Goal: Task Accomplishment & Management: Manage account settings

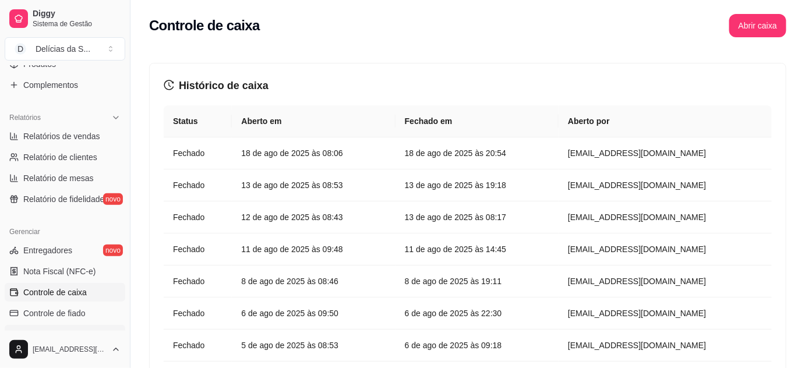
scroll to position [211, 0]
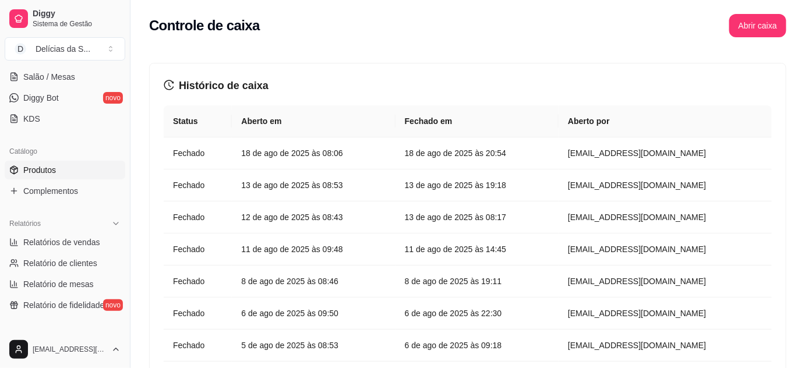
click at [57, 167] on link "Produtos" at bounding box center [65, 170] width 121 height 19
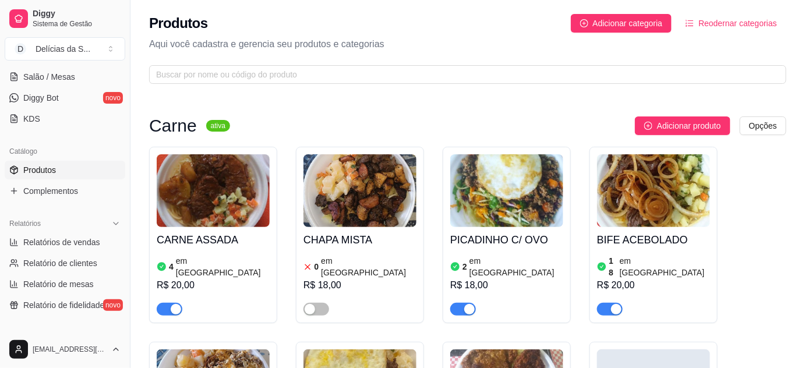
scroll to position [105, 0]
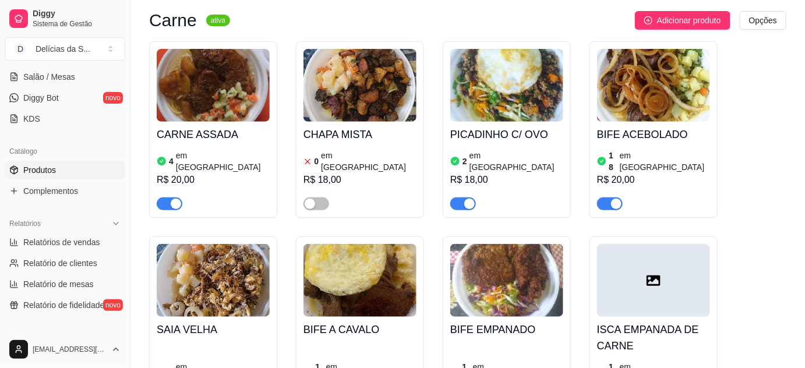
click at [219, 122] on div "CARNE ASSADA 4 em estoque R$ 20,00" at bounding box center [213, 166] width 113 height 89
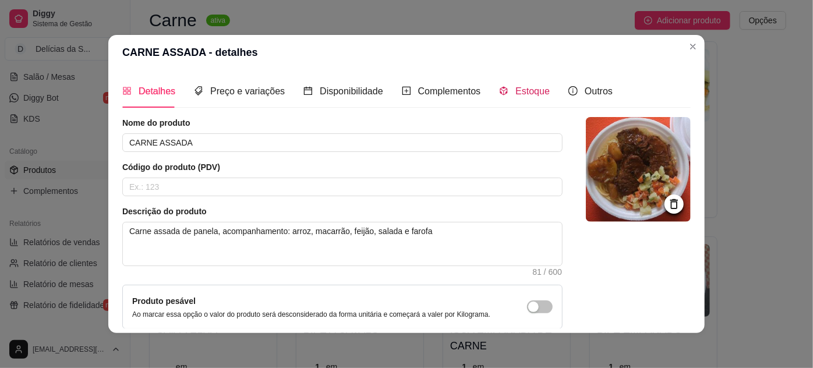
drag, startPoint x: 515, startPoint y: 91, endPoint x: 518, endPoint y: 102, distance: 11.6
click at [516, 91] on span "Estoque" at bounding box center [533, 91] width 34 height 10
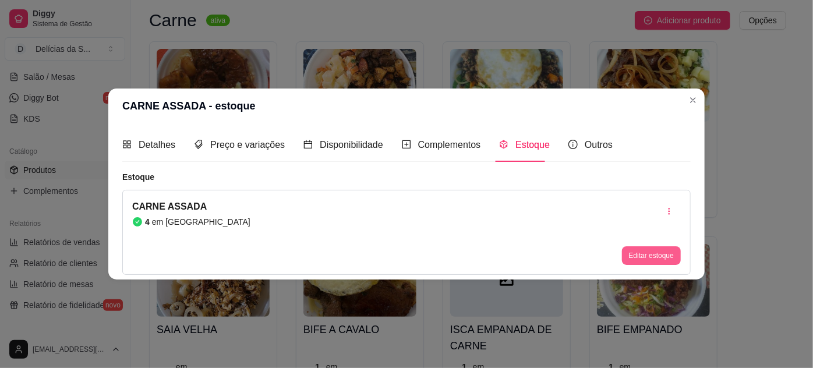
click at [630, 256] on button "Editar estoque" at bounding box center [651, 255] width 59 height 19
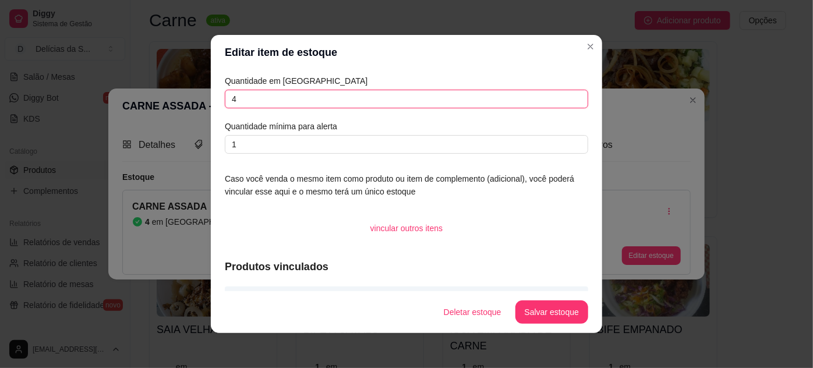
click at [433, 100] on input "4" at bounding box center [407, 99] width 364 height 19
type input "20"
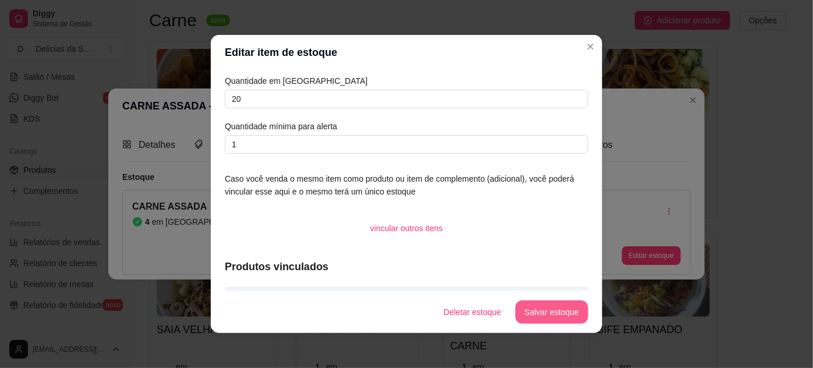
click at [534, 310] on button "Salvar estoque" at bounding box center [552, 312] width 73 height 23
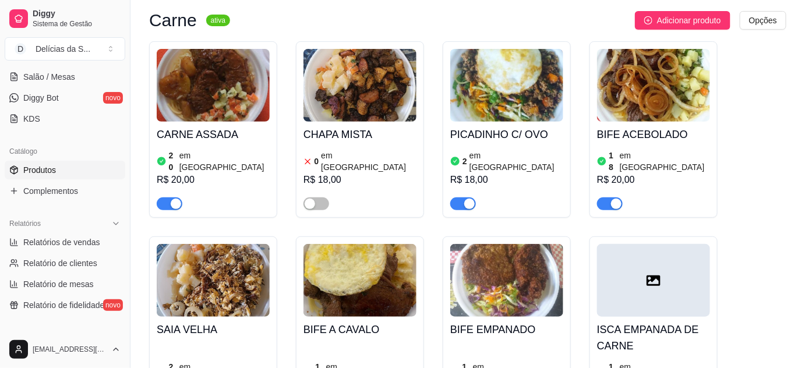
click at [517, 110] on img at bounding box center [506, 85] width 113 height 73
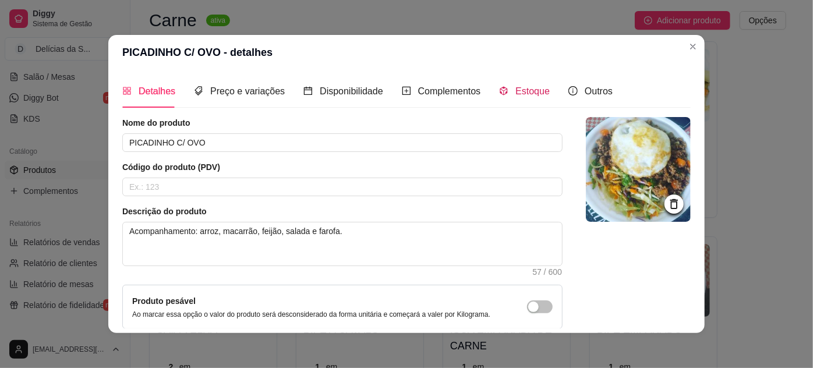
click at [525, 93] on span "Estoque" at bounding box center [533, 91] width 34 height 10
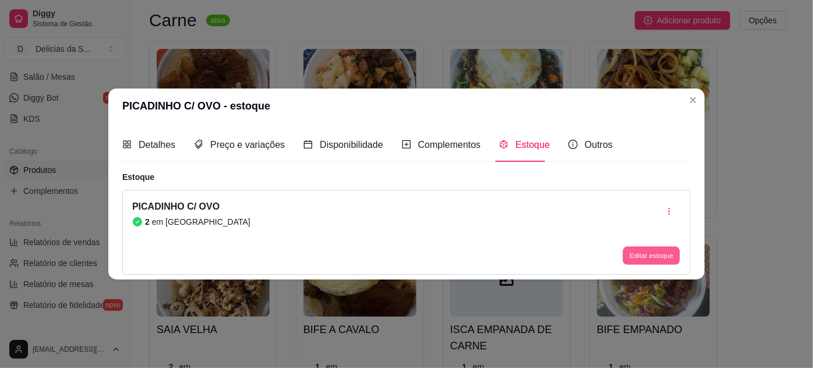
click at [662, 258] on button "Editar estoque" at bounding box center [651, 255] width 57 height 18
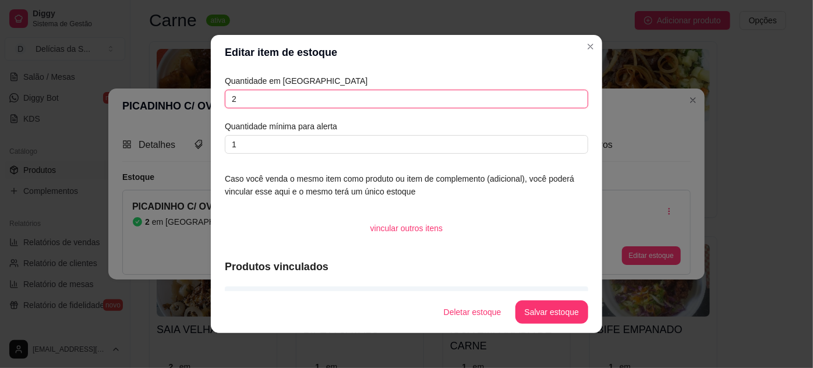
click at [491, 102] on input "2" at bounding box center [407, 99] width 364 height 19
type input "8"
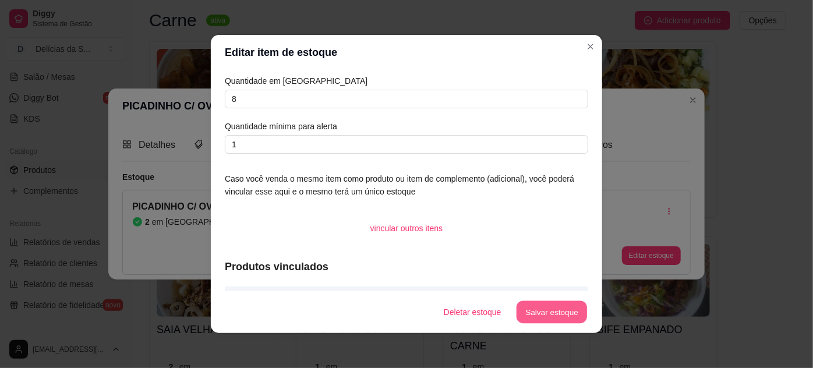
click at [546, 313] on button "Salvar estoque" at bounding box center [551, 312] width 71 height 23
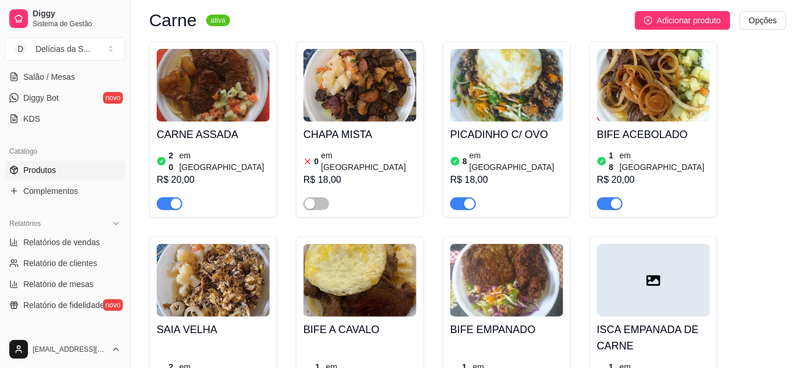
click at [621, 133] on h4 "BIFE ACEBOLADO" at bounding box center [653, 134] width 113 height 16
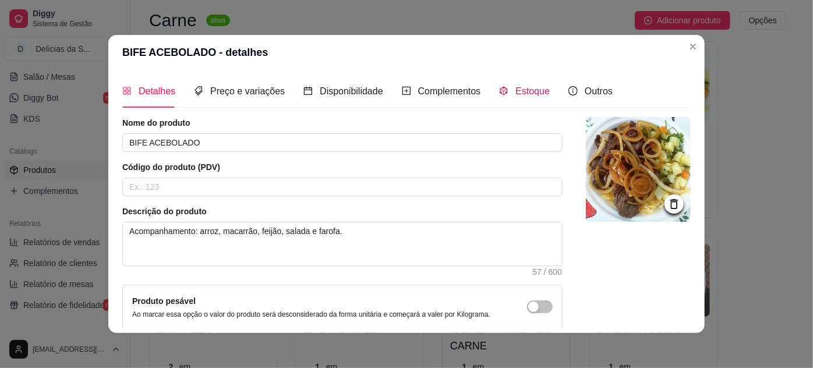
click at [516, 87] on span "Estoque" at bounding box center [533, 91] width 34 height 10
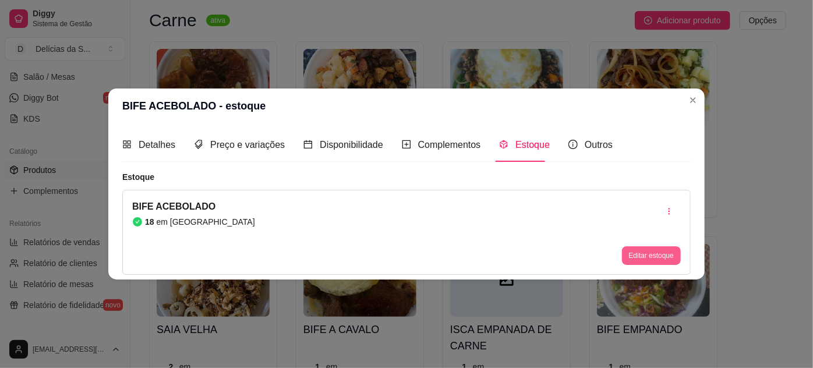
click at [653, 259] on button "Editar estoque" at bounding box center [651, 255] width 59 height 19
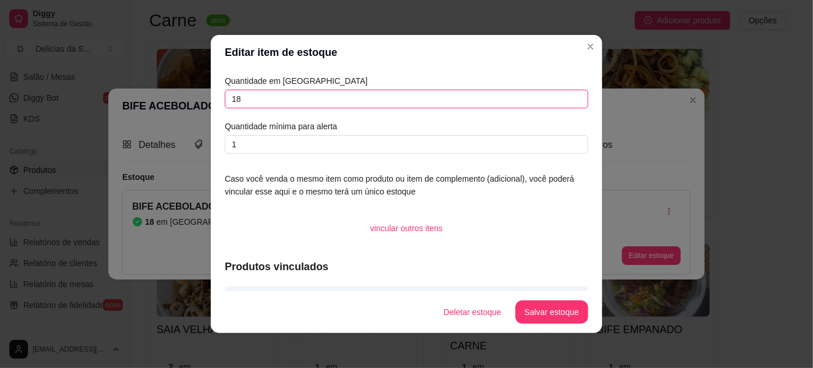
click at [538, 103] on input "18" at bounding box center [407, 99] width 364 height 19
type input "1"
type input "30"
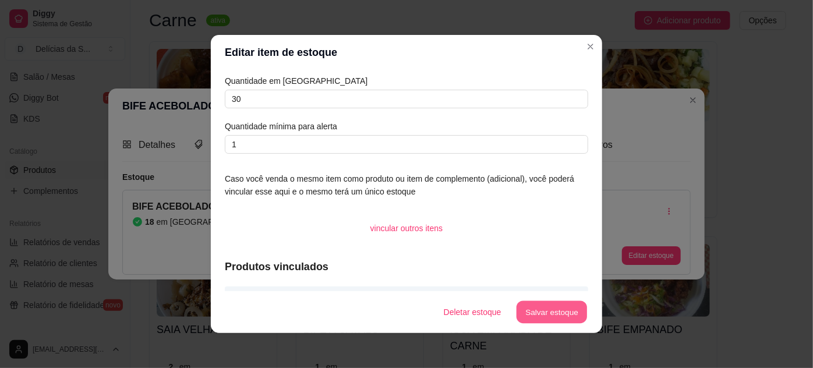
click at [557, 311] on button "Salvar estoque" at bounding box center [551, 312] width 71 height 23
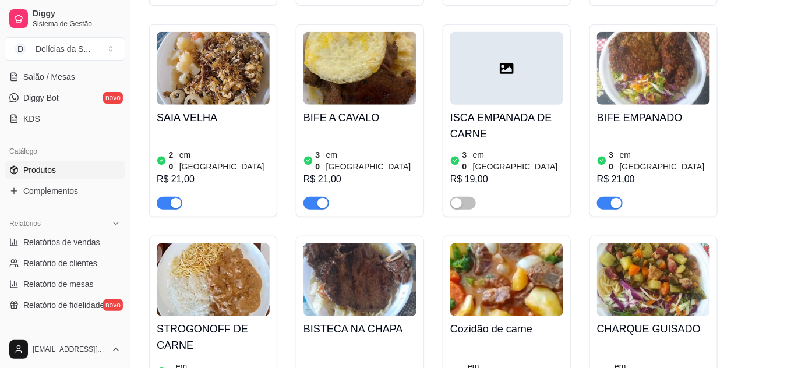
scroll to position [424, 0]
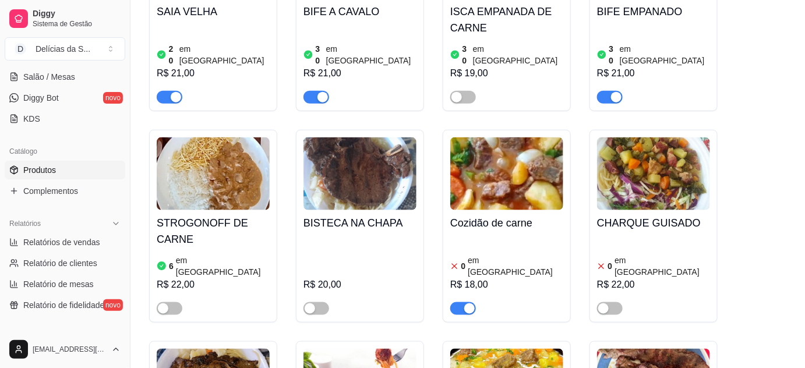
click at [461, 302] on span "button" at bounding box center [463, 308] width 26 height 13
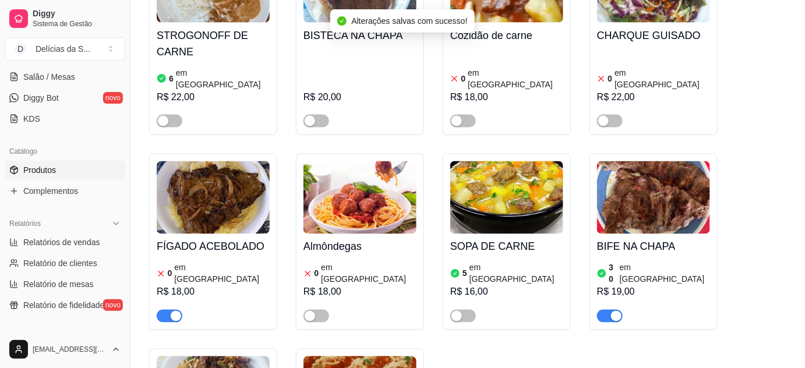
scroll to position [635, 0]
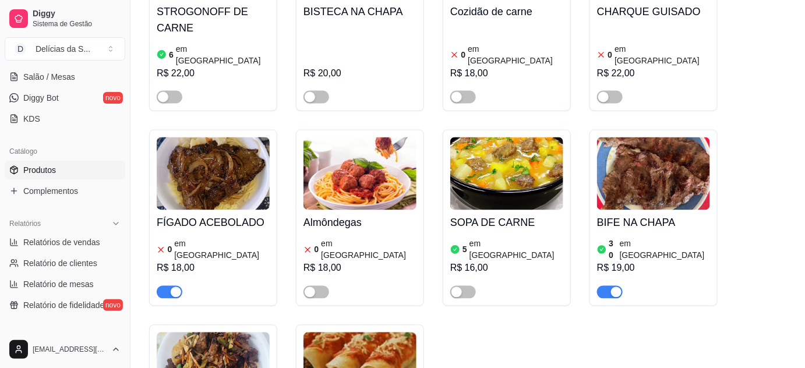
click at [172, 287] on div "button" at bounding box center [176, 292] width 10 height 10
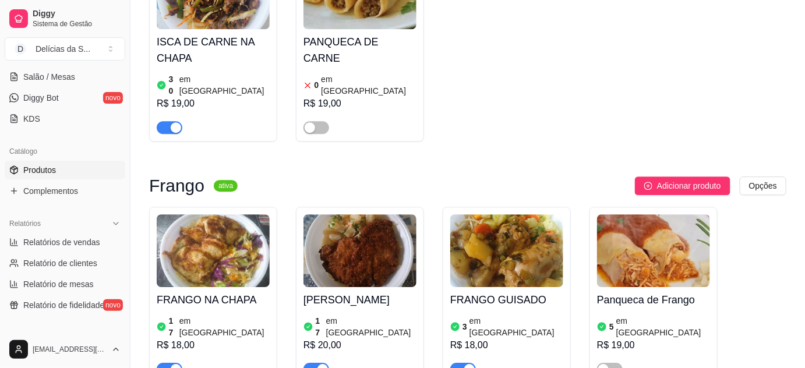
scroll to position [1059, 0]
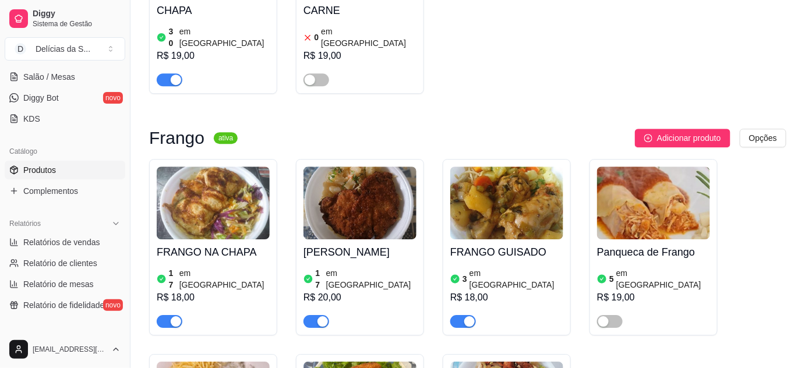
click at [235, 167] on img at bounding box center [213, 203] width 113 height 73
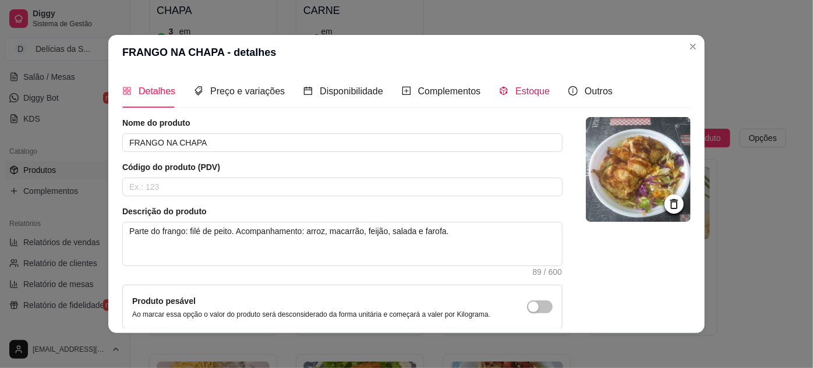
click at [516, 96] on span "Estoque" at bounding box center [533, 91] width 34 height 10
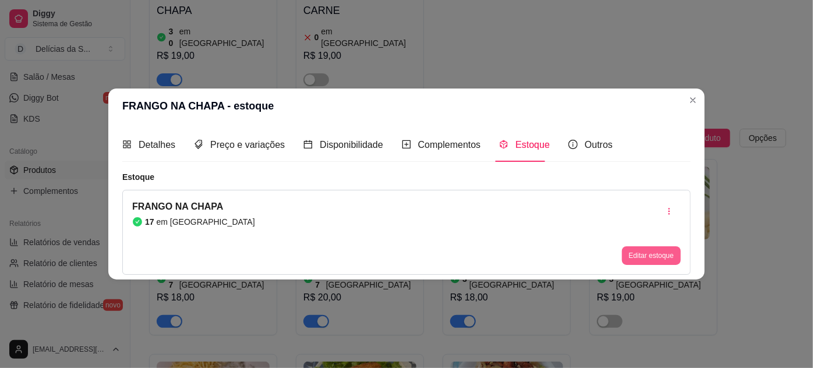
click at [647, 253] on button "Editar estoque" at bounding box center [651, 255] width 59 height 19
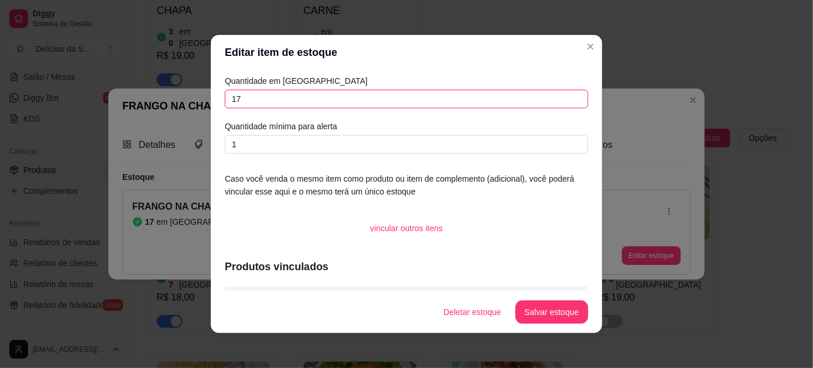
click at [552, 104] on input "17" at bounding box center [407, 99] width 364 height 19
type input "1"
type input "30"
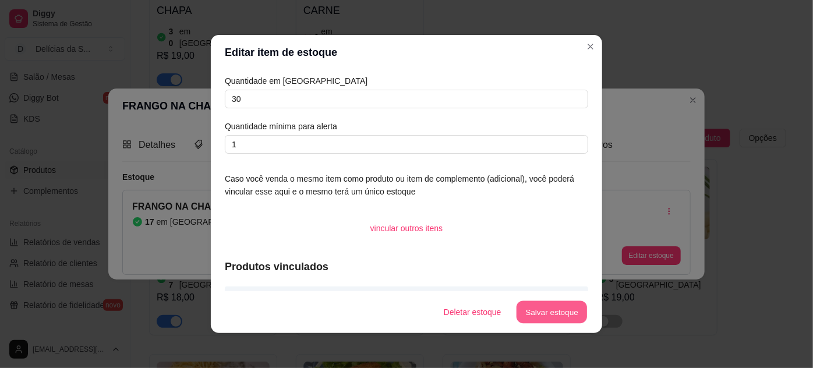
click at [560, 317] on button "Salvar estoque" at bounding box center [551, 312] width 71 height 23
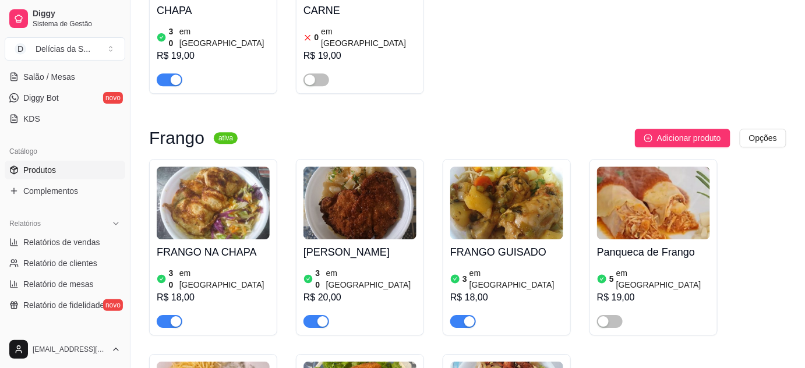
click at [521, 167] on img at bounding box center [506, 203] width 113 height 73
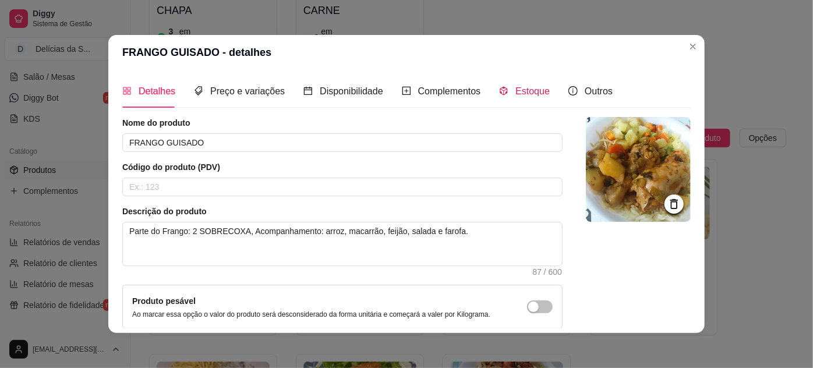
click at [516, 86] on span "Estoque" at bounding box center [533, 91] width 34 height 10
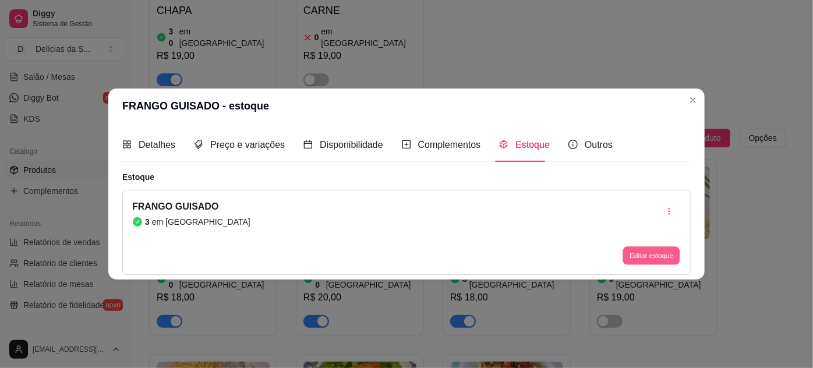
click at [643, 253] on button "Editar estoque" at bounding box center [651, 255] width 57 height 18
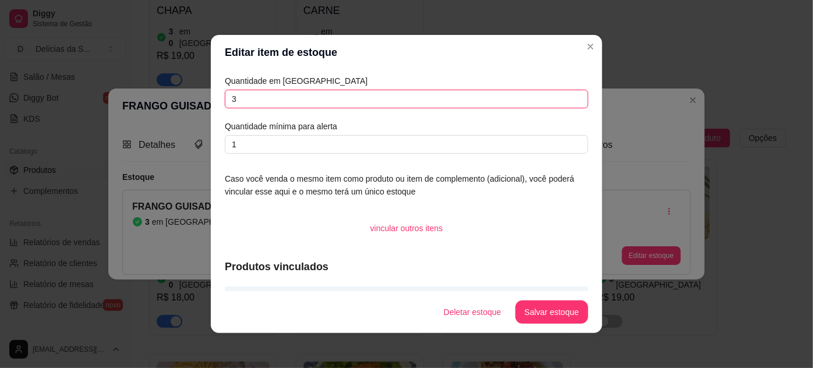
click at [496, 103] on input "3" at bounding box center [407, 99] width 364 height 19
type input "7"
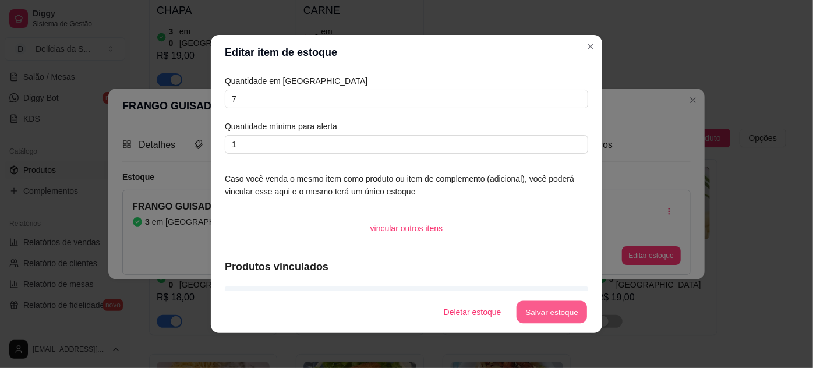
click at [546, 310] on button "Salvar estoque" at bounding box center [551, 312] width 71 height 23
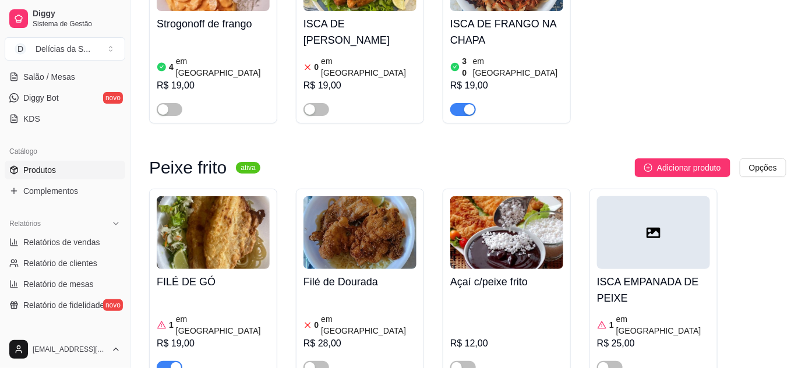
scroll to position [1589, 0]
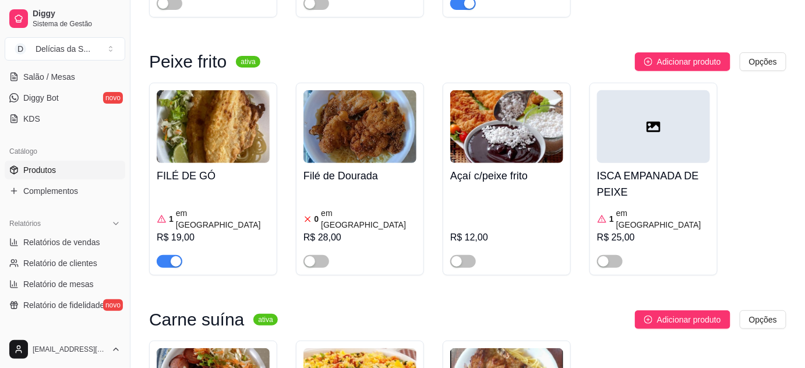
click at [166, 255] on span "button" at bounding box center [170, 261] width 26 height 13
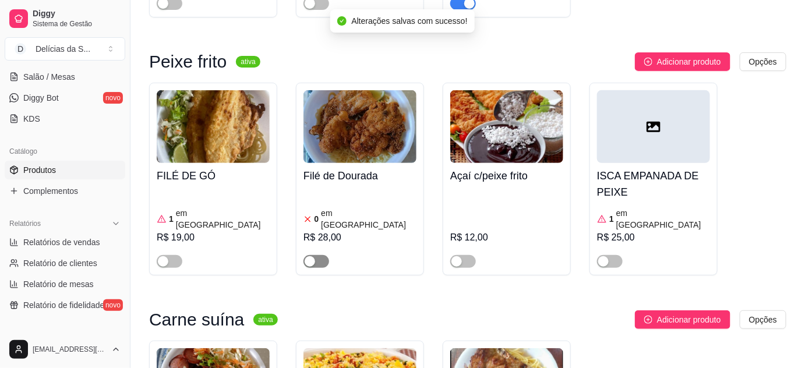
click at [319, 255] on span "button" at bounding box center [317, 261] width 26 height 13
click at [358, 90] on img at bounding box center [360, 126] width 113 height 73
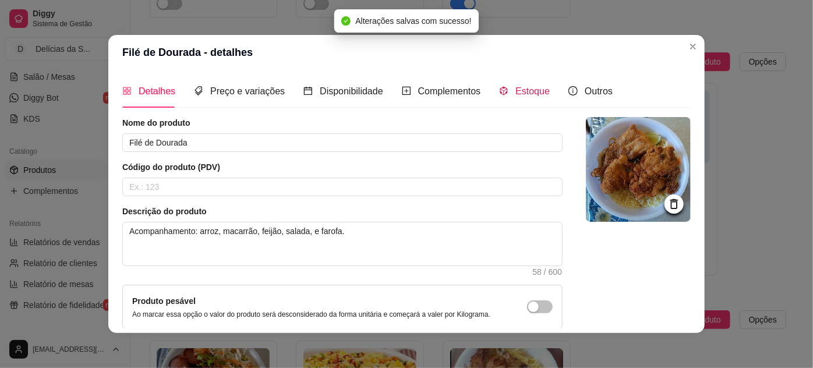
click at [520, 86] on span "Estoque" at bounding box center [533, 91] width 34 height 10
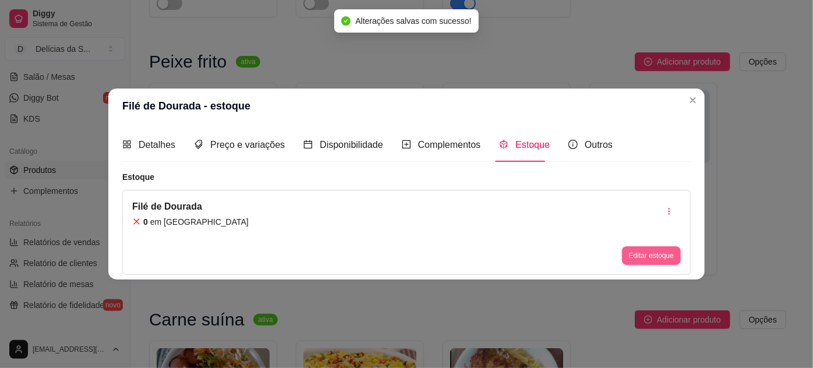
click at [629, 256] on button "Editar estoque" at bounding box center [651, 255] width 59 height 19
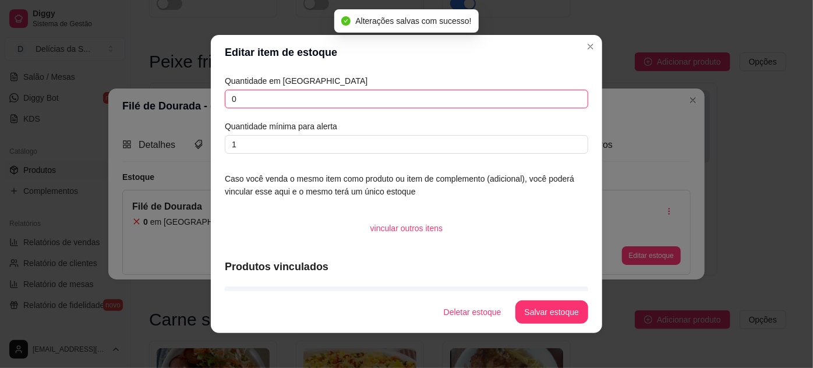
click at [422, 91] on input "0" at bounding box center [407, 99] width 364 height 19
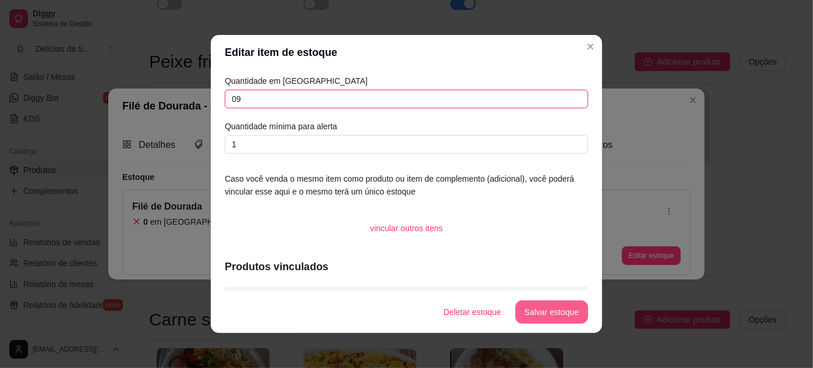
type input "09"
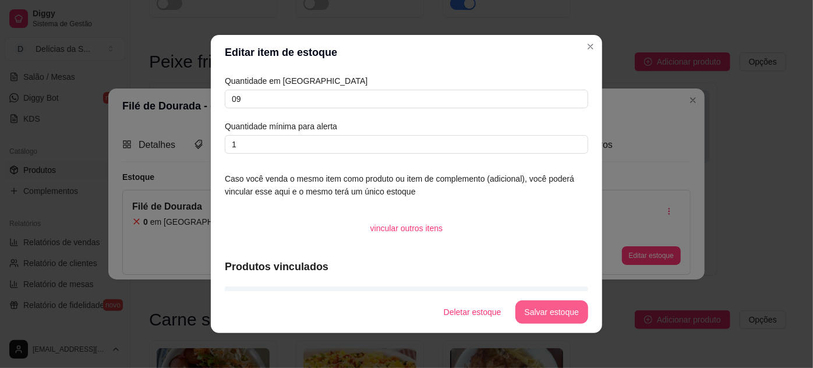
click at [534, 313] on button "Salvar estoque" at bounding box center [552, 312] width 73 height 23
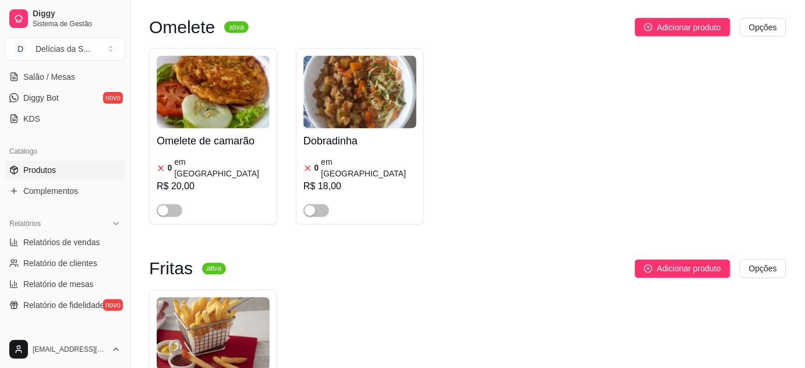
scroll to position [2224, 0]
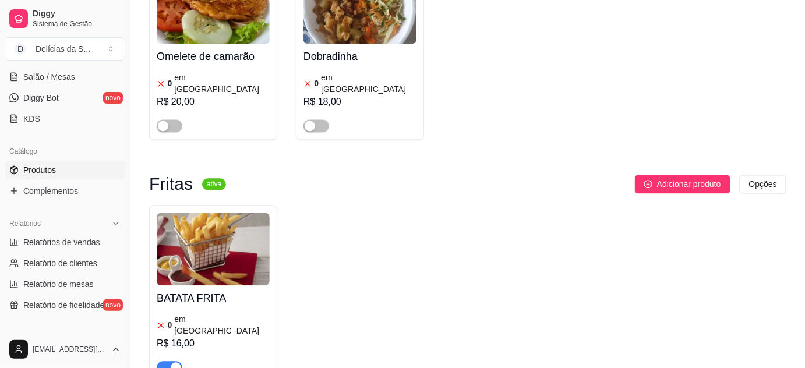
click at [171, 362] on div "button" at bounding box center [176, 367] width 10 height 10
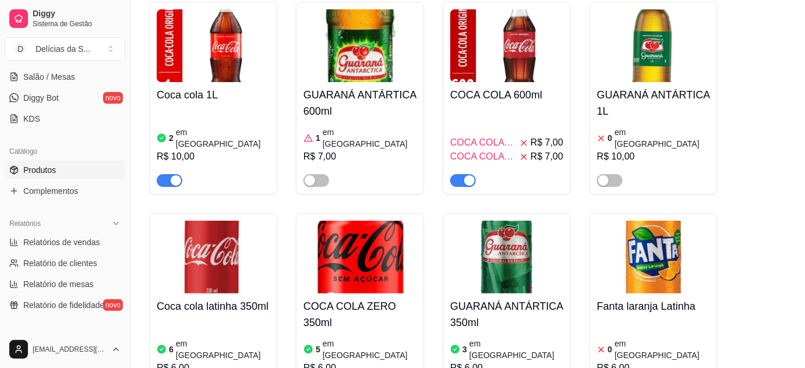
scroll to position [4342, 0]
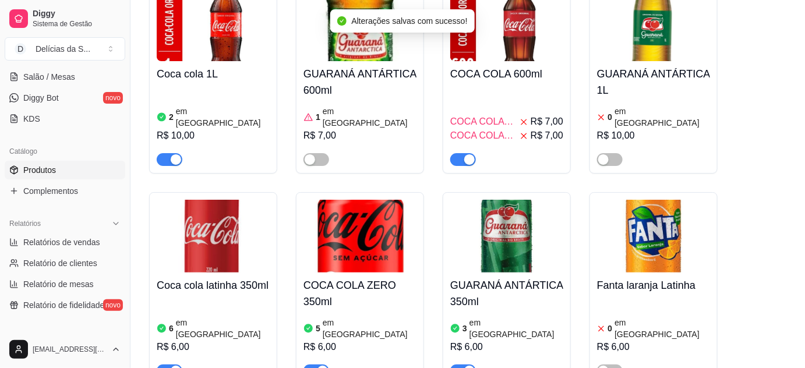
click at [473, 317] on article "em [GEOGRAPHIC_DATA]" at bounding box center [517, 328] width 94 height 23
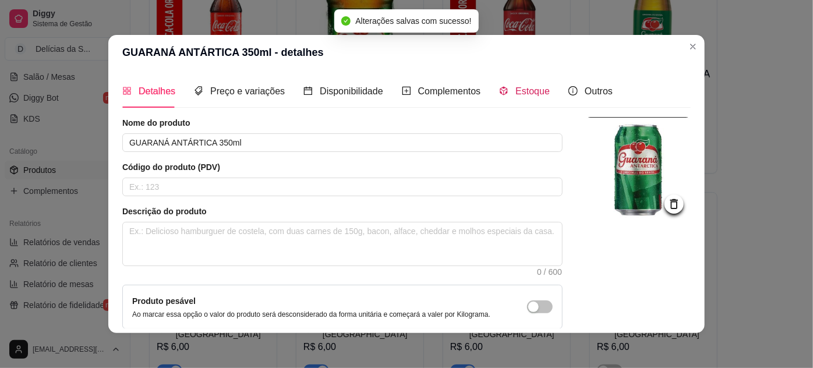
click at [516, 88] on span "Estoque" at bounding box center [533, 91] width 34 height 10
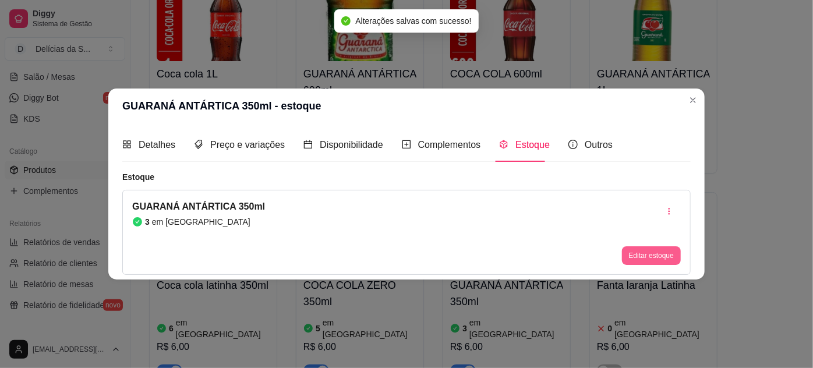
click at [652, 257] on button "Editar estoque" at bounding box center [651, 255] width 59 height 19
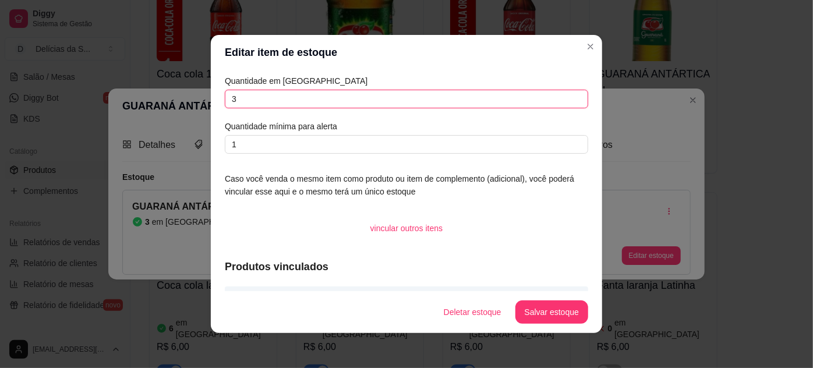
click at [424, 99] on input "3" at bounding box center [407, 99] width 364 height 19
type input "2"
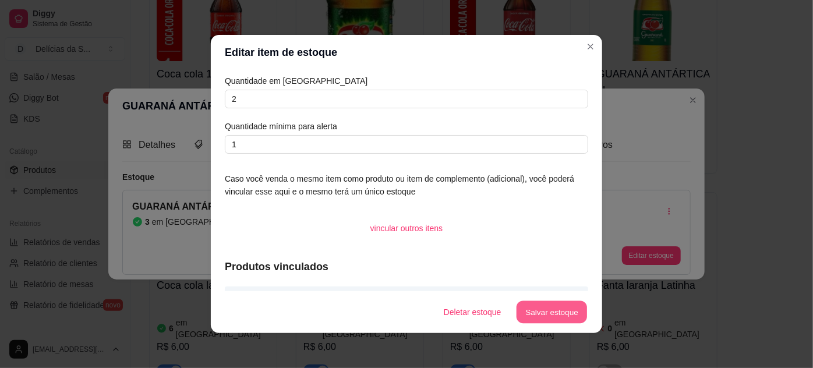
click at [530, 310] on button "Salvar estoque" at bounding box center [551, 312] width 71 height 23
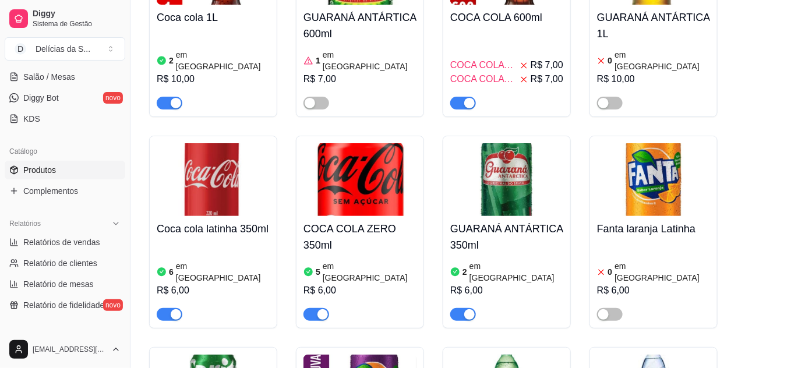
scroll to position [4399, 0]
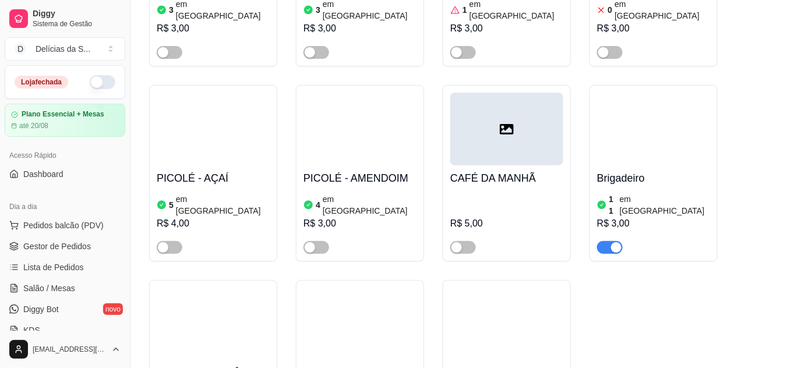
scroll to position [3022, 0]
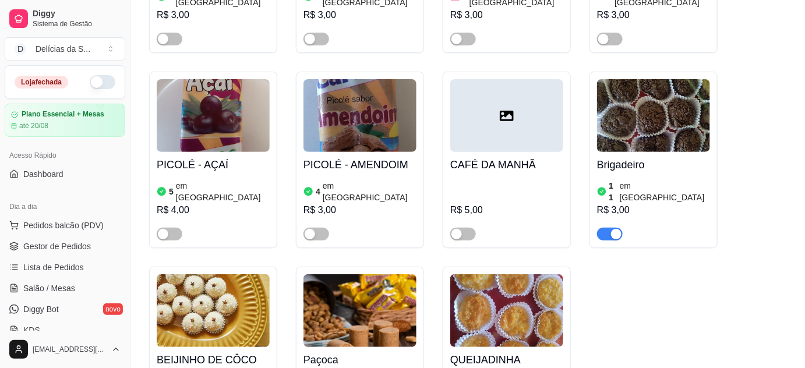
click at [485, 274] on img at bounding box center [506, 310] width 113 height 73
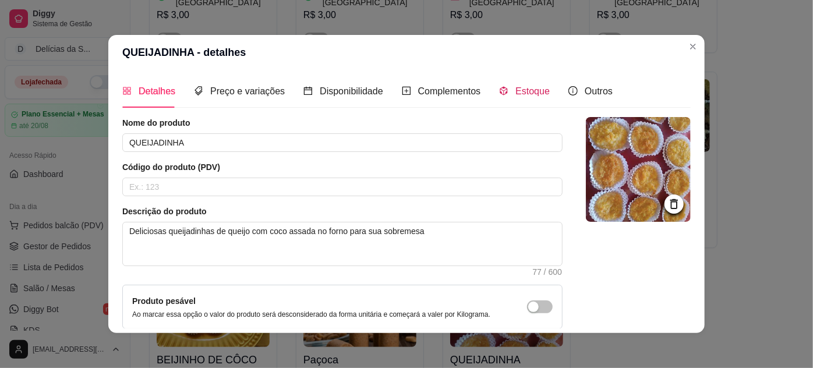
click at [520, 90] on span "Estoque" at bounding box center [533, 91] width 34 height 10
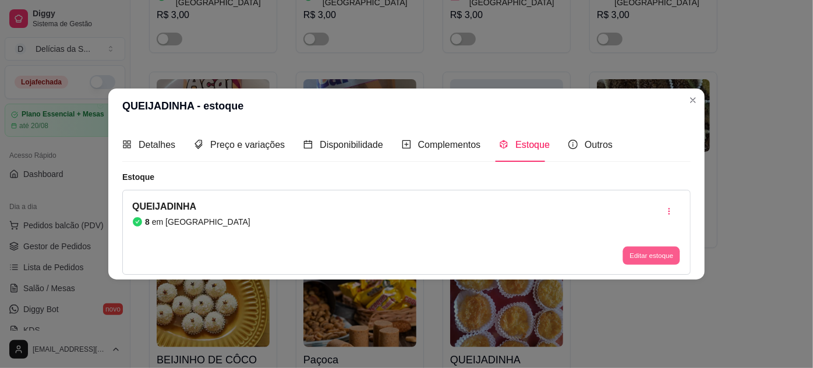
click at [656, 250] on button "Editar estoque" at bounding box center [651, 255] width 57 height 18
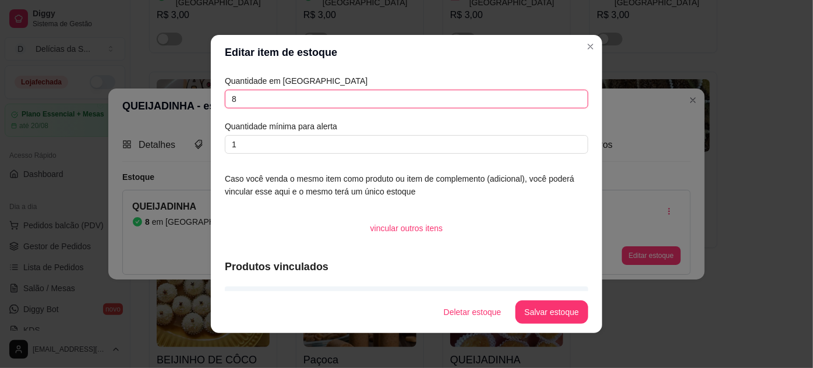
click at [557, 91] on input "8" at bounding box center [407, 99] width 364 height 19
type input "30"
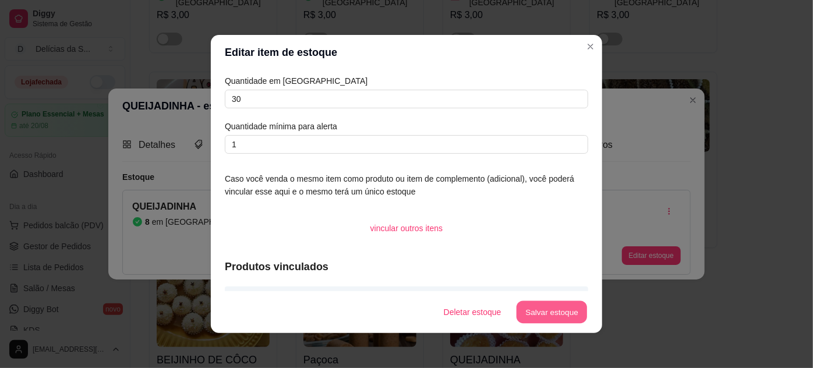
click at [563, 306] on button "Salvar estoque" at bounding box center [551, 312] width 71 height 23
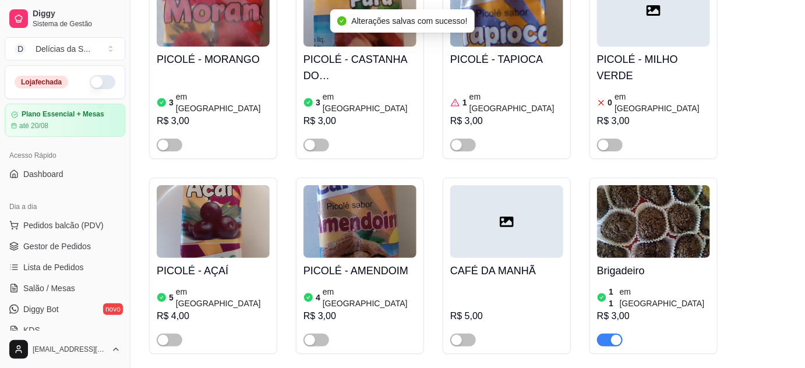
click at [617, 185] on img at bounding box center [653, 221] width 113 height 73
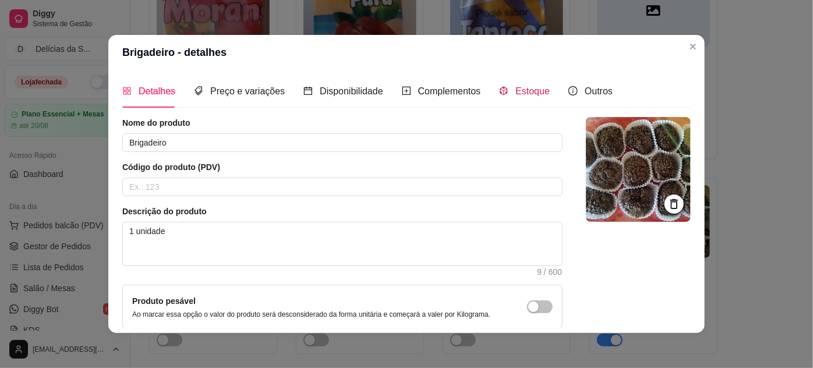
click at [530, 90] on span "Estoque" at bounding box center [533, 91] width 34 height 10
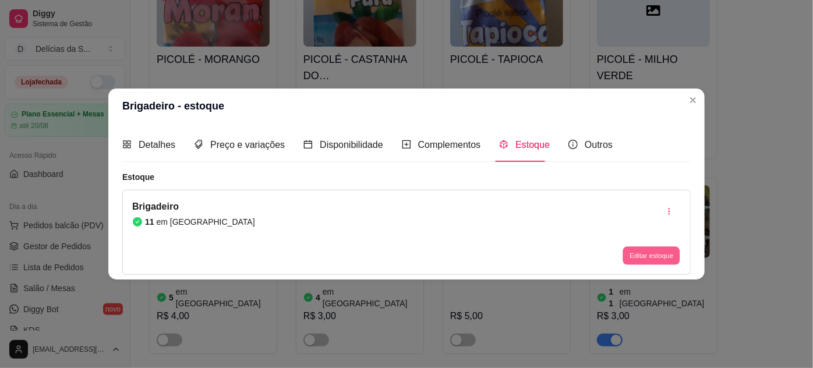
click at [633, 257] on button "Editar estoque" at bounding box center [651, 255] width 57 height 18
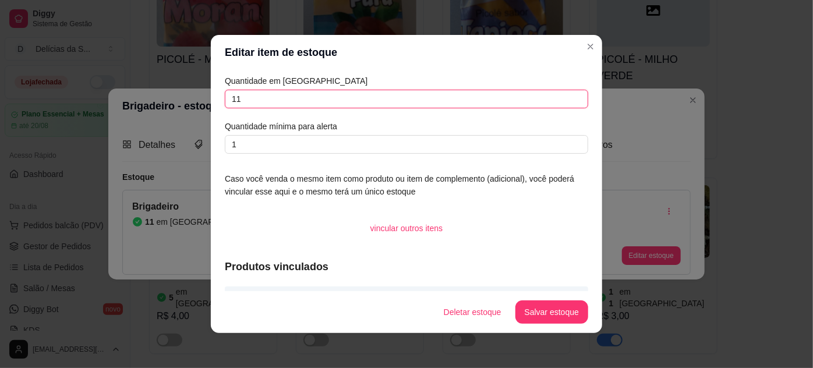
click at [515, 101] on input "11" at bounding box center [407, 99] width 364 height 19
type input "1"
type input "15"
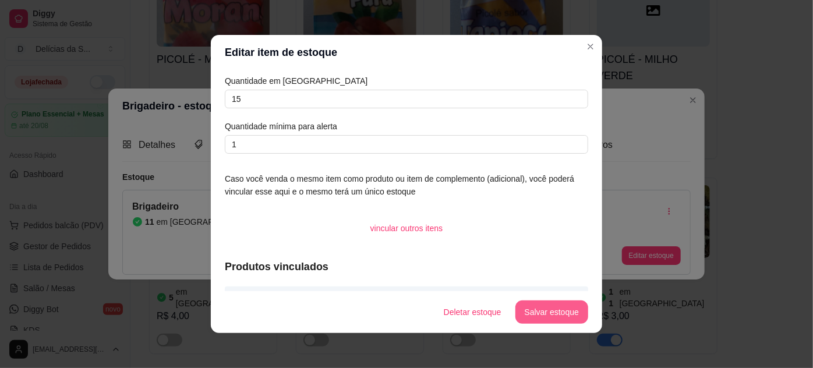
click at [555, 308] on button "Salvar estoque" at bounding box center [552, 312] width 73 height 23
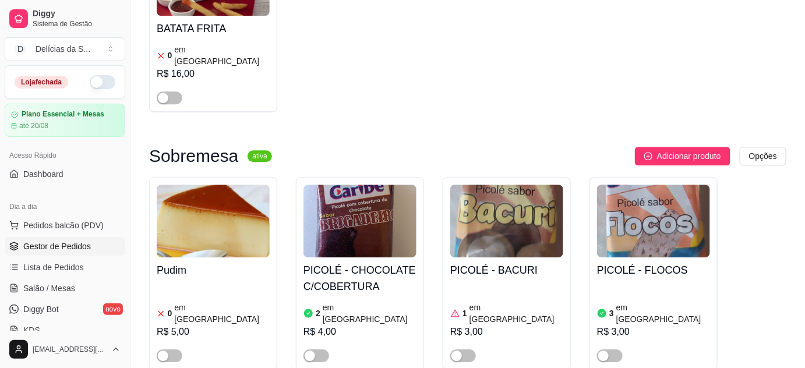
scroll to position [2493, 0]
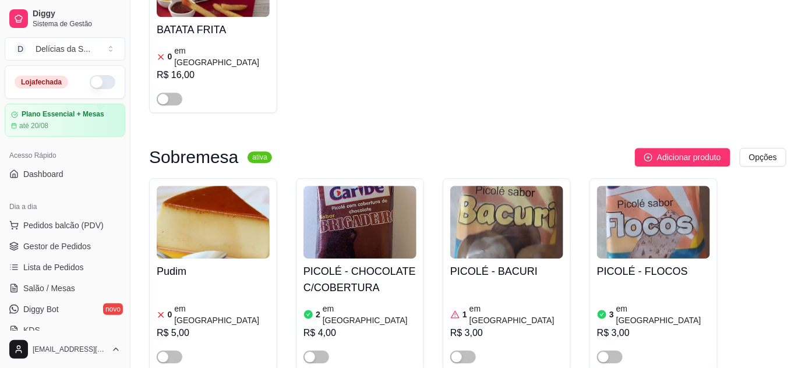
click at [99, 79] on button "button" at bounding box center [103, 82] width 26 height 14
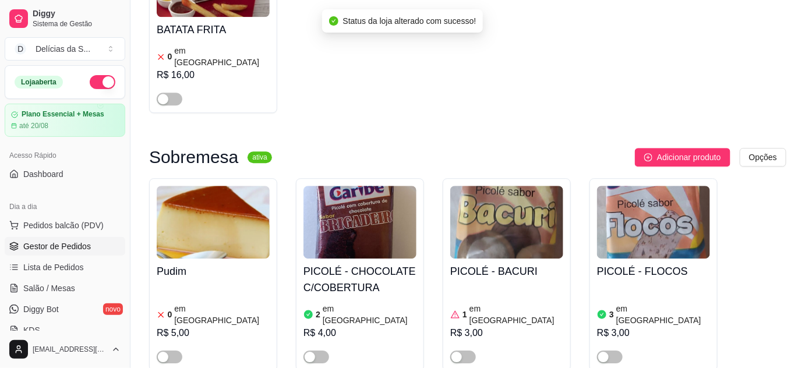
click at [86, 244] on span "Gestor de Pedidos" at bounding box center [57, 247] width 68 height 12
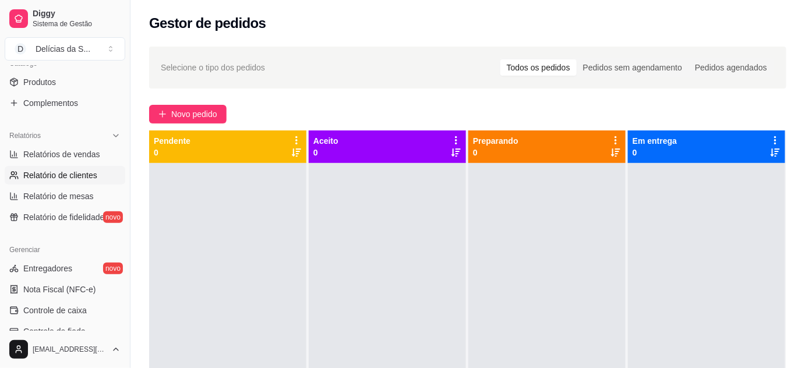
scroll to position [317, 0]
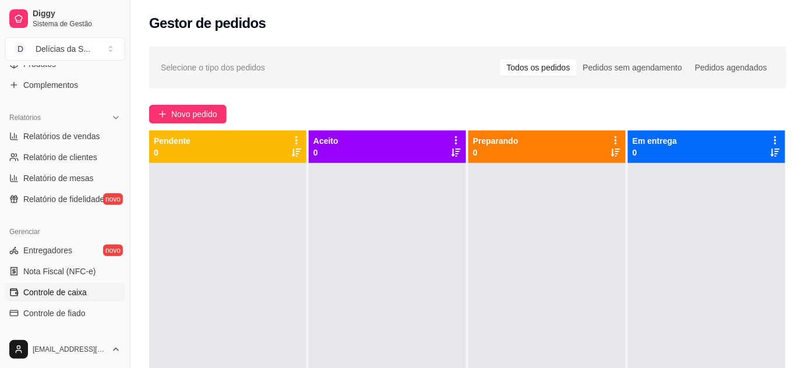
click at [75, 291] on span "Controle de caixa" at bounding box center [54, 293] width 63 height 12
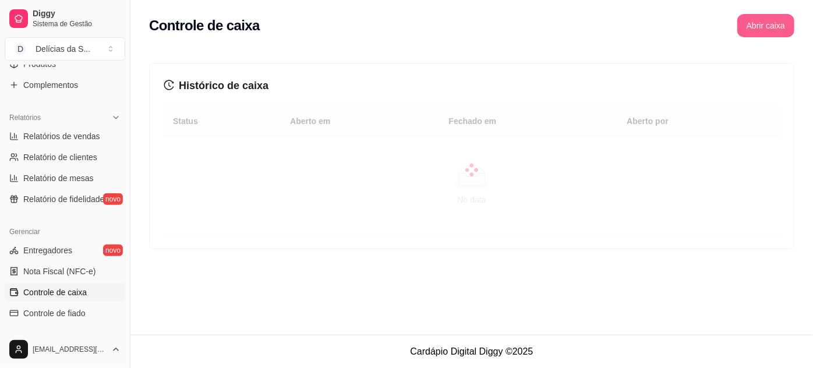
click at [753, 26] on button "Abrir caixa" at bounding box center [765, 25] width 57 height 23
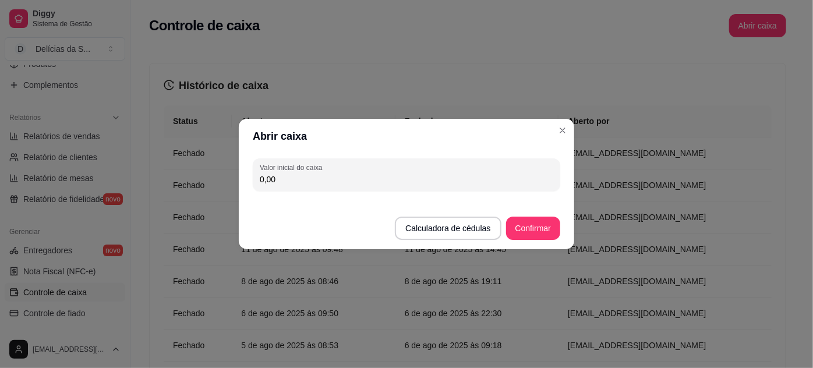
click at [495, 181] on input "0,00" at bounding box center [407, 180] width 294 height 12
type input "122,00"
click at [539, 228] on button "Confirmar" at bounding box center [533, 228] width 53 height 23
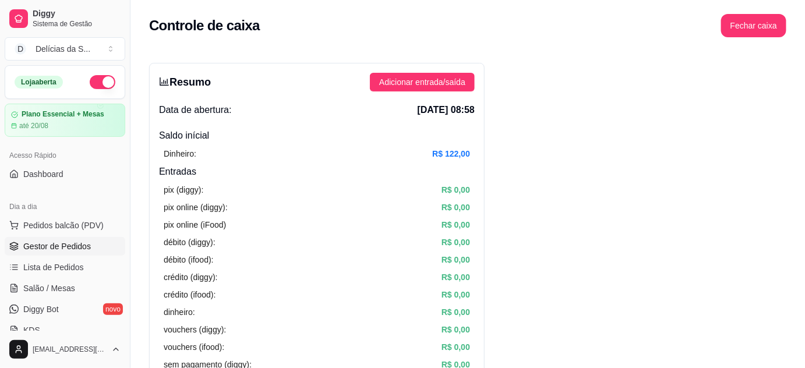
click at [73, 249] on span "Gestor de Pedidos" at bounding box center [57, 247] width 68 height 12
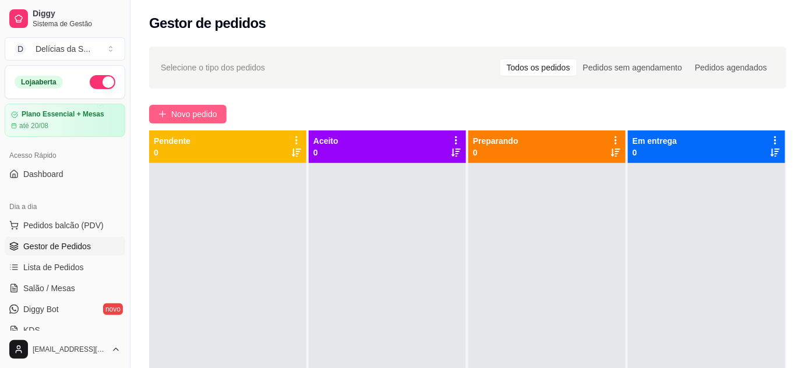
click at [186, 114] on span "Novo pedido" at bounding box center [194, 114] width 46 height 13
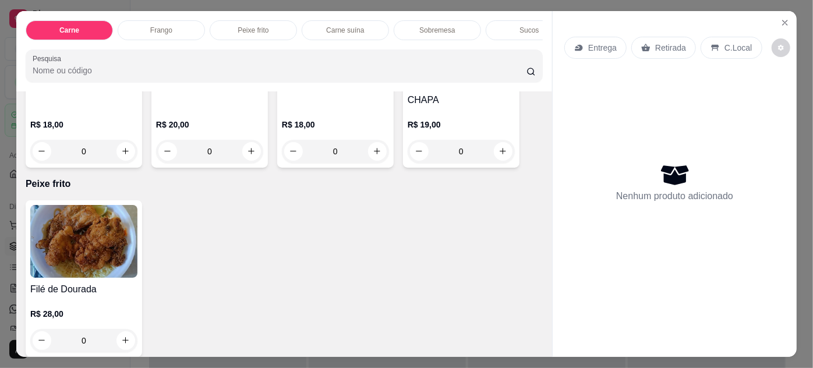
scroll to position [635, 0]
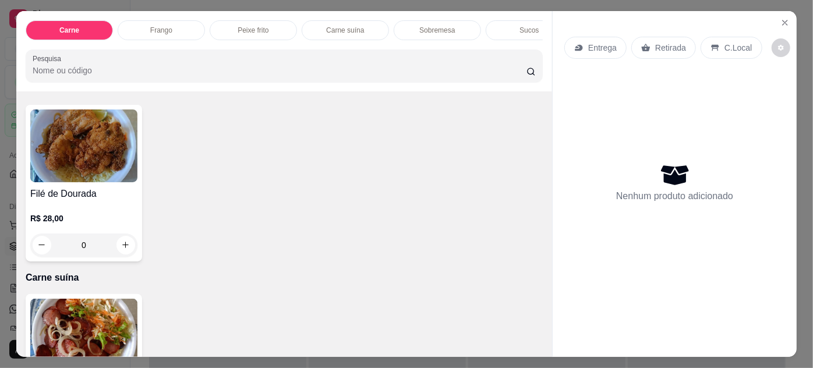
click at [106, 153] on img at bounding box center [83, 146] width 107 height 73
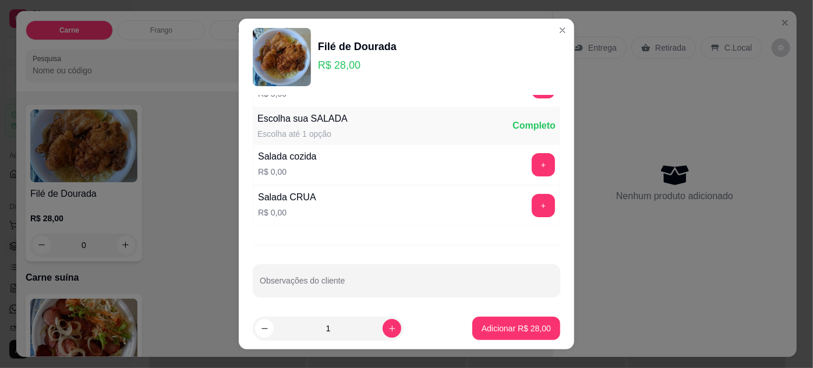
scroll to position [116, 0]
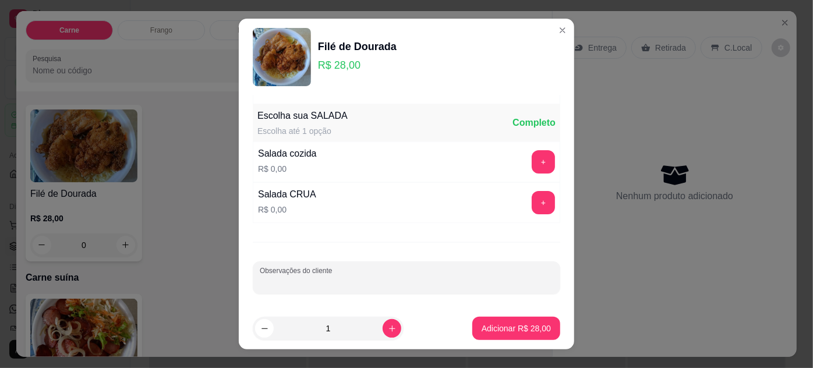
drag, startPoint x: 414, startPoint y: 281, endPoint x: 413, endPoint y: 271, distance: 9.3
click at [415, 282] on input "Observações do cliente" at bounding box center [407, 283] width 294 height 12
type input "POUCO ARROZ, FEIJÃO E SALADA."
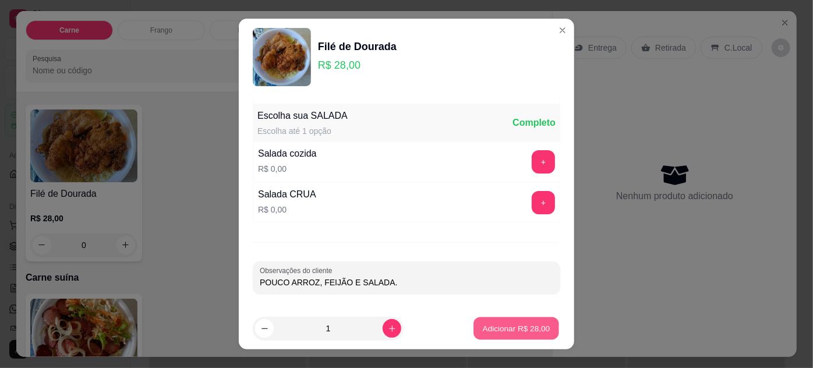
click at [493, 329] on p "Adicionar R$ 28,00" at bounding box center [517, 328] width 68 height 11
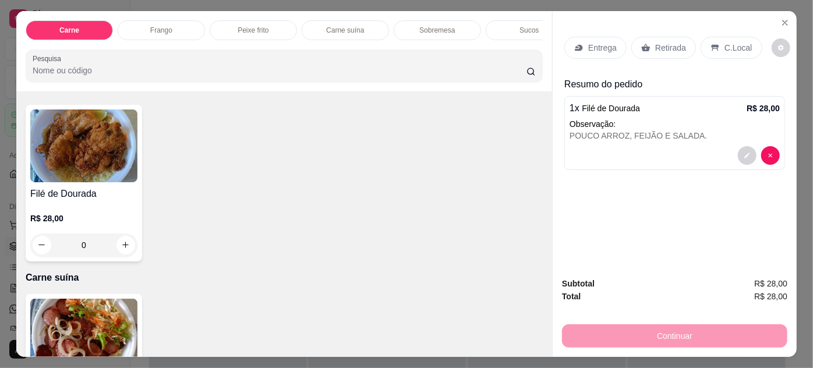
click at [596, 48] on p "Entrega" at bounding box center [602, 48] width 29 height 12
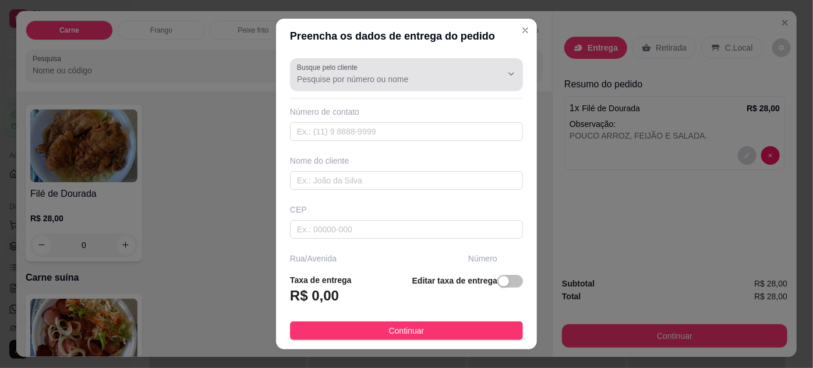
click at [398, 78] on input "Busque pelo cliente" at bounding box center [390, 79] width 186 height 12
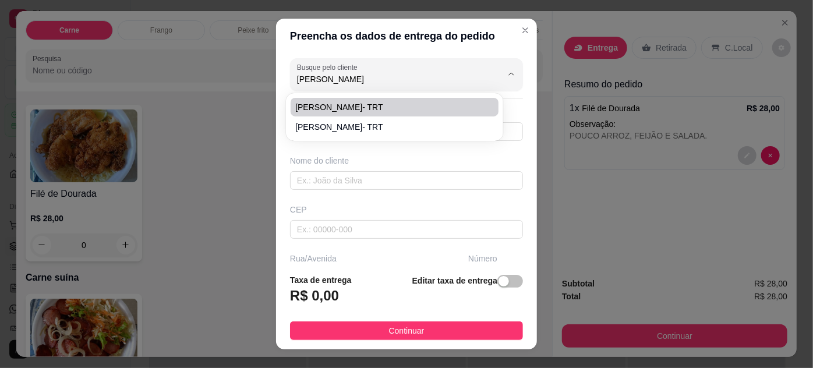
click at [338, 110] on span "[PERSON_NAME]- TRT" at bounding box center [388, 107] width 186 height 12
type input "[PERSON_NAME]- TRT"
type input "61981928912"
type input "[PERSON_NAME]- TRT"
type input "66050100"
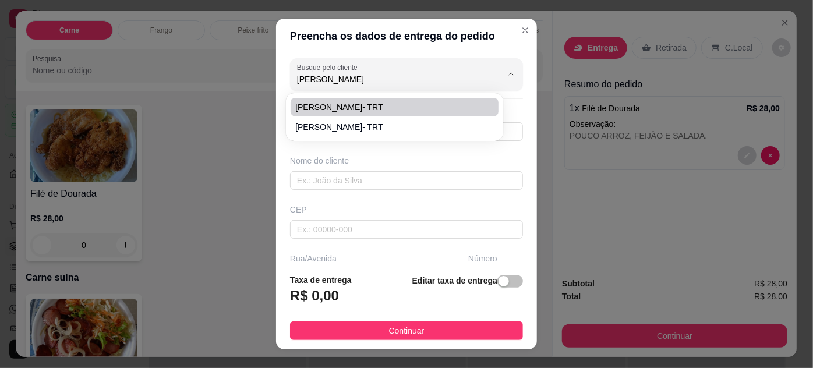
type input "Travessa [PERSON_NAME]"
type input "746"
type input "Umarizal"
type input "[GEOGRAPHIC_DATA]"
type input "TRT8"
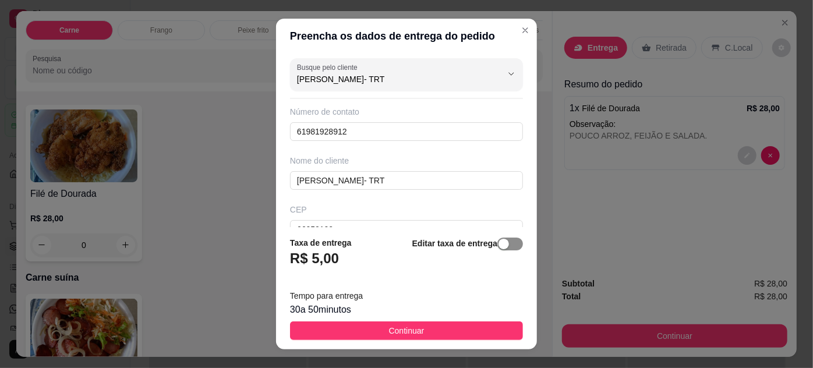
type input "[PERSON_NAME]- TRT"
click at [499, 245] on div "button" at bounding box center [504, 244] width 10 height 10
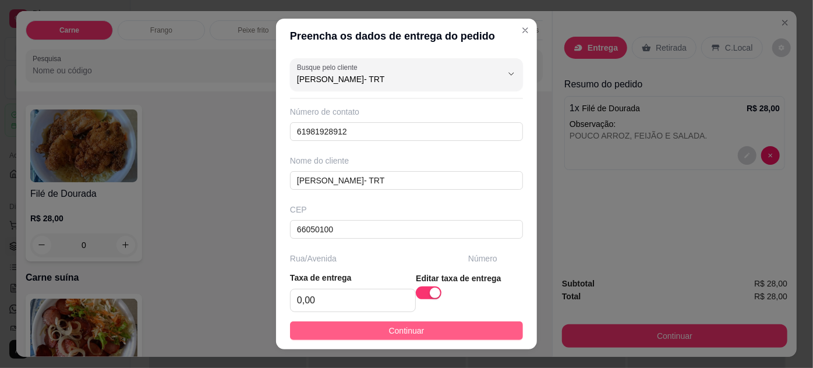
click at [419, 331] on button "Continuar" at bounding box center [406, 331] width 233 height 19
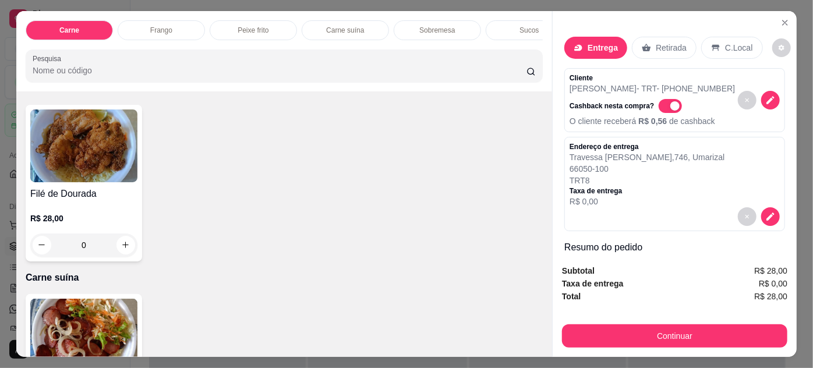
scroll to position [93, 0]
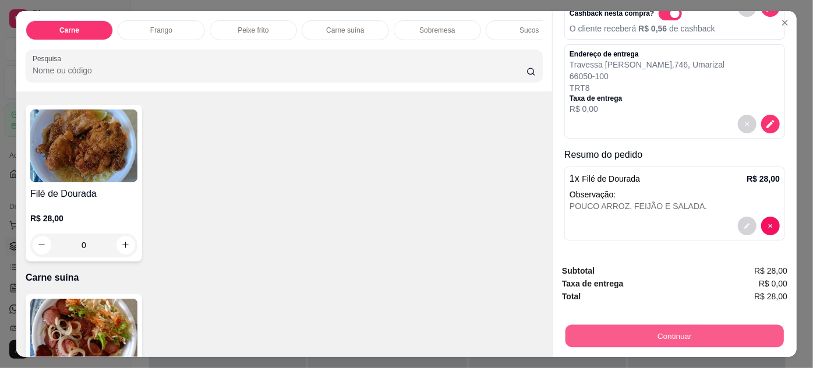
click at [634, 333] on button "Continuar" at bounding box center [675, 336] width 218 height 23
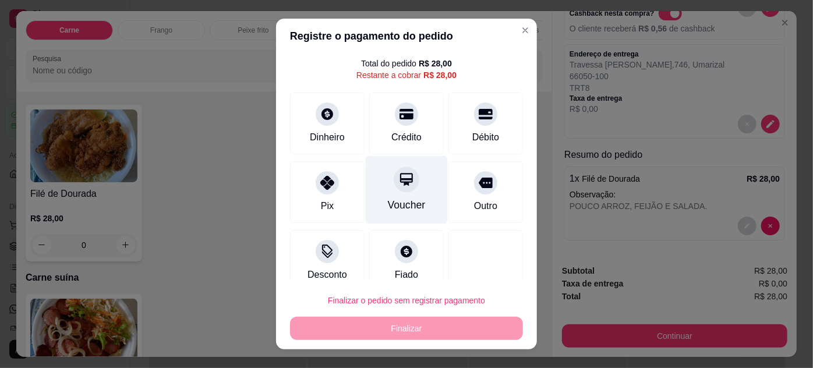
scroll to position [46, 0]
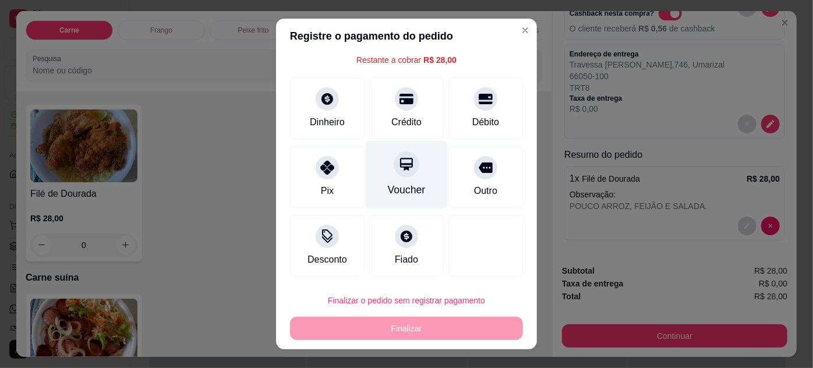
click at [404, 234] on div at bounding box center [406, 236] width 23 height 23
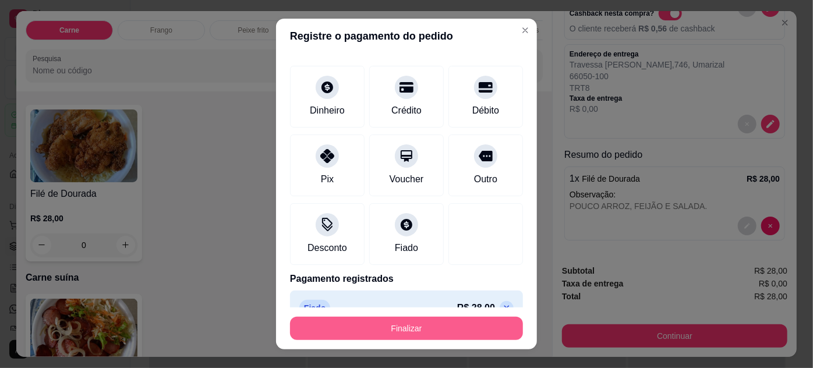
click at [419, 324] on button "Finalizar" at bounding box center [406, 328] width 233 height 23
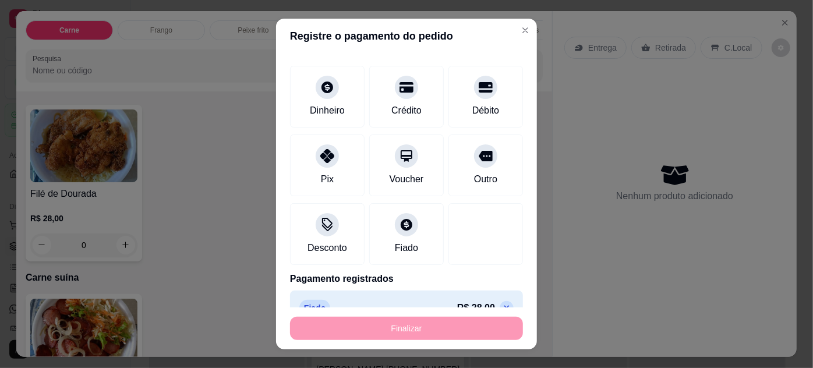
type input "-R$ 28,00"
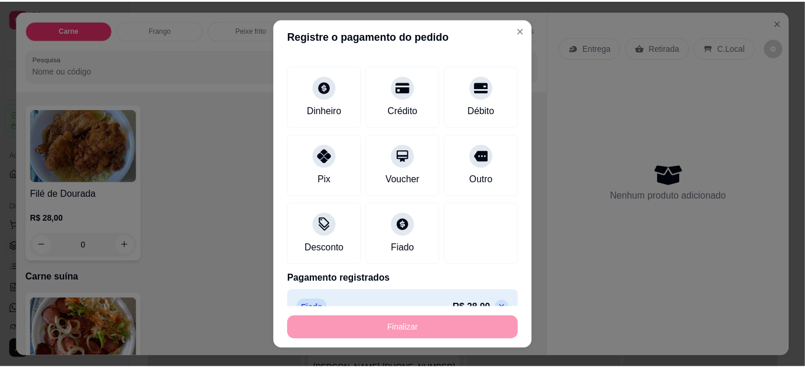
scroll to position [0, 0]
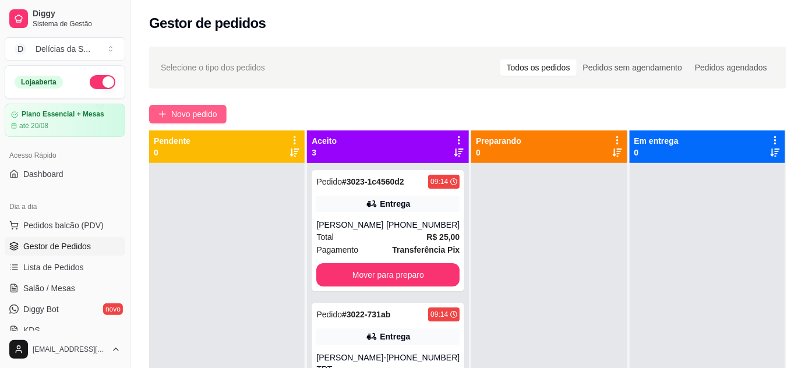
click at [192, 118] on span "Novo pedido" at bounding box center [194, 114] width 46 height 13
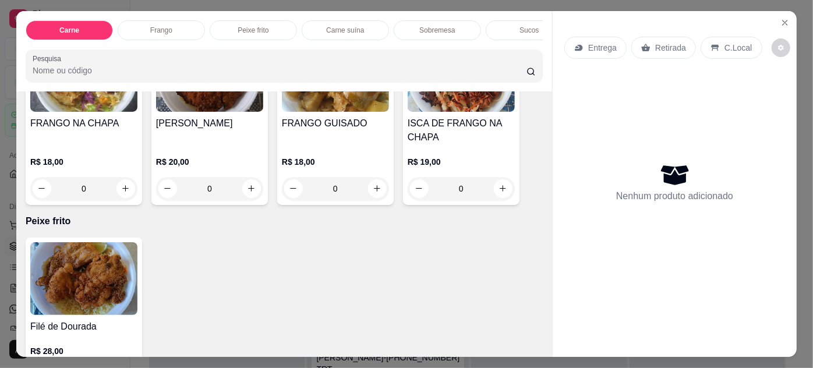
scroll to position [741, 0]
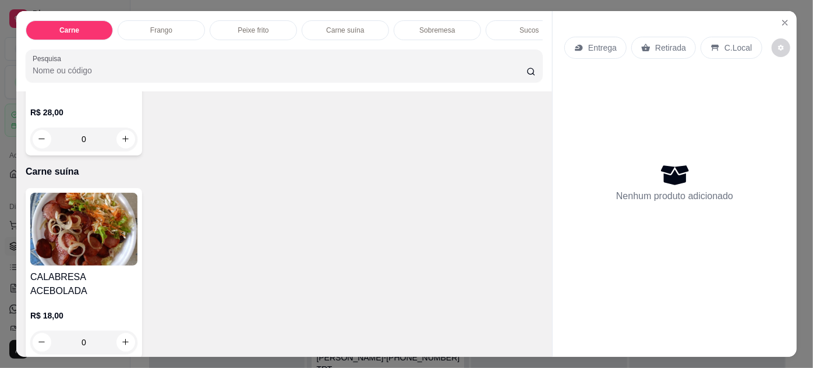
click at [106, 245] on img at bounding box center [83, 229] width 107 height 73
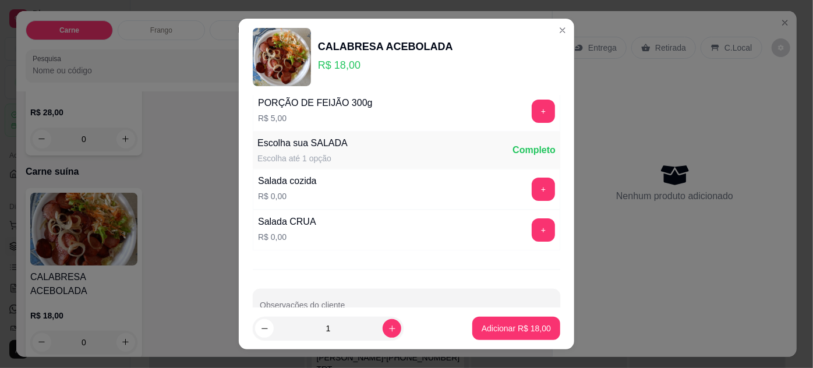
scroll to position [116, 0]
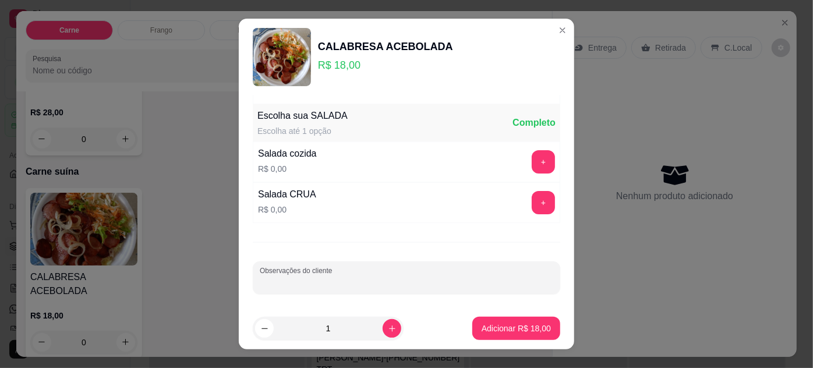
click at [318, 277] on input "Observações do cliente" at bounding box center [407, 283] width 294 height 12
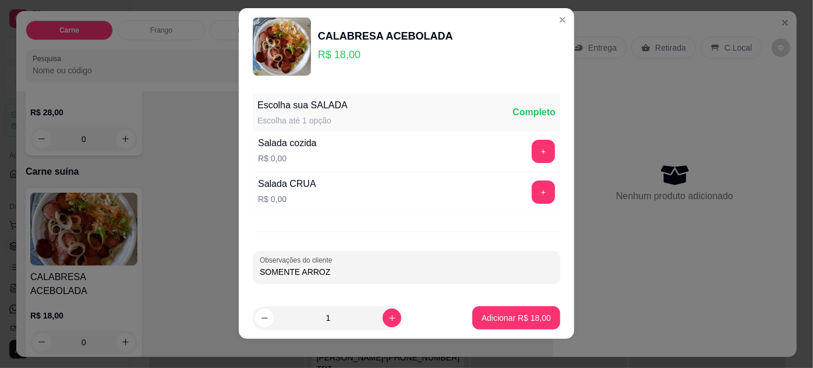
scroll to position [19, 0]
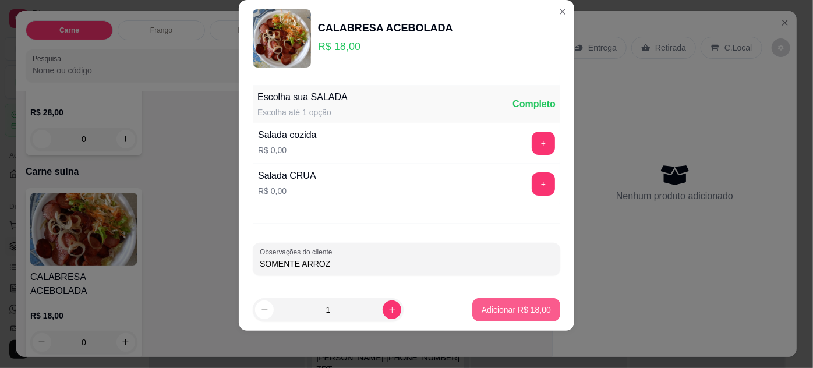
type input "SOMENTE ARROZ"
click at [506, 313] on p "Adicionar R$ 18,00" at bounding box center [517, 310] width 68 height 11
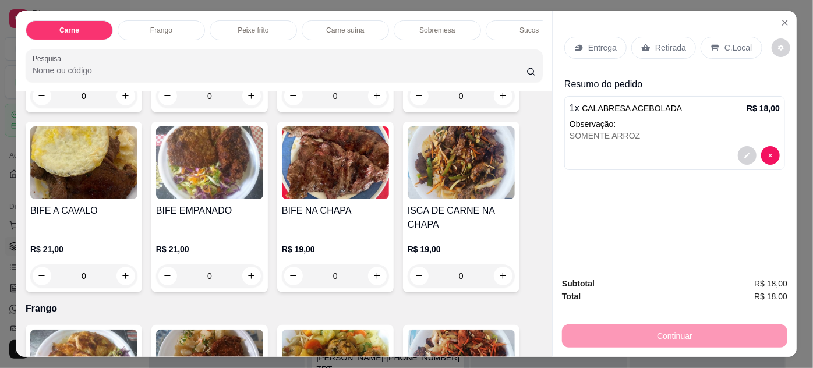
scroll to position [0, 0]
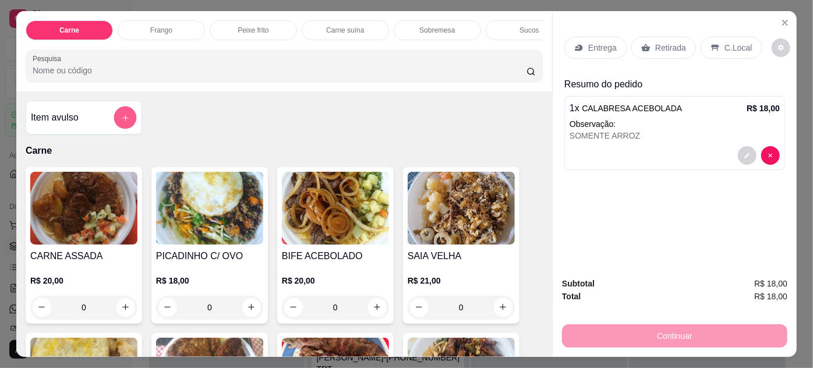
click at [120, 116] on button "add-separate-item" at bounding box center [125, 118] width 23 height 23
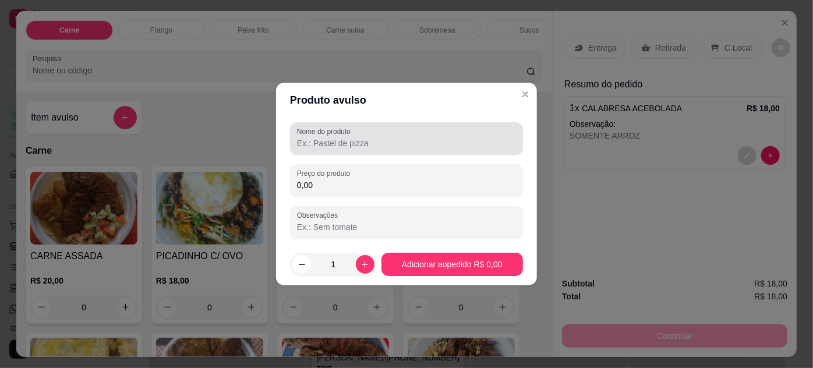
click at [339, 145] on input "Nome do produto" at bounding box center [406, 143] width 219 height 12
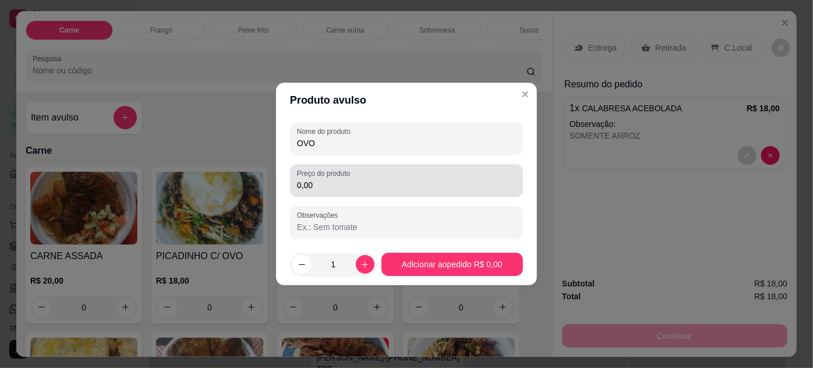
type input "OVO"
click at [329, 186] on input "0,00" at bounding box center [406, 185] width 219 height 12
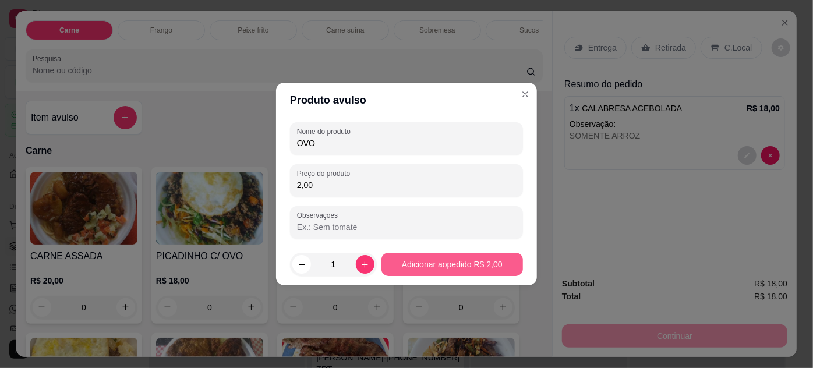
type input "2,00"
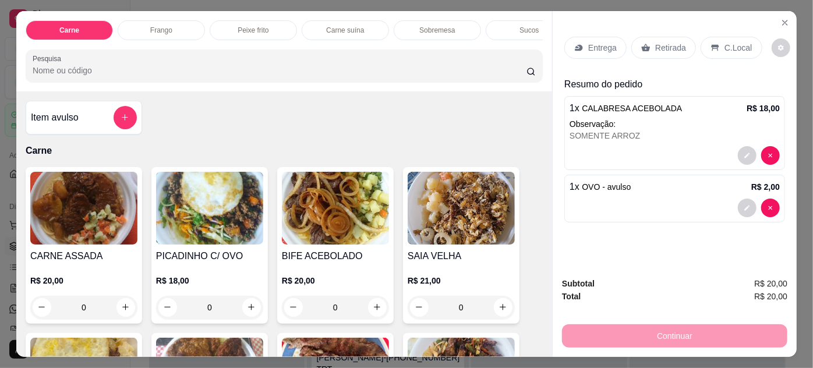
click at [591, 42] on p "Entrega" at bounding box center [602, 48] width 29 height 12
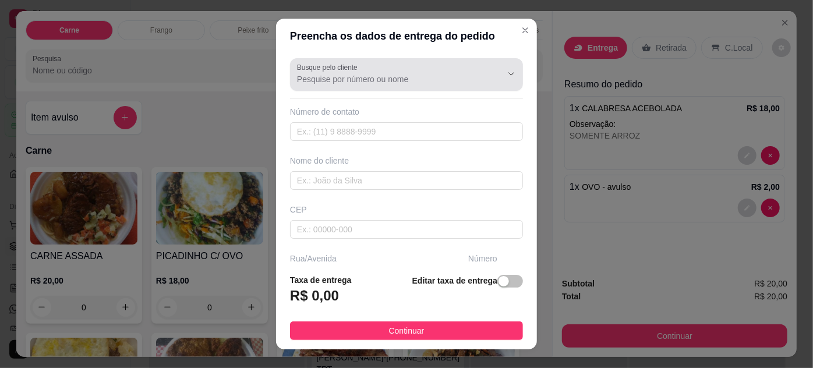
click at [361, 74] on input "Busque pelo cliente" at bounding box center [390, 79] width 186 height 12
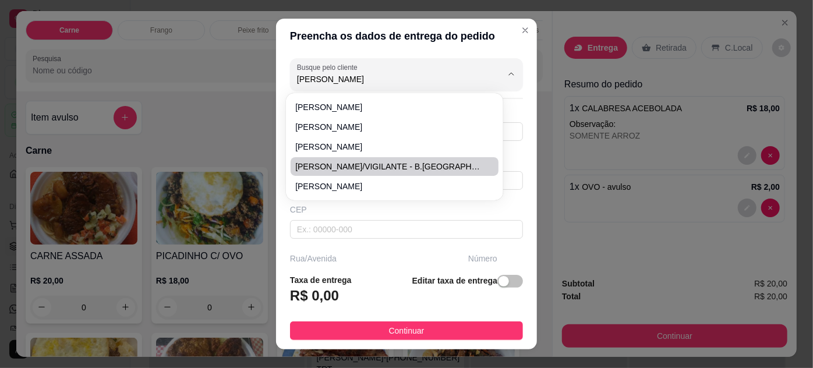
click at [345, 165] on span "[PERSON_NAME]/VIGILANTE - B.[GEOGRAPHIC_DATA]" at bounding box center [388, 167] width 186 height 12
type input "[PERSON_NAME]/VIGILANTE - B.[GEOGRAPHIC_DATA]"
type input "91980862169"
type input "[PERSON_NAME]/VIGILANTE - B.[GEOGRAPHIC_DATA]"
type input "PARA 12H"
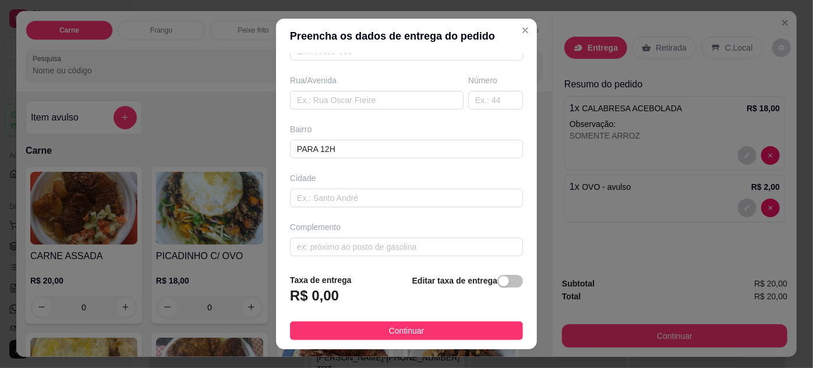
scroll to position [19, 0]
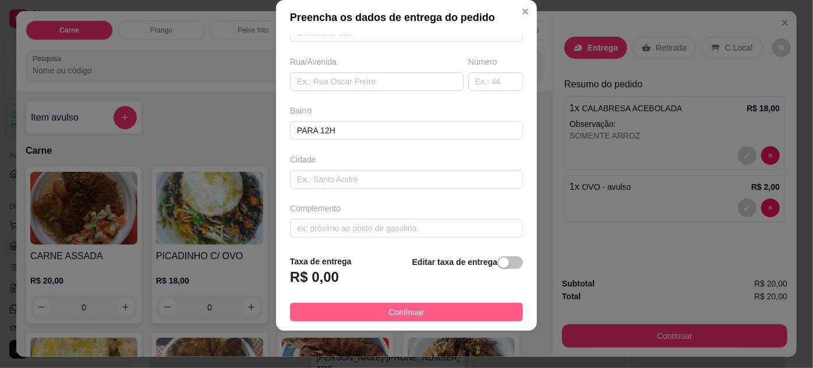
type input "[PERSON_NAME]/VIGILANTE - B.[GEOGRAPHIC_DATA]"
click at [416, 313] on button "Continuar" at bounding box center [406, 312] width 233 height 19
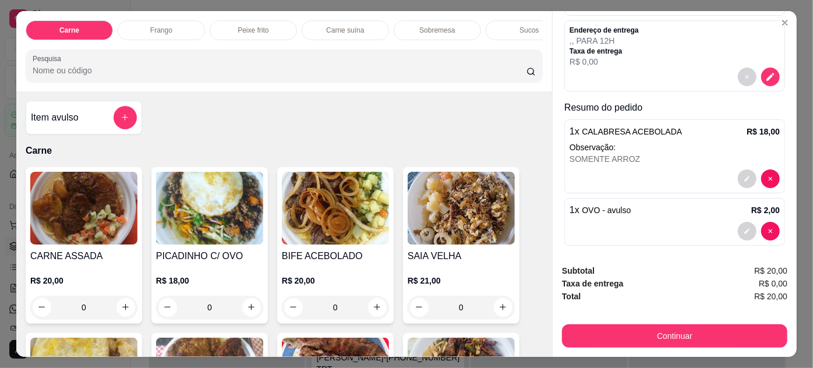
scroll to position [133, 0]
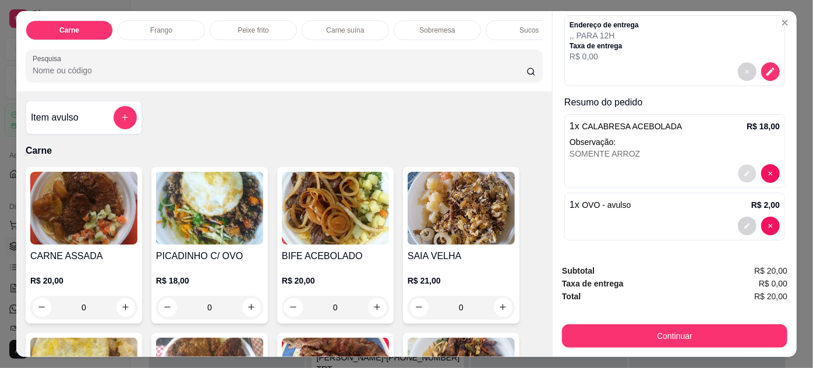
click at [744, 170] on icon "decrease-product-quantity" at bounding box center [747, 173] width 7 height 7
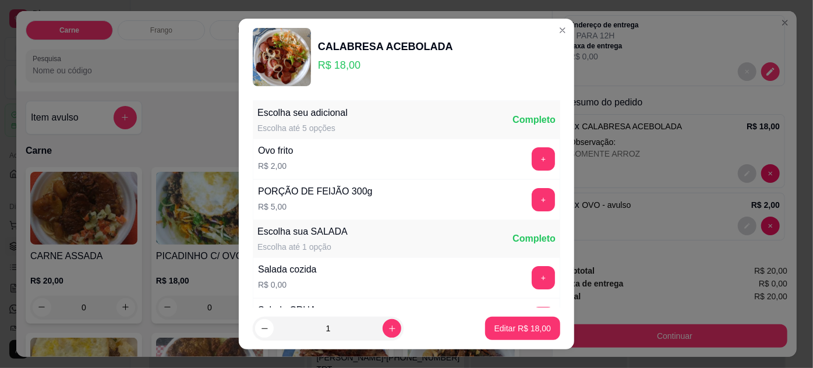
scroll to position [116, 0]
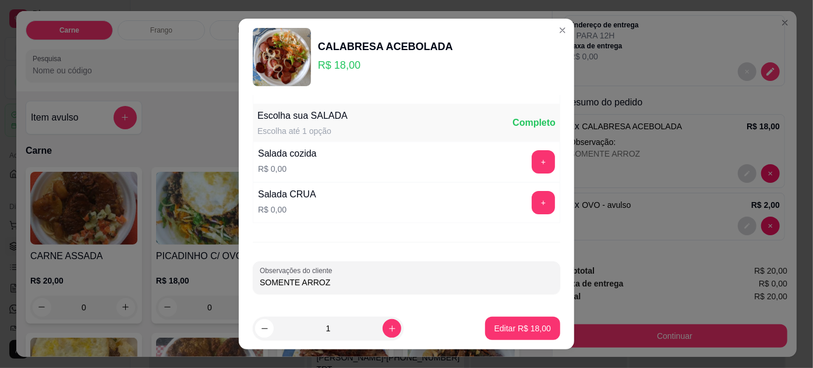
click at [337, 281] on input "SOMENTE ARROZ" at bounding box center [407, 283] width 294 height 12
type input "SOMENTE ARROZ - 12H"
click at [495, 325] on p "Editar R$ 18,00" at bounding box center [522, 328] width 55 height 11
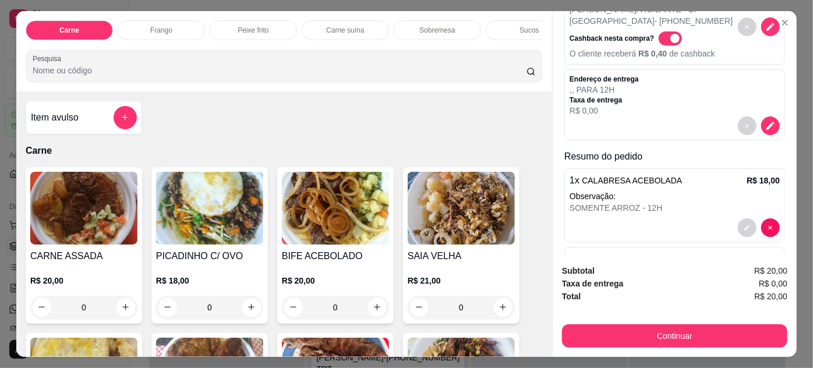
scroll to position [133, 0]
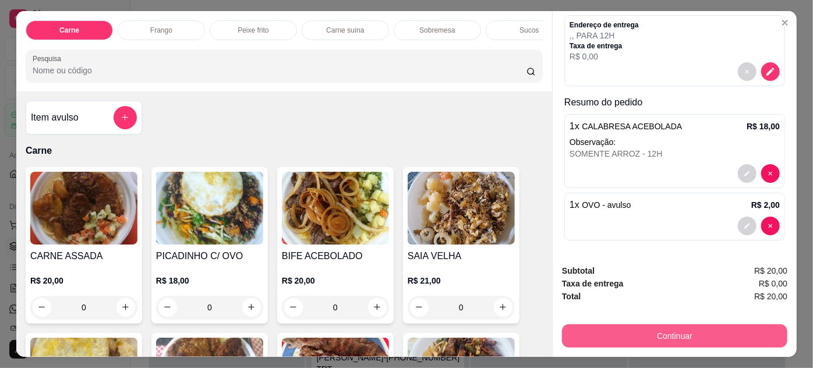
click at [657, 332] on button "Continuar" at bounding box center [674, 335] width 225 height 23
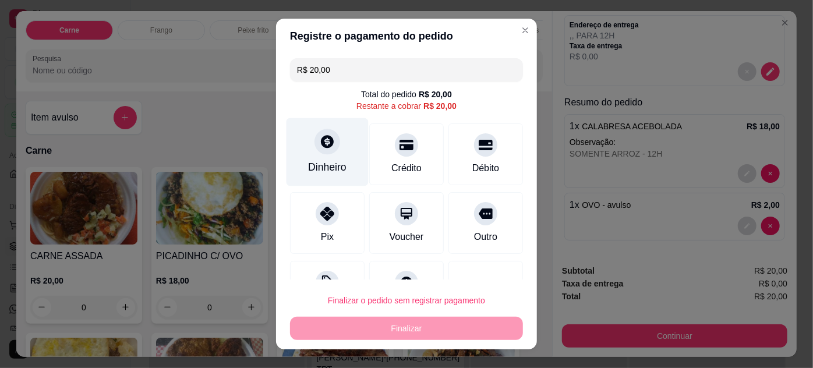
click at [321, 147] on icon at bounding box center [327, 141] width 13 height 13
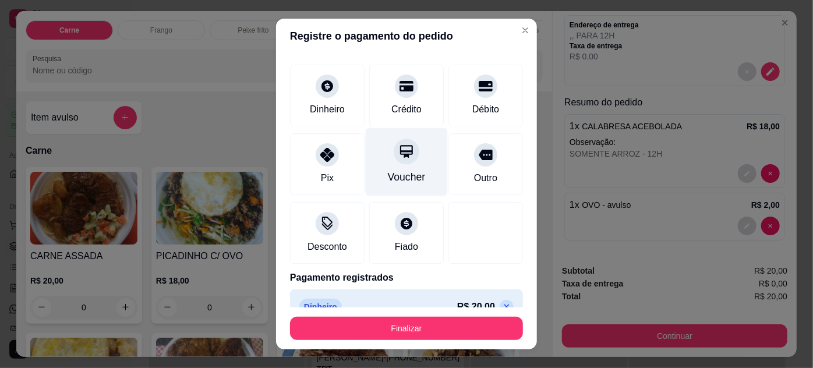
scroll to position [66, 0]
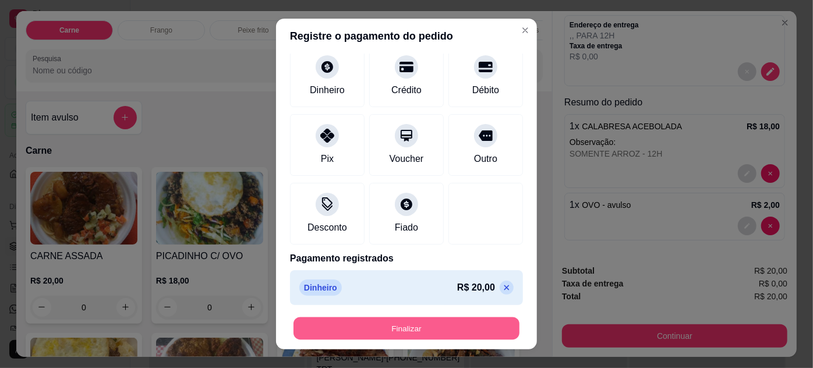
click at [396, 329] on button "Finalizar" at bounding box center [407, 328] width 226 height 23
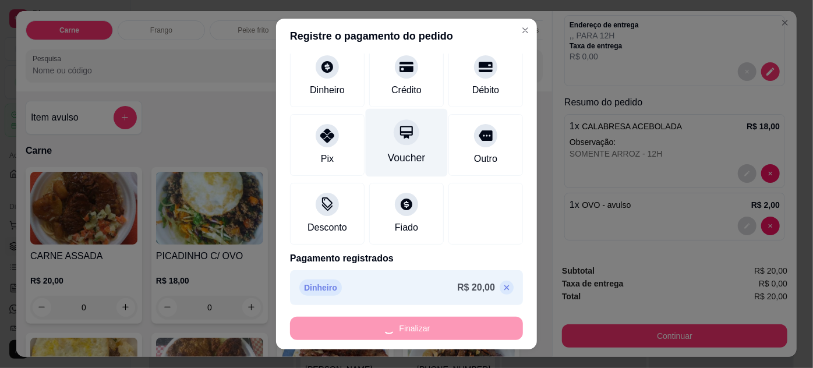
type input "-R$ 20,00"
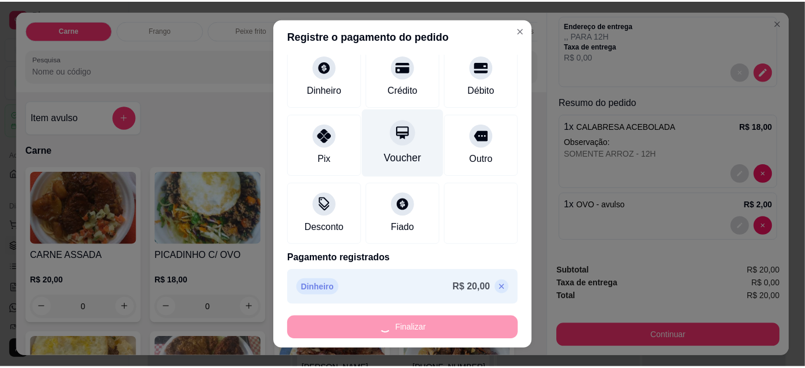
scroll to position [0, 0]
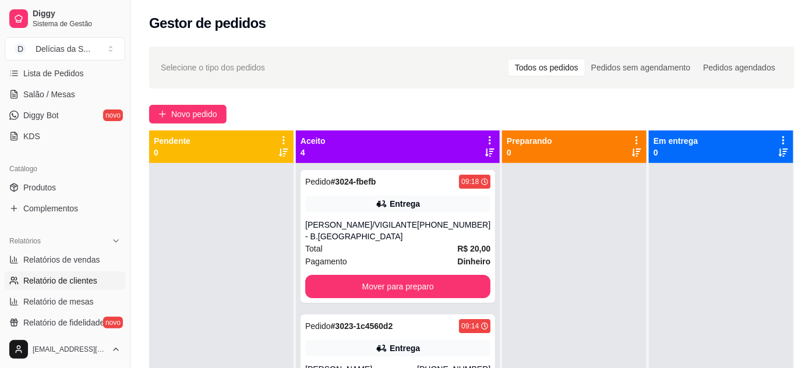
scroll to position [211, 0]
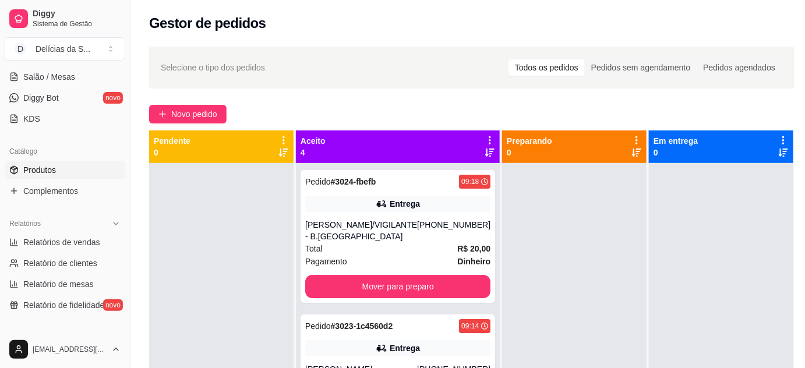
click at [51, 165] on span "Produtos" at bounding box center [39, 170] width 33 height 12
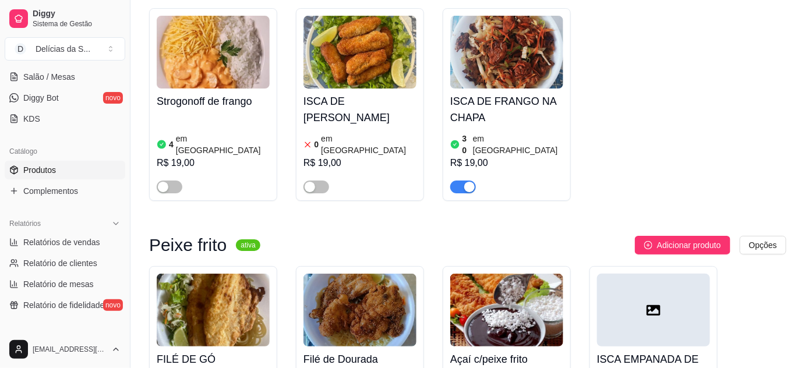
scroll to position [1483, 0]
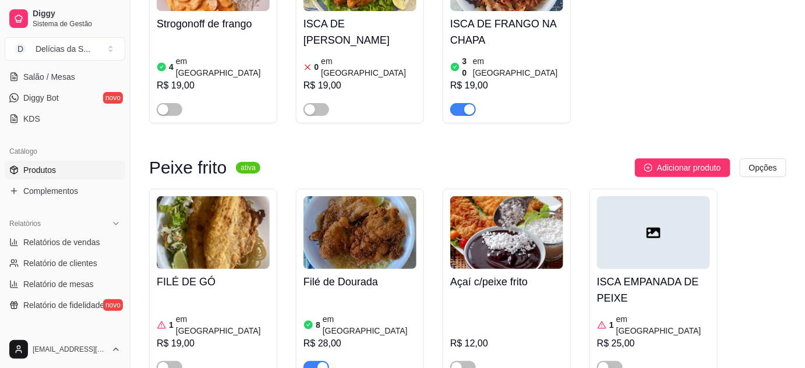
click at [192, 196] on img at bounding box center [213, 232] width 113 height 73
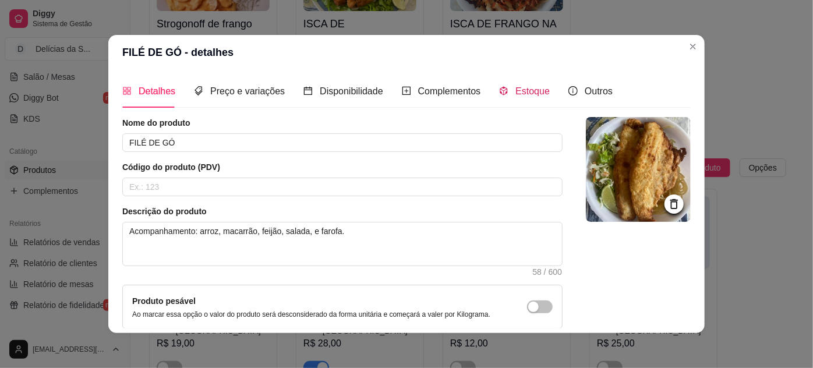
click at [518, 97] on div "Estoque" at bounding box center [524, 91] width 51 height 15
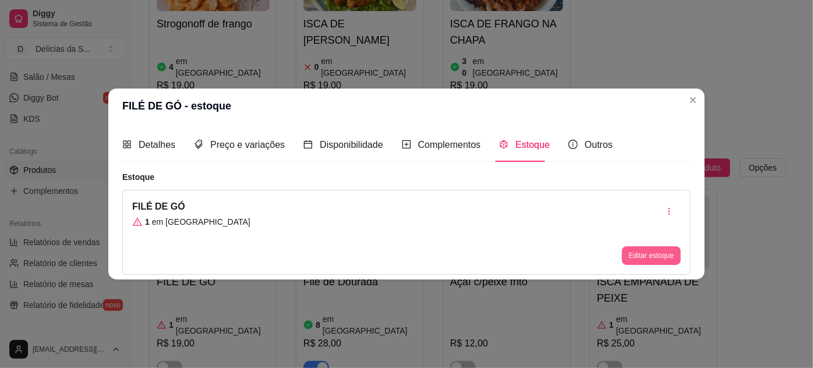
click at [654, 251] on button "Editar estoque" at bounding box center [651, 255] width 59 height 19
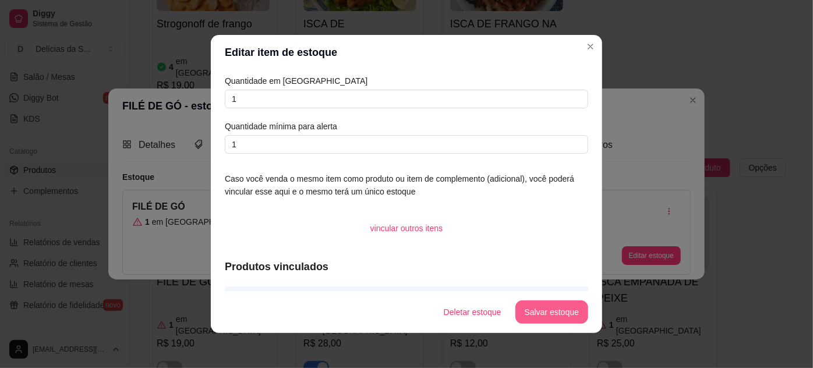
click at [559, 316] on button "Salvar estoque" at bounding box center [552, 312] width 73 height 23
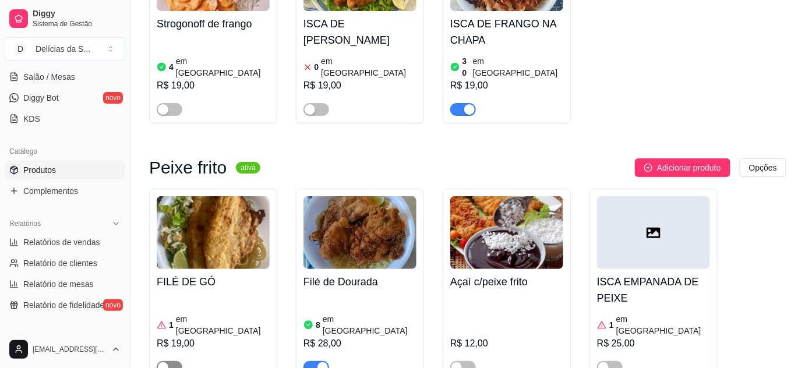
click at [169, 361] on button "button" at bounding box center [170, 367] width 26 height 13
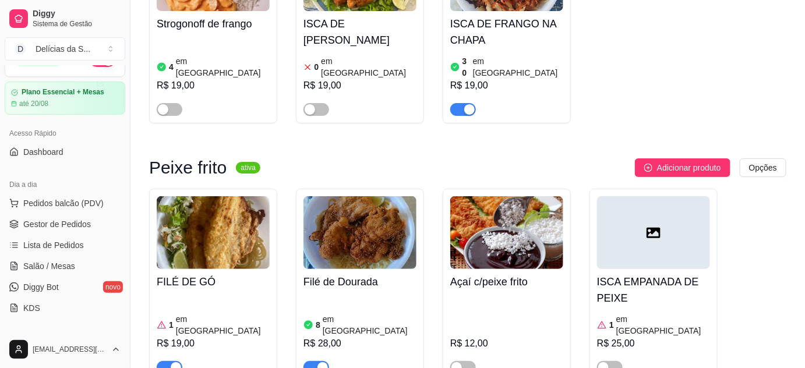
scroll to position [0, 0]
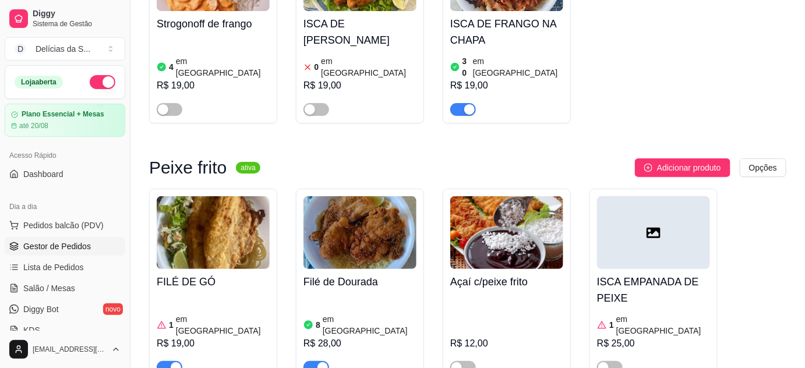
click at [63, 245] on span "Gestor de Pedidos" at bounding box center [57, 247] width 68 height 12
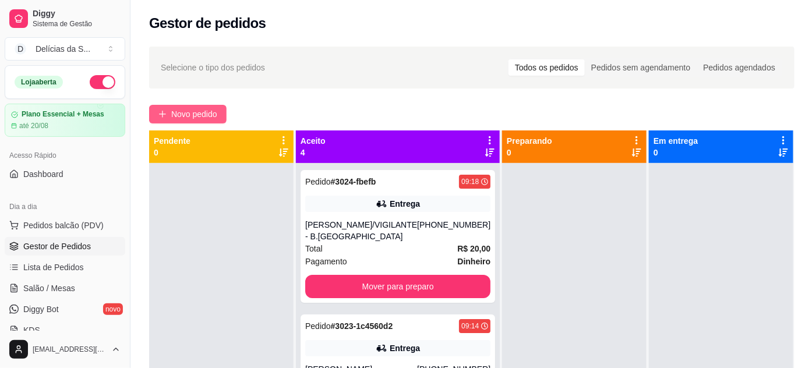
click at [200, 114] on span "Novo pedido" at bounding box center [194, 114] width 46 height 13
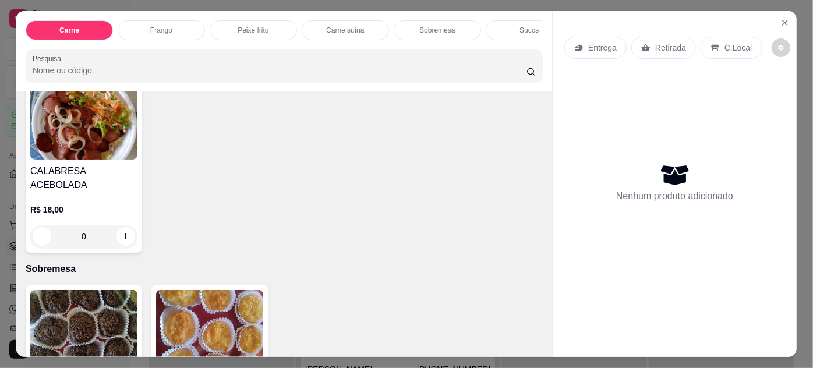
scroll to position [635, 0]
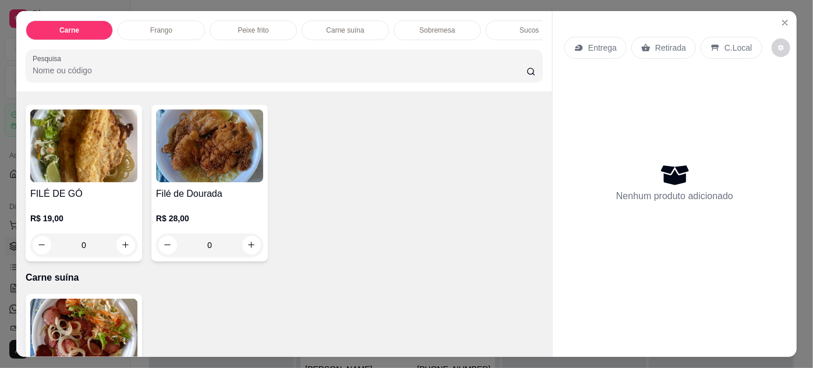
click at [72, 164] on img at bounding box center [83, 146] width 107 height 73
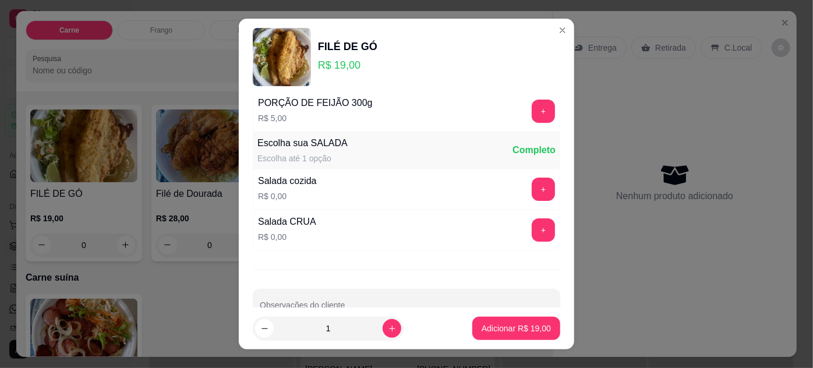
scroll to position [116, 0]
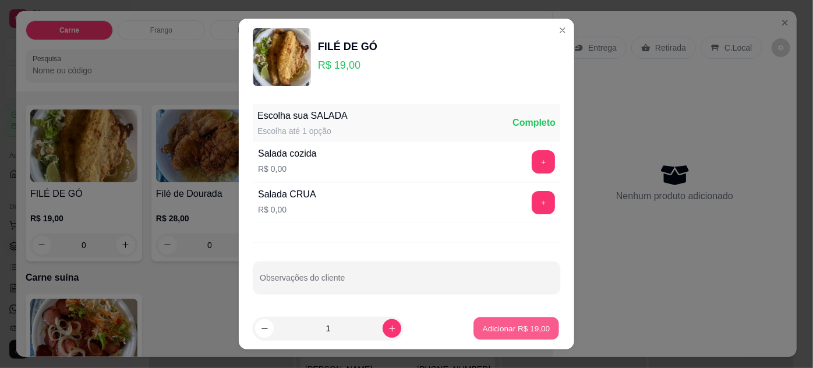
click at [499, 326] on p "Adicionar R$ 19,00" at bounding box center [517, 328] width 68 height 11
type input "1"
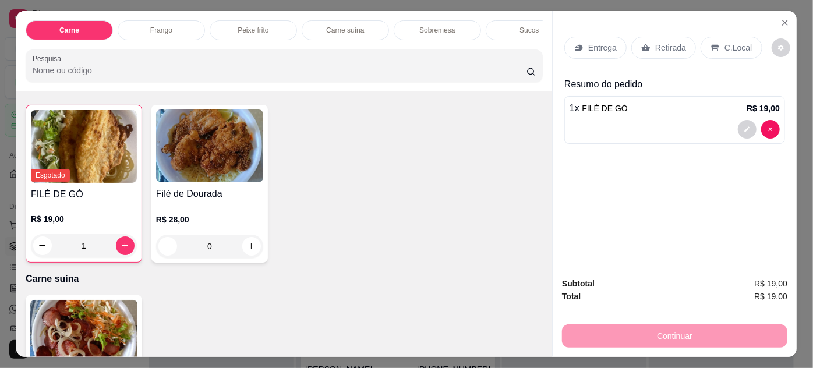
click at [600, 43] on p "Entrega" at bounding box center [602, 48] width 29 height 12
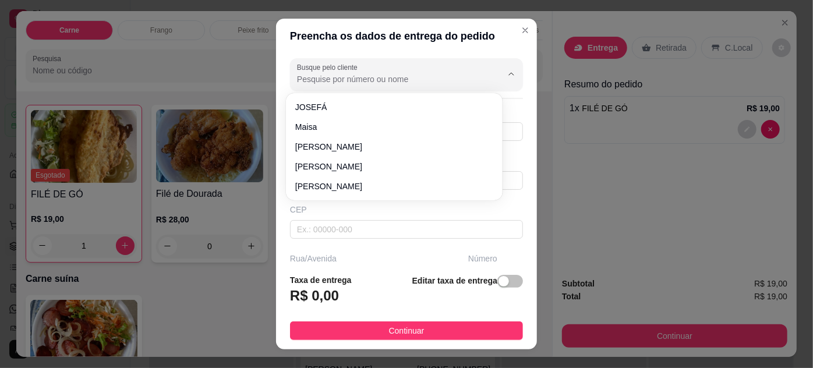
click at [348, 81] on input "Busque pelo cliente" at bounding box center [390, 79] width 186 height 12
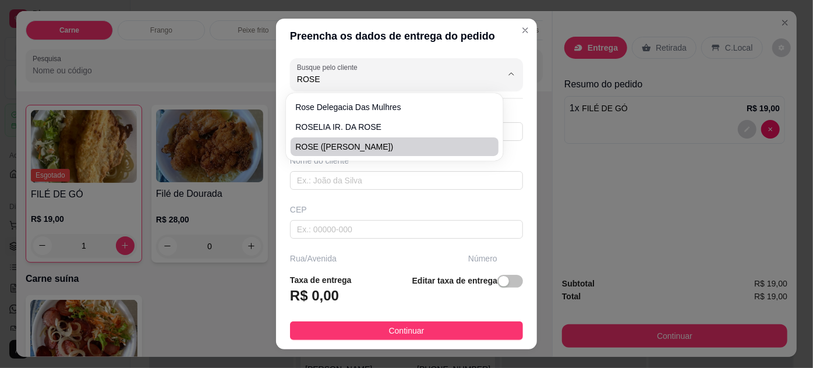
click at [375, 142] on span "ROSE ([PERSON_NAME])" at bounding box center [388, 147] width 186 height 12
type input "ROSE ([PERSON_NAME])"
type input "91988612289"
type input "ROSE ([PERSON_NAME])"
type input "66113055"
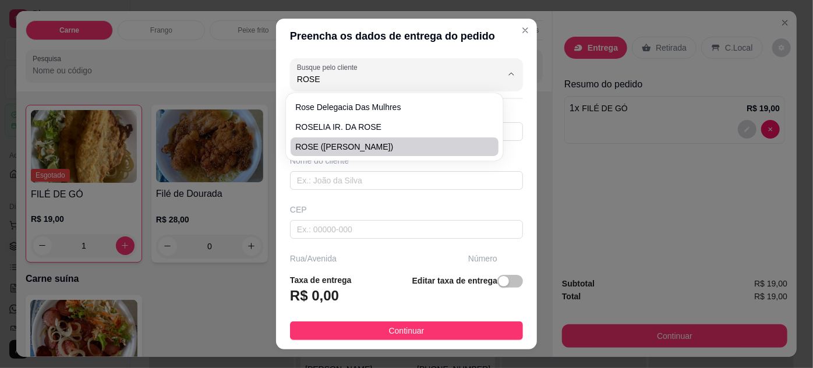
type input "TRAVESSA [PERSON_NAME]"
type input "66"
type input "ENTRE: [PERSON_NAME] E PROFESSOR [PERSON_NAME]"
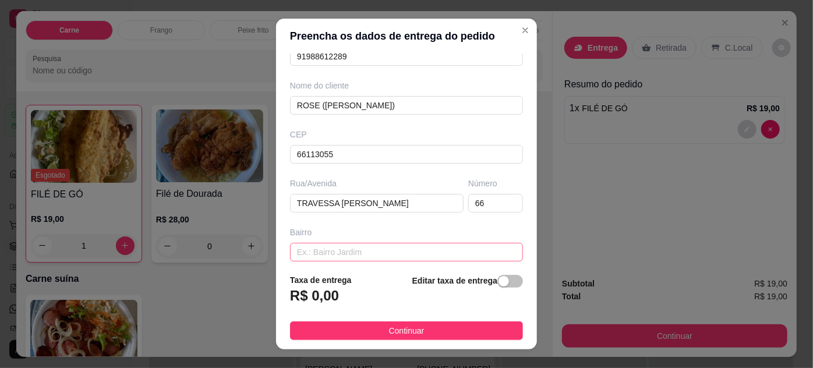
scroll to position [178, 0]
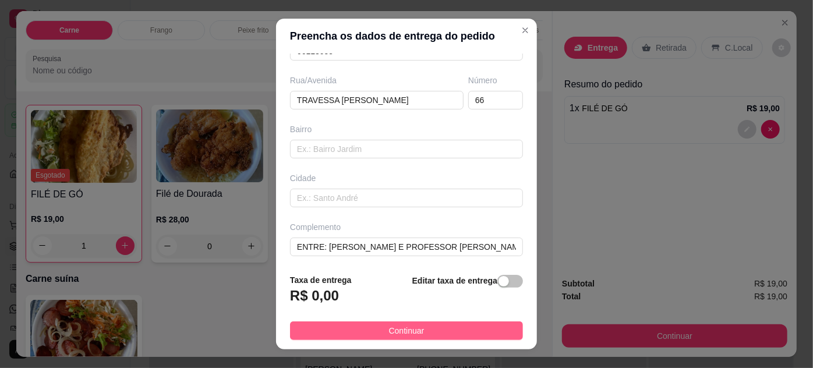
type input "ROSE ([PERSON_NAME])"
click at [362, 333] on button "Continuar" at bounding box center [406, 331] width 233 height 19
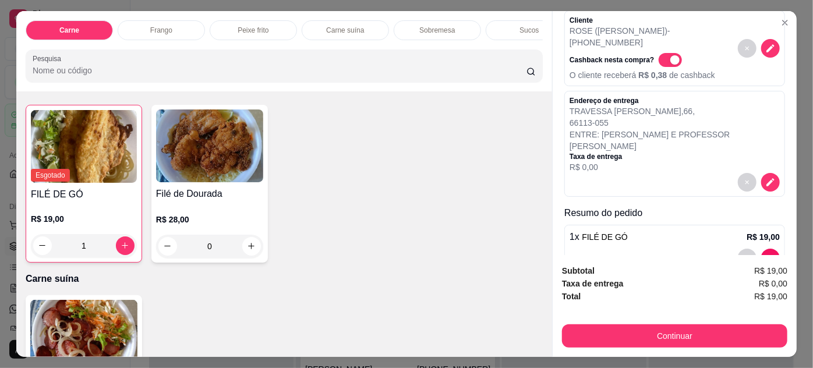
scroll to position [78, 0]
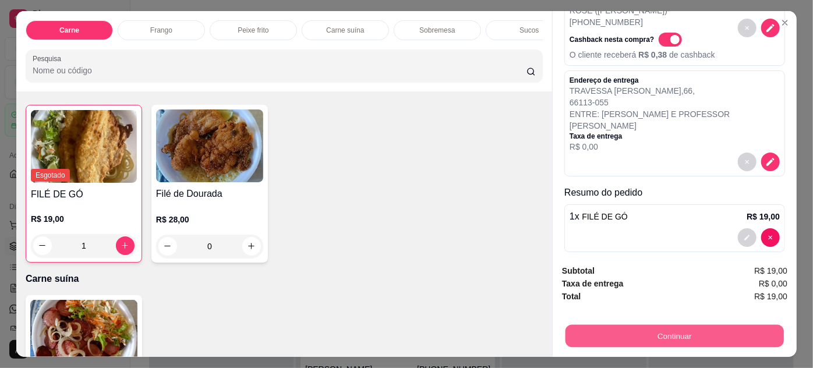
click at [705, 330] on button "Continuar" at bounding box center [675, 336] width 218 height 23
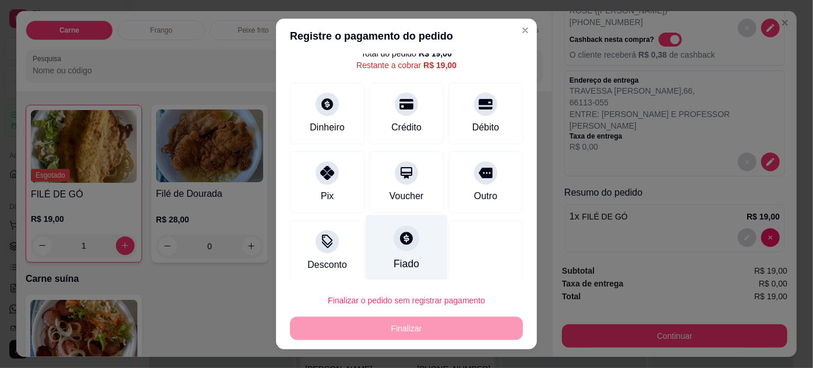
scroll to position [46, 0]
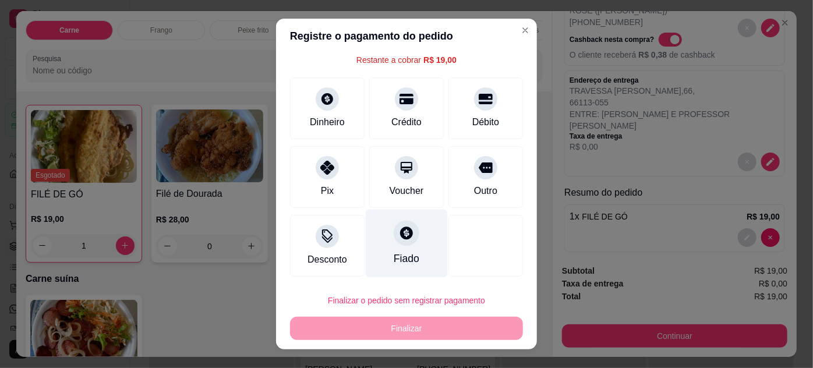
click at [399, 239] on icon at bounding box center [406, 232] width 15 height 15
type input "R$ 0,00"
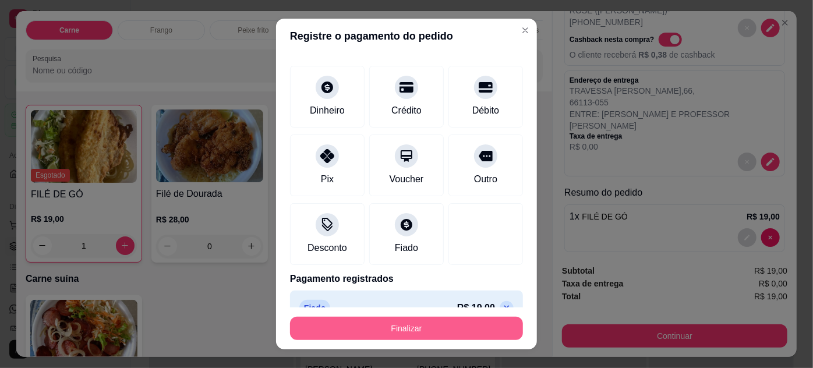
click at [412, 326] on button "Finalizar" at bounding box center [406, 328] width 233 height 23
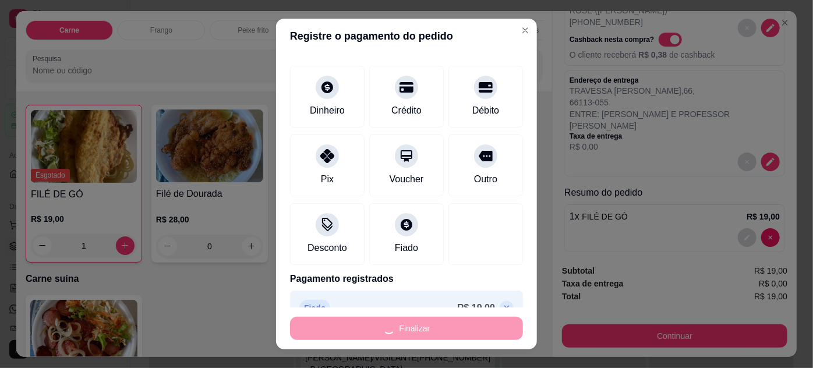
type input "0"
type input "-R$ 19,00"
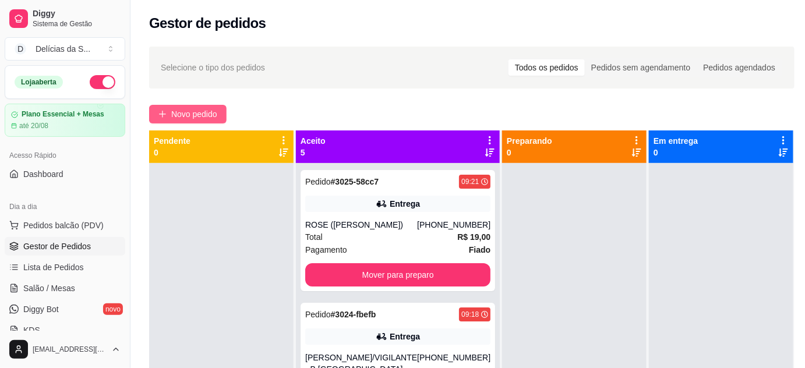
click at [180, 112] on span "Novo pedido" at bounding box center [194, 114] width 46 height 13
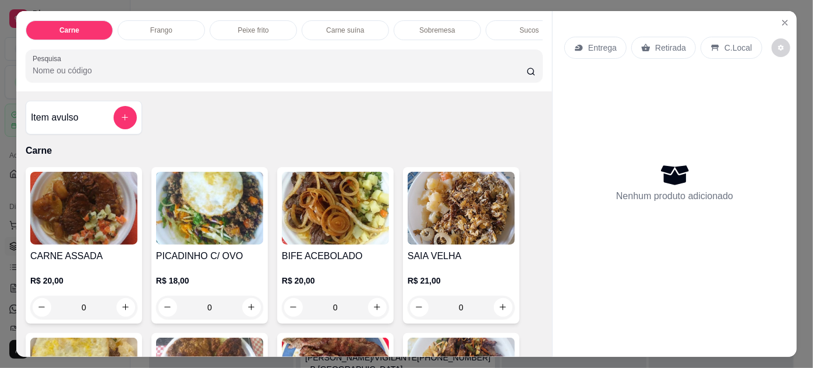
click at [185, 213] on img at bounding box center [209, 208] width 107 height 73
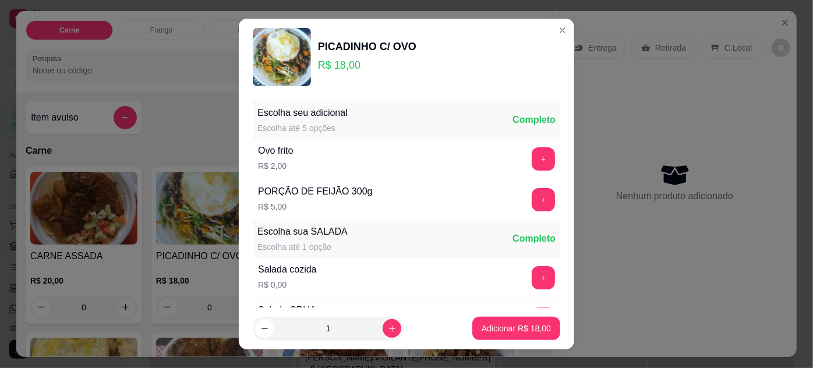
scroll to position [116, 0]
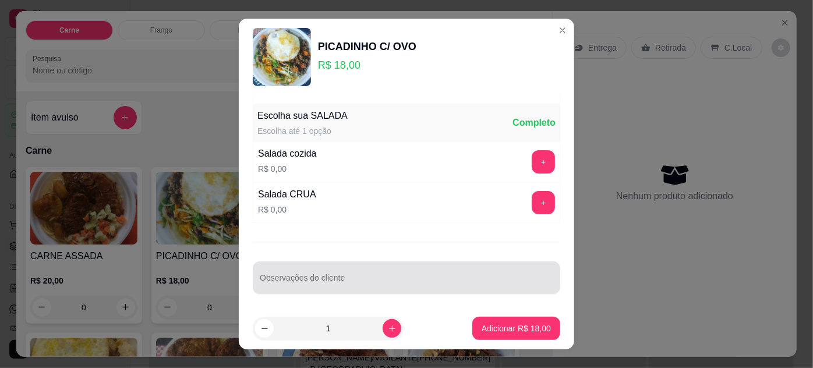
click at [298, 284] on input "Observações do cliente" at bounding box center [407, 283] width 294 height 12
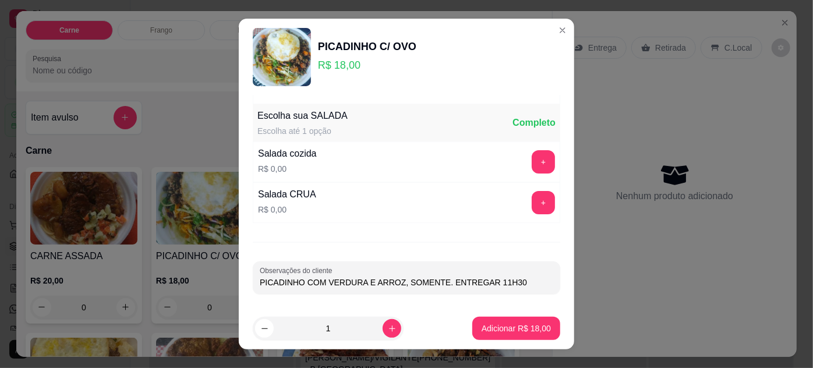
type input "PICADINHO COM VERDURA E ARROZ, SOMENTE. ENTREGAR 11H30"
click at [507, 326] on p "Adicionar R$ 18,00" at bounding box center [516, 329] width 69 height 12
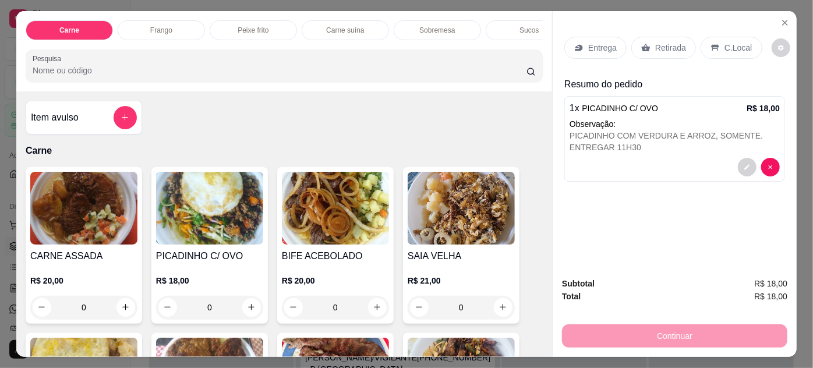
click at [591, 42] on p "Entrega" at bounding box center [602, 48] width 29 height 12
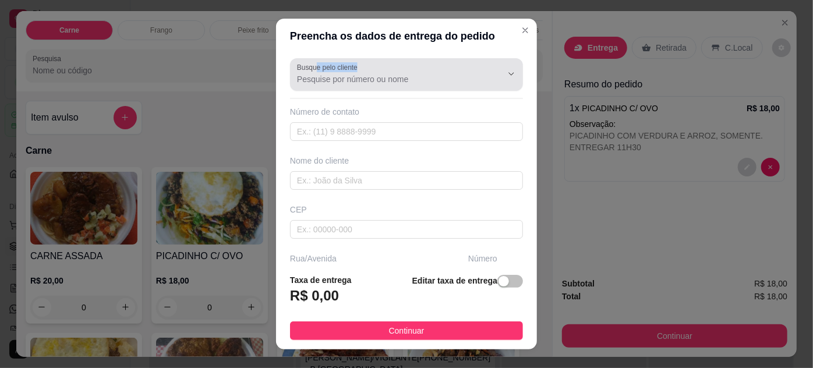
click at [315, 76] on div "Busque pelo cliente" at bounding box center [406, 74] width 233 height 33
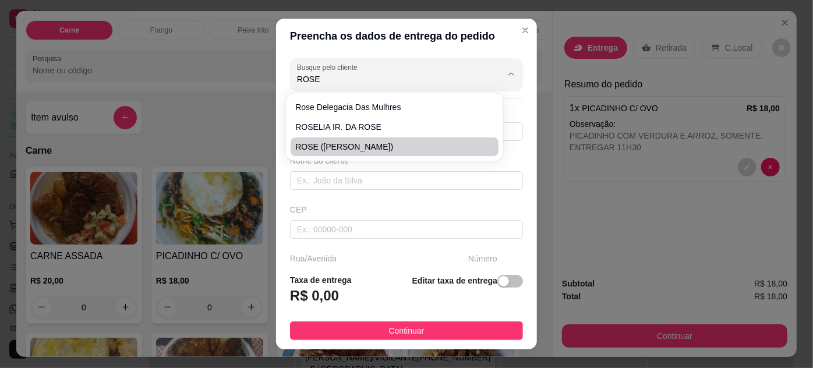
click at [362, 142] on span "ROSE ([PERSON_NAME])" at bounding box center [388, 147] width 186 height 12
type input "ROSE ([PERSON_NAME])"
type input "91988612289"
type input "ROSE ([PERSON_NAME])"
type input "66113055"
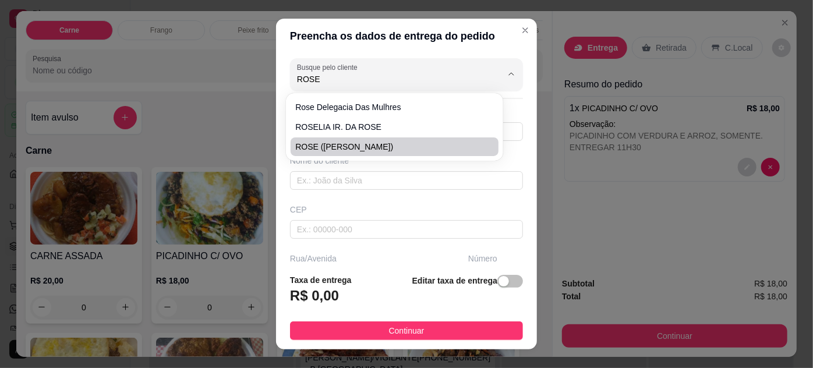
type input "TRAVESSA [PERSON_NAME]"
type input "66"
type input "ENTRE: [PERSON_NAME] E PROFESSOR [PERSON_NAME]"
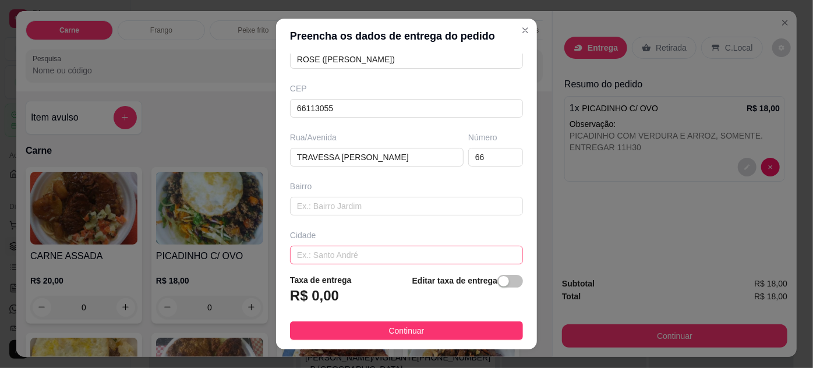
scroll to position [178, 0]
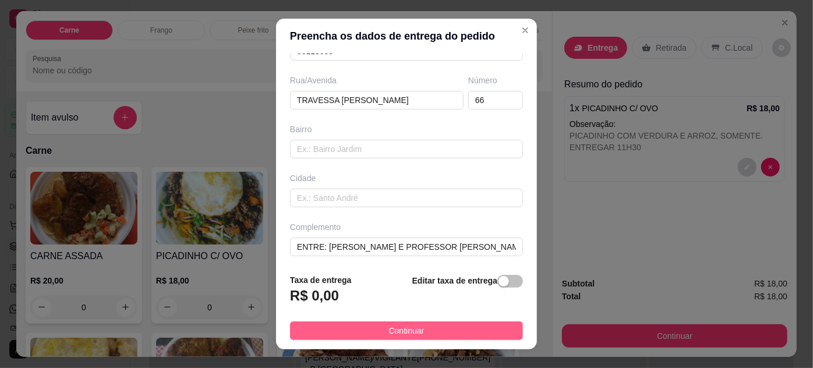
type input "ROSE ([PERSON_NAME])"
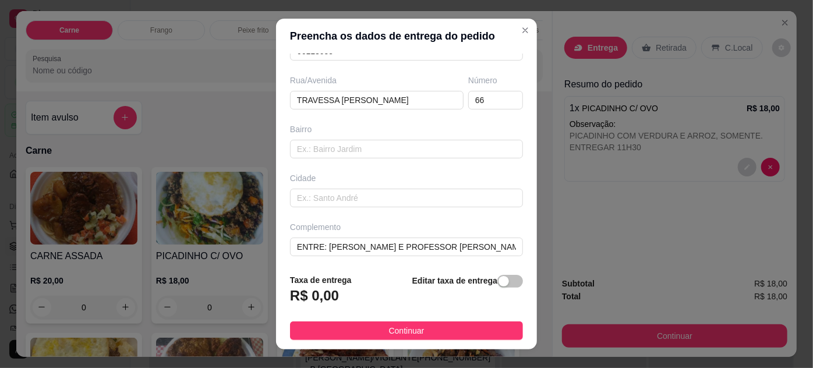
drag, startPoint x: 443, startPoint y: 327, endPoint x: 520, endPoint y: 296, distance: 83.1
click at [450, 327] on button "Continuar" at bounding box center [406, 331] width 233 height 19
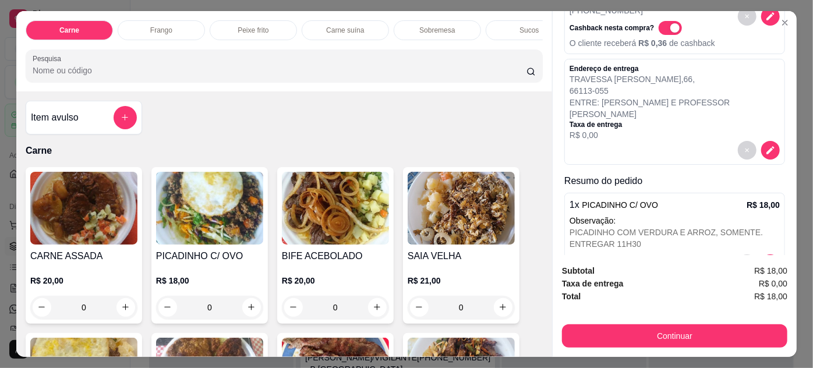
scroll to position [116, 0]
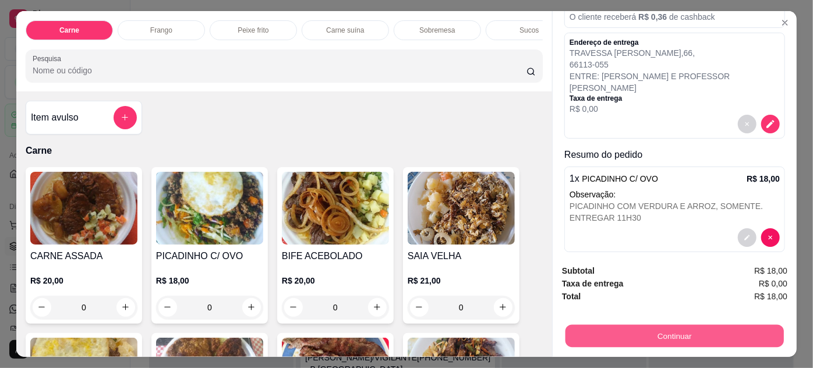
click at [702, 328] on button "Continuar" at bounding box center [675, 336] width 218 height 23
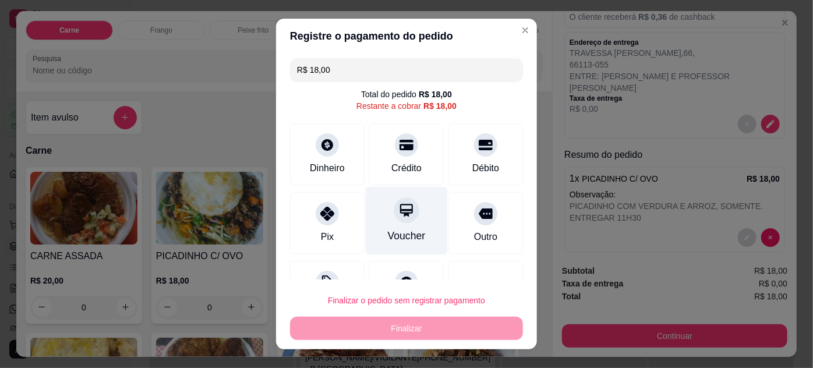
scroll to position [46, 0]
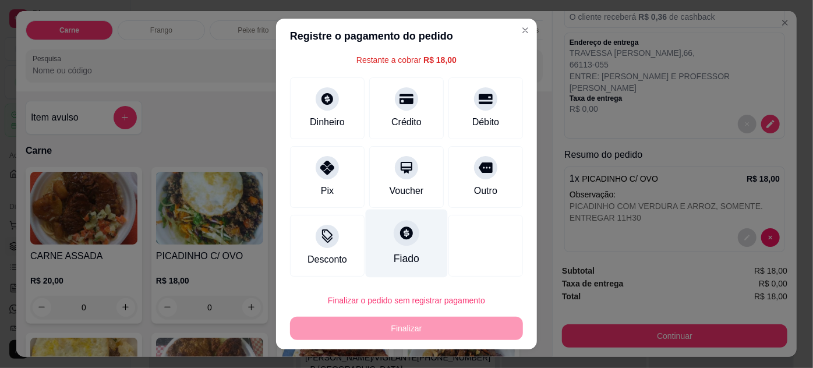
click at [383, 239] on div "Fiado" at bounding box center [407, 243] width 82 height 68
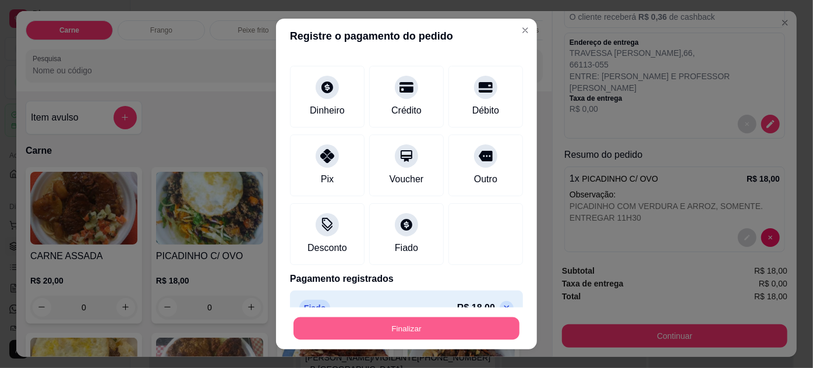
click at [424, 329] on button "Finalizar" at bounding box center [407, 328] width 226 height 23
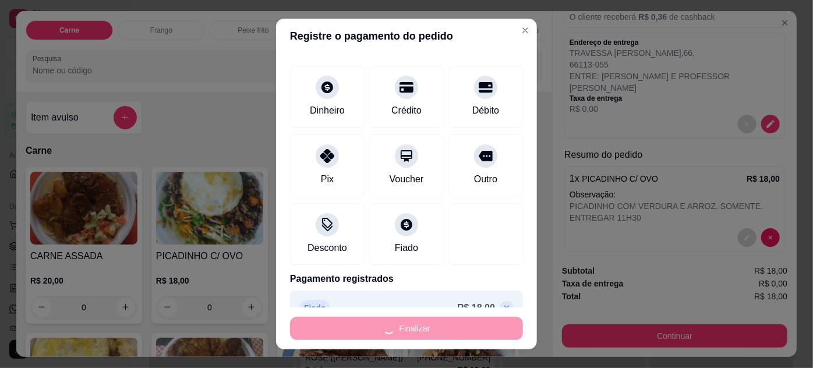
type input "-R$ 18,00"
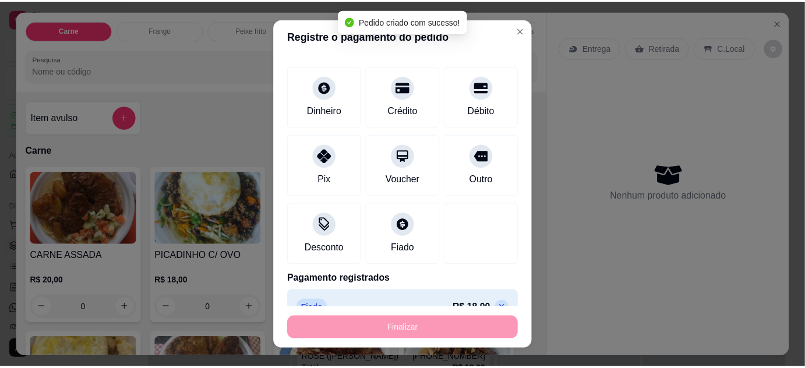
scroll to position [0, 0]
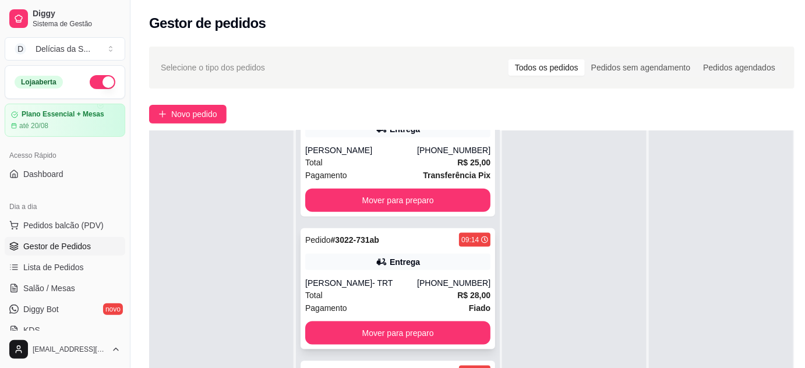
scroll to position [346, 0]
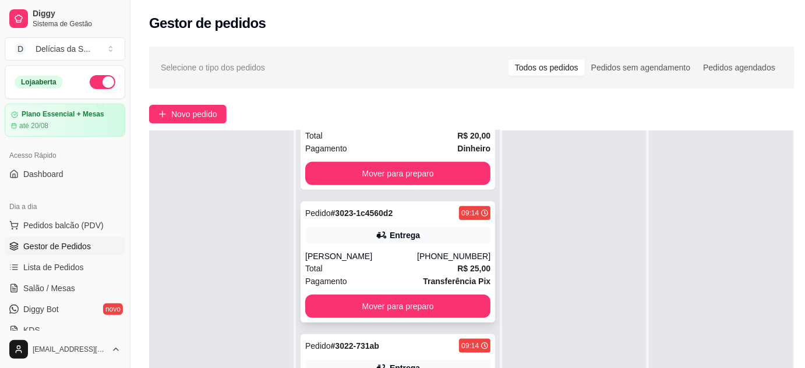
click at [403, 249] on div "Pedido # 3023-1c4560d2 09:14 Entrega [PERSON_NAME] [PHONE_NUMBER] Total R$ 25,0…" at bounding box center [398, 262] width 195 height 121
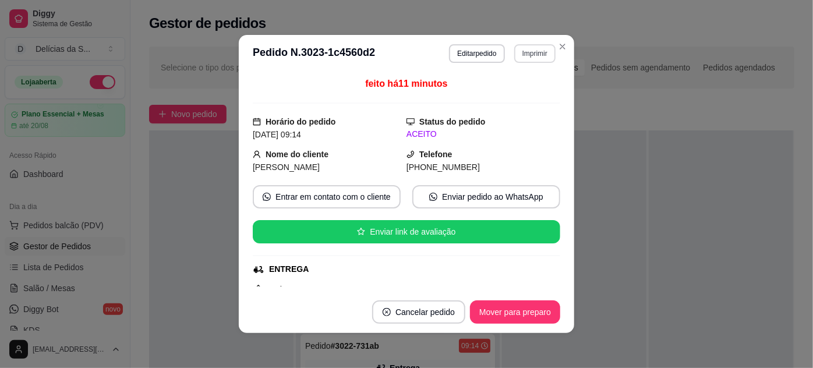
click at [522, 51] on button "Imprimir" at bounding box center [534, 53] width 41 height 19
click at [510, 89] on button "Impressora" at bounding box center [511, 94] width 82 height 18
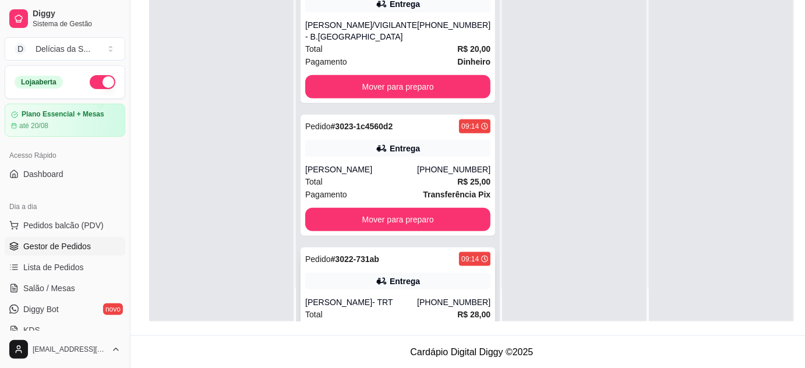
scroll to position [452, 0]
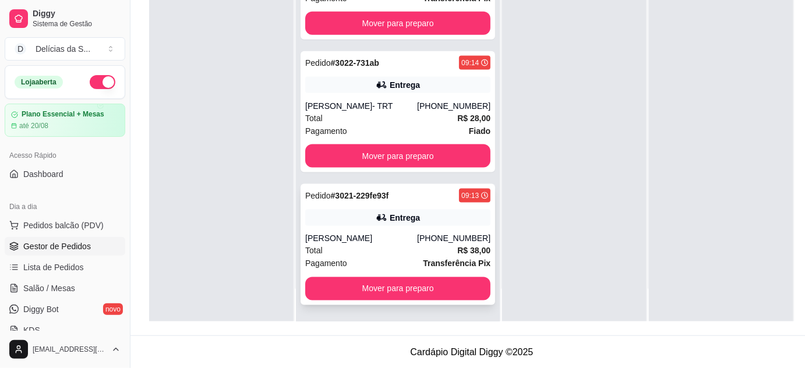
click at [390, 228] on div "Pedido # 3021-229fe93f 09:13 Entrega [PERSON_NAME] [PHONE_NUMBER] Total R$ 38,0…" at bounding box center [398, 244] width 195 height 121
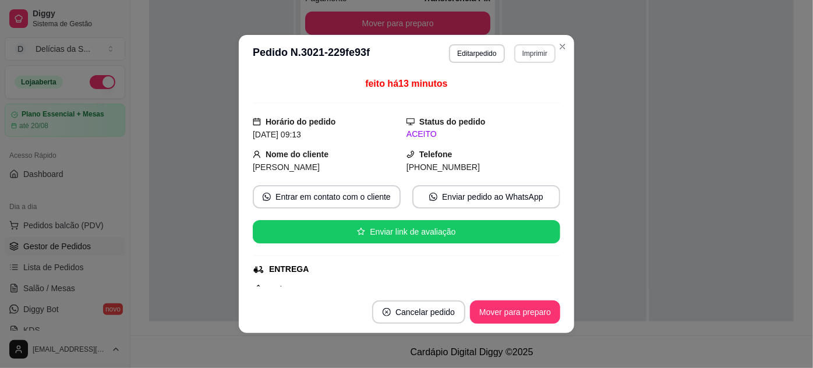
click at [515, 51] on button "Imprimir" at bounding box center [534, 53] width 41 height 19
click at [499, 98] on button "Impressora" at bounding box center [511, 95] width 82 height 18
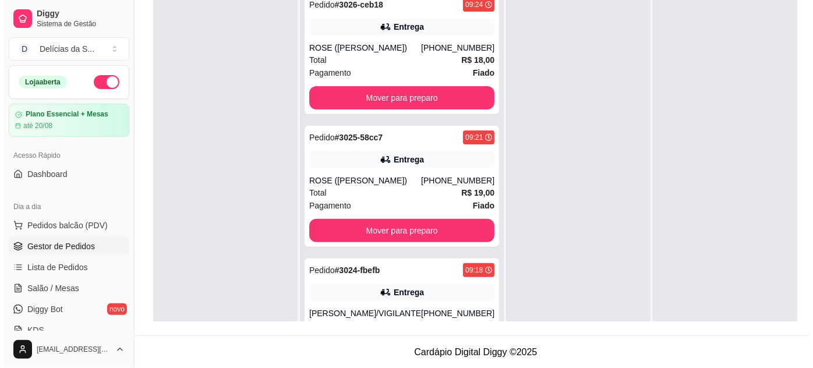
scroll to position [0, 0]
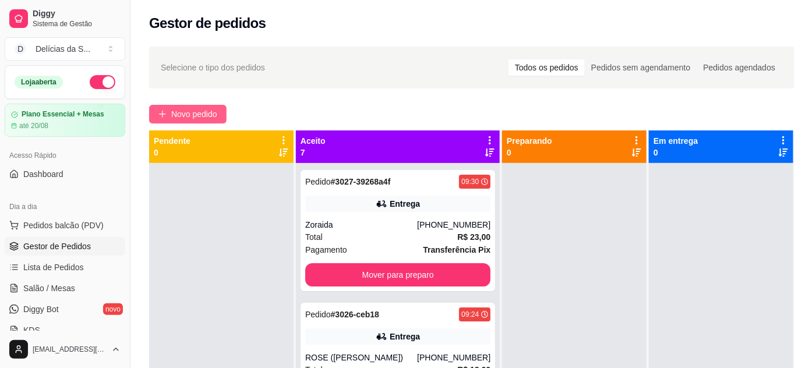
click at [206, 108] on span "Novo pedido" at bounding box center [194, 114] width 46 height 13
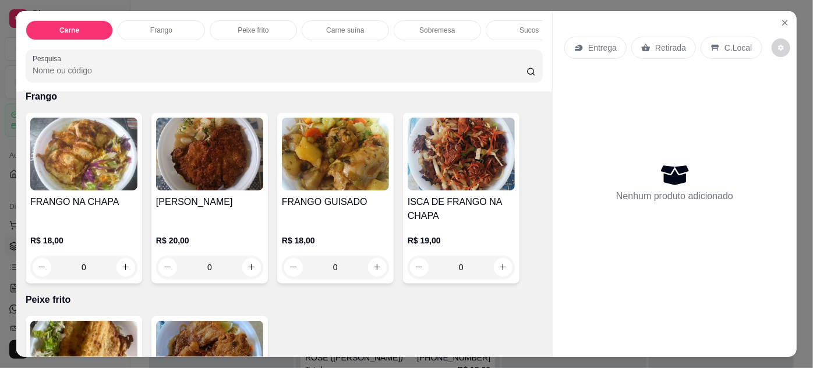
scroll to position [317, 0]
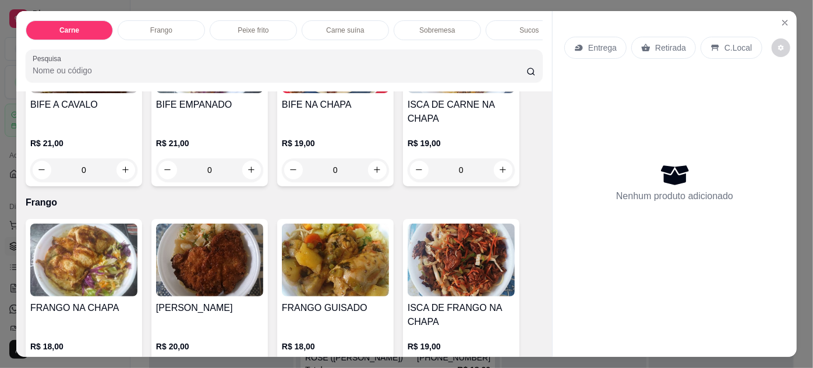
click at [188, 245] on img at bounding box center [209, 260] width 107 height 73
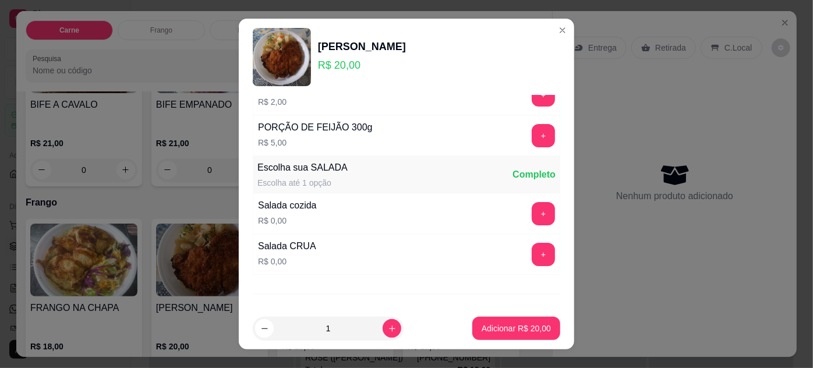
scroll to position [116, 0]
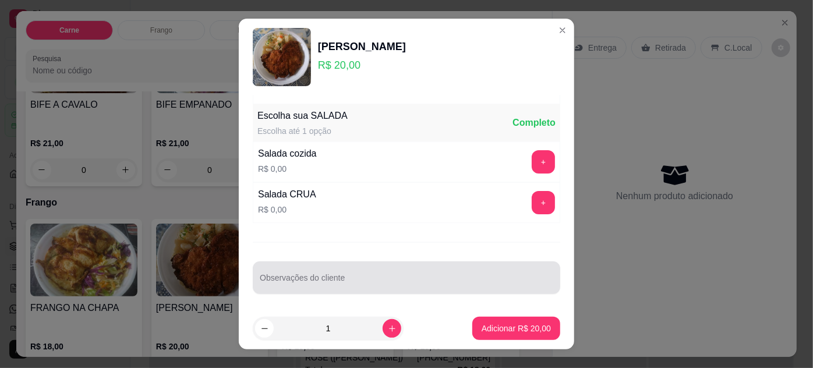
click at [324, 277] on input "Observações do cliente" at bounding box center [407, 283] width 294 height 12
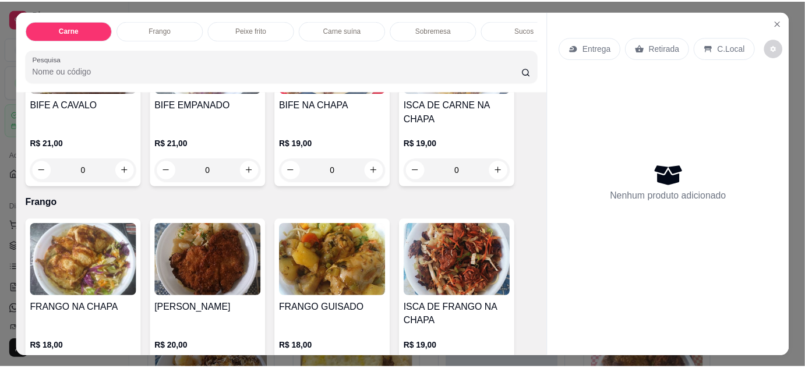
scroll to position [1483, 0]
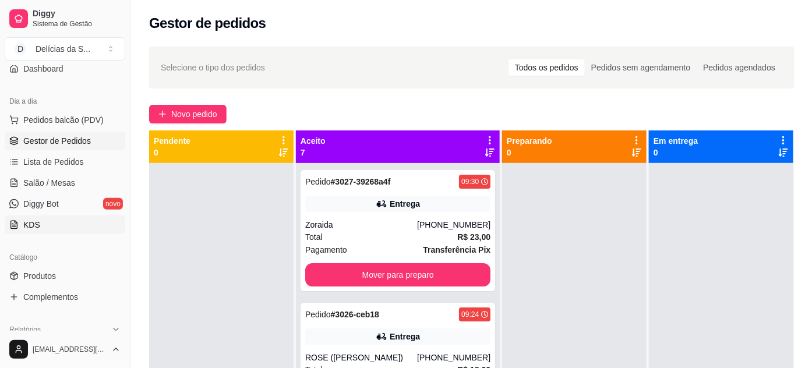
scroll to position [211, 0]
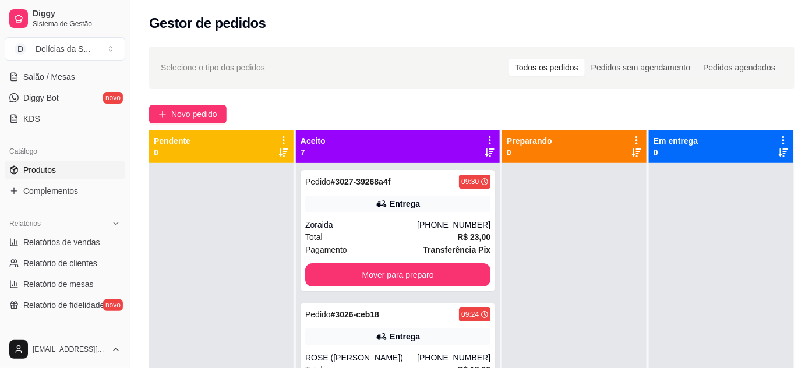
click at [41, 170] on span "Produtos" at bounding box center [39, 170] width 33 height 12
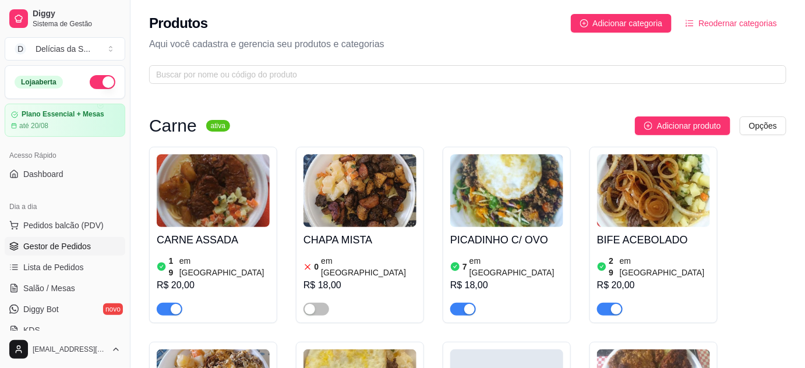
click at [54, 242] on span "Gestor de Pedidos" at bounding box center [57, 247] width 68 height 12
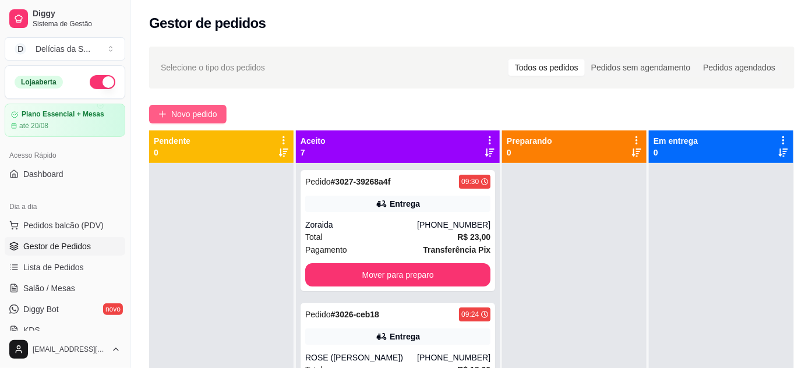
click at [176, 108] on span "Novo pedido" at bounding box center [194, 114] width 46 height 13
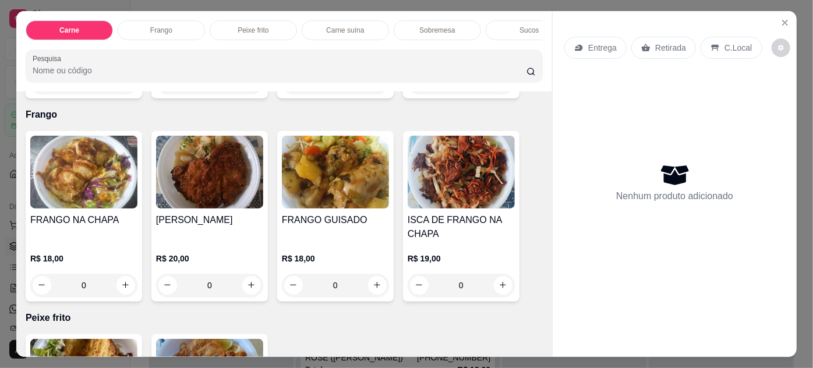
scroll to position [424, 0]
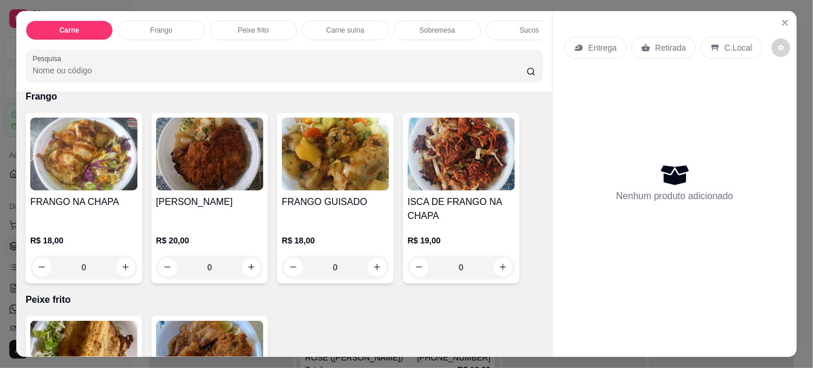
click at [227, 164] on img at bounding box center [209, 154] width 107 height 73
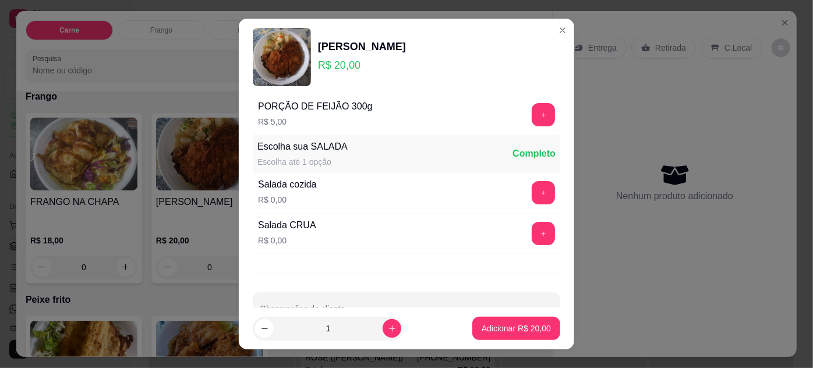
scroll to position [116, 0]
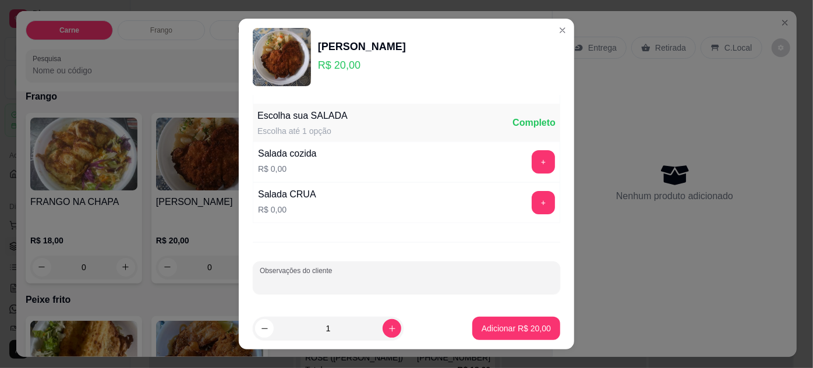
click at [359, 277] on input "Observações do cliente" at bounding box center [407, 283] width 294 height 12
type input "s"
type input "SEM SALADA"
click at [518, 328] on p "Adicionar R$ 20,00" at bounding box center [516, 329] width 69 height 12
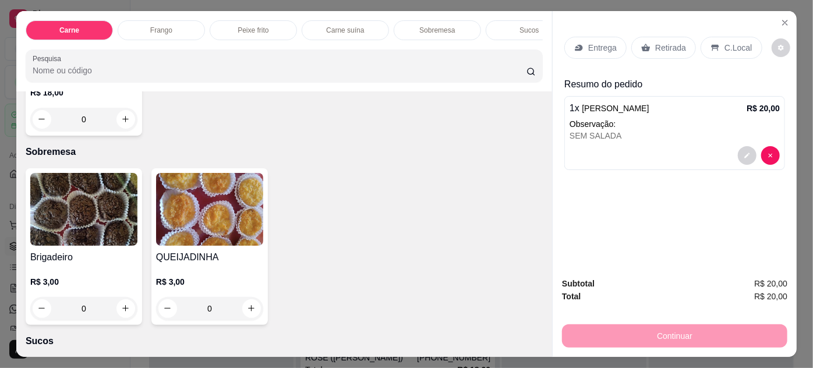
scroll to position [953, 0]
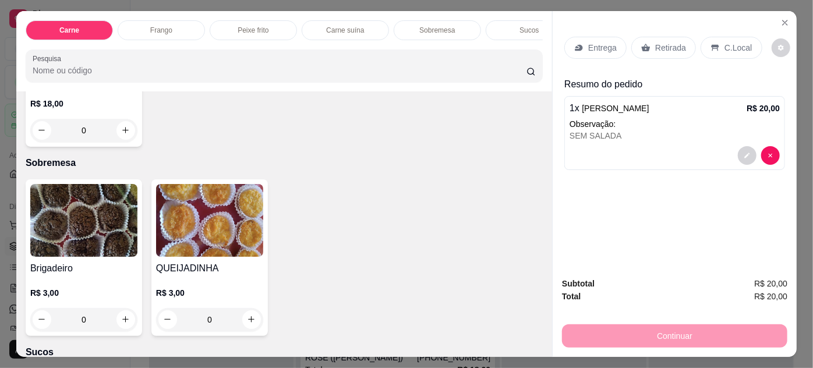
click at [210, 196] on img at bounding box center [209, 220] width 107 height 73
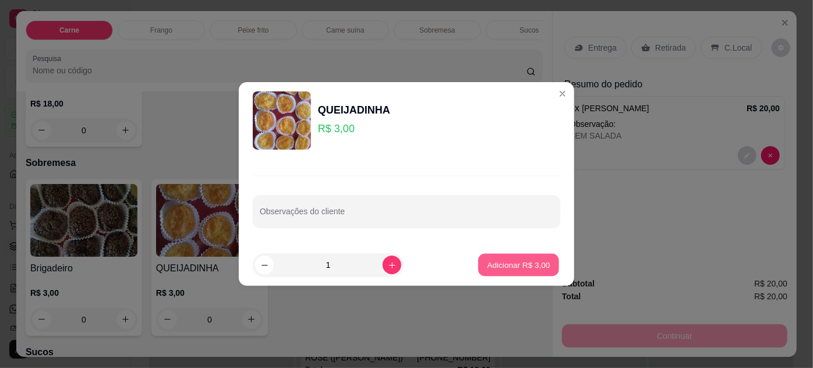
click at [513, 263] on p "Adicionar R$ 3,00" at bounding box center [518, 264] width 63 height 11
type input "1"
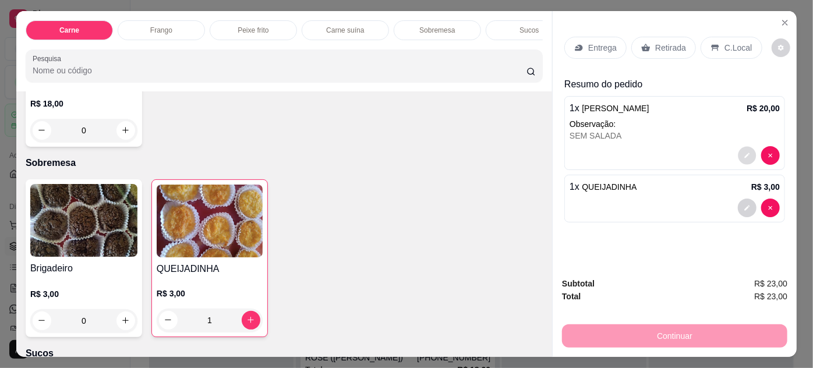
click at [747, 152] on icon "decrease-product-quantity" at bounding box center [747, 155] width 7 height 7
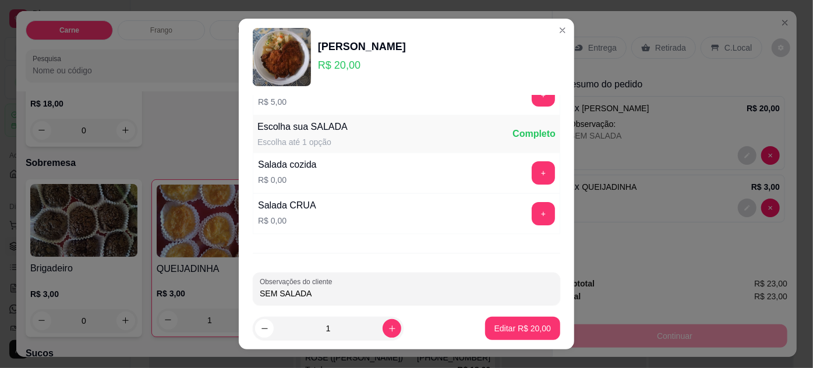
scroll to position [116, 0]
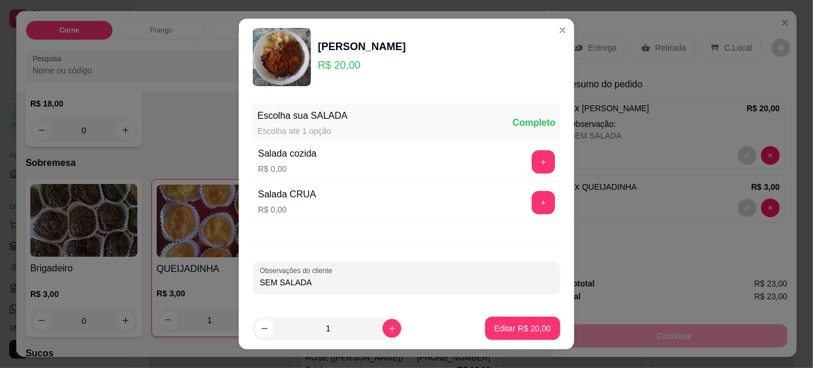
click at [350, 283] on input "SEM SALADA" at bounding box center [407, 283] width 294 height 12
type input "SEM SALADA 12H"
click at [525, 330] on p "Editar R$ 20,00" at bounding box center [522, 328] width 55 height 11
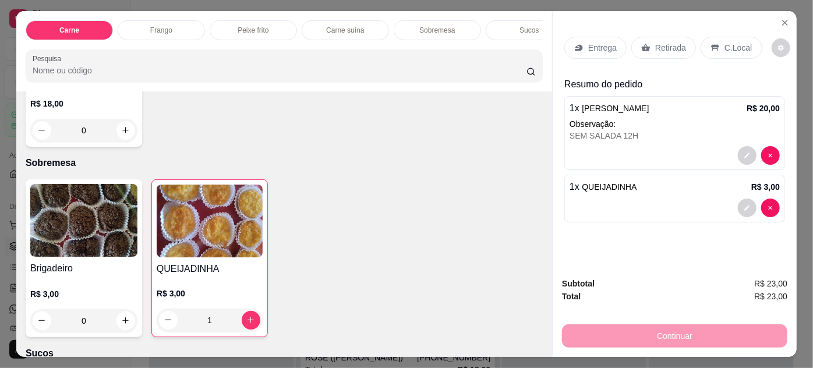
click at [648, 47] on div "Retirada" at bounding box center [663, 48] width 65 height 22
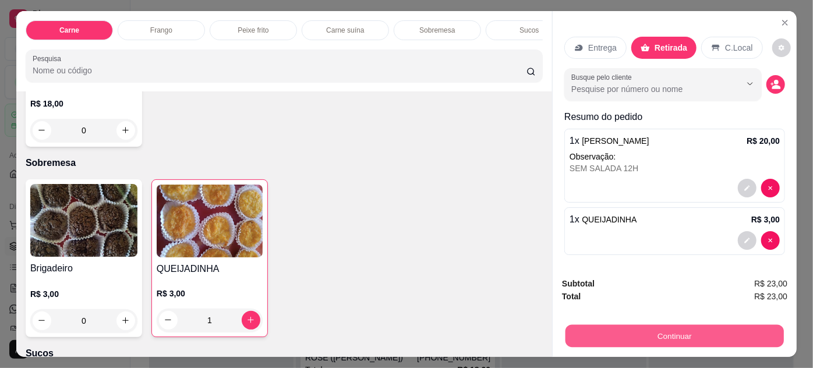
click at [734, 331] on button "Continuar" at bounding box center [675, 336] width 218 height 23
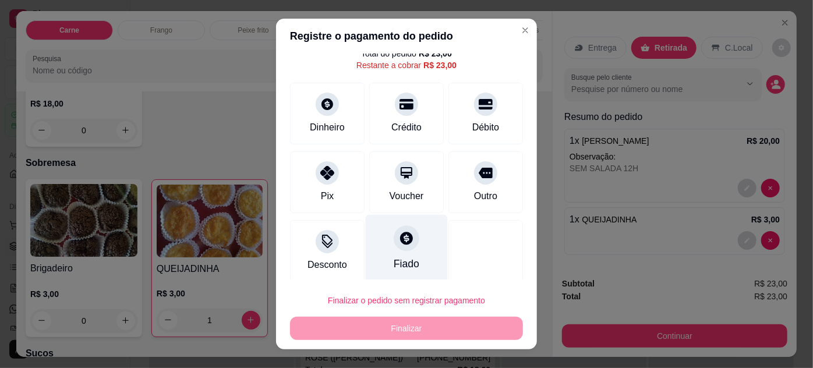
scroll to position [46, 0]
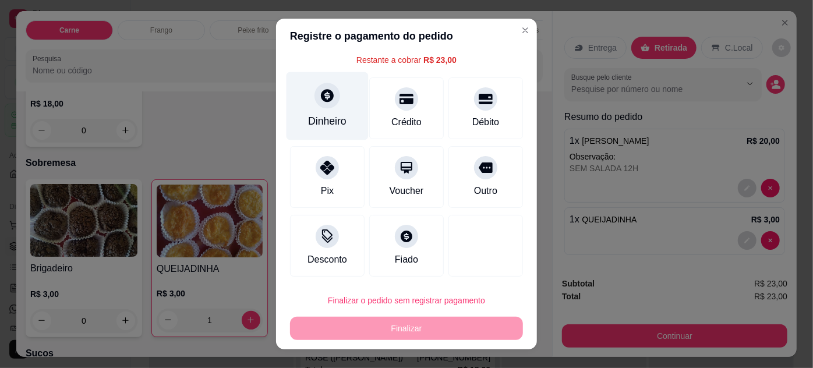
click at [330, 103] on div at bounding box center [328, 96] width 26 height 26
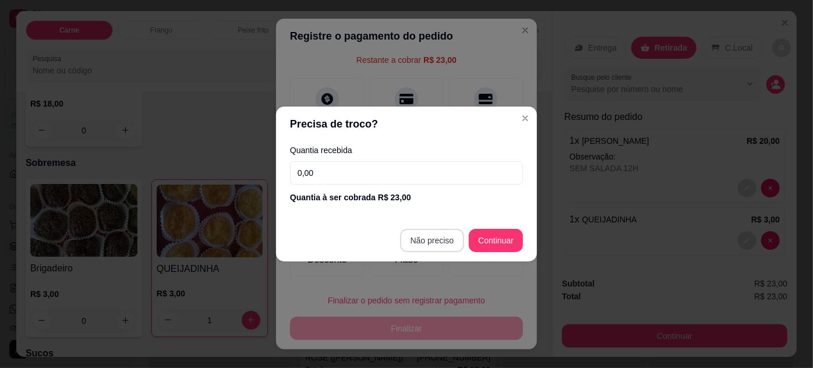
type input "R$ 0,00"
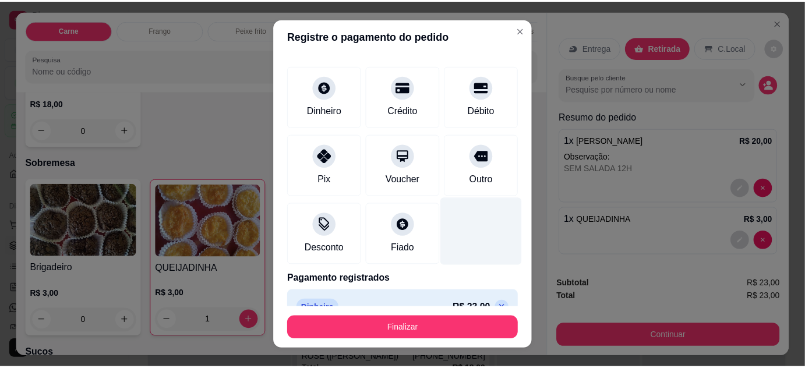
scroll to position [66, 0]
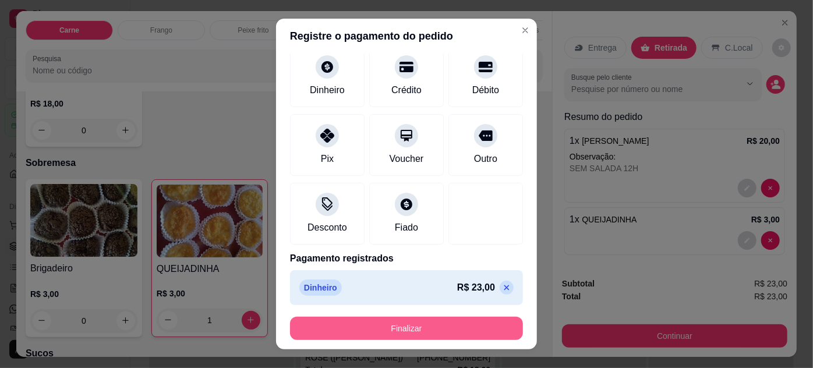
click at [454, 328] on button "Finalizar" at bounding box center [406, 328] width 233 height 23
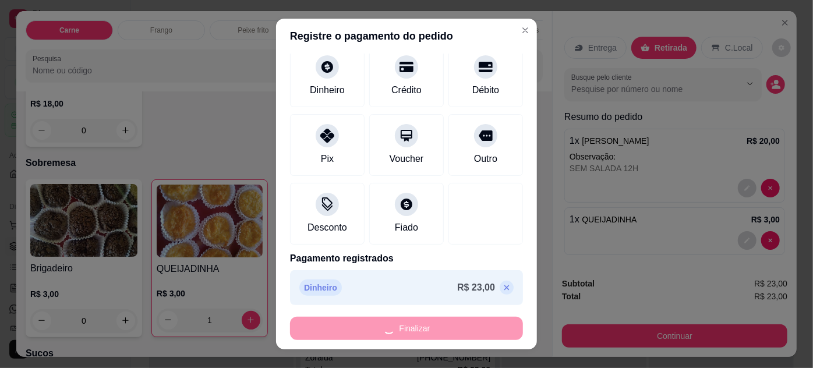
type input "0"
type input "-R$ 23,00"
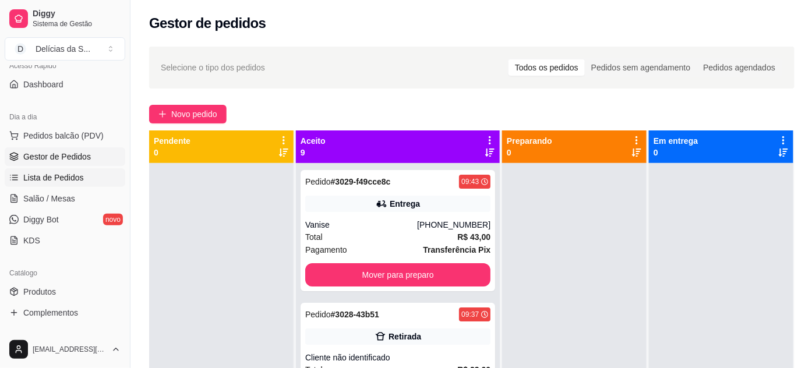
scroll to position [105, 0]
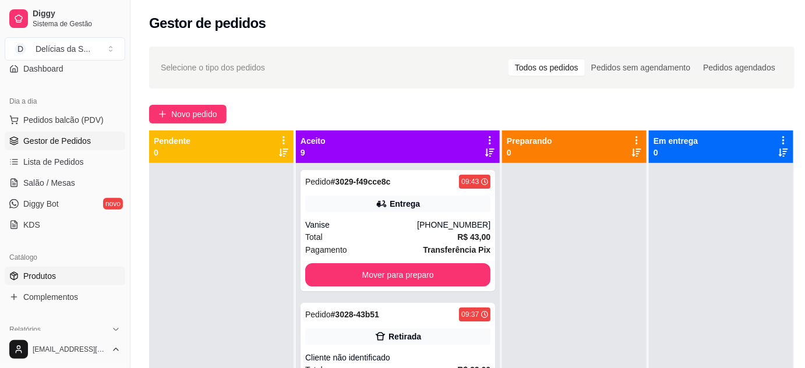
click at [73, 273] on link "Produtos" at bounding box center [65, 276] width 121 height 19
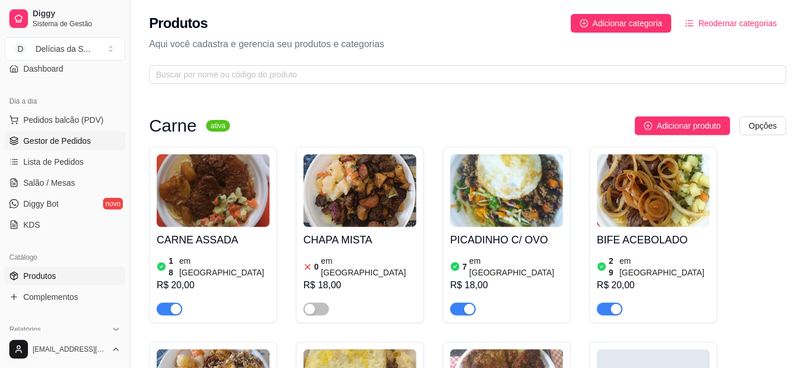
click at [59, 146] on span "Gestor de Pedidos" at bounding box center [57, 141] width 68 height 12
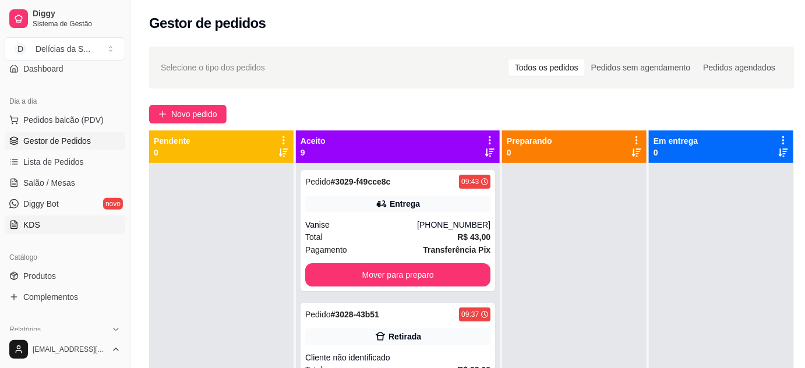
scroll to position [211, 0]
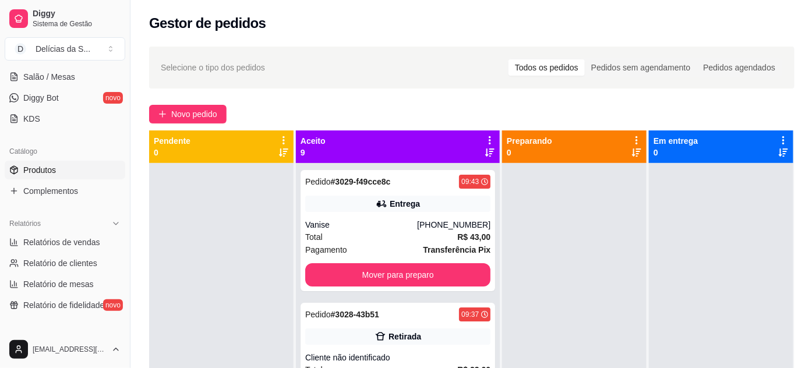
click at [65, 164] on link "Produtos" at bounding box center [65, 170] width 121 height 19
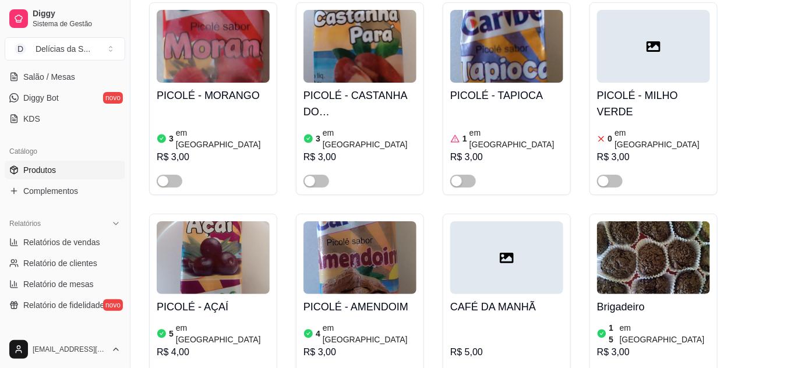
scroll to position [2965, 0]
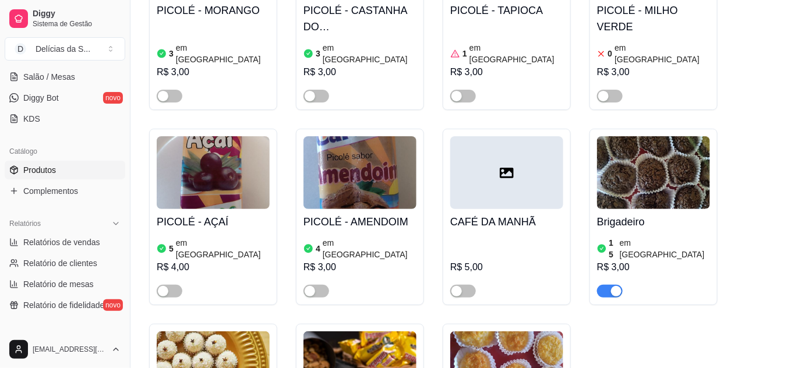
click at [523, 331] on img at bounding box center [506, 367] width 113 height 73
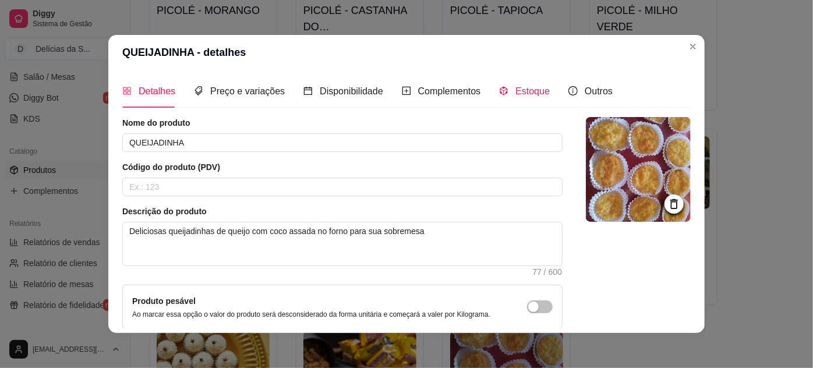
click at [530, 92] on span "Estoque" at bounding box center [533, 91] width 34 height 10
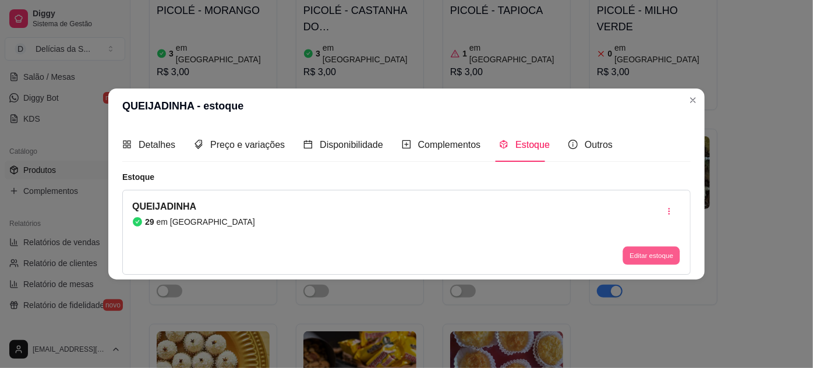
click at [644, 253] on button "Editar estoque" at bounding box center [651, 255] width 57 height 18
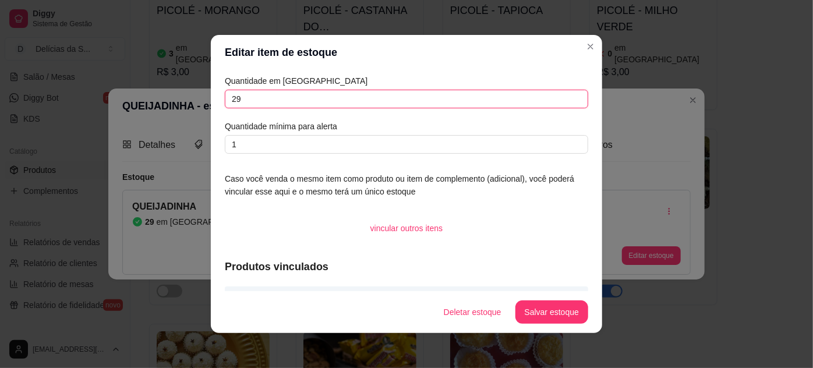
click at [250, 103] on input "29" at bounding box center [407, 99] width 364 height 19
type input "22"
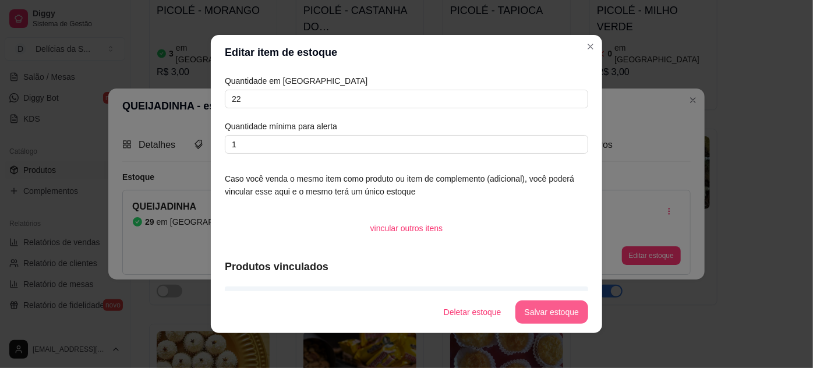
click at [560, 308] on button "Salvar estoque" at bounding box center [552, 312] width 73 height 23
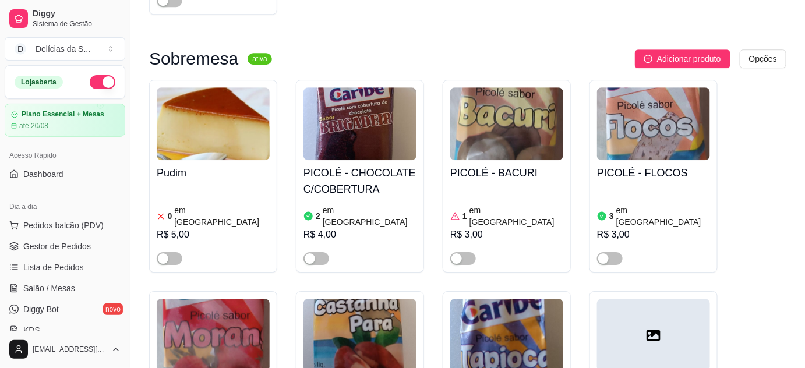
scroll to position [2542, 0]
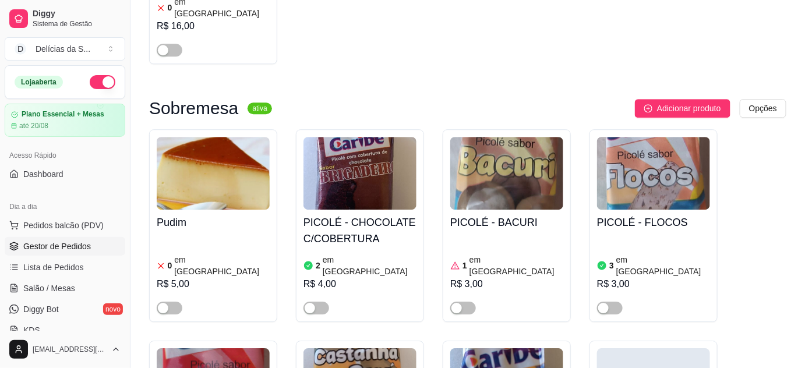
click at [51, 249] on span "Gestor de Pedidos" at bounding box center [57, 247] width 68 height 12
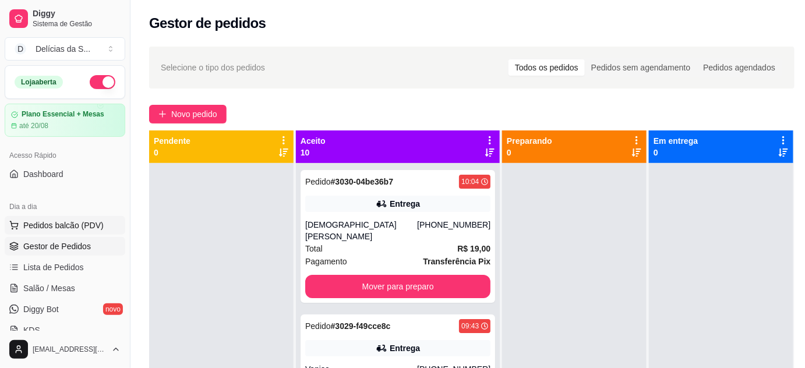
scroll to position [105, 0]
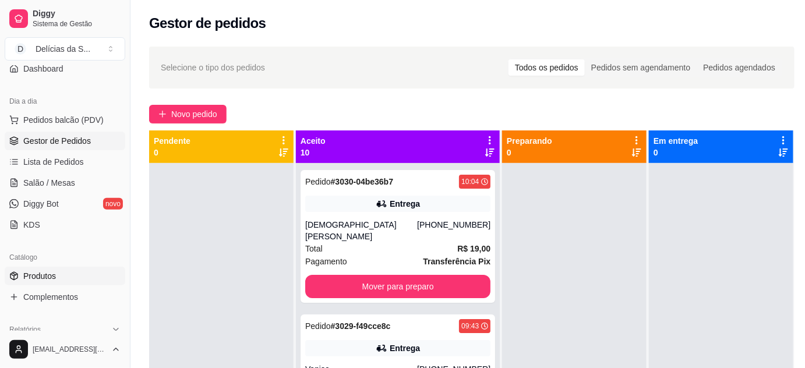
click at [68, 277] on link "Produtos" at bounding box center [65, 276] width 121 height 19
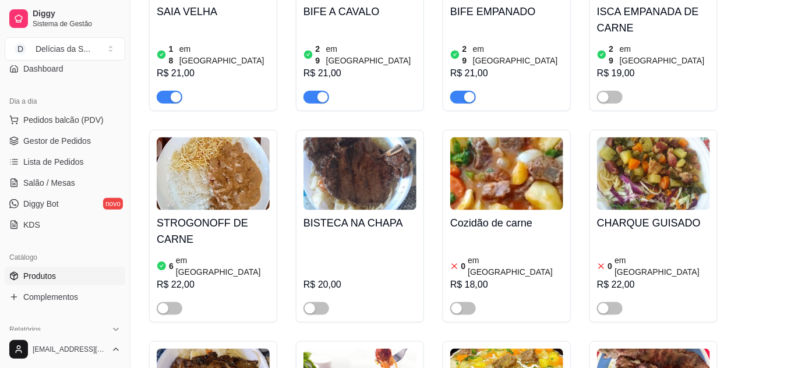
scroll to position [530, 0]
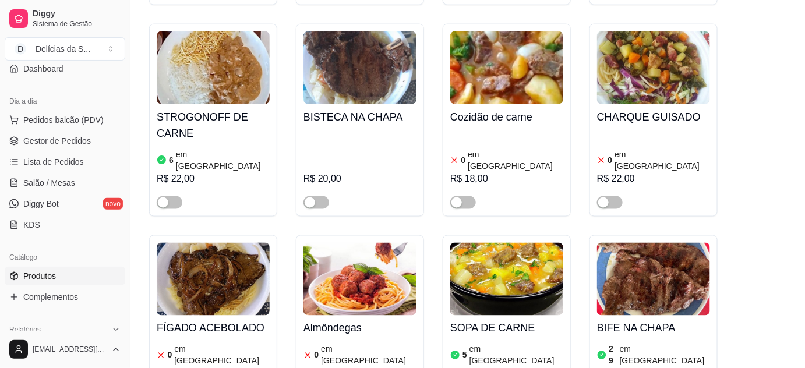
click at [228, 265] on img at bounding box center [213, 279] width 113 height 73
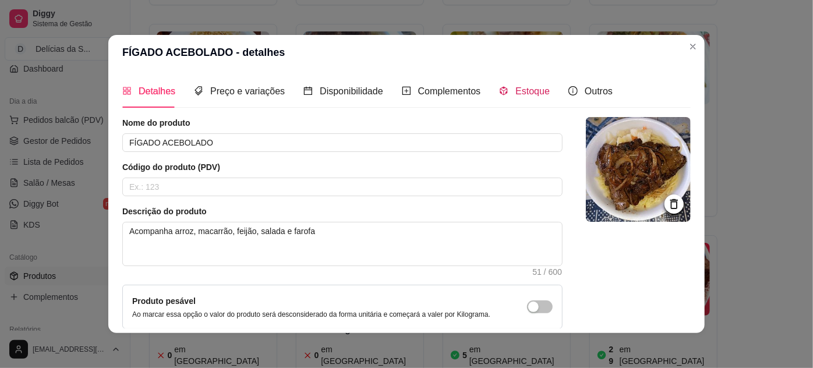
click at [516, 94] on span "Estoque" at bounding box center [533, 91] width 34 height 10
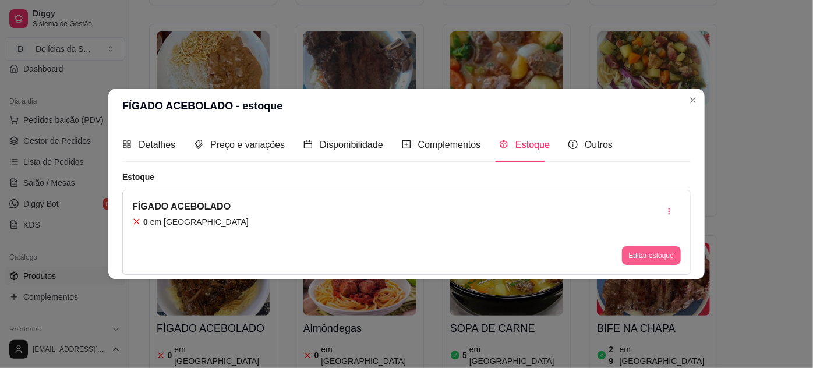
click at [640, 257] on button "Editar estoque" at bounding box center [651, 255] width 59 height 19
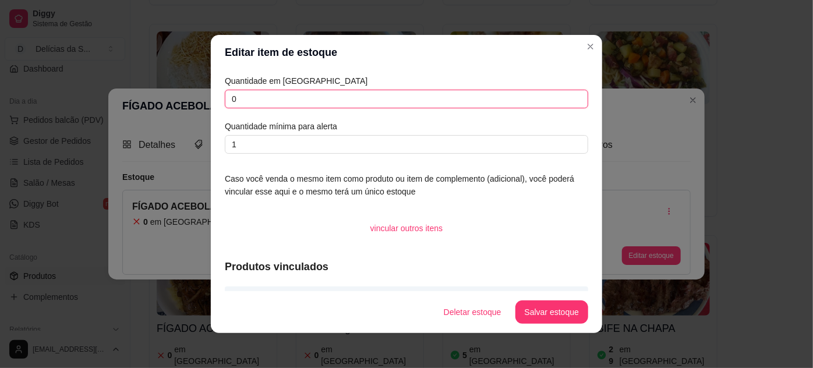
click at [270, 103] on input "0" at bounding box center [407, 99] width 364 height 19
type input "5"
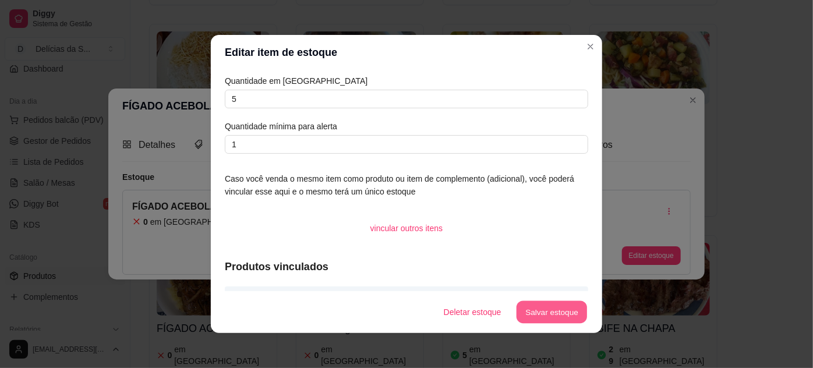
click at [550, 310] on button "Salvar estoque" at bounding box center [551, 312] width 71 height 23
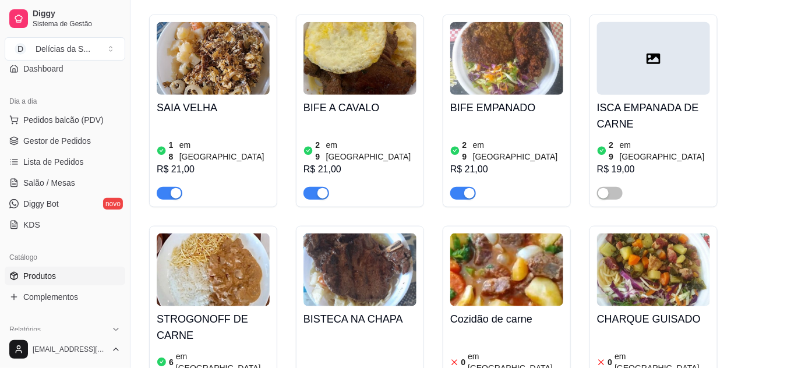
scroll to position [317, 0]
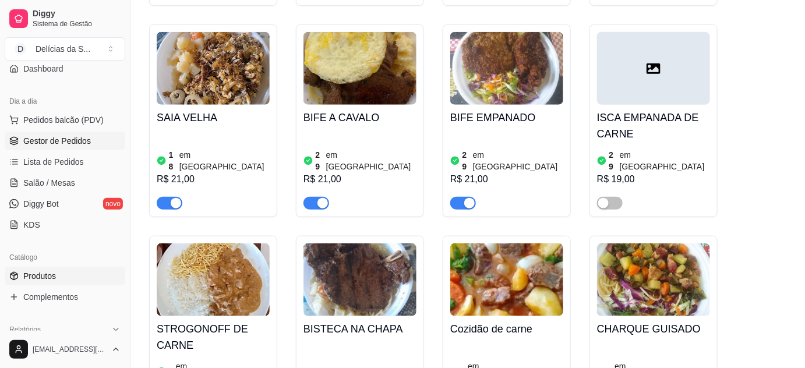
click at [76, 135] on span "Gestor de Pedidos" at bounding box center [57, 141] width 68 height 12
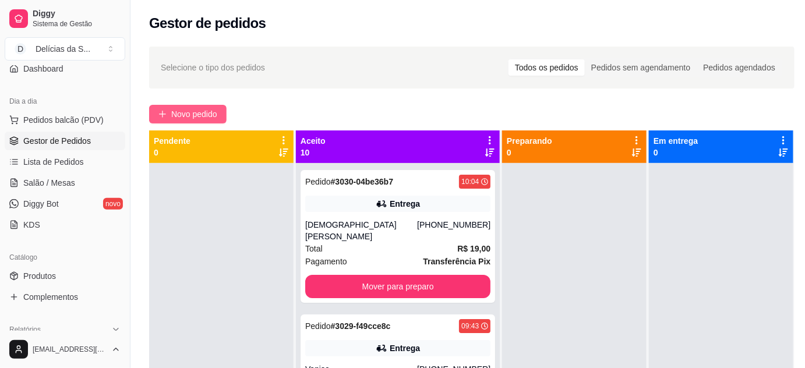
click at [204, 111] on span "Novo pedido" at bounding box center [194, 114] width 46 height 13
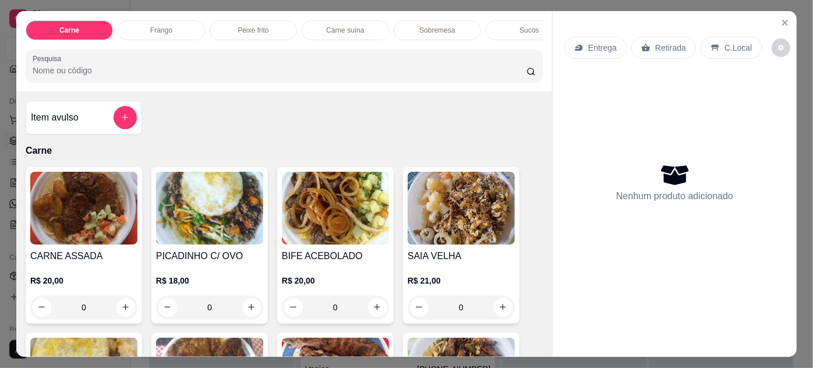
click at [76, 201] on img at bounding box center [83, 208] width 107 height 73
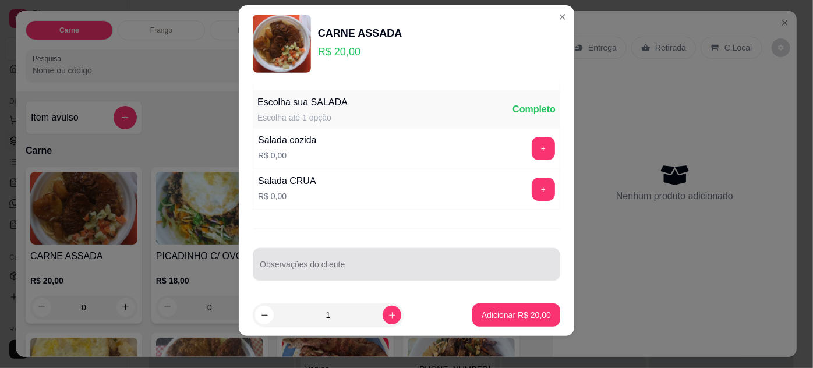
scroll to position [19, 0]
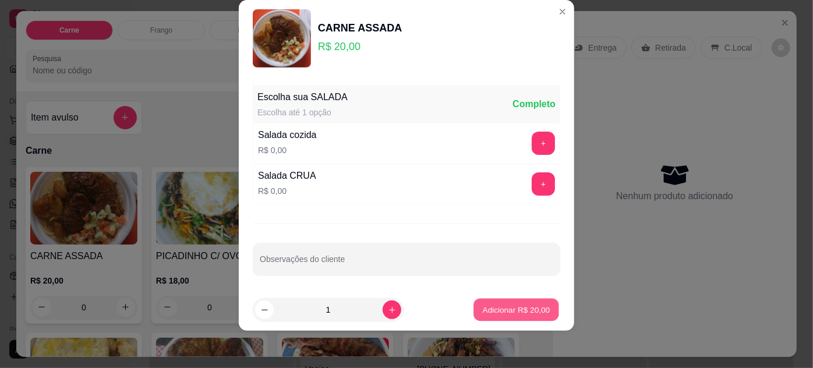
click at [516, 306] on p "Adicionar R$ 20,00" at bounding box center [517, 310] width 68 height 11
type input "1"
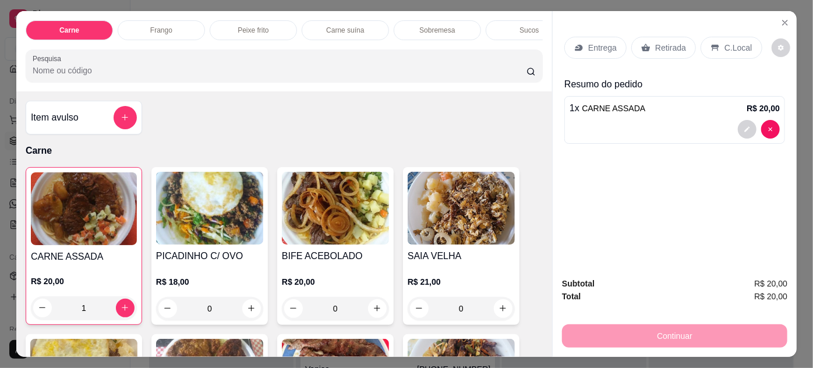
click at [588, 44] on p "Entrega" at bounding box center [602, 48] width 29 height 12
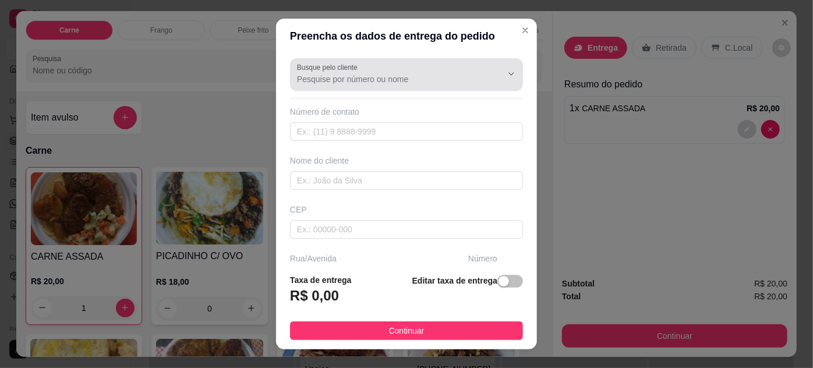
click at [366, 84] on input "Busque pelo cliente" at bounding box center [390, 79] width 186 height 12
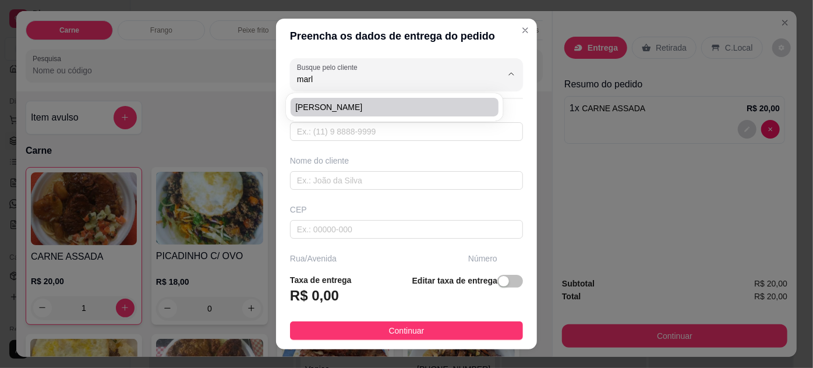
click at [355, 114] on li "[PERSON_NAME]" at bounding box center [394, 107] width 207 height 19
type input "[PERSON_NAME]"
type input "91980263200"
type input "[PERSON_NAME]"
type input "66083010"
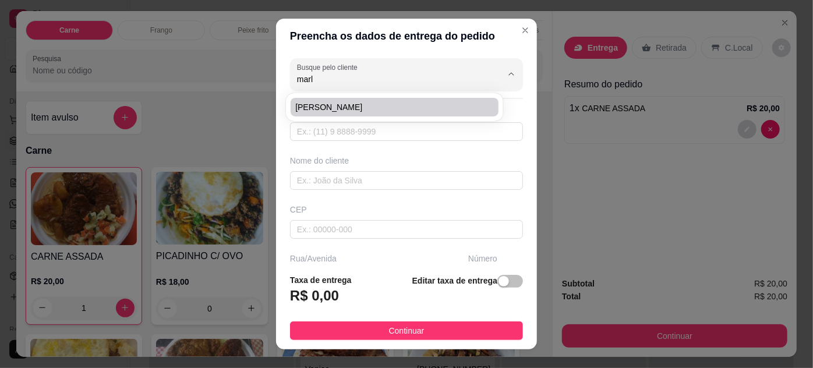
type input "[PERSON_NAME], 1500. [PERSON_NAME], entre [PERSON_NAME] e [PERSON_NAME]"
type input "1500"
type input "AP 203"
type input "[GEOGRAPHIC_DATA]"
type input "Deixar na portaria e me avisa que vou mandar descer pra buscar, pq não tem inte…"
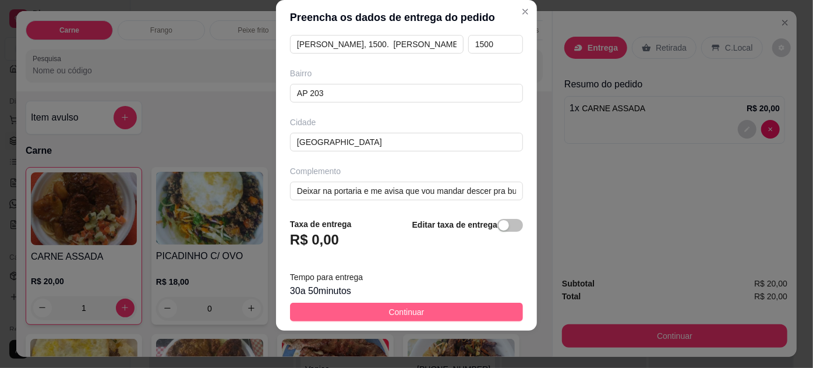
type input "[PERSON_NAME]"
click at [409, 310] on span "Continuar" at bounding box center [407, 312] width 36 height 13
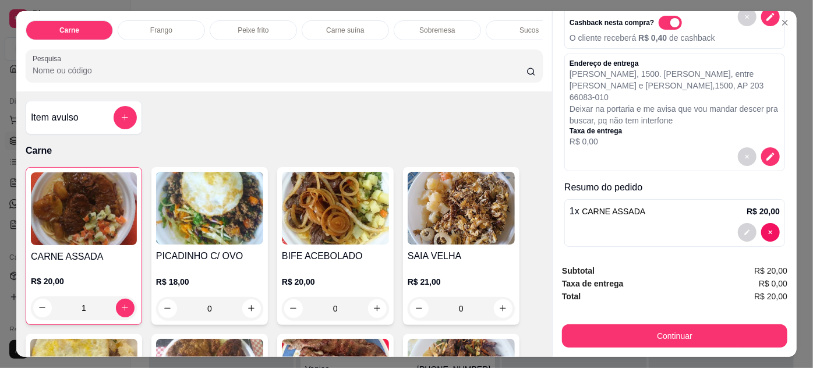
scroll to position [101, 0]
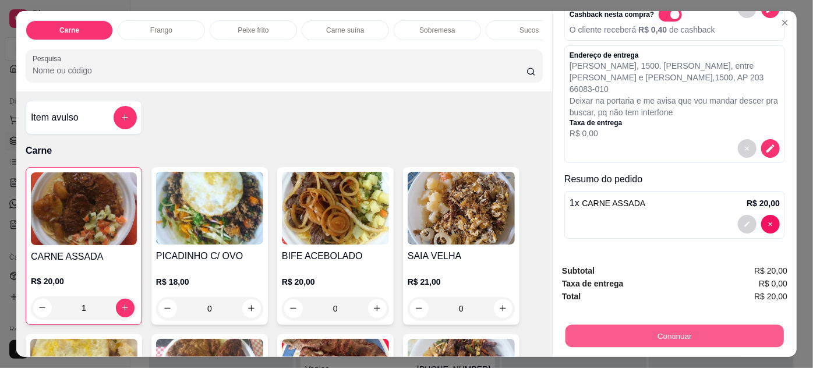
click at [635, 328] on button "Continuar" at bounding box center [675, 336] width 218 height 23
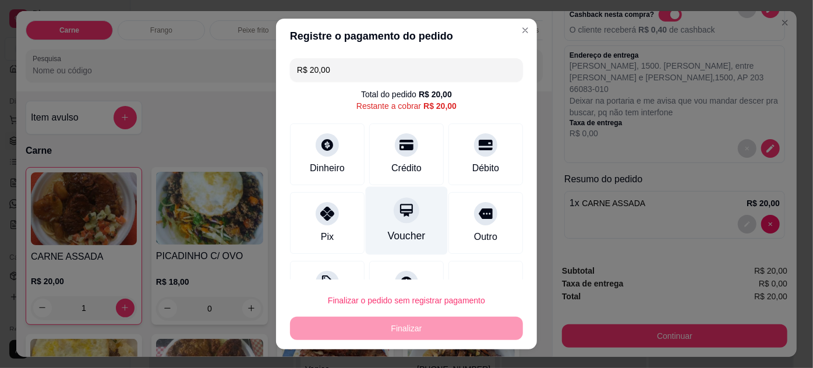
scroll to position [46, 0]
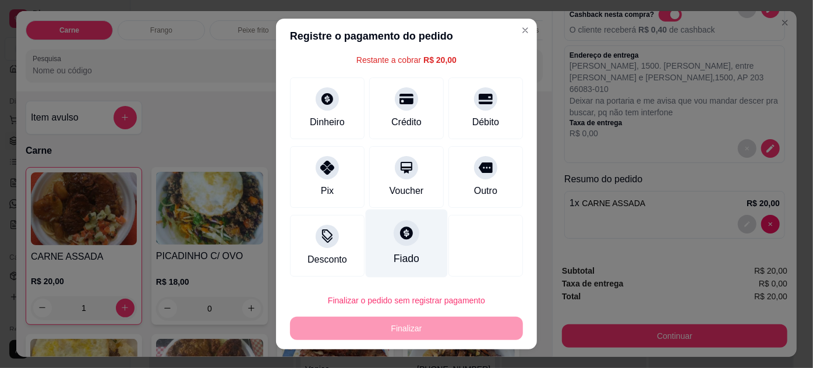
click at [405, 231] on div at bounding box center [407, 233] width 26 height 26
type input "R$ 0,00"
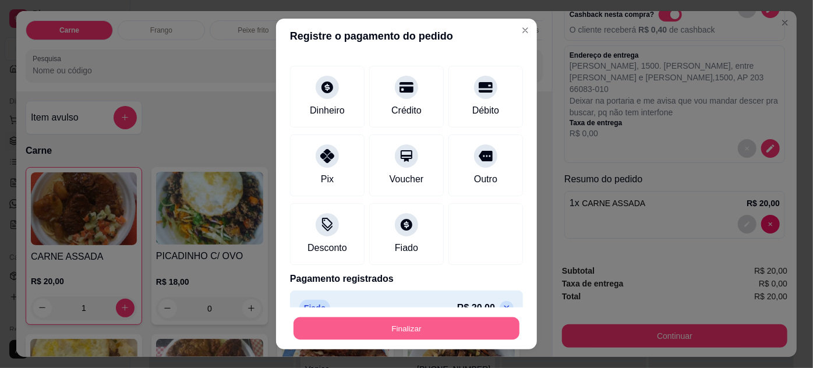
click at [418, 323] on button "Finalizar" at bounding box center [407, 328] width 226 height 23
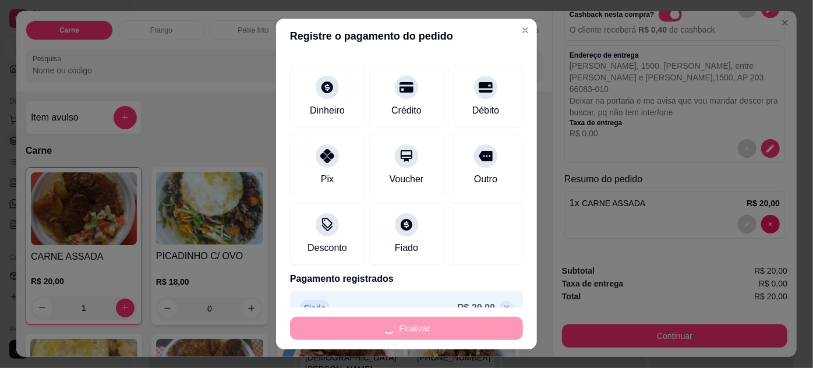
type input "0"
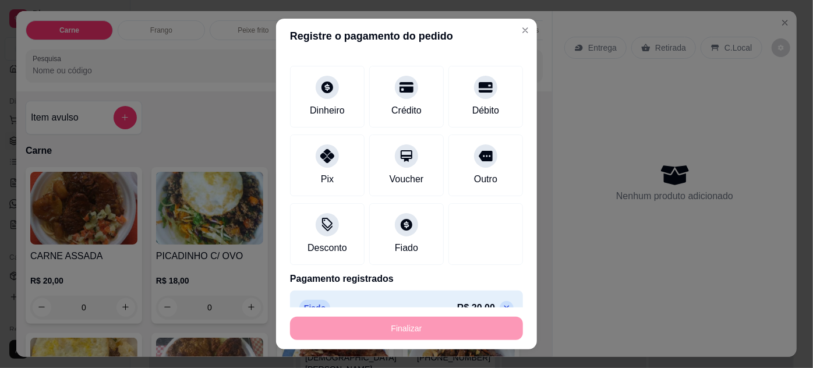
type input "-R$ 20,00"
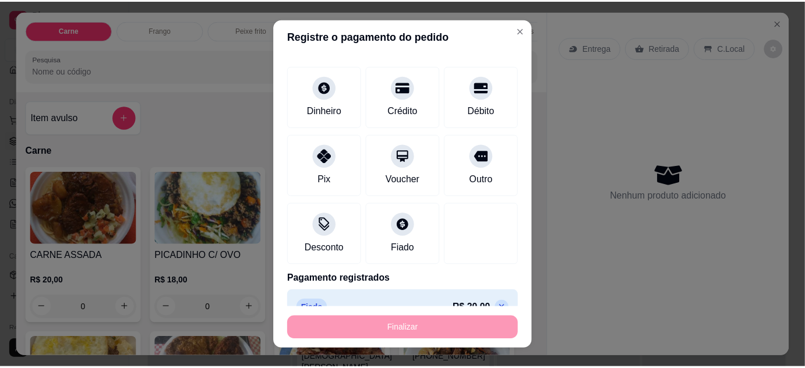
scroll to position [0, 0]
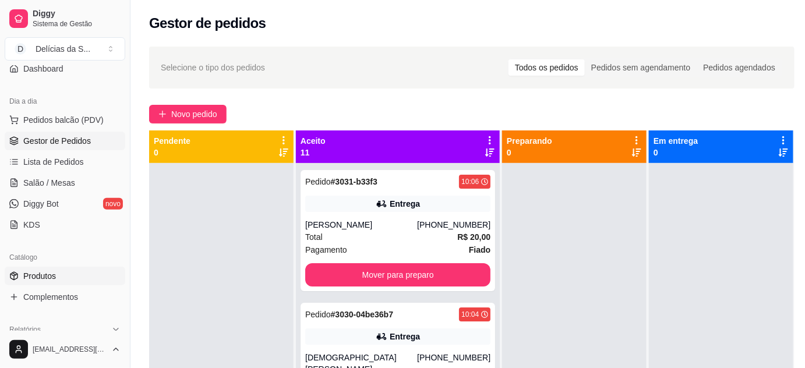
click at [59, 276] on link "Produtos" at bounding box center [65, 276] width 121 height 19
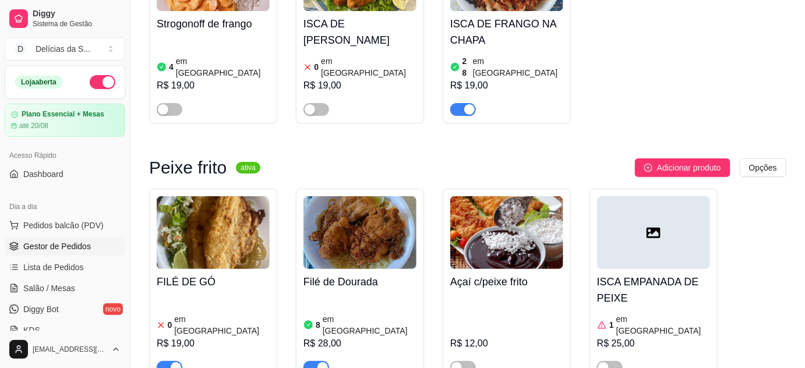
click at [51, 249] on span "Gestor de Pedidos" at bounding box center [57, 247] width 68 height 12
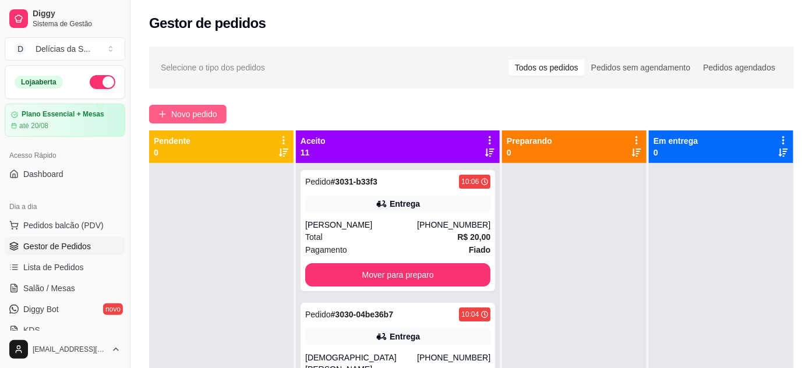
click at [185, 111] on span "Novo pedido" at bounding box center [194, 114] width 46 height 13
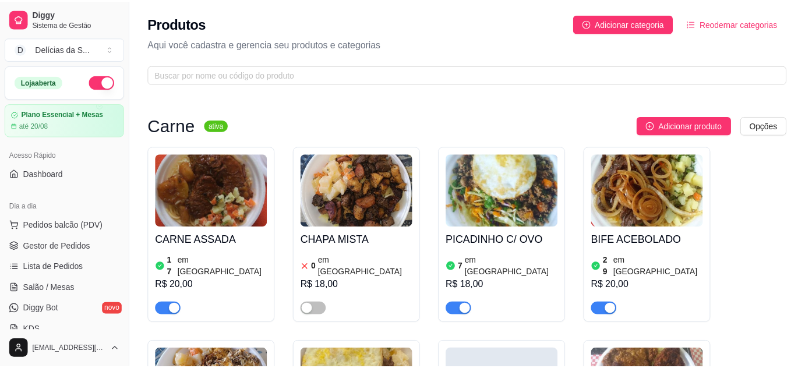
scroll to position [1483, 0]
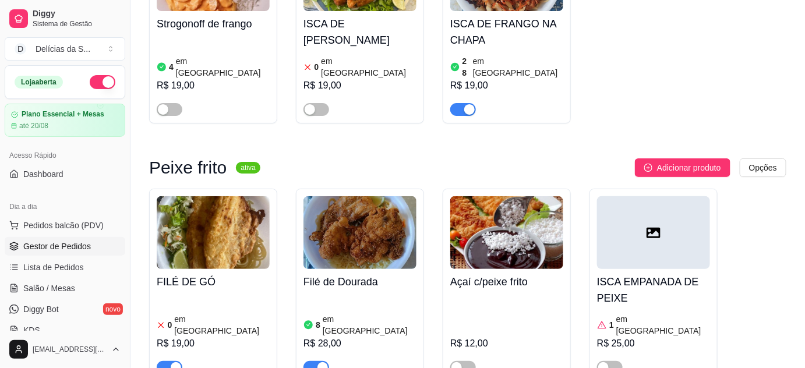
click at [66, 246] on span "Gestor de Pedidos" at bounding box center [57, 247] width 68 height 12
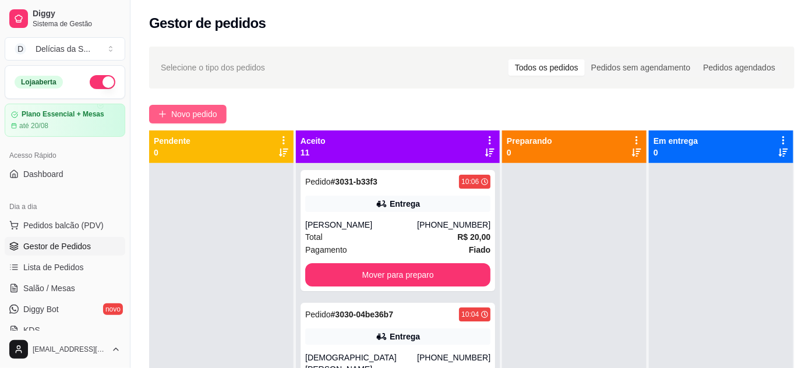
click at [194, 112] on span "Novo pedido" at bounding box center [194, 114] width 46 height 13
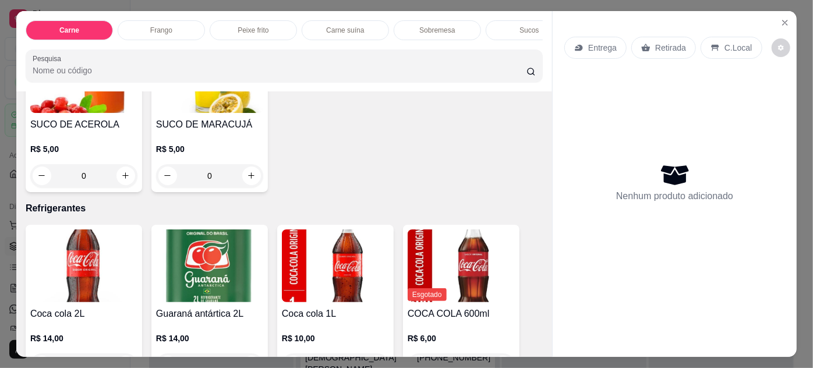
scroll to position [1271, 0]
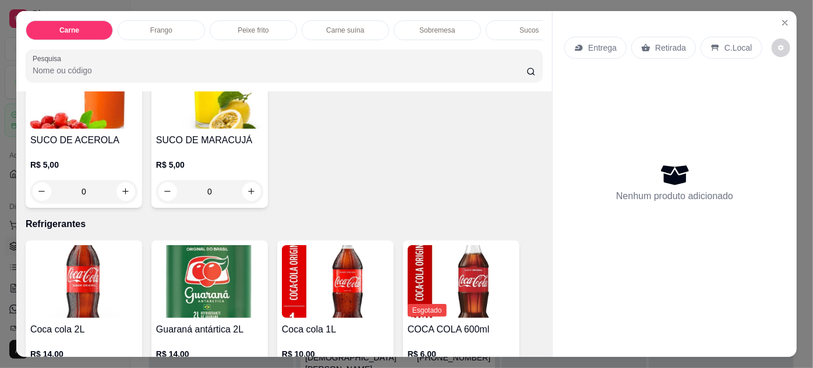
click at [206, 133] on h4 "SUCO DE MARACUJÁ" at bounding box center [209, 140] width 107 height 14
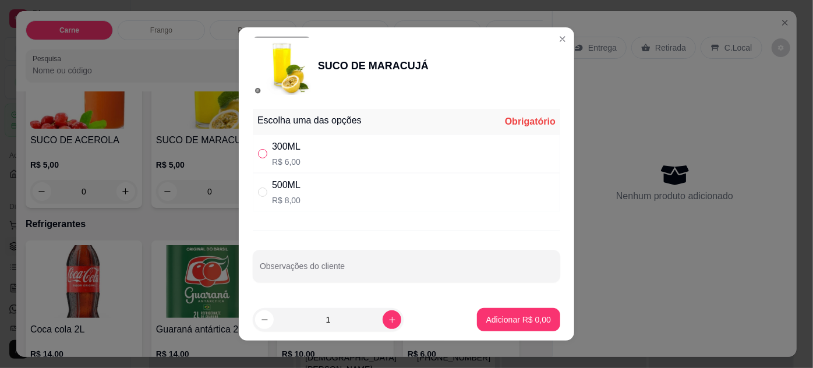
click at [258, 155] on input "" at bounding box center [262, 153] width 9 height 9
radio input "true"
click at [338, 270] on input "Observações do cliente" at bounding box center [407, 271] width 294 height 12
click at [319, 268] on input "Observações do cliente" at bounding box center [407, 271] width 294 height 12
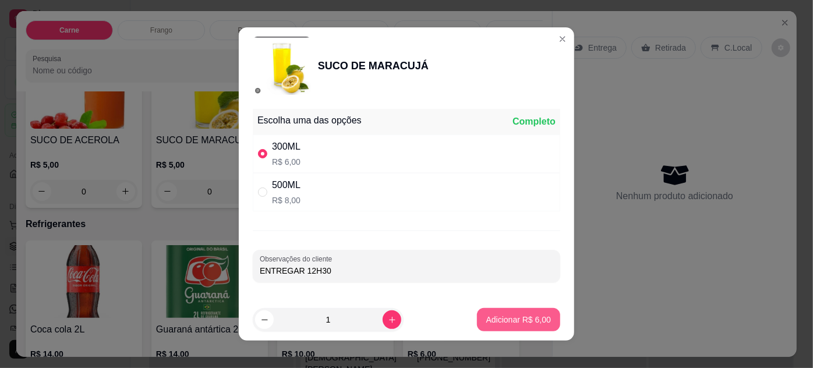
type input "ENTREGAR 12H30"
click at [487, 324] on p "Adicionar R$ 6,00" at bounding box center [518, 320] width 65 height 12
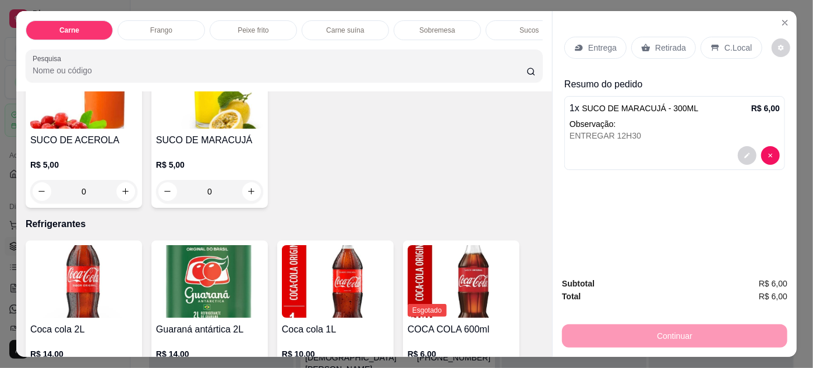
click at [588, 42] on p "Entrega" at bounding box center [602, 48] width 29 height 12
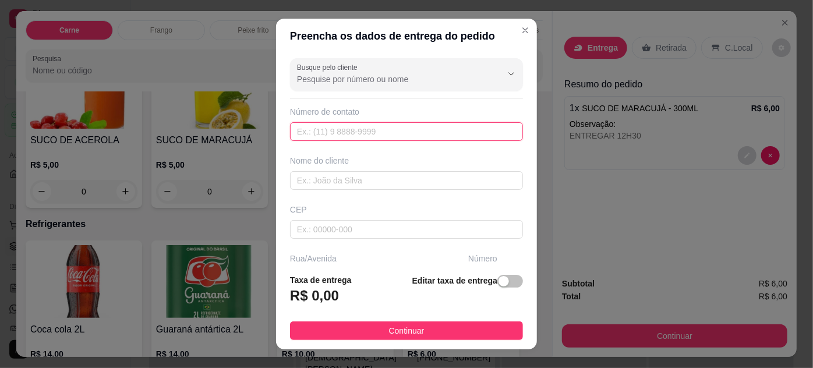
click at [309, 130] on input "text" at bounding box center [406, 131] width 233 height 19
type input "[PHONE_NUMBER]"
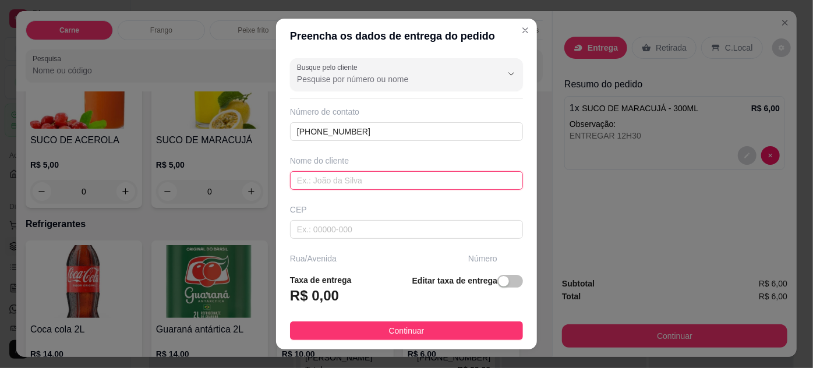
click at [316, 184] on input "text" at bounding box center [406, 180] width 233 height 19
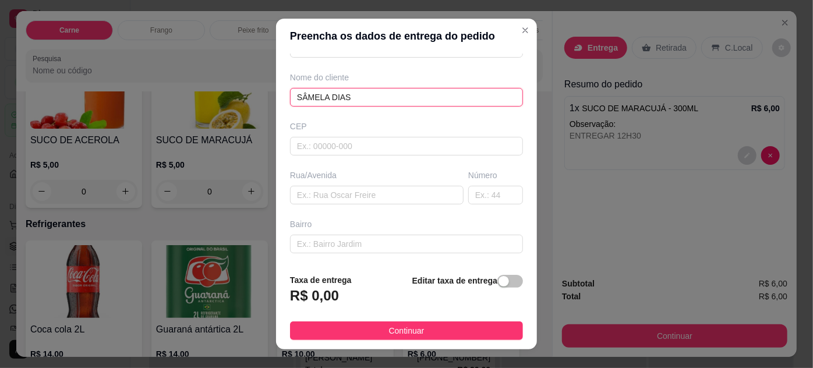
scroll to position [73, 0]
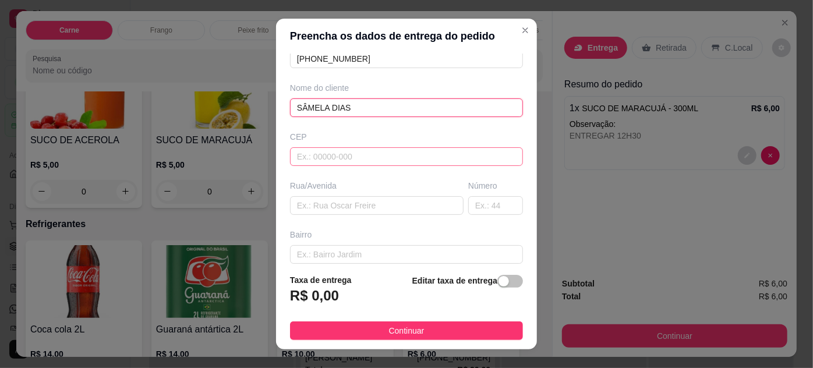
type input "SÂMELA DIAS"
click at [322, 157] on input "text" at bounding box center [406, 156] width 233 height 19
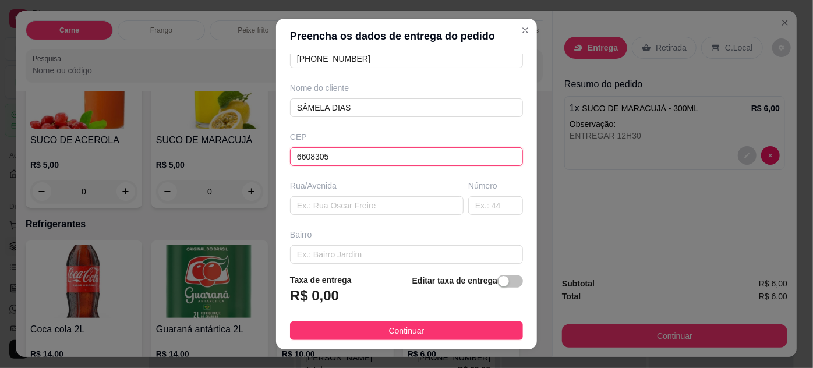
type input "66083051"
type input "Travessa Timbó"
type input "Pedreira"
type input "[GEOGRAPHIC_DATA]"
type input "66083051"
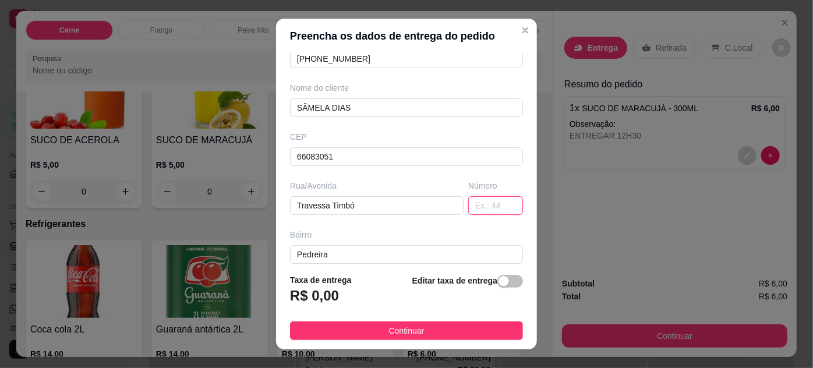
click at [468, 206] on input "text" at bounding box center [495, 205] width 55 height 19
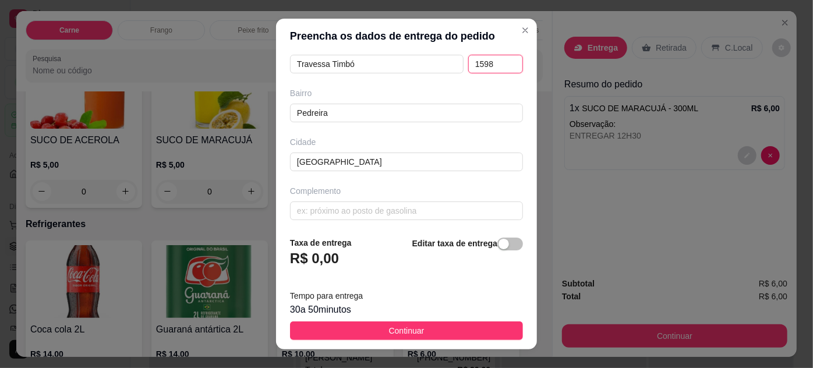
scroll to position [216, 0]
type input "1598"
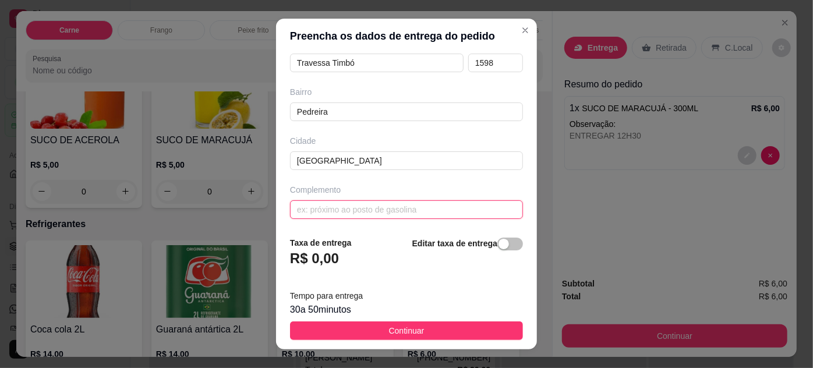
click at [348, 211] on input "text" at bounding box center [406, 209] width 233 height 19
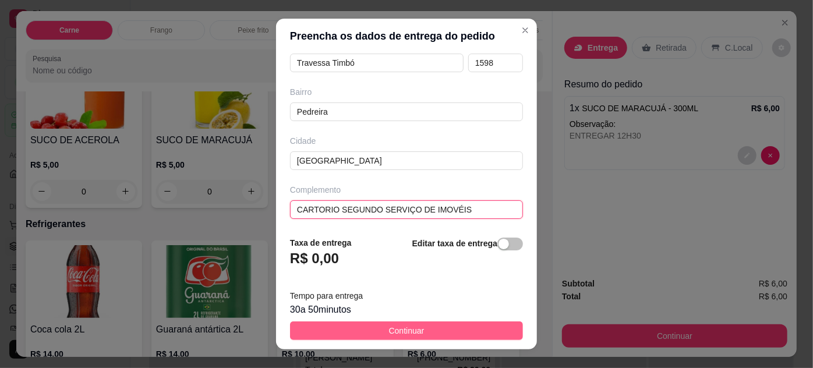
type input "CARTORIO SEGUNDO SERVIÇO DE IMOVÉIS"
click at [407, 335] on span "Continuar" at bounding box center [407, 330] width 36 height 13
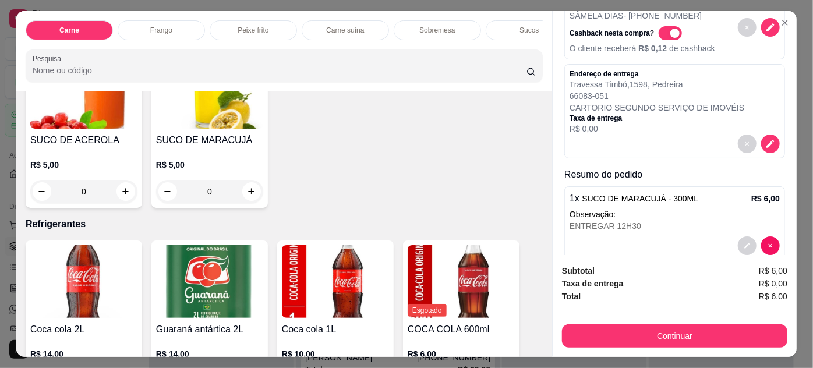
scroll to position [93, 0]
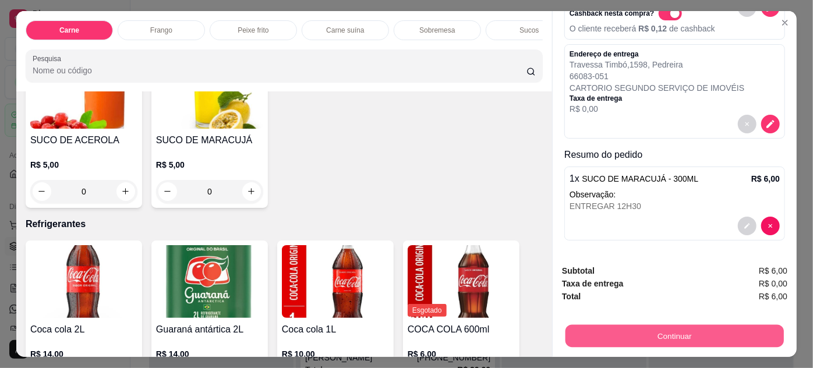
click at [624, 325] on button "Continuar" at bounding box center [675, 336] width 218 height 23
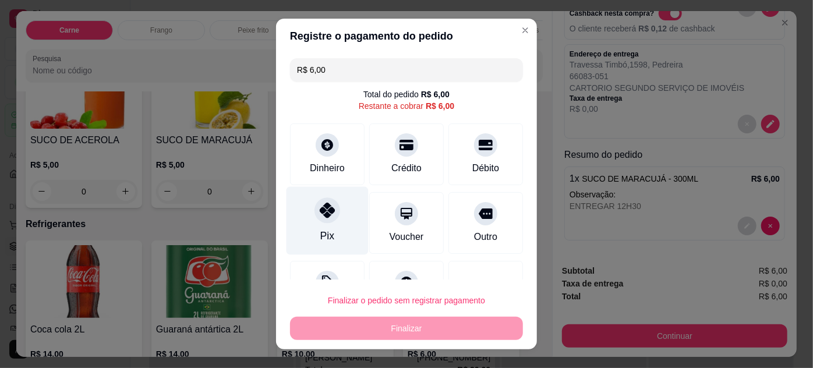
click at [332, 227] on div "Pix" at bounding box center [328, 220] width 82 height 68
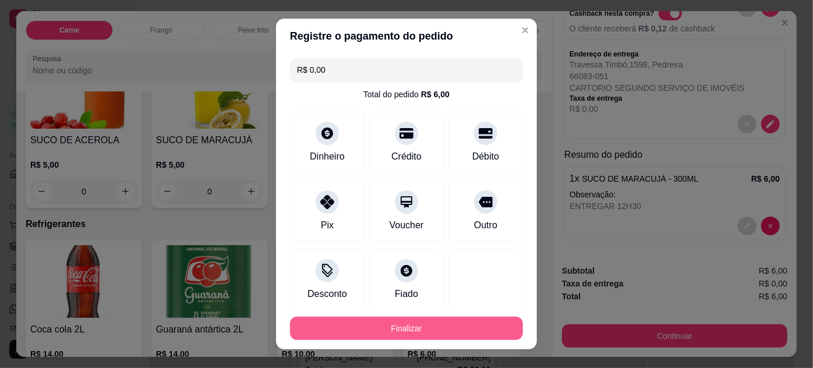
click at [394, 333] on button "Finalizar" at bounding box center [406, 328] width 233 height 23
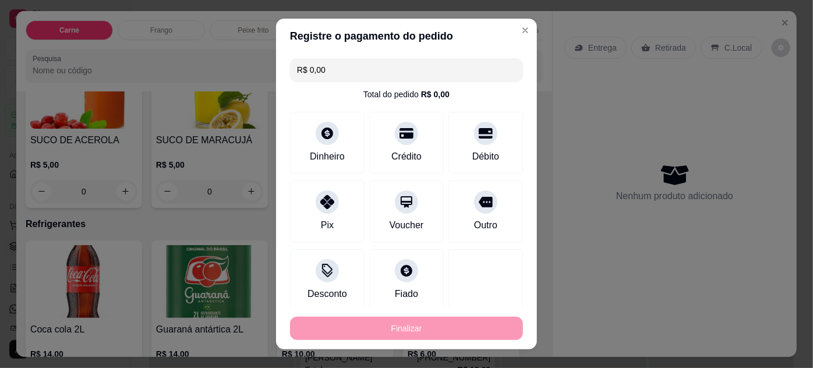
type input "-R$ 6,00"
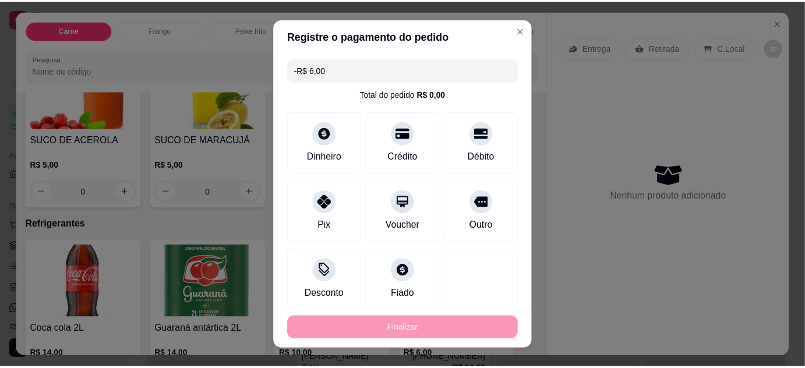
scroll to position [0, 0]
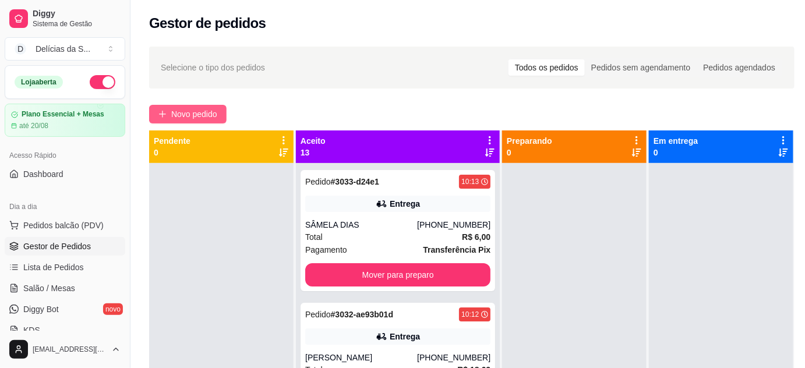
click at [200, 112] on span "Novo pedido" at bounding box center [194, 114] width 46 height 13
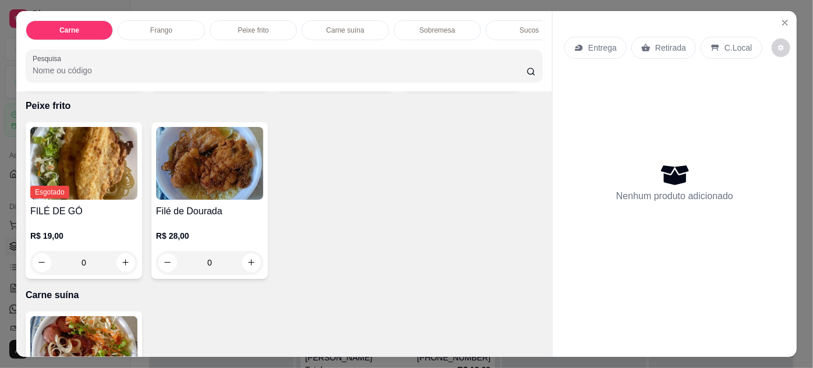
scroll to position [635, 0]
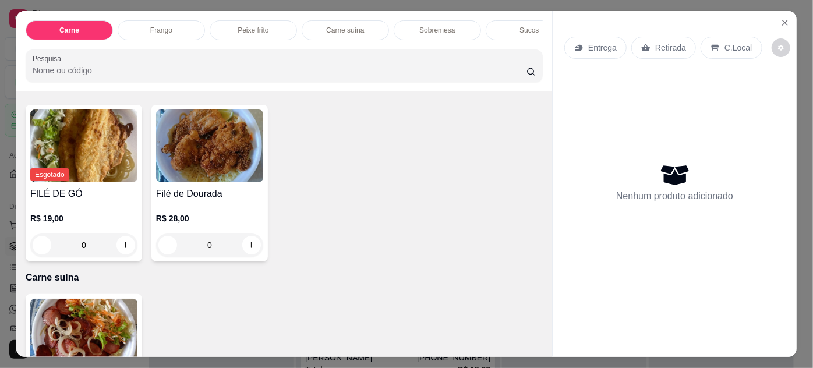
click at [208, 179] on img at bounding box center [209, 146] width 107 height 73
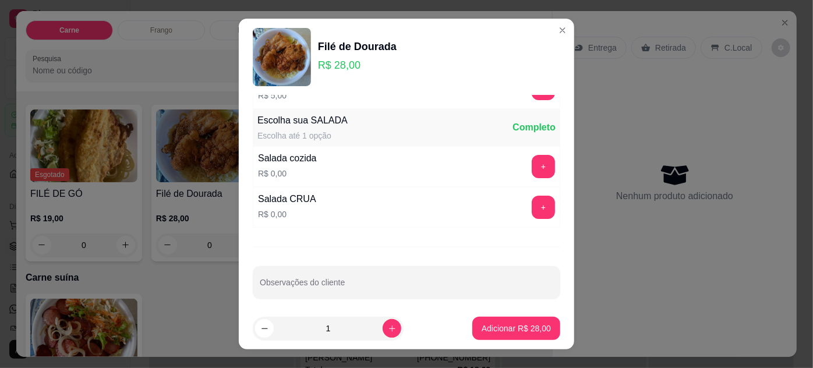
scroll to position [116, 0]
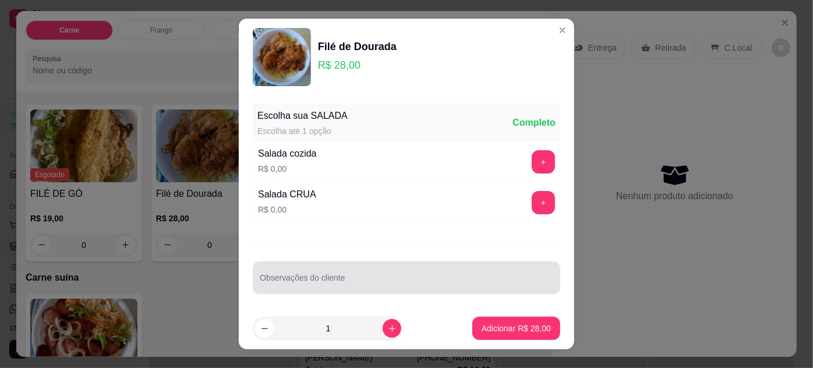
click at [324, 279] on input "Observações do cliente" at bounding box center [407, 283] width 294 height 12
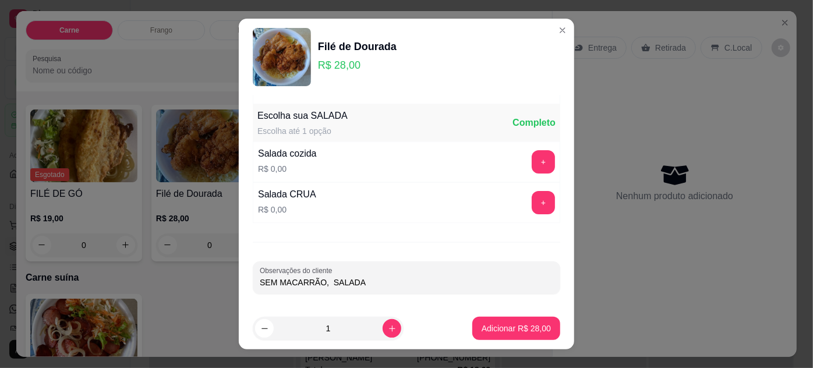
click at [388, 283] on input "SEM MACARRÃO, SALADA" at bounding box center [407, 283] width 294 height 12
type input "SEM MACARRÃO, SALADA DE REPOLHO E CENOURA"
click at [518, 327] on p "Adicionar R$ 28,00" at bounding box center [516, 329] width 69 height 12
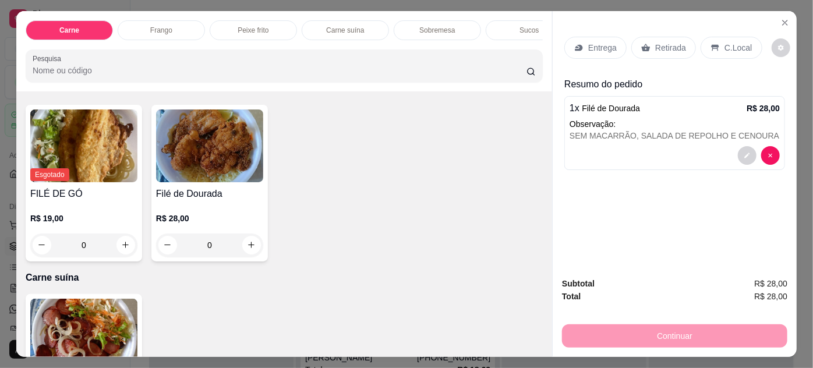
click at [594, 44] on p "Entrega" at bounding box center [602, 48] width 29 height 12
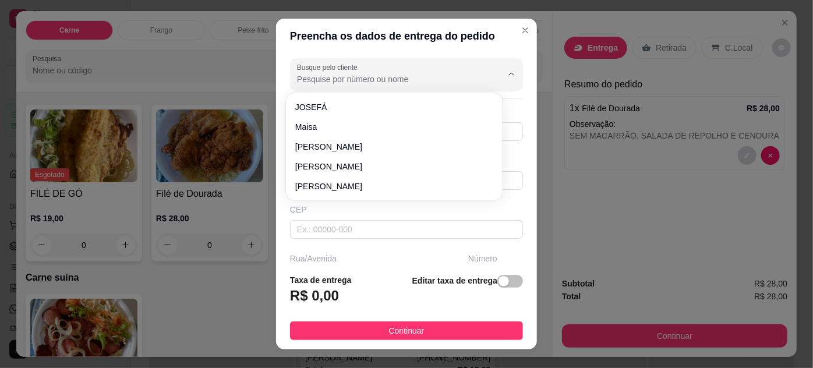
click at [383, 77] on input "Busque pelo cliente" at bounding box center [390, 79] width 186 height 12
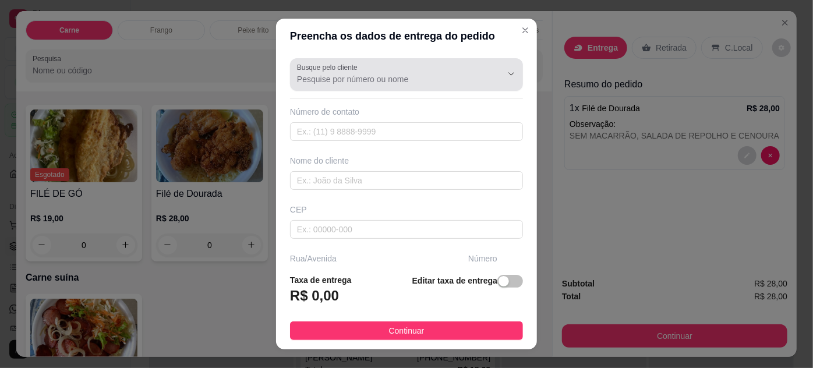
click at [405, 69] on div at bounding box center [406, 74] width 219 height 23
click at [351, 72] on div at bounding box center [406, 74] width 219 height 23
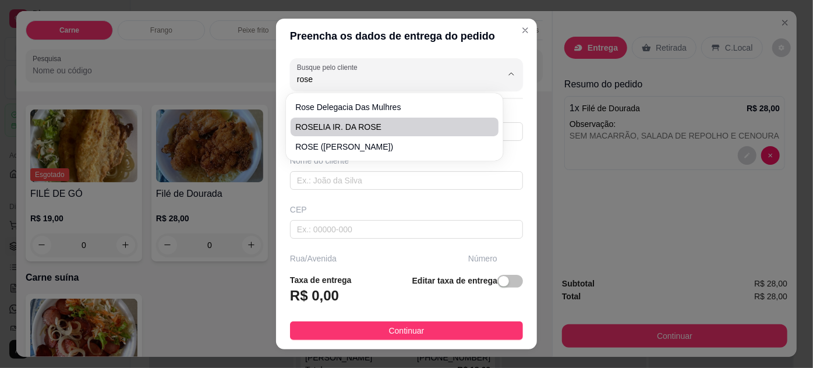
click at [358, 127] on span "ROSELIA IR. DA ROSE" at bounding box center [388, 127] width 186 height 12
type input "ROSELIA IR. DA ROSE"
type input "61991162330"
type input "ROSELIA IR. DA ROSE"
type input "Residencial Olimpus, torre marte apto 104"
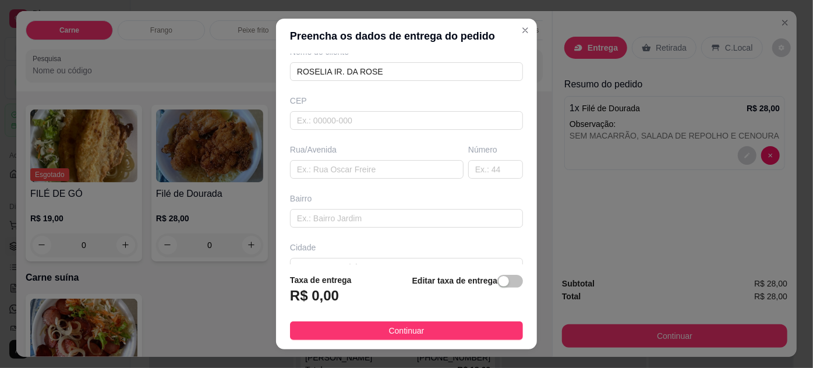
scroll to position [178, 0]
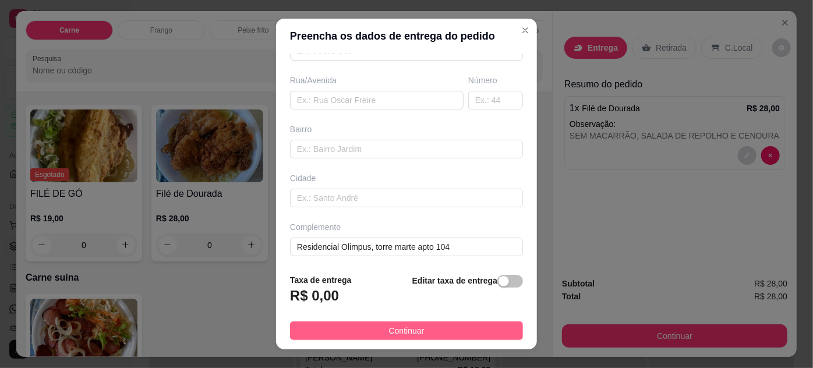
type input "ROSELIA IR. DA ROSE"
click at [452, 330] on button "Continuar" at bounding box center [406, 331] width 233 height 19
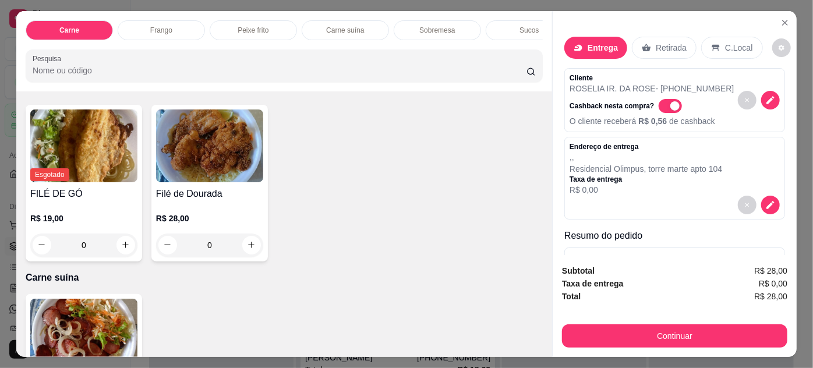
scroll to position [81, 0]
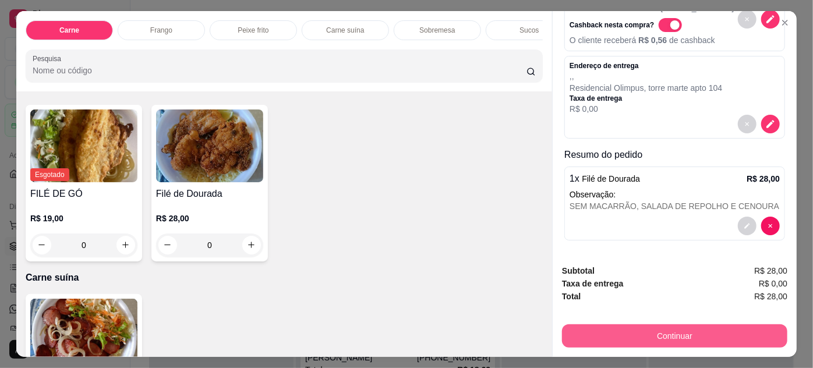
click at [658, 326] on button "Continuar" at bounding box center [674, 335] width 225 height 23
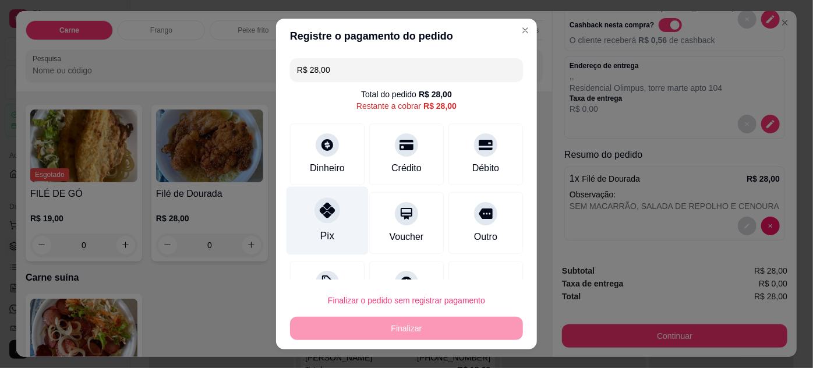
click at [324, 218] on div at bounding box center [328, 210] width 26 height 26
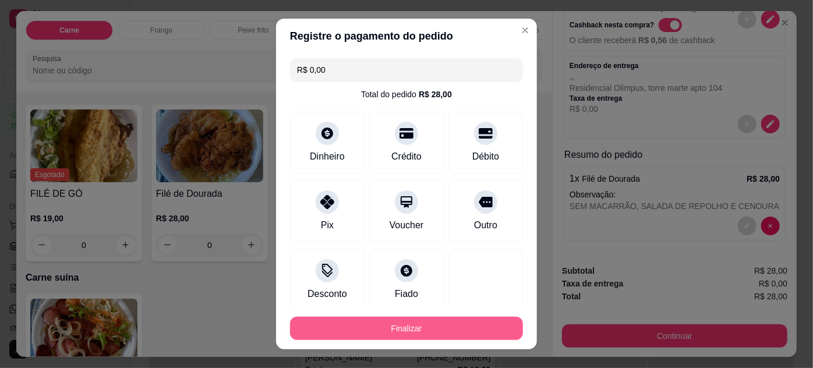
click at [397, 326] on button "Finalizar" at bounding box center [406, 328] width 233 height 23
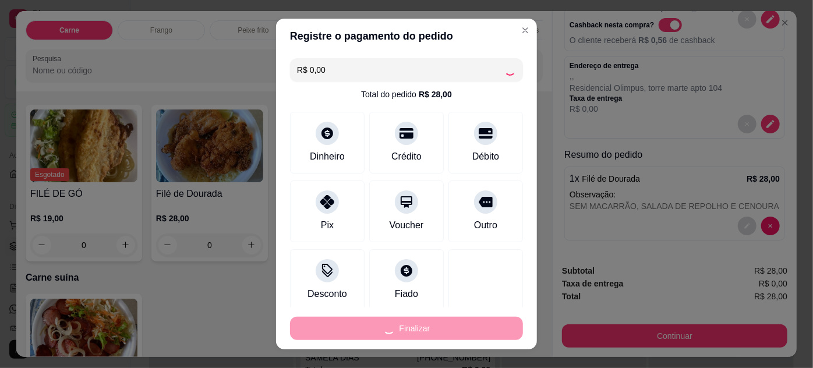
type input "-R$ 28,00"
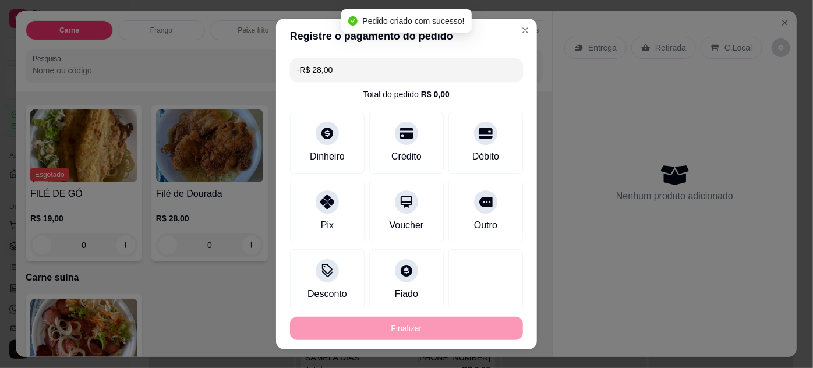
scroll to position [0, 0]
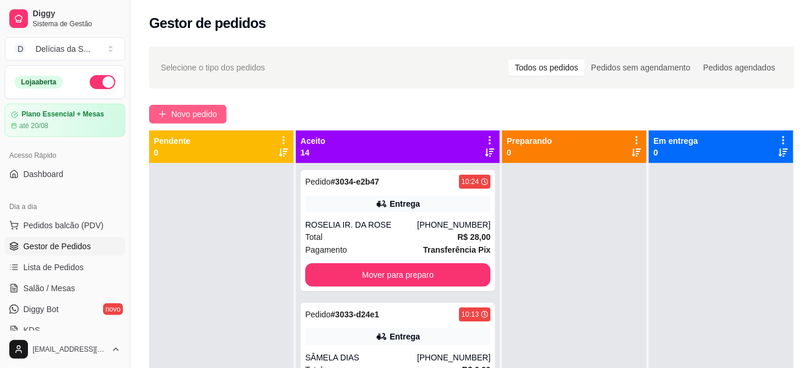
click at [183, 111] on span "Novo pedido" at bounding box center [194, 114] width 46 height 13
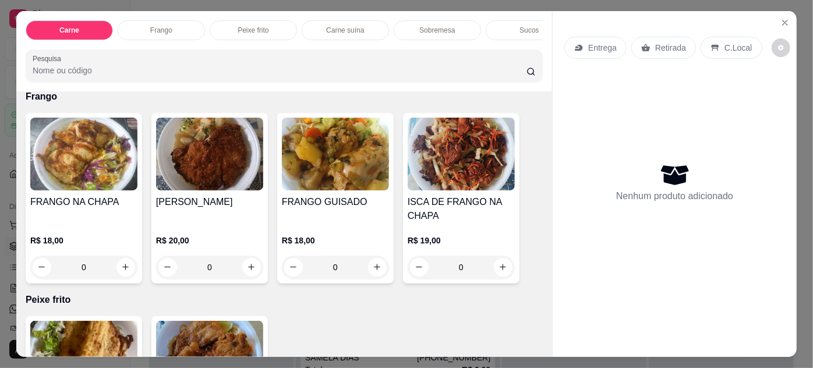
scroll to position [530, 0]
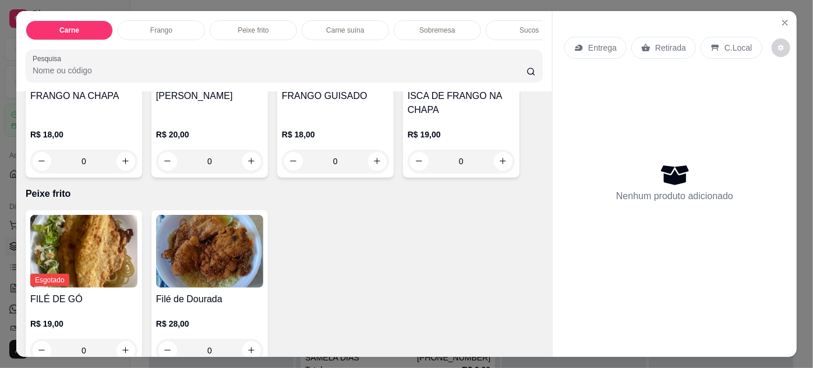
click at [231, 284] on img at bounding box center [209, 251] width 107 height 73
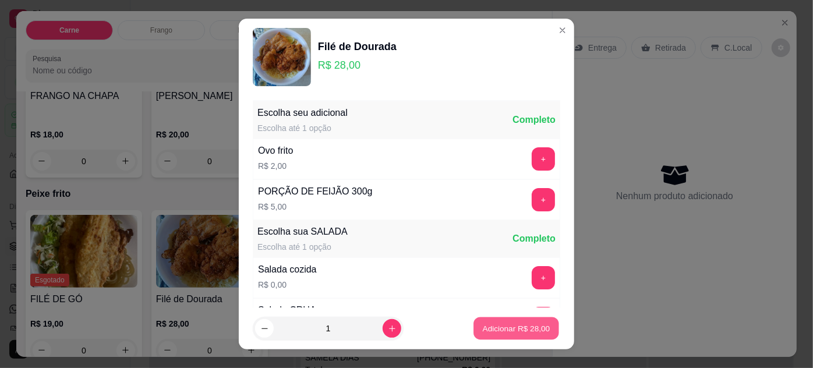
click at [492, 332] on p "Adicionar R$ 28,00" at bounding box center [517, 328] width 68 height 11
type input "1"
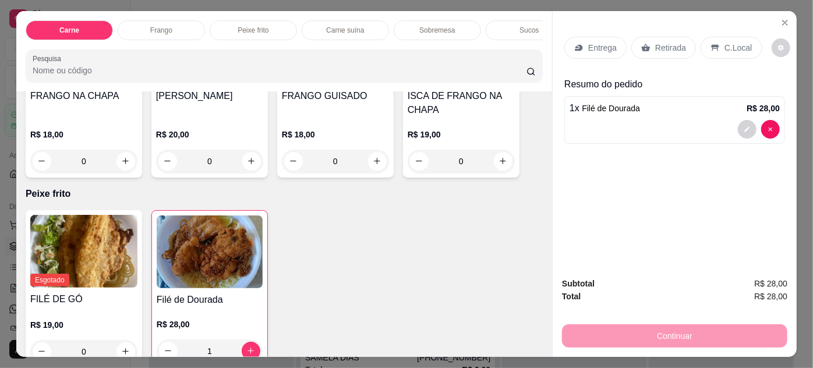
scroll to position [424, 0]
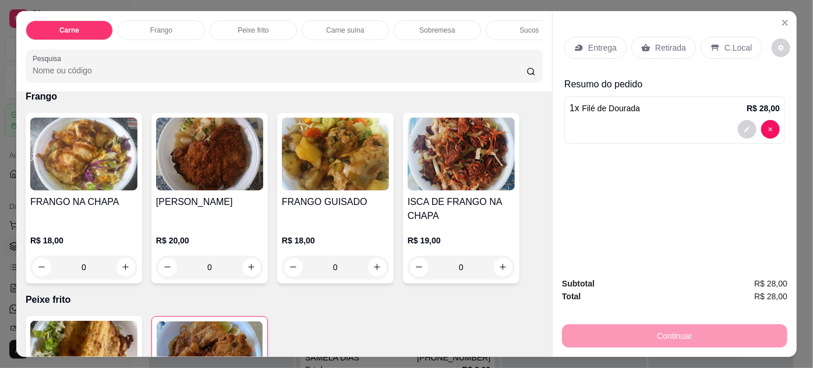
click at [323, 175] on img at bounding box center [335, 154] width 107 height 73
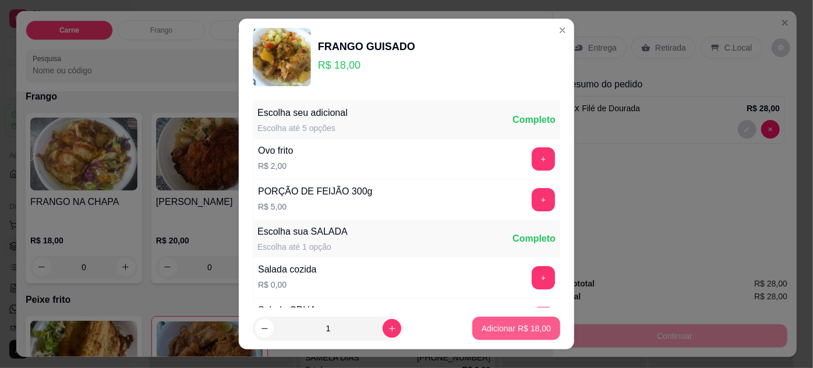
click at [511, 330] on p "Adicionar R$ 18,00" at bounding box center [516, 329] width 69 height 12
type input "1"
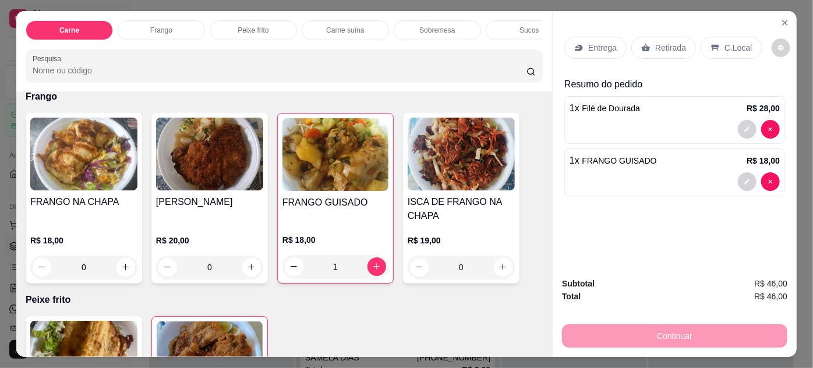
click at [599, 46] on p "Entrega" at bounding box center [602, 48] width 29 height 12
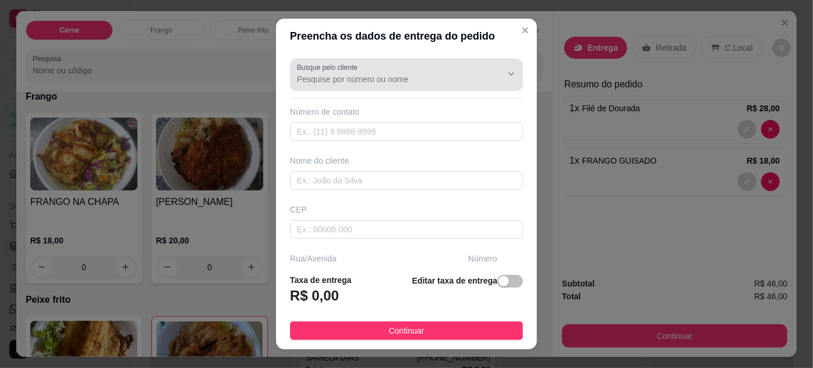
click at [362, 63] on div at bounding box center [406, 74] width 219 height 23
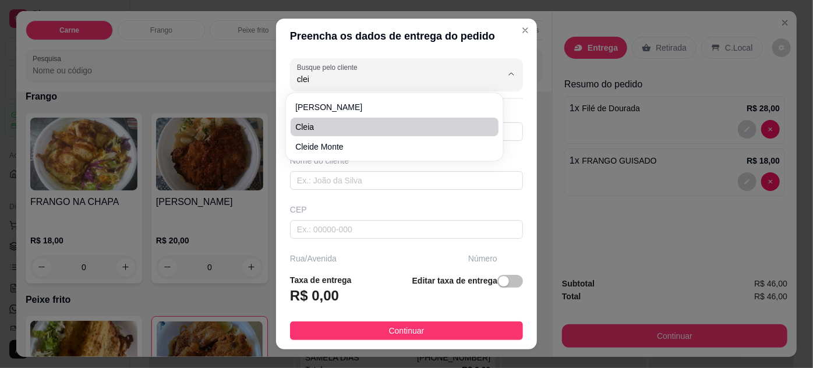
click at [338, 130] on span "Cleia" at bounding box center [388, 127] width 186 height 12
type input "Cleia"
type input "91996256706"
type input "Cleia"
type input "[PERSON_NAME] farmacia ultra popular"
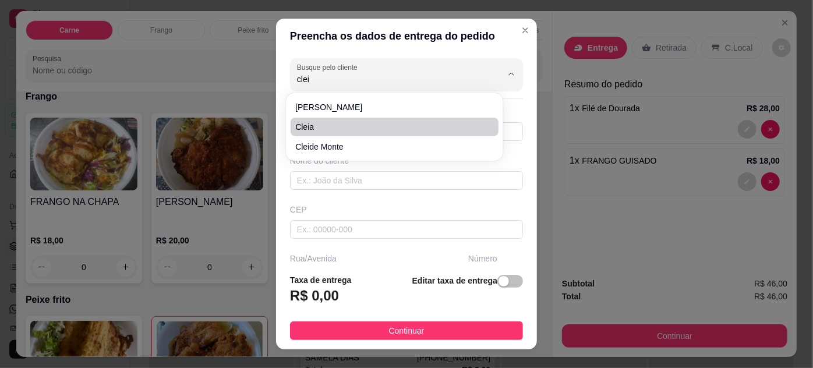
type input "819"
type input "Pedreira"
type input "Belem"
type input "Farmacia ultra popular"
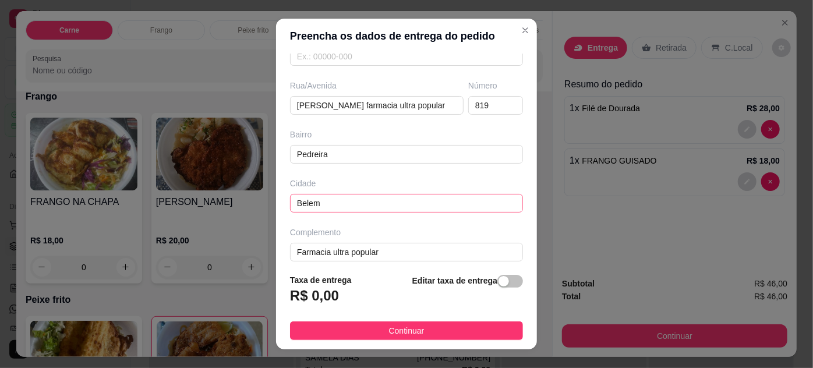
scroll to position [178, 0]
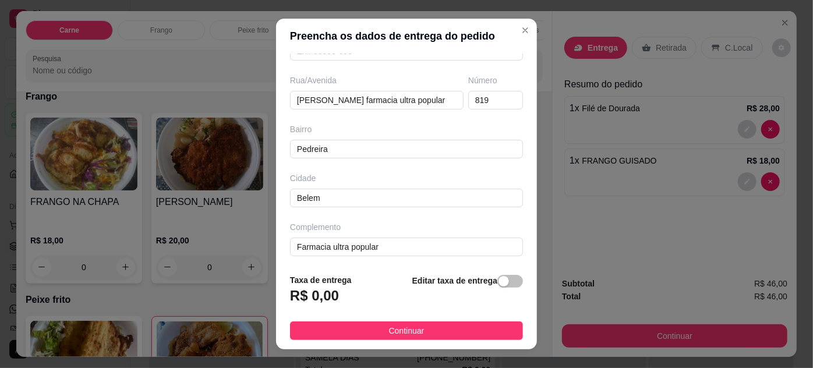
type input "Cleia"
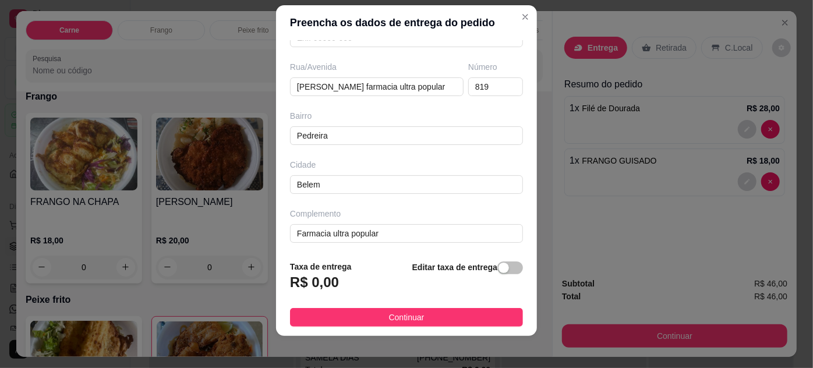
scroll to position [19, 0]
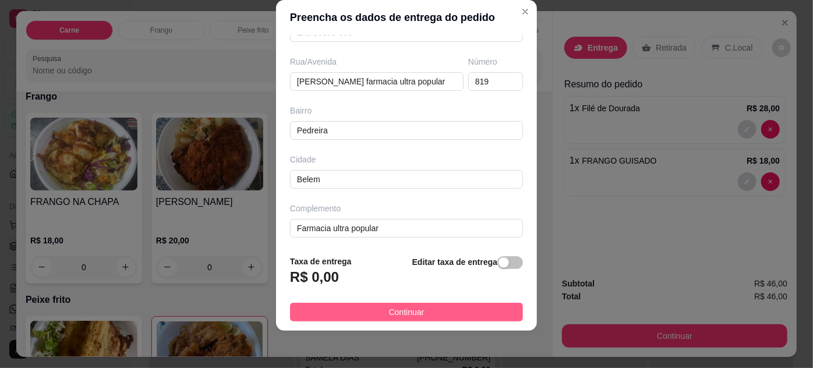
click at [415, 310] on span "Continuar" at bounding box center [407, 312] width 36 height 13
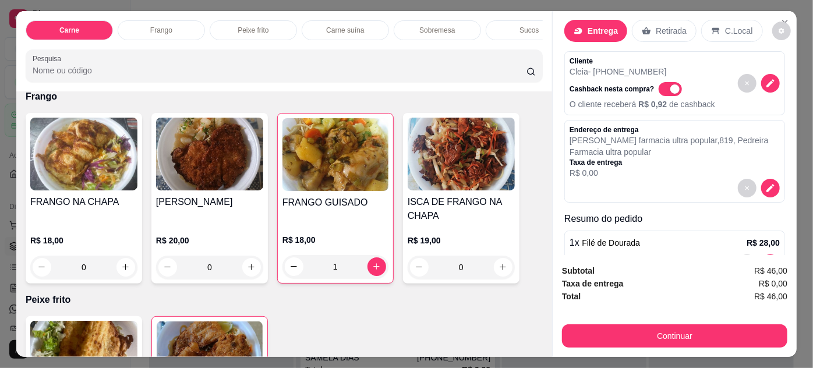
scroll to position [0, 0]
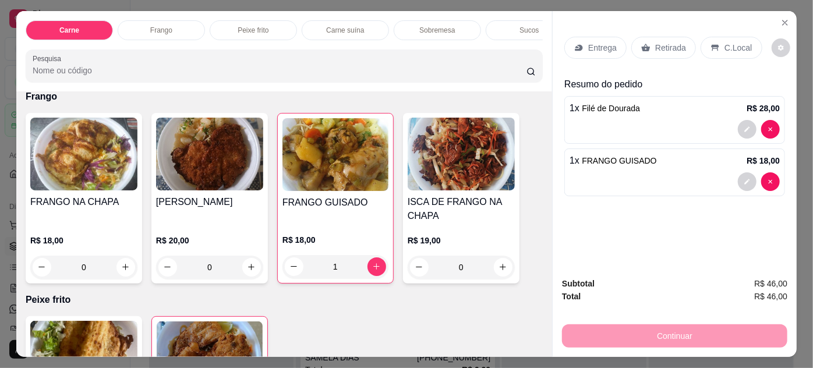
click at [593, 42] on p "Entrega" at bounding box center [602, 48] width 29 height 12
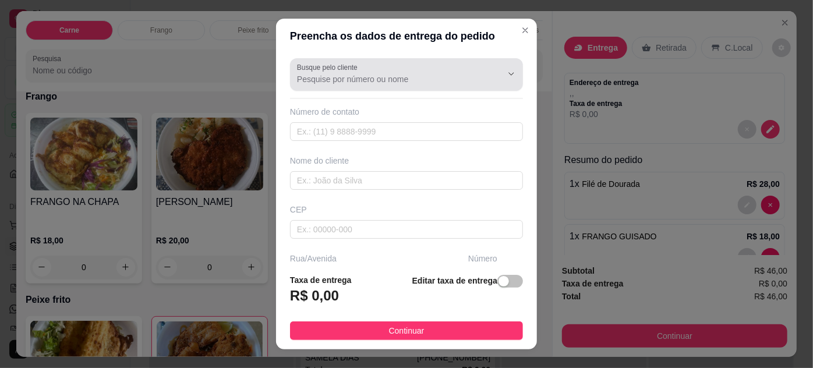
click at [365, 73] on input "Busque pelo cliente" at bounding box center [390, 79] width 186 height 12
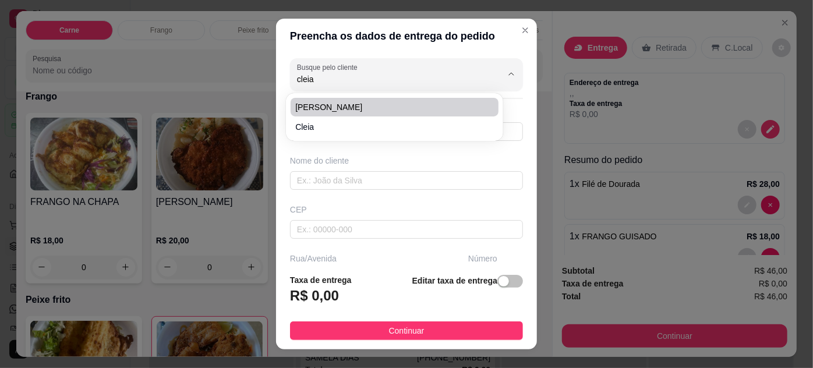
click at [360, 110] on span "[PERSON_NAME]" at bounding box center [388, 107] width 186 height 12
type input "[PERSON_NAME]"
type input "91985281838"
type input "[PERSON_NAME]"
type input "66085021"
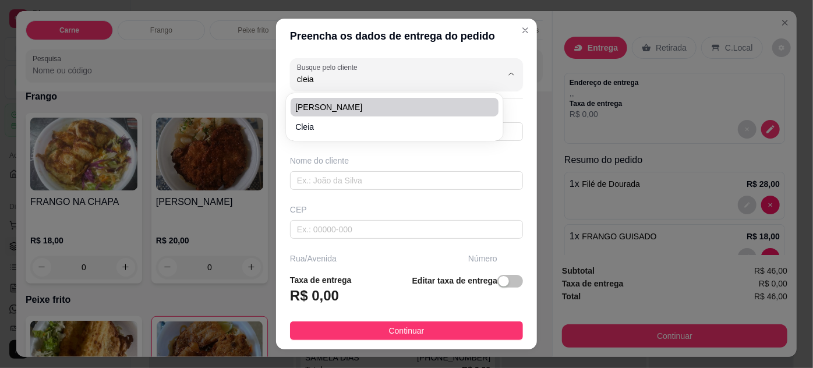
type input "[GEOGRAPHIC_DATA][PERSON_NAME]"
type input "729"
type input "Pedreira"
type input "[GEOGRAPHIC_DATA]"
type input "[PERSON_NAME] n:729 casa:07"
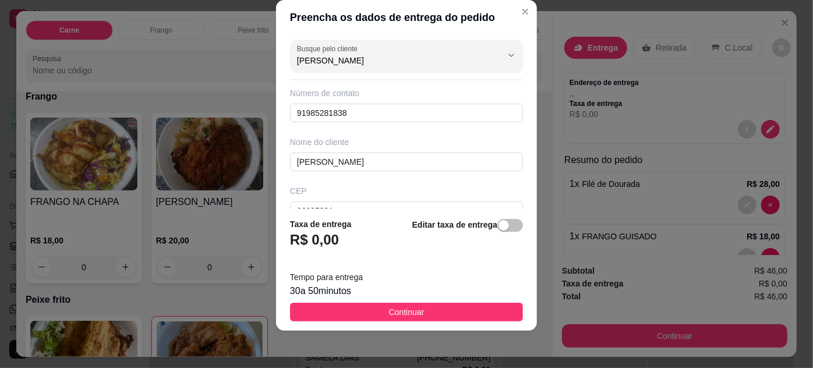
type input "[PERSON_NAME]"
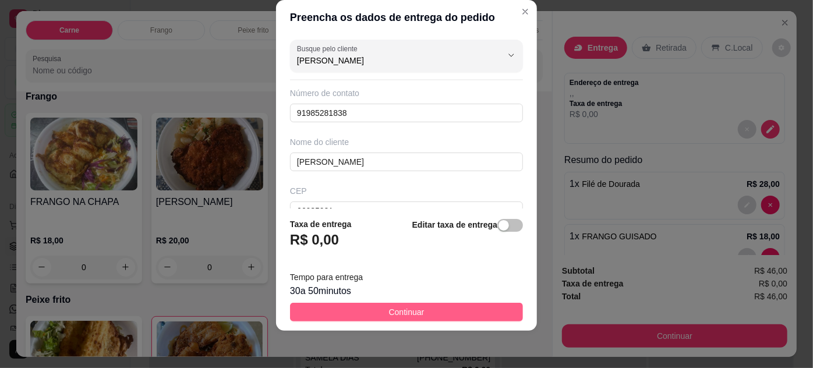
click at [439, 311] on button "Continuar" at bounding box center [406, 312] width 233 height 19
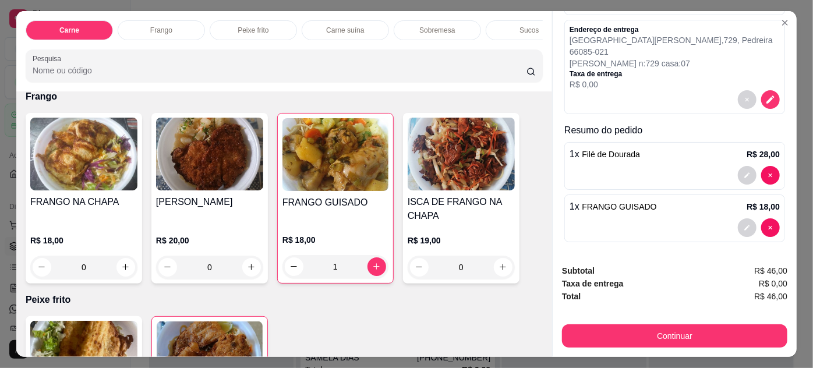
scroll to position [119, 0]
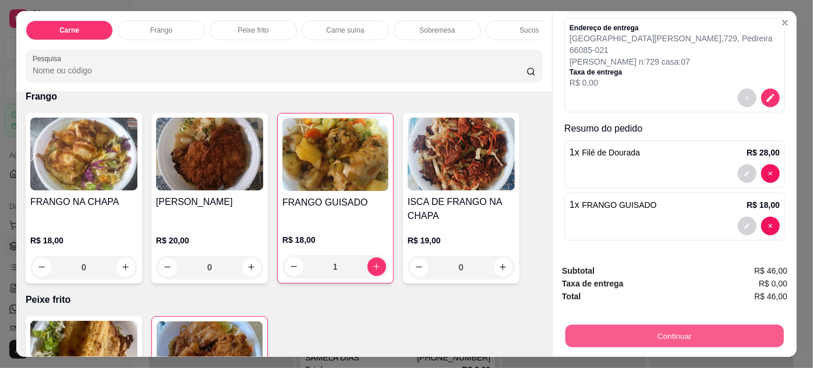
click at [669, 331] on button "Continuar" at bounding box center [675, 336] width 218 height 23
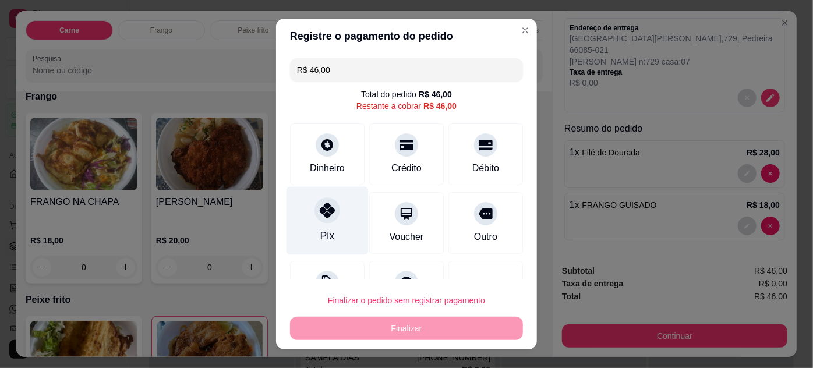
click at [333, 226] on div "Pix" at bounding box center [328, 220] width 82 height 68
type input "R$ 0,00"
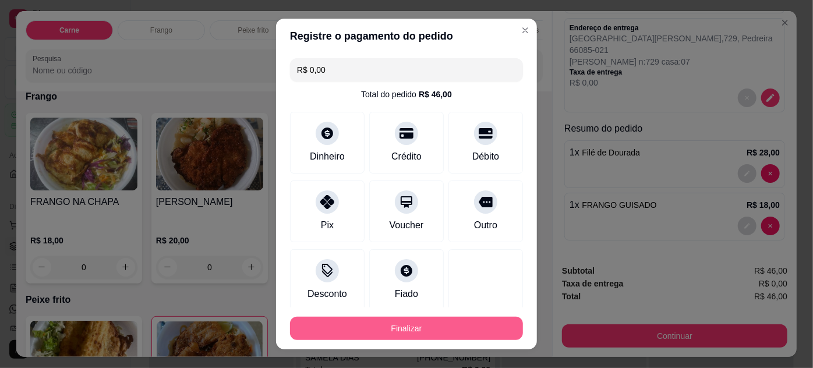
click at [455, 330] on button "Finalizar" at bounding box center [406, 328] width 233 height 23
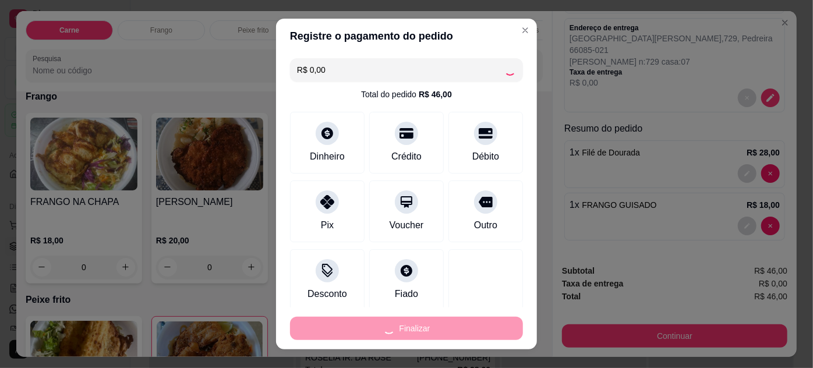
type input "0"
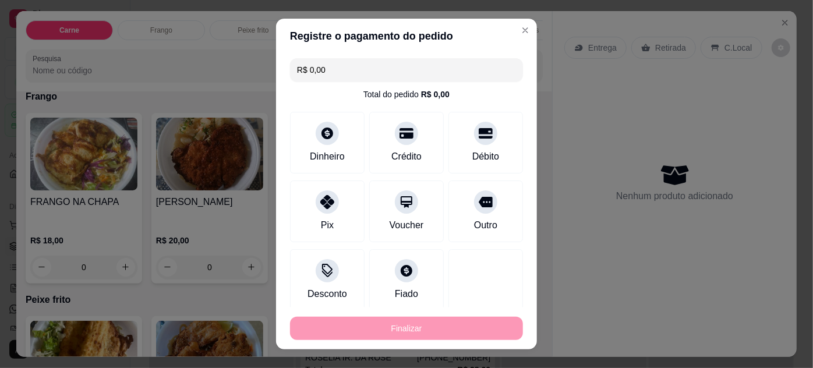
type input "-R$ 46,00"
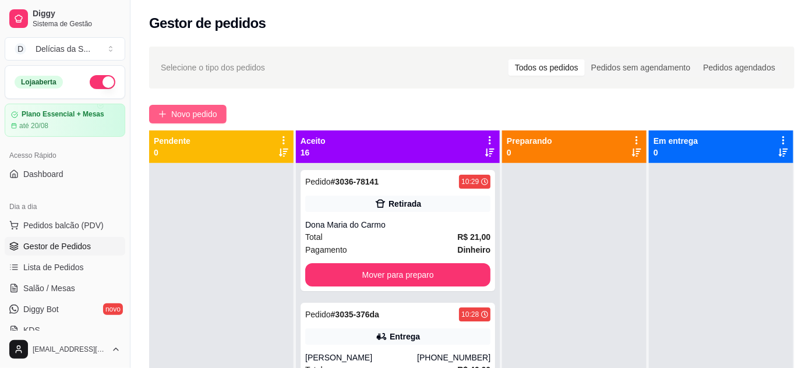
click at [199, 114] on span "Novo pedido" at bounding box center [194, 114] width 46 height 13
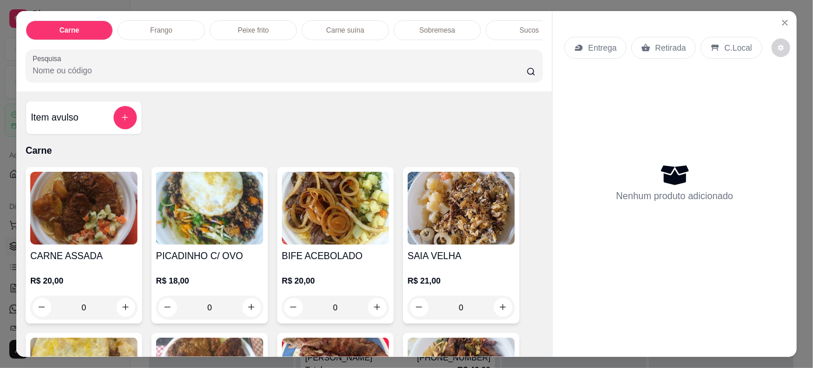
click at [91, 207] on img at bounding box center [83, 208] width 107 height 73
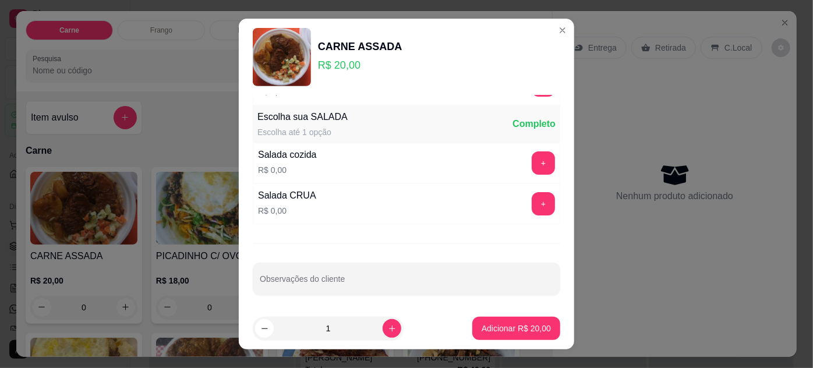
scroll to position [116, 0]
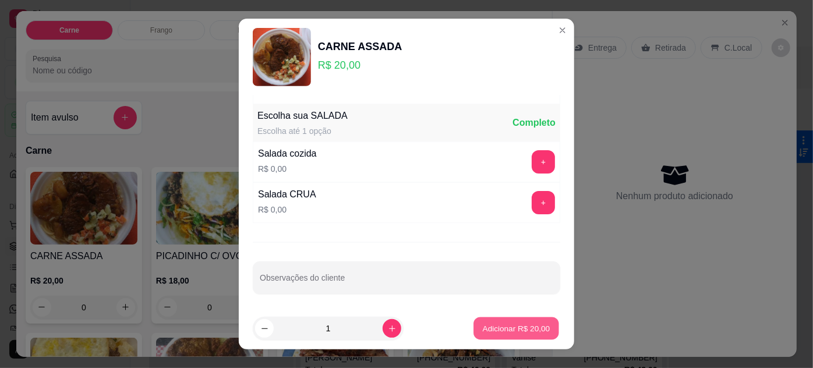
click at [483, 324] on p "Adicionar R$ 20,00" at bounding box center [517, 328] width 68 height 11
type input "1"
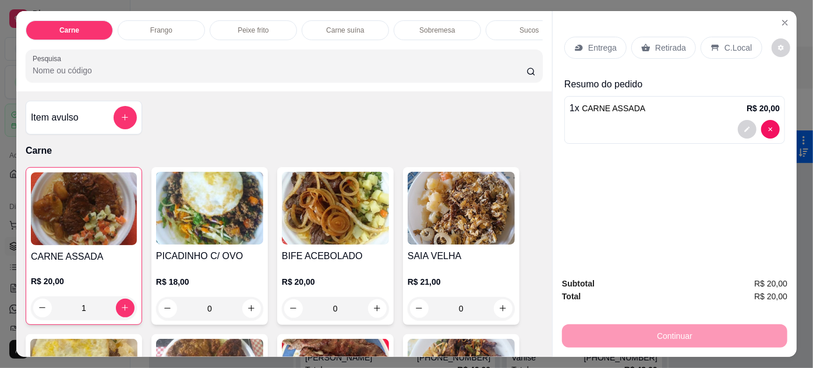
click at [597, 45] on p "Entrega" at bounding box center [602, 48] width 29 height 12
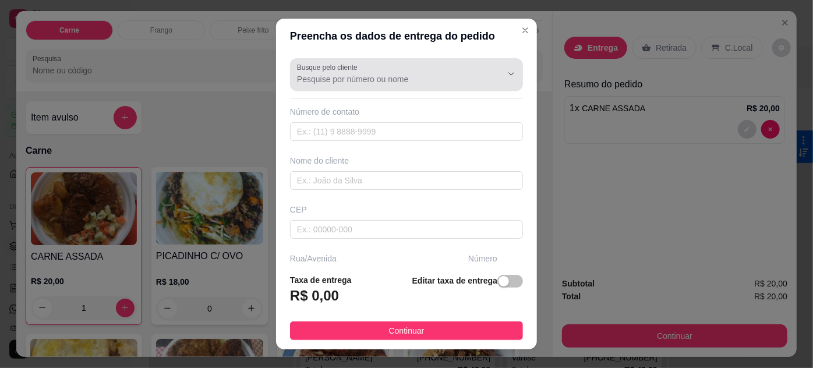
click at [347, 83] on input "Busque pelo cliente" at bounding box center [390, 79] width 186 height 12
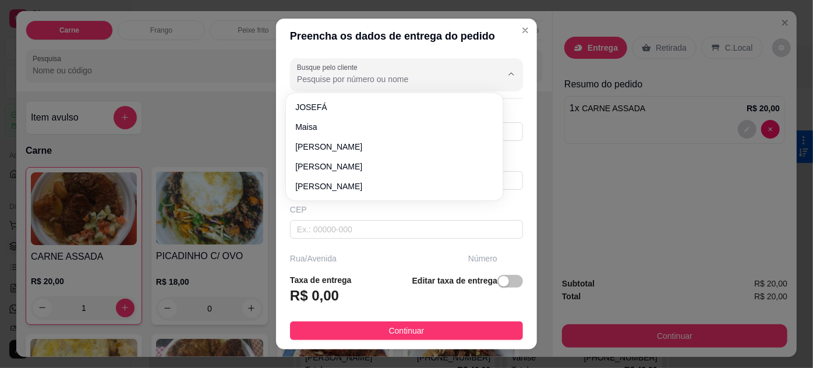
click at [331, 73] on input "Busque pelo cliente" at bounding box center [390, 79] width 186 height 12
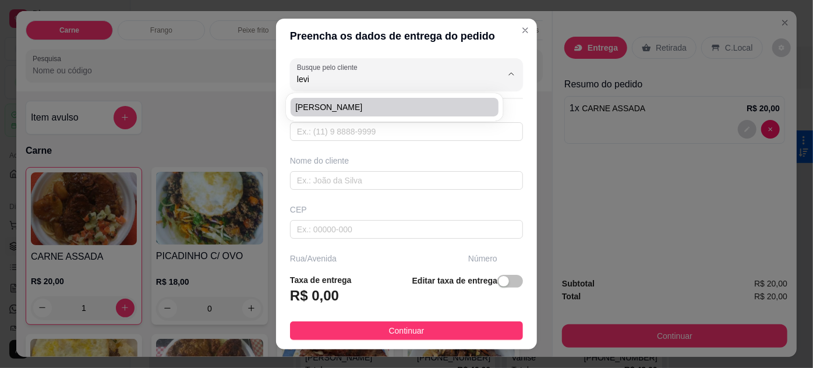
click at [373, 111] on span "[PERSON_NAME]" at bounding box center [388, 107] width 186 height 12
type input "[PERSON_NAME]"
type input "91998394734"
type input "[PERSON_NAME]"
type input "EDIFICIO DHARAN"
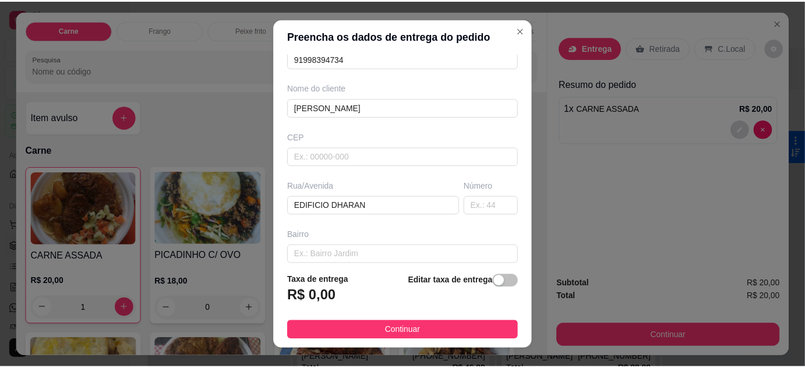
scroll to position [178, 0]
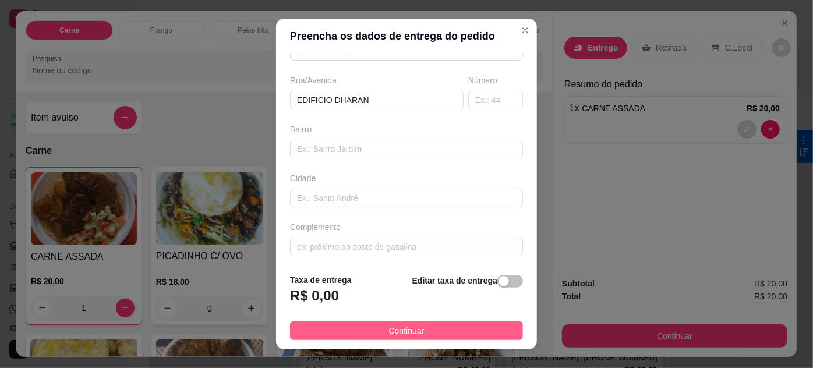
type input "[PERSON_NAME]"
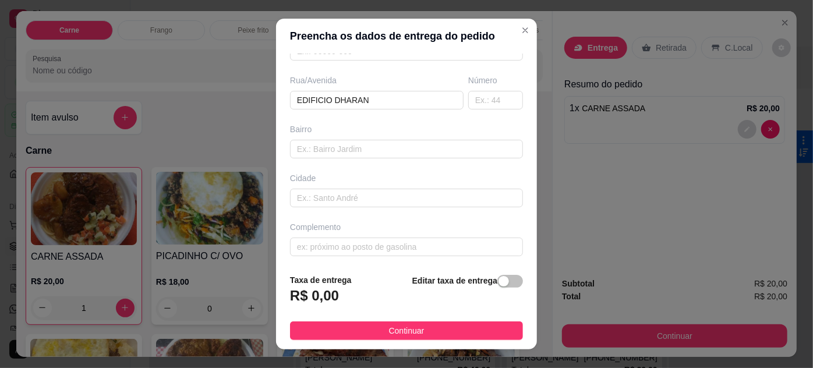
drag, startPoint x: 419, startPoint y: 333, endPoint x: 426, endPoint y: 327, distance: 8.7
click at [419, 333] on button "Continuar" at bounding box center [406, 331] width 233 height 19
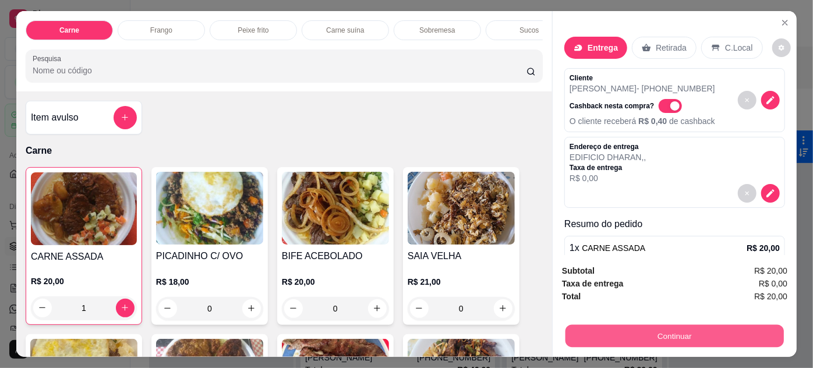
click at [704, 326] on button "Continuar" at bounding box center [675, 336] width 218 height 23
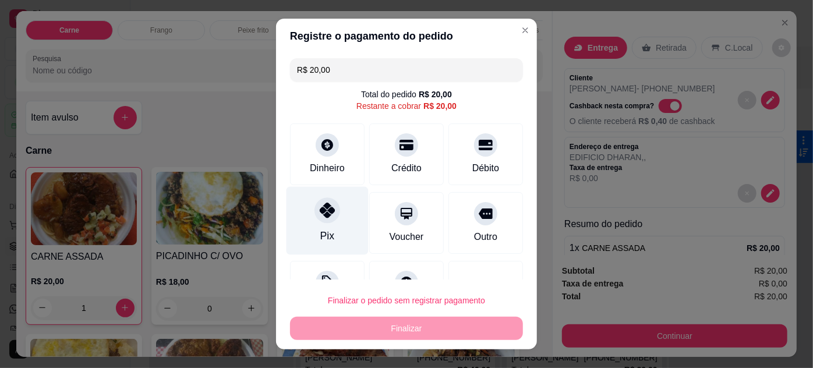
click at [327, 217] on icon at bounding box center [327, 210] width 15 height 15
type input "R$ 0,00"
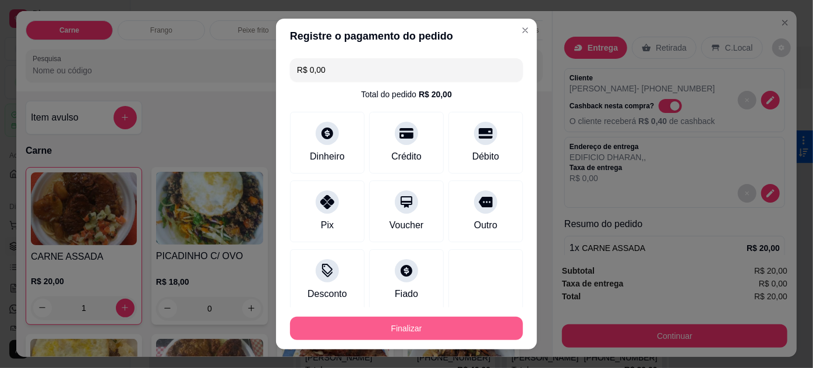
click at [431, 323] on button "Finalizar" at bounding box center [406, 328] width 233 height 23
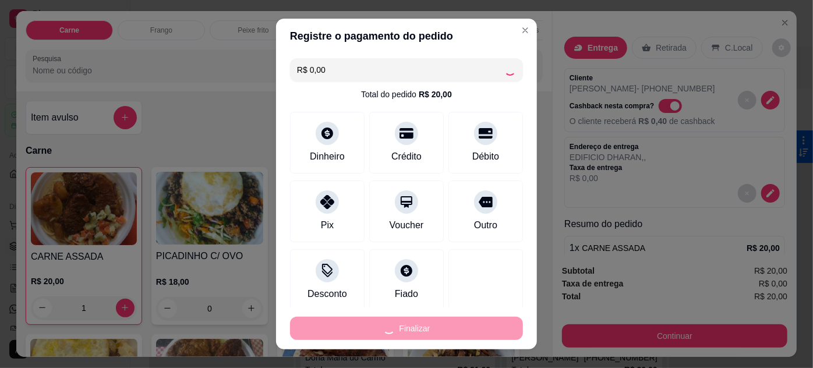
type input "0"
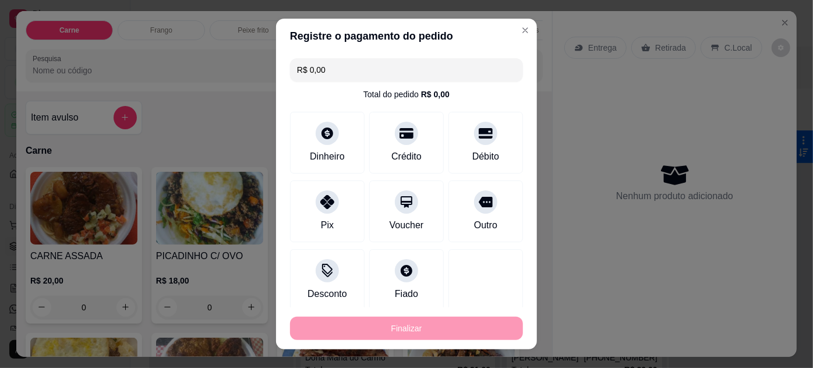
type input "-R$ 20,00"
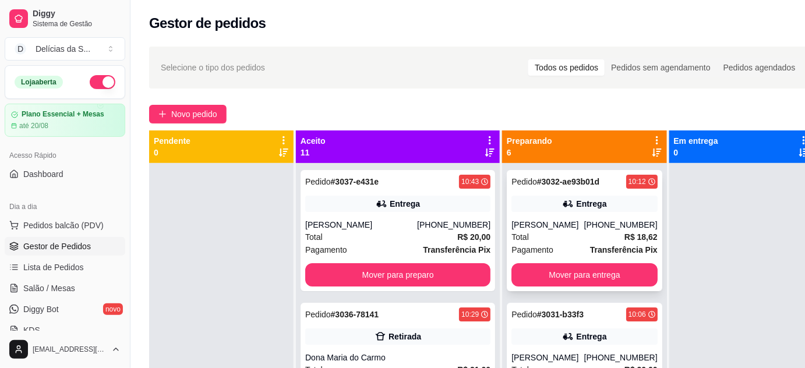
click at [584, 226] on div "[PHONE_NUMBER]" at bounding box center [620, 225] width 73 height 12
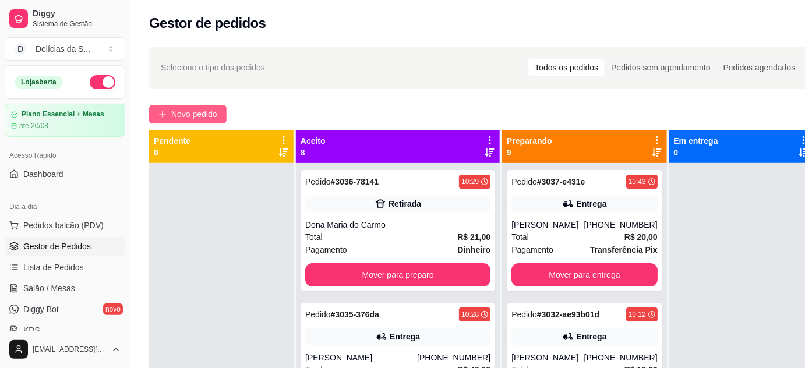
click at [197, 107] on button "Novo pedido" at bounding box center [187, 114] width 77 height 19
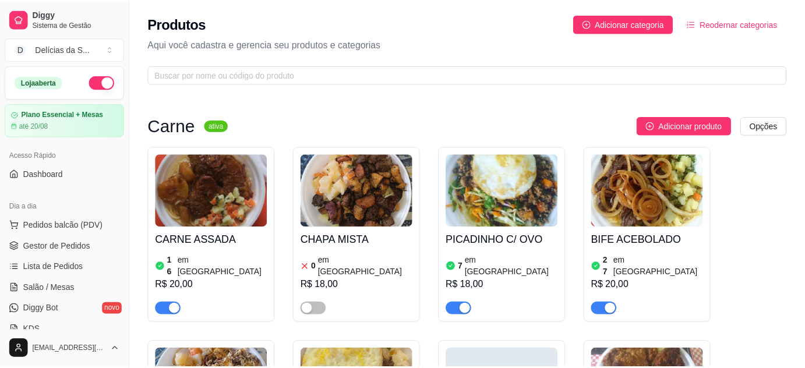
scroll to position [1483, 0]
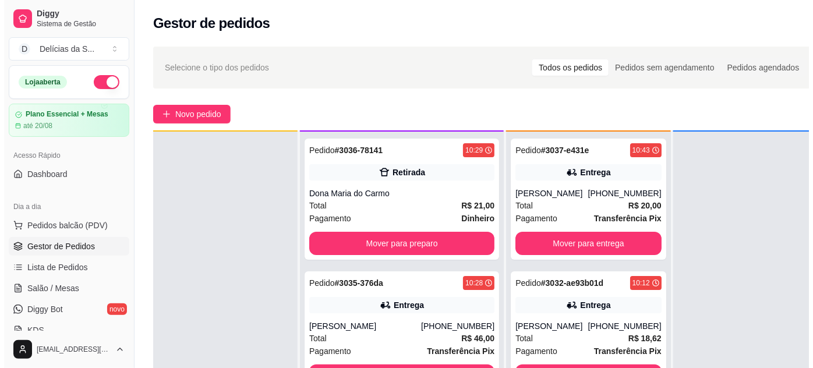
scroll to position [33, 0]
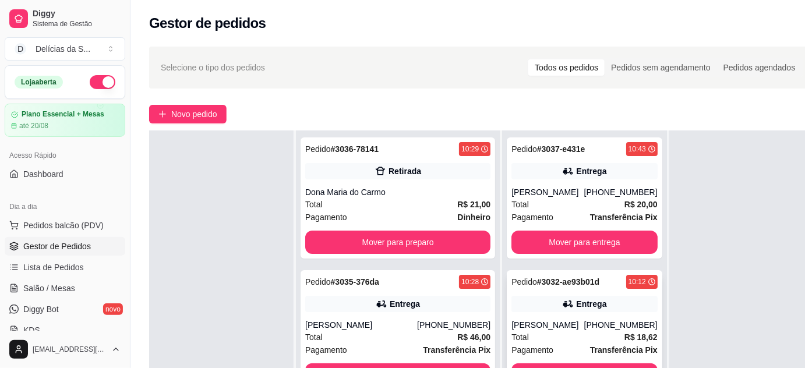
click at [584, 329] on div "[PHONE_NUMBER]" at bounding box center [620, 325] width 73 height 12
click at [202, 121] on button "Novo pedido" at bounding box center [187, 114] width 77 height 19
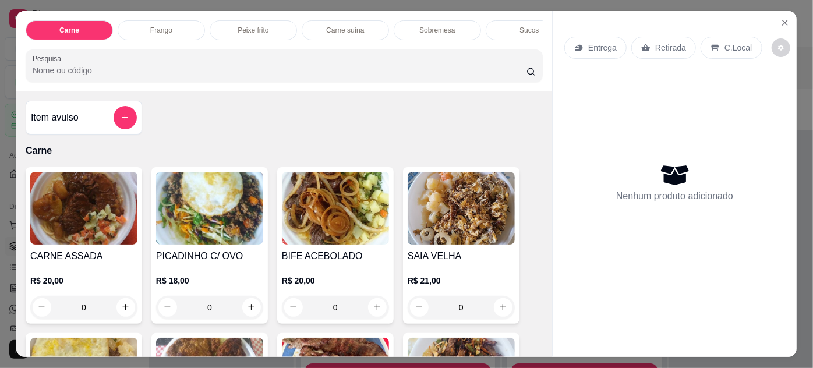
click at [101, 214] on img at bounding box center [83, 208] width 107 height 73
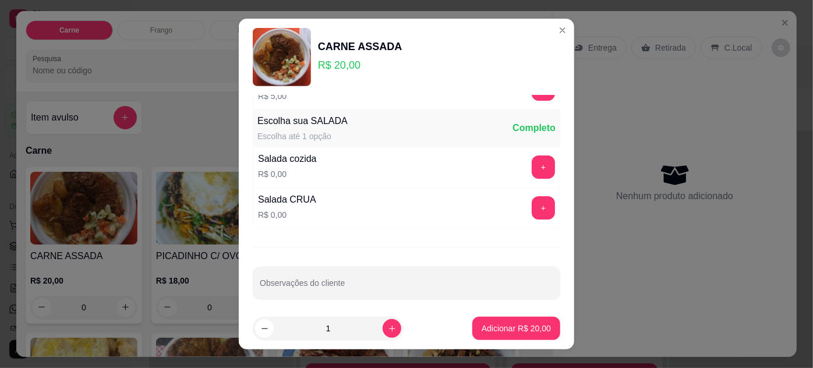
scroll to position [116, 0]
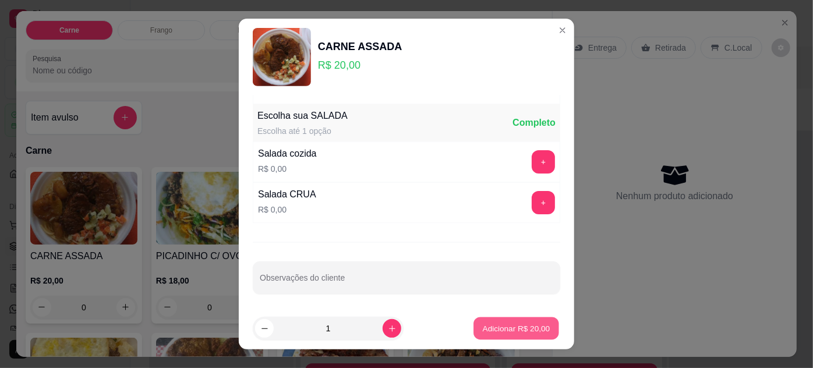
click at [502, 326] on p "Adicionar R$ 20,00" at bounding box center [517, 328] width 68 height 11
type input "1"
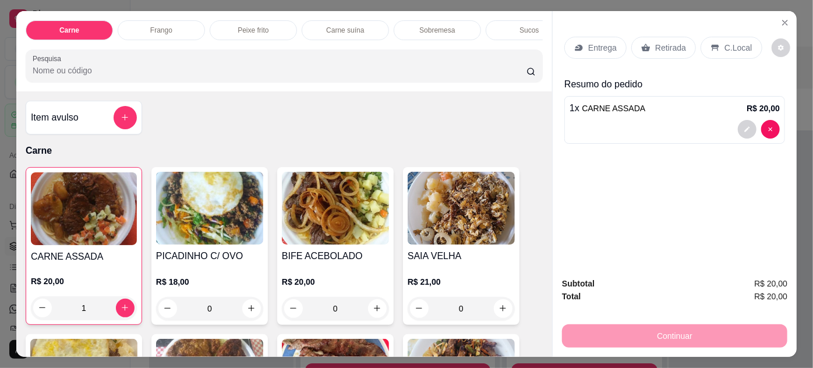
click at [597, 42] on p "Entrega" at bounding box center [602, 48] width 29 height 12
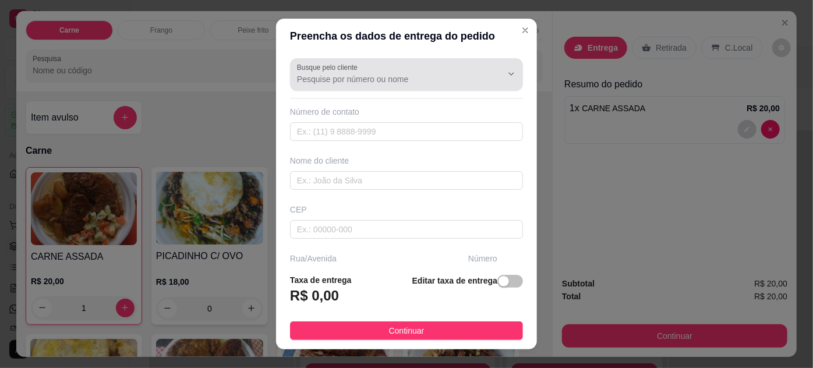
click at [326, 79] on input "Busque pelo cliente" at bounding box center [390, 79] width 186 height 12
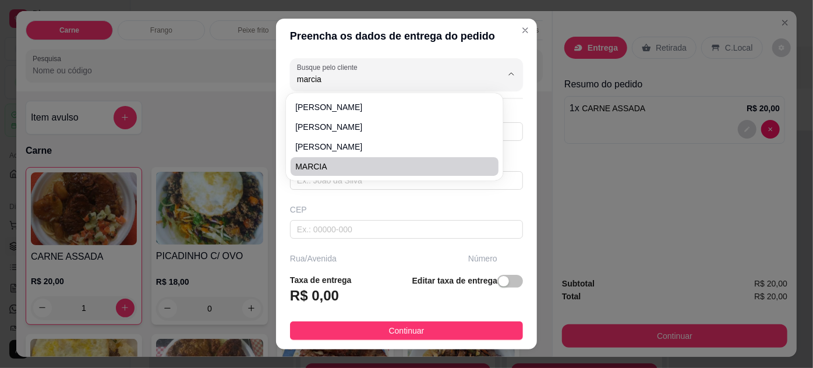
click at [331, 163] on span "MARCIA" at bounding box center [388, 167] width 186 height 12
type input "MARCIA"
type input "91981654190"
type input "MARCIA"
type input "66085-316"
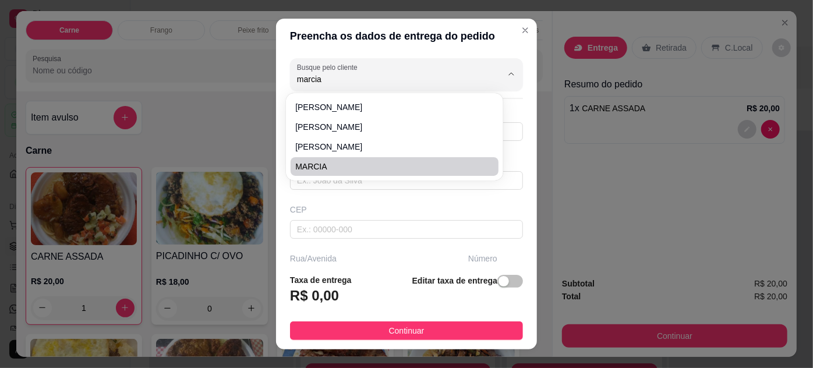
type input "[GEOGRAPHIC_DATA]"
type input "1612"
type input "Pedreira"
type input "[GEOGRAPHIC_DATA]"
type input "edf rio figueira ap 2902"
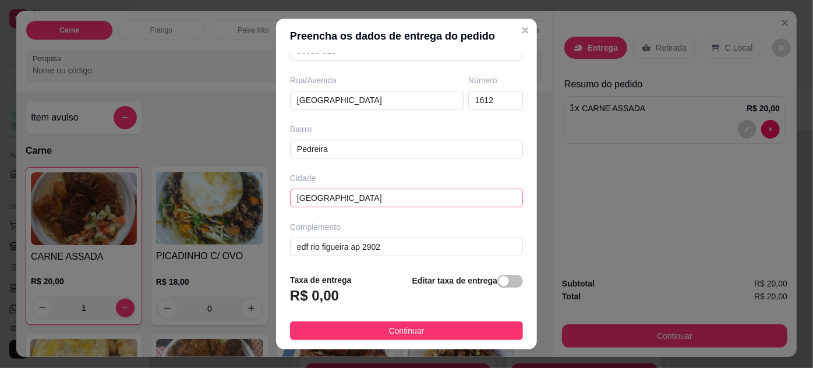
scroll to position [19, 0]
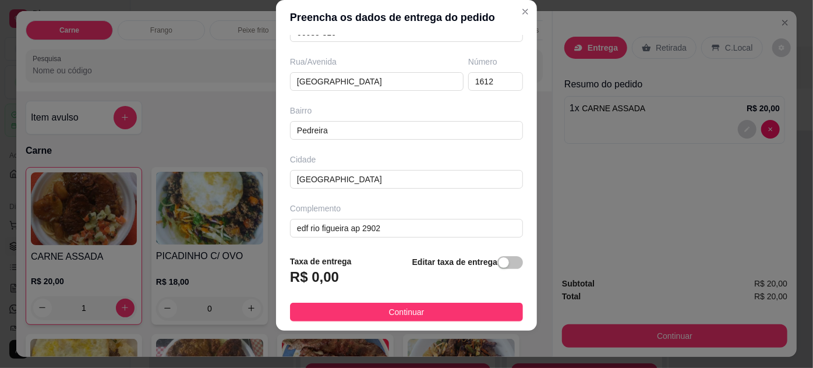
type input "MARCIA"
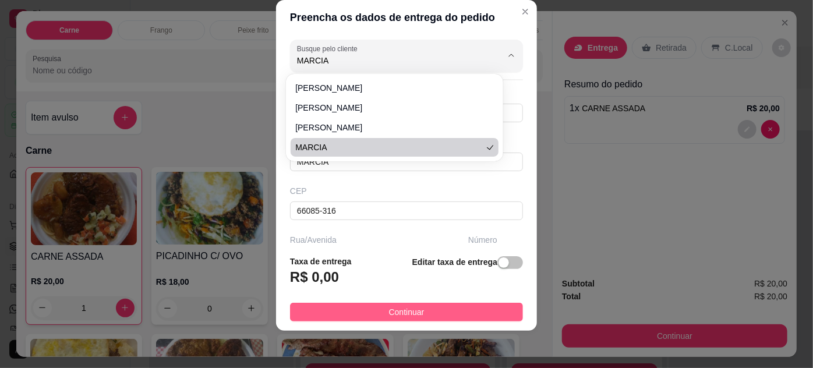
click at [441, 309] on button "Continuar" at bounding box center [406, 312] width 233 height 19
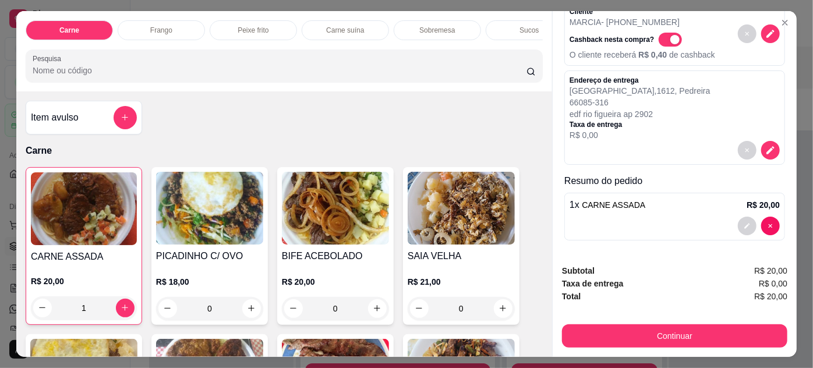
scroll to position [30, 0]
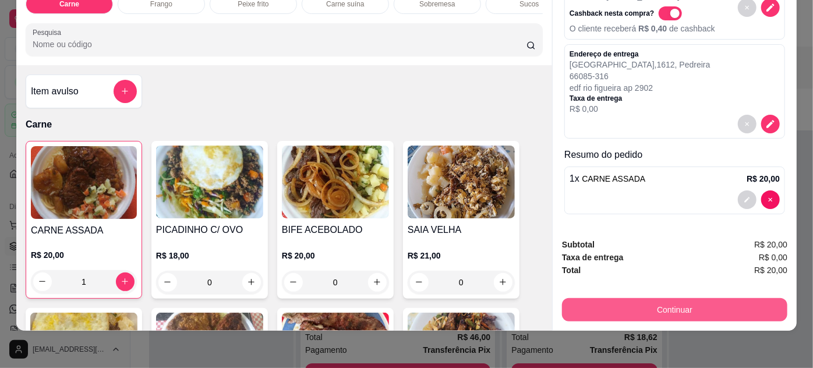
click at [692, 302] on button "Continuar" at bounding box center [674, 309] width 225 height 23
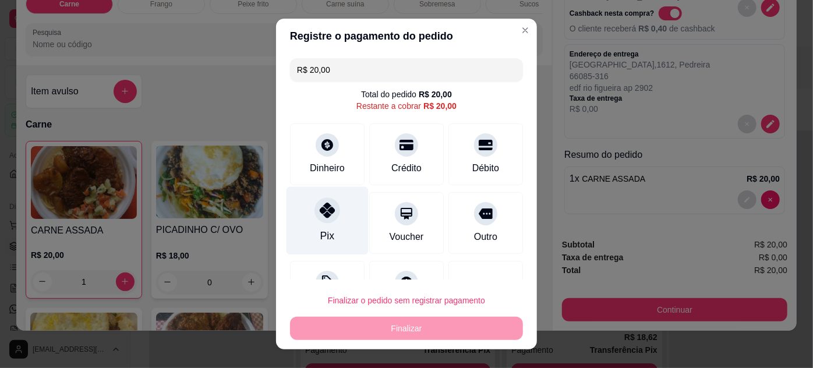
drag, startPoint x: 301, startPoint y: 213, endPoint x: 351, endPoint y: 218, distance: 49.8
click at [302, 214] on div "Pix" at bounding box center [328, 220] width 82 height 68
type input "R$ 0,00"
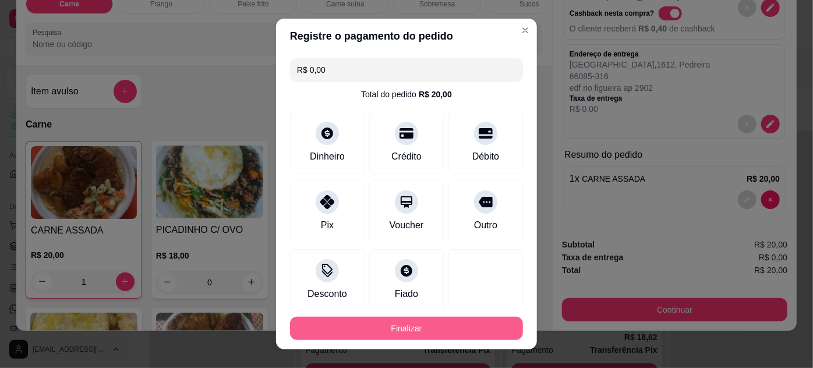
click at [425, 323] on button "Finalizar" at bounding box center [406, 328] width 233 height 23
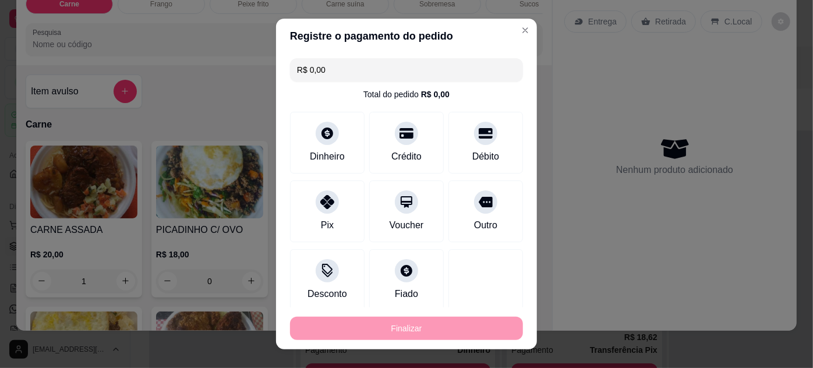
type input "0"
type input "-R$ 20,00"
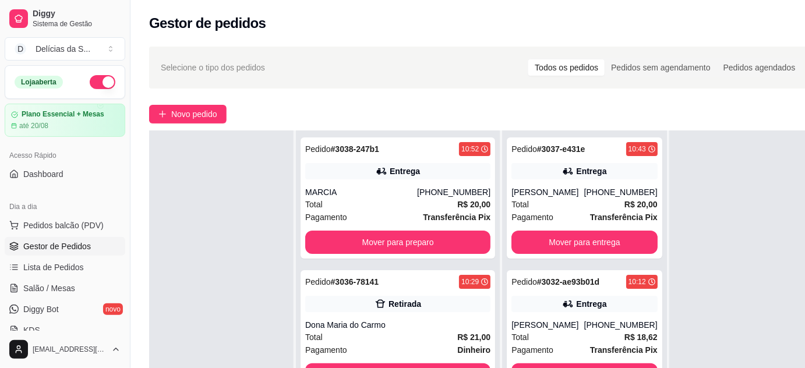
click at [200, 101] on div "Selecione o tipo dos pedidos Todos os pedidos Pedidos sem agendamento Pedidos a…" at bounding box center [481, 276] width 703 height 473
click at [206, 114] on span "Novo pedido" at bounding box center [194, 114] width 46 height 13
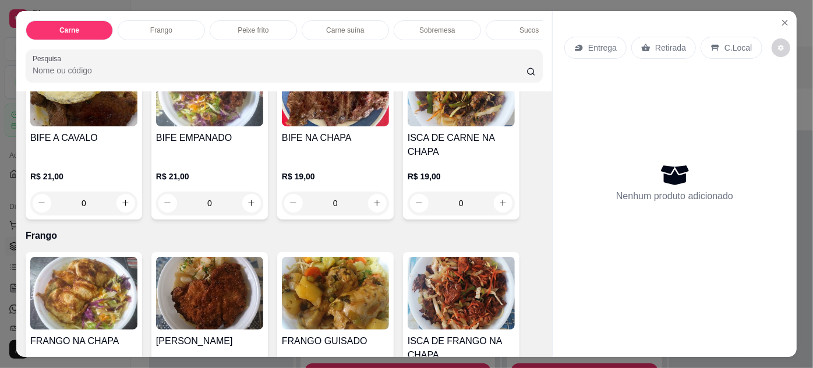
scroll to position [317, 0]
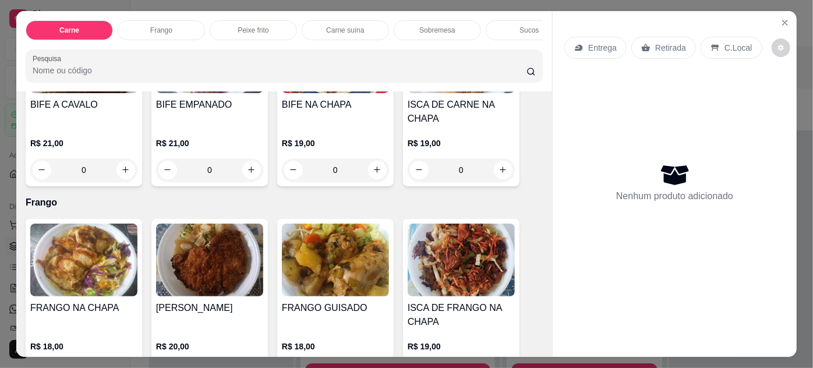
click at [79, 256] on img at bounding box center [83, 260] width 107 height 73
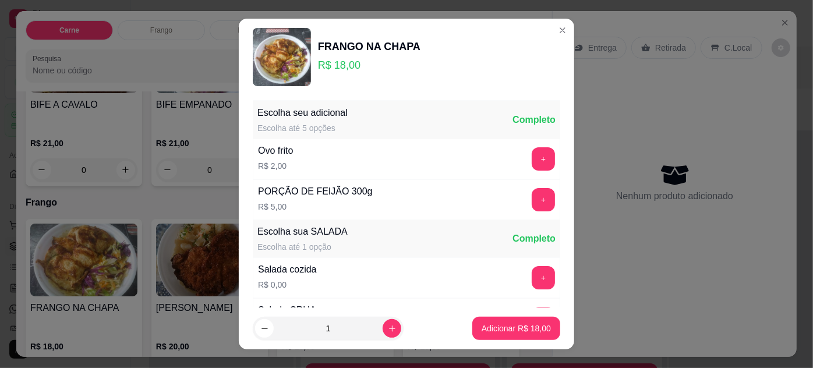
scroll to position [116, 0]
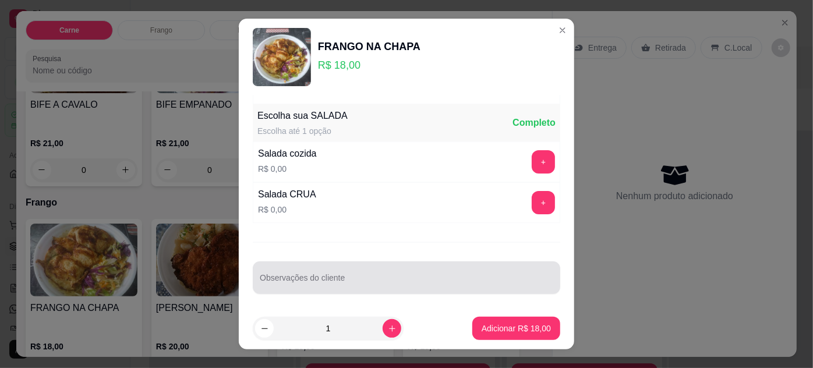
click at [346, 273] on div at bounding box center [407, 277] width 294 height 23
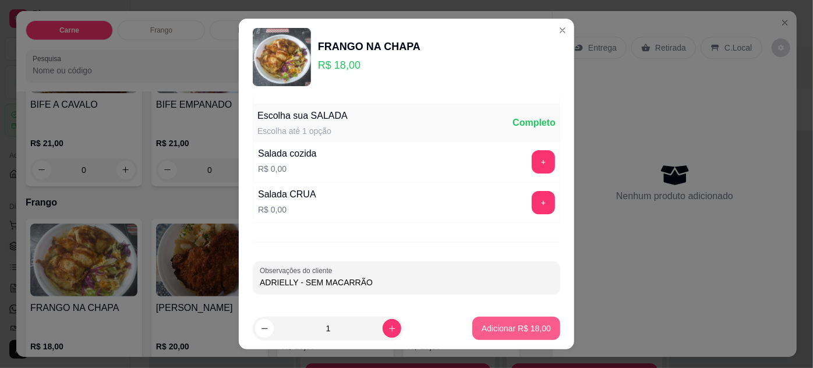
type input "ADRIELLY - SEM MACARRÃO"
click at [502, 327] on p "Adicionar R$ 18,00" at bounding box center [516, 329] width 69 height 12
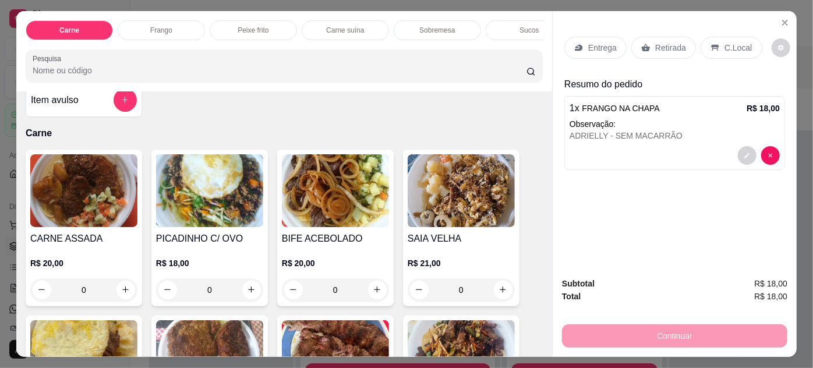
scroll to position [0, 0]
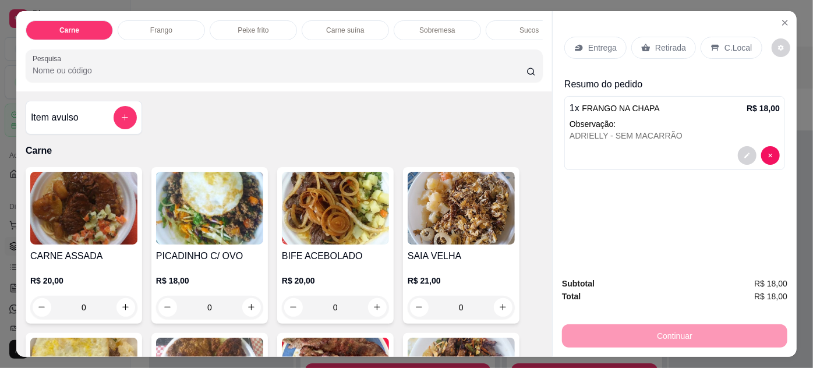
click at [463, 216] on img at bounding box center [461, 208] width 107 height 73
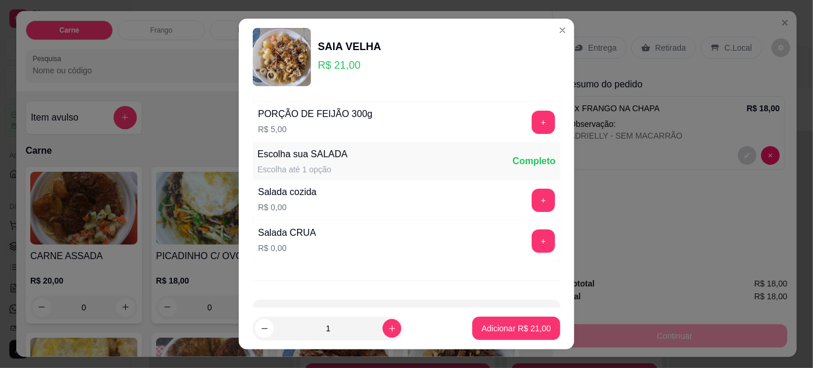
scroll to position [116, 0]
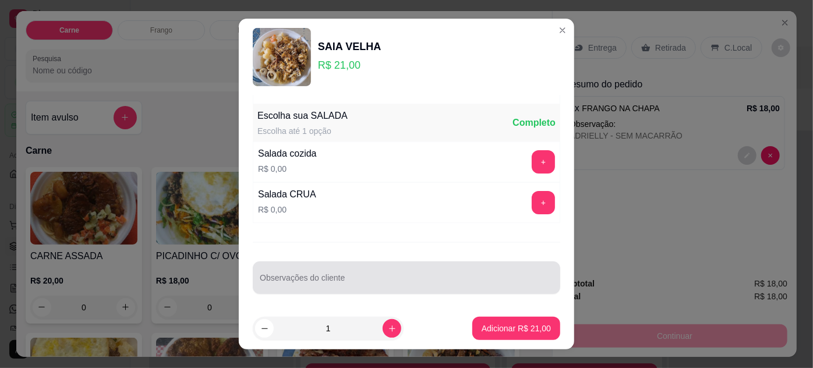
click at [329, 278] on input "Observações do cliente" at bounding box center [407, 283] width 294 height 12
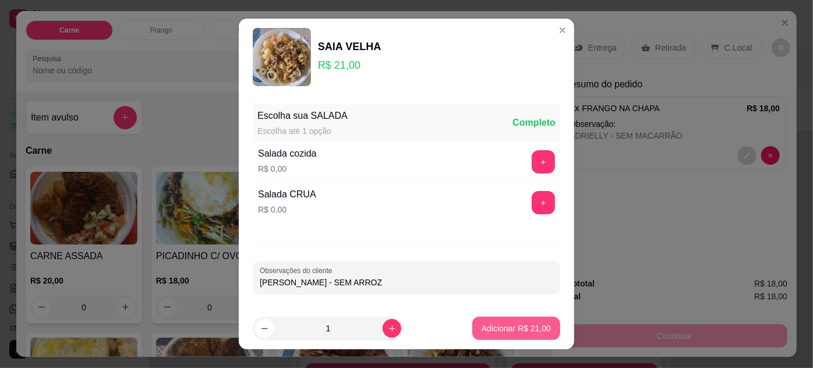
type input "[PERSON_NAME] - SEM ARROZ"
click at [508, 324] on p "Adicionar R$ 21,00" at bounding box center [516, 329] width 69 height 12
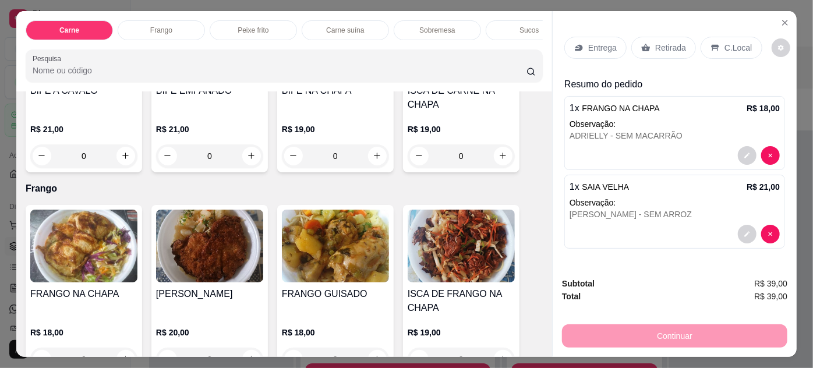
scroll to position [317, 0]
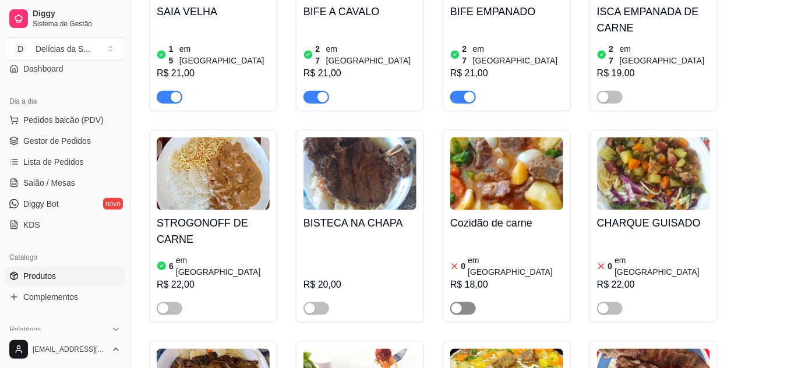
scroll to position [530, 0]
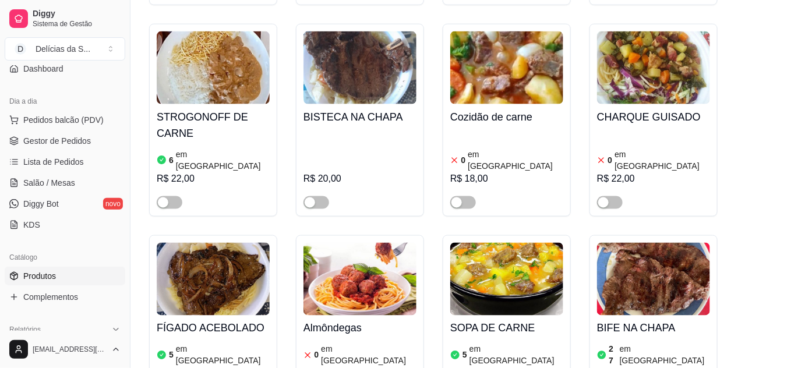
click at [72, 144] on span "Gestor de Pedidos" at bounding box center [57, 141] width 68 height 12
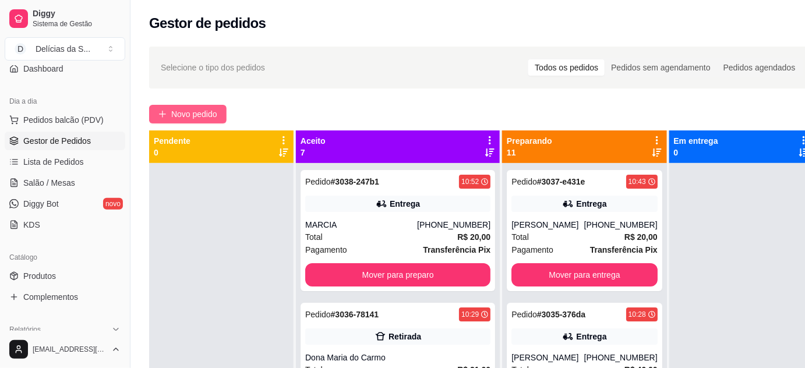
click at [178, 108] on span "Novo pedido" at bounding box center [194, 114] width 46 height 13
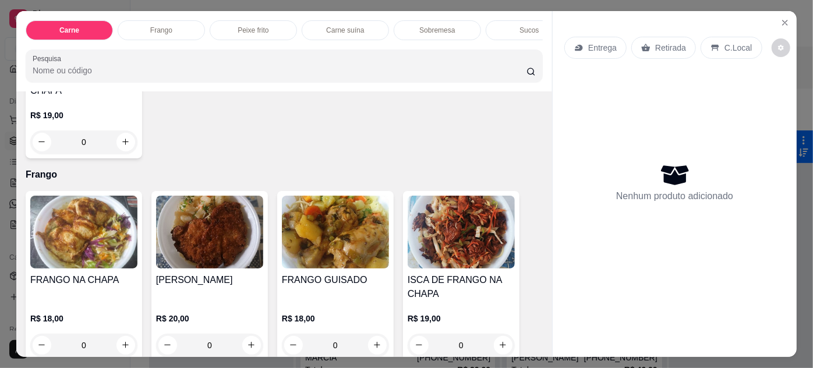
scroll to position [530, 0]
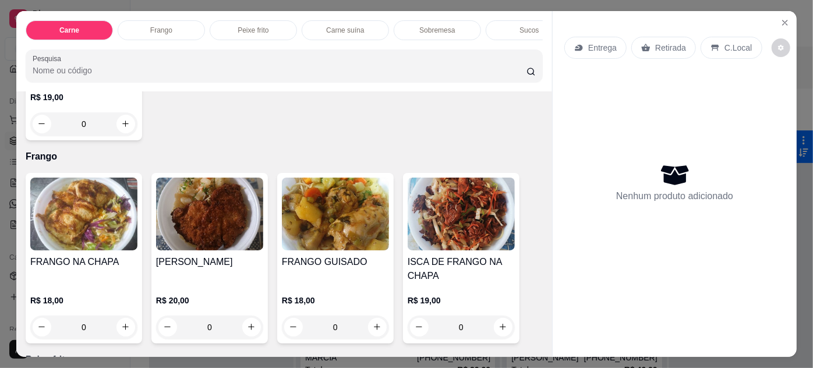
click at [88, 224] on img at bounding box center [83, 214] width 107 height 73
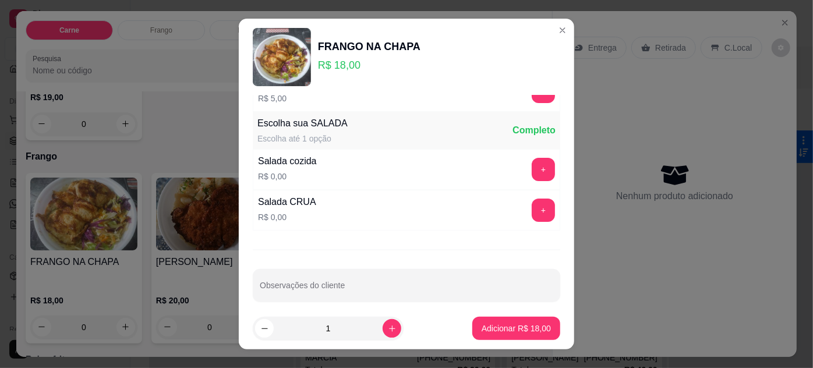
scroll to position [116, 0]
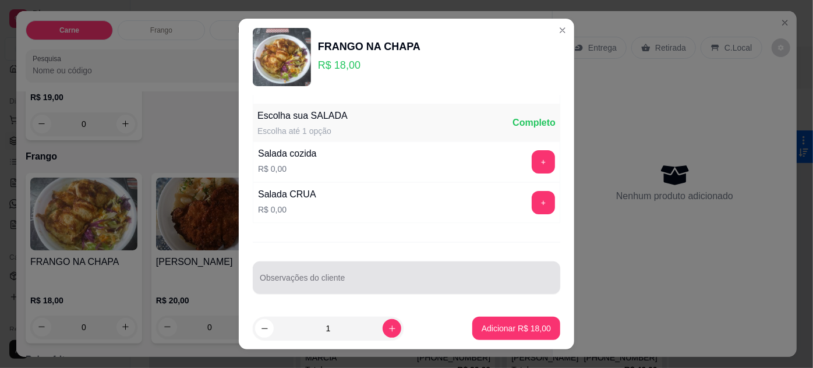
click at [307, 268] on div at bounding box center [407, 277] width 294 height 23
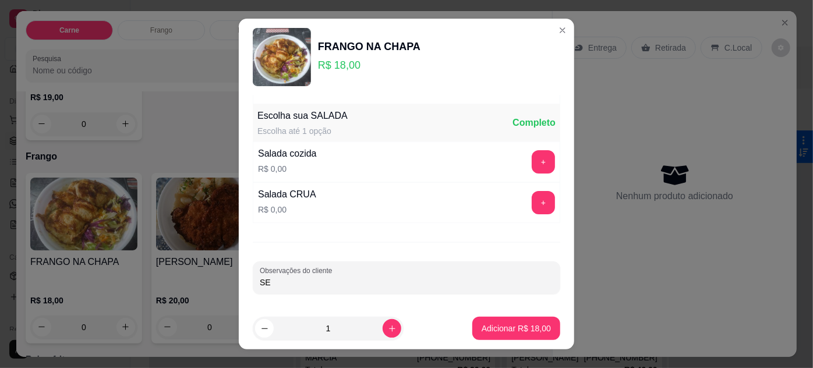
type input "S"
type input "ADRIELLY - SEM MACARRÃO"
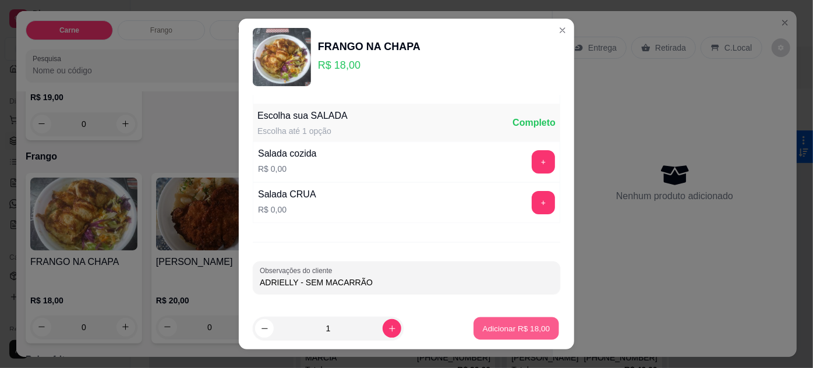
click at [513, 330] on p "Adicionar R$ 18,00" at bounding box center [517, 328] width 68 height 11
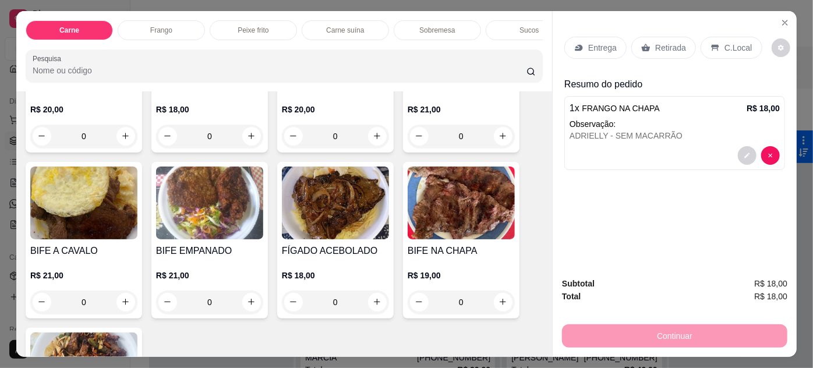
scroll to position [105, 0]
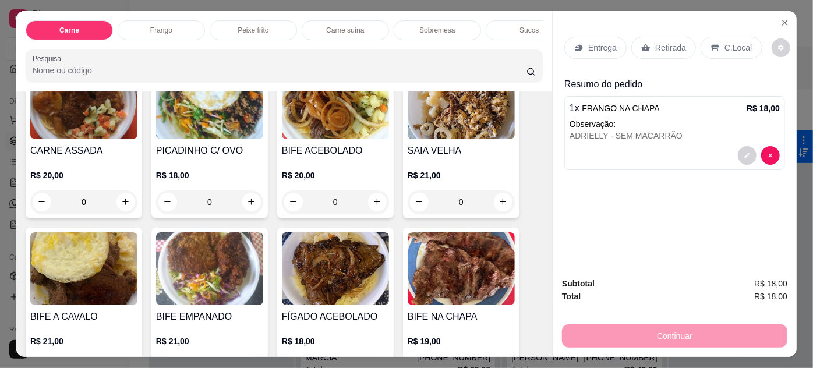
click at [463, 114] on img at bounding box center [461, 102] width 107 height 73
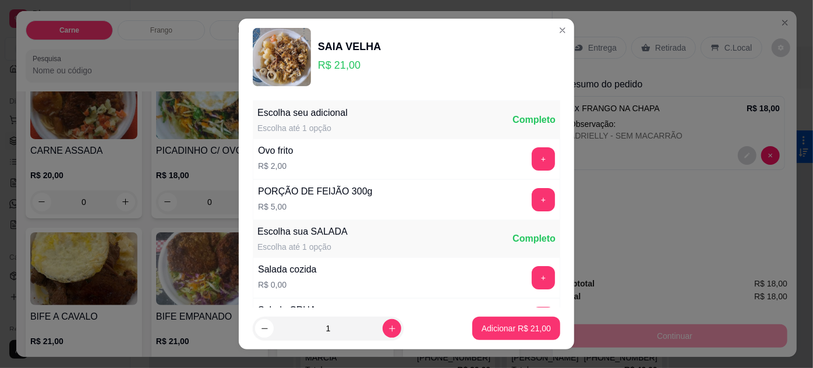
scroll to position [116, 0]
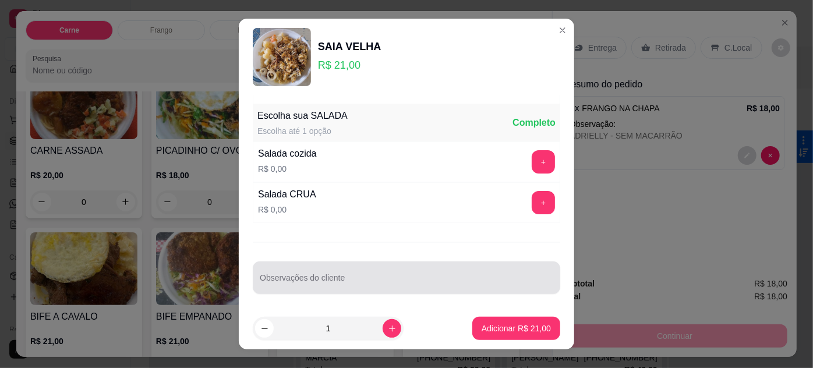
click at [330, 281] on input "Observações do cliente" at bounding box center [407, 283] width 294 height 12
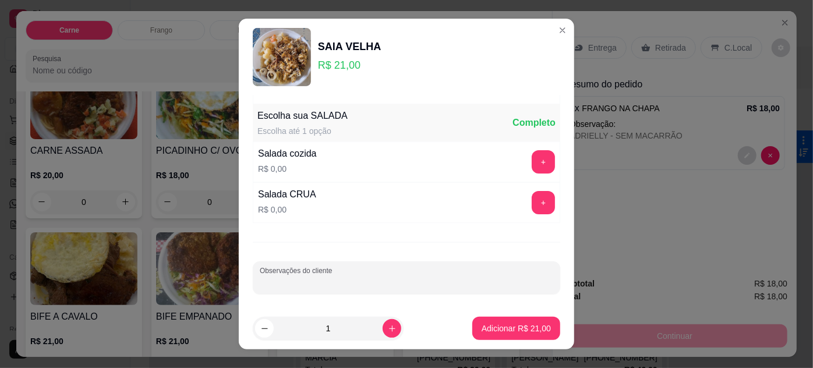
type input "S"
type input "[PERSON_NAME] - SEM ARROZ"
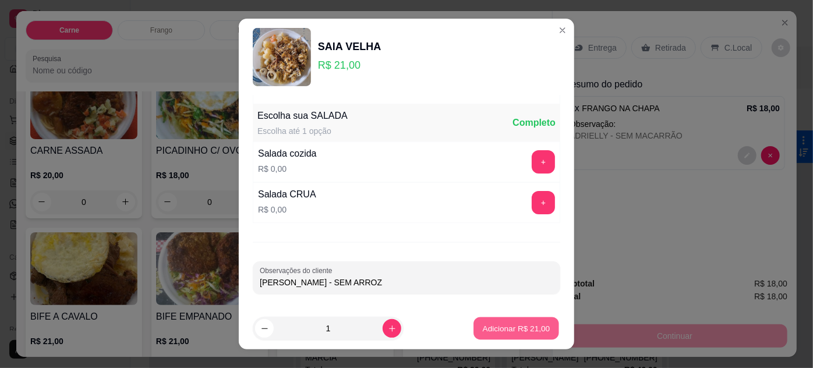
click at [532, 326] on p "Adicionar R$ 21,00" at bounding box center [517, 328] width 68 height 11
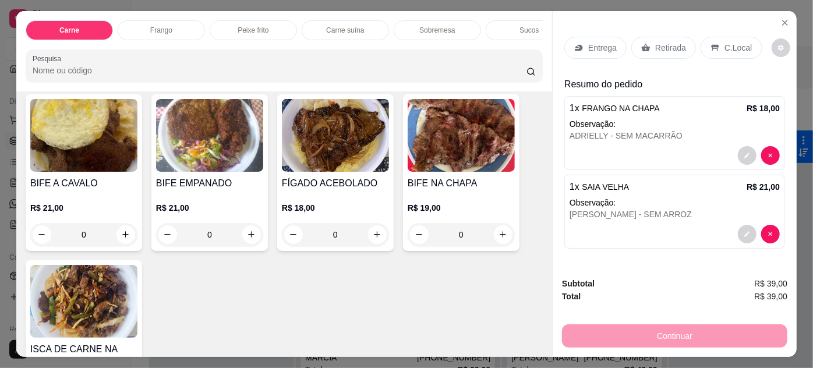
scroll to position [211, 0]
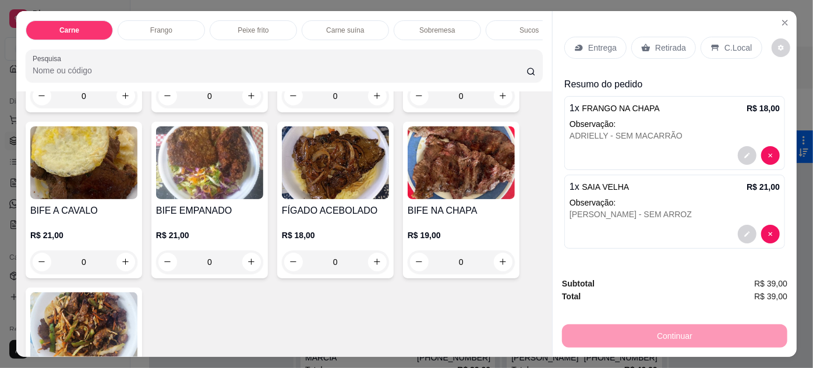
click at [298, 172] on img at bounding box center [335, 162] width 107 height 73
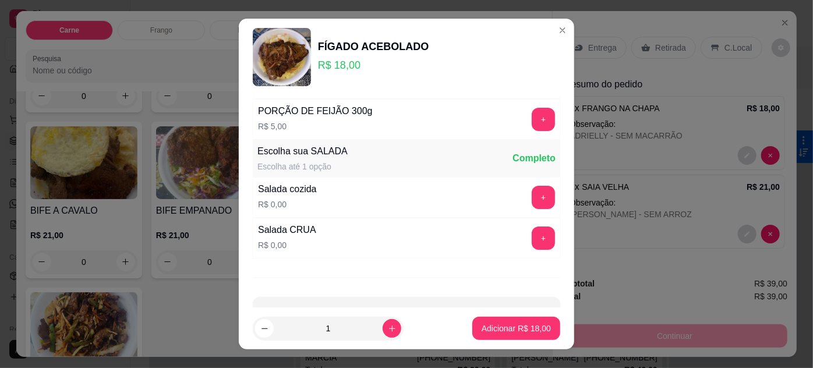
scroll to position [116, 0]
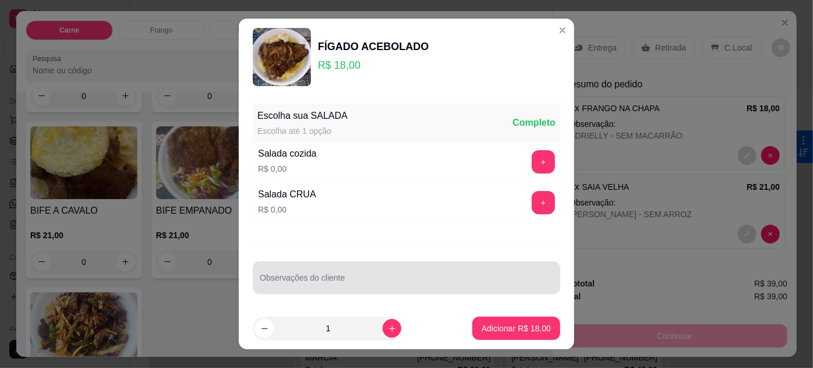
click at [337, 281] on input "Observações do cliente" at bounding box center [407, 283] width 294 height 12
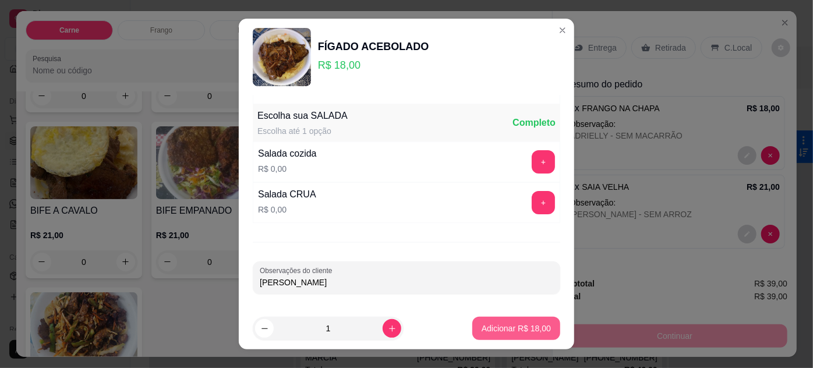
type input "[PERSON_NAME]"
click at [494, 326] on p "Adicionar R$ 18,00" at bounding box center [516, 329] width 69 height 12
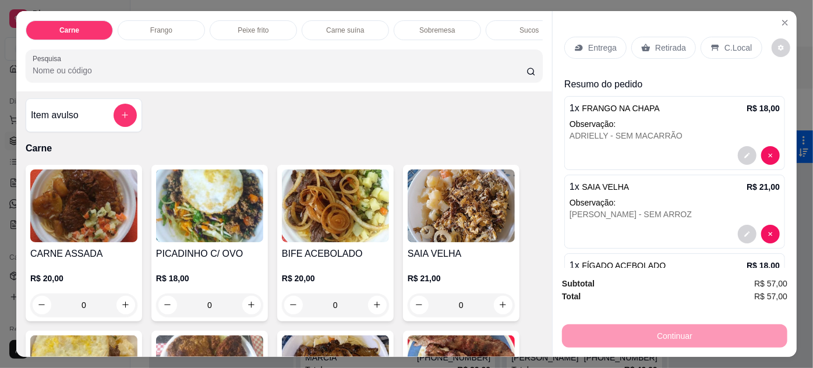
scroll to position [0, 0]
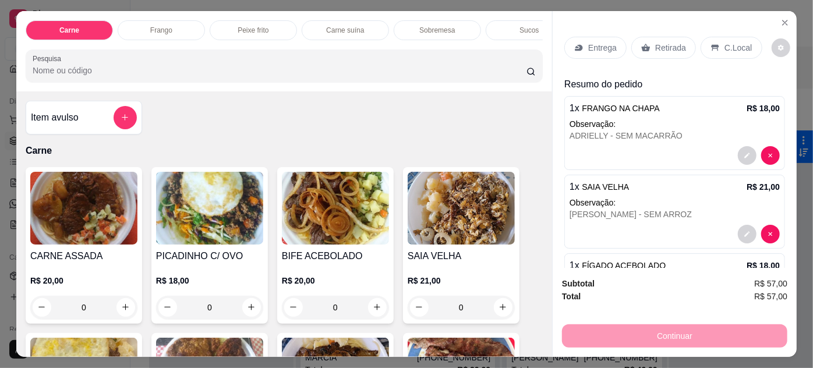
click at [103, 220] on img at bounding box center [83, 208] width 107 height 73
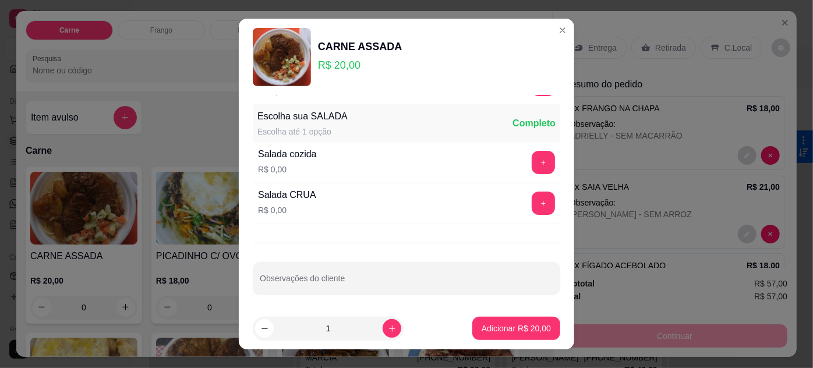
scroll to position [116, 0]
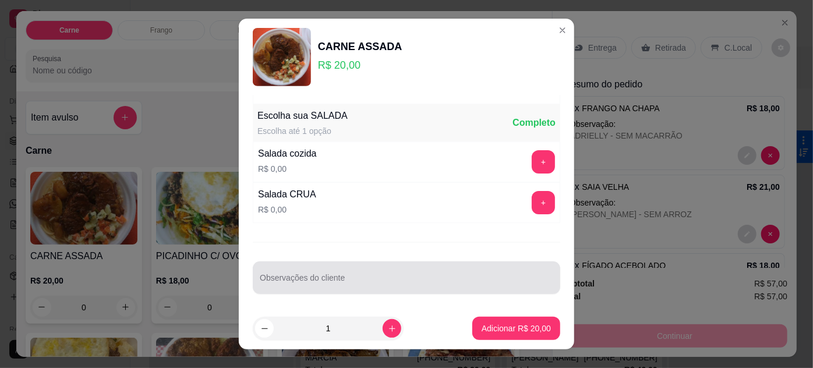
click at [318, 277] on input "Observações do cliente" at bounding box center [407, 283] width 294 height 12
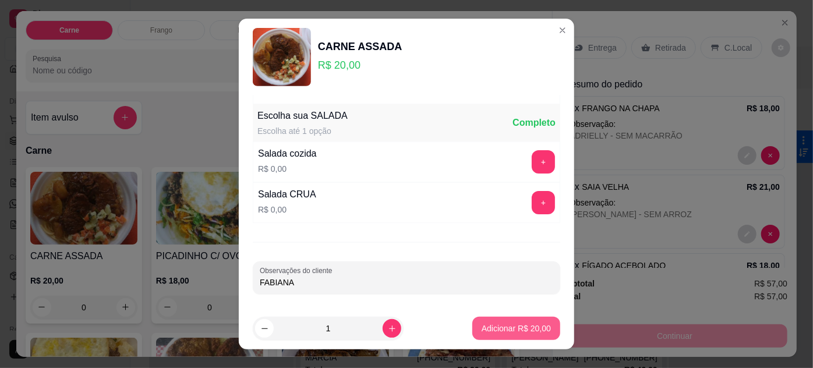
type input "FABIANA"
click at [513, 327] on p "Adicionar R$ 20,00" at bounding box center [517, 328] width 68 height 11
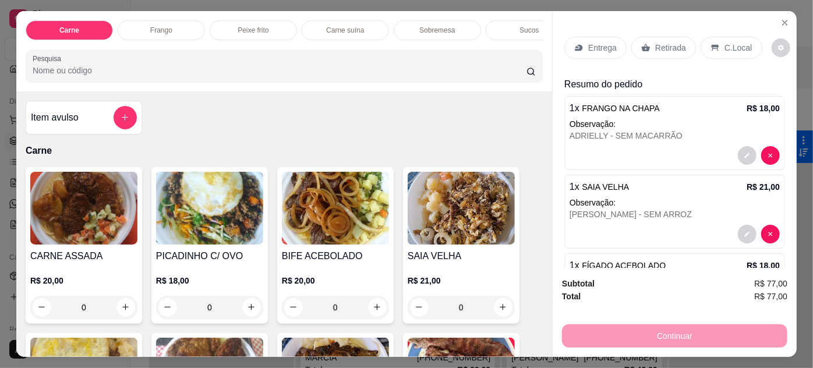
scroll to position [105, 0]
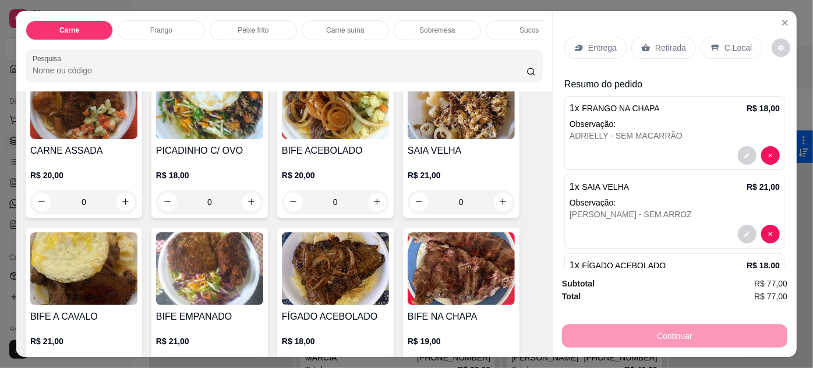
click at [208, 284] on img at bounding box center [209, 268] width 107 height 73
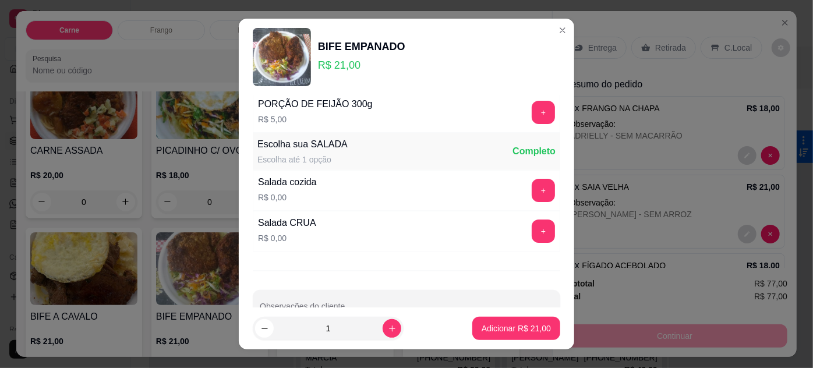
scroll to position [116, 0]
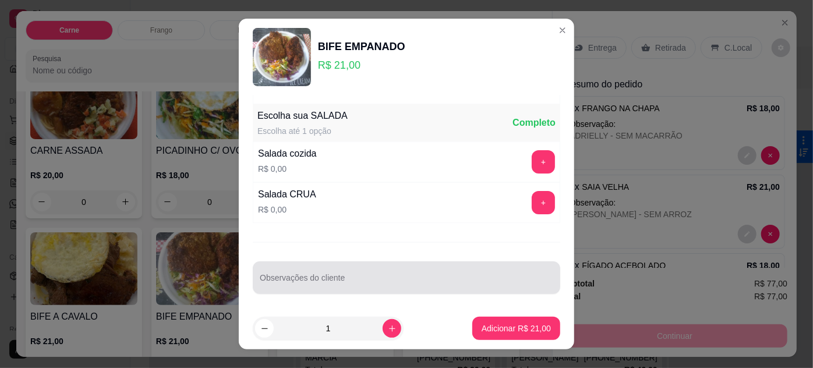
click at [326, 282] on input "Observações do cliente" at bounding box center [407, 283] width 294 height 12
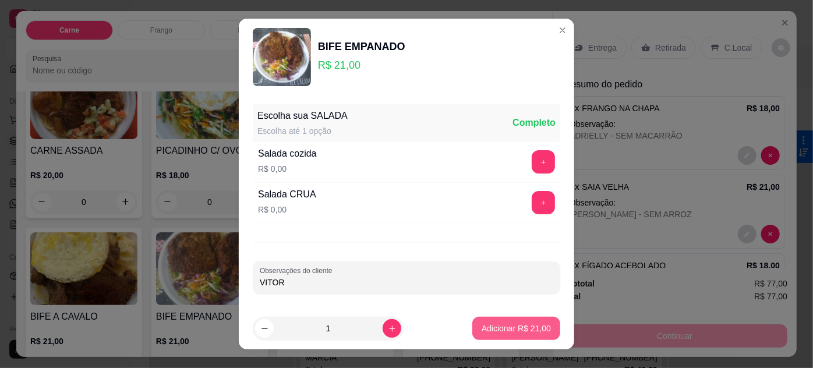
type input "VITOR"
click at [492, 324] on p "Adicionar R$ 21,00" at bounding box center [517, 328] width 68 height 11
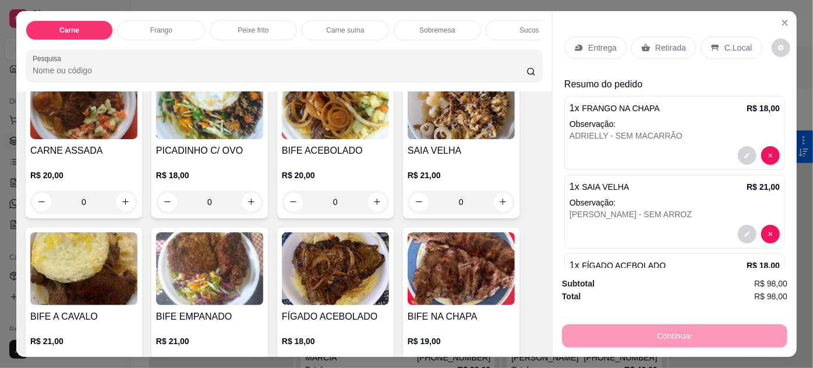
click at [333, 133] on img at bounding box center [335, 102] width 107 height 73
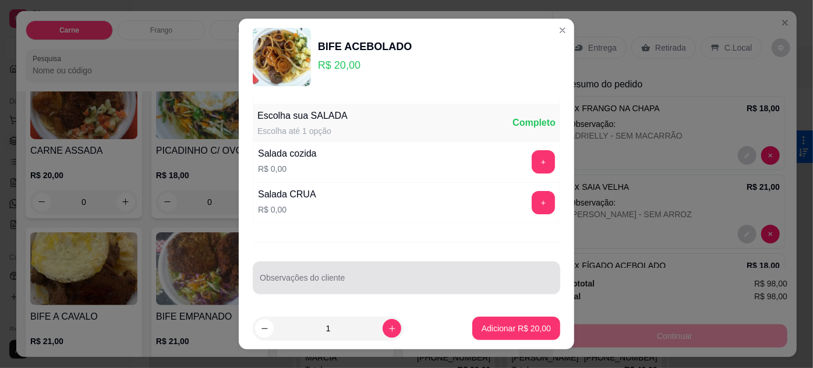
click at [333, 277] on input "Observações do cliente" at bounding box center [407, 283] width 294 height 12
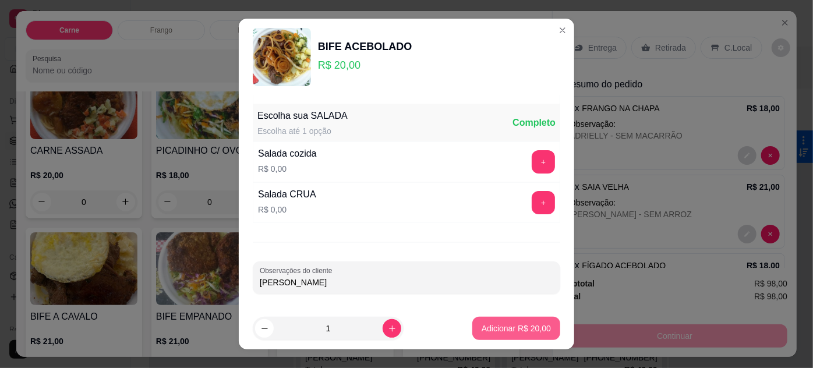
type input "[PERSON_NAME]"
click at [511, 330] on p "Adicionar R$ 20,00" at bounding box center [516, 329] width 69 height 12
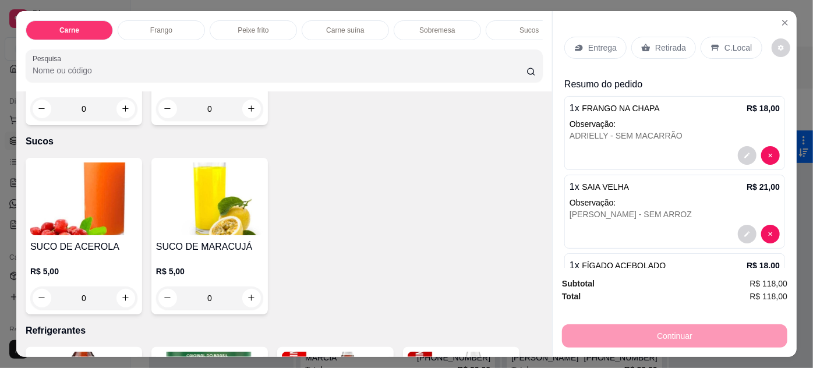
scroll to position [1377, 0]
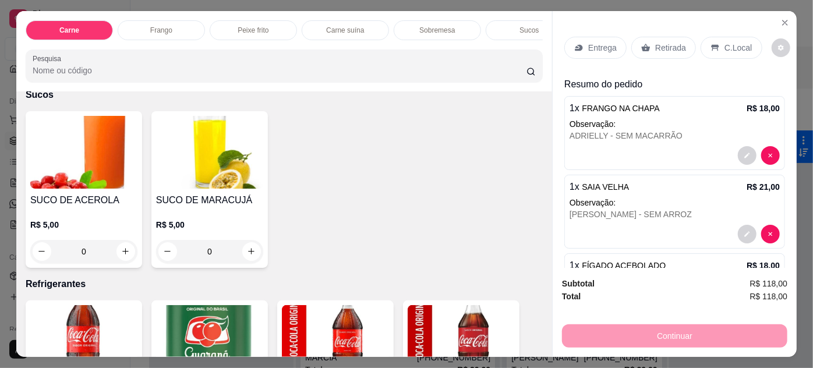
click at [204, 151] on img at bounding box center [209, 152] width 107 height 73
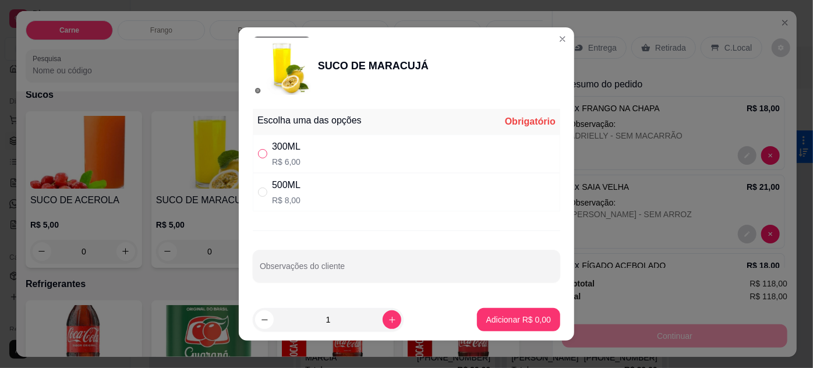
click at [263, 151] on input "" at bounding box center [262, 153] width 9 height 9
radio input "true"
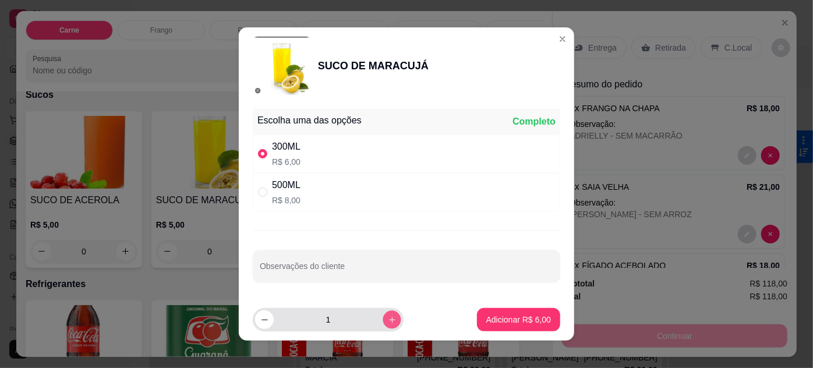
click at [388, 321] on icon "increase-product-quantity" at bounding box center [392, 320] width 9 height 9
type input "2"
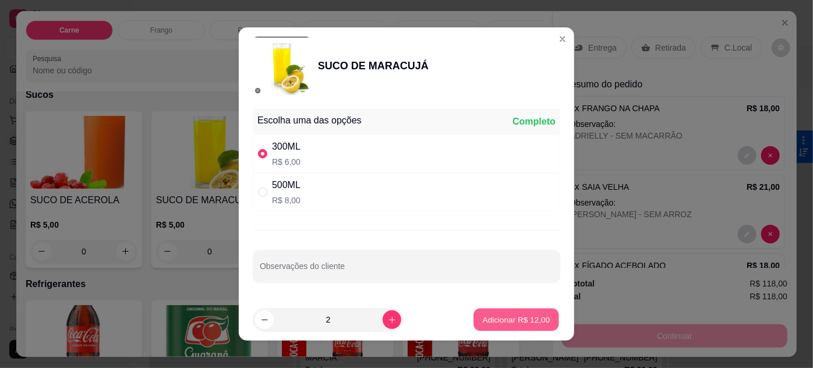
click at [512, 323] on p "Adicionar R$ 12,00" at bounding box center [517, 319] width 68 height 11
type input "2"
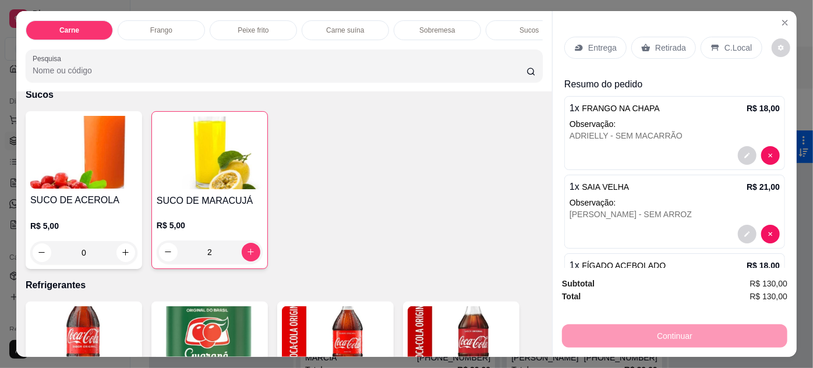
click at [86, 160] on img at bounding box center [83, 152] width 107 height 73
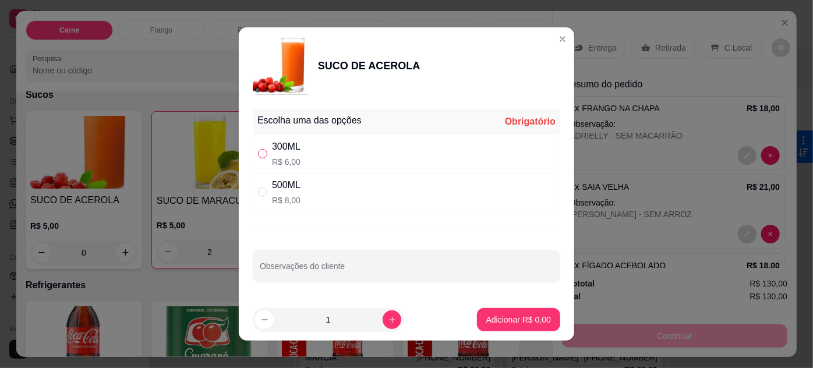
click at [261, 154] on input "" at bounding box center [262, 153] width 9 height 9
radio input "true"
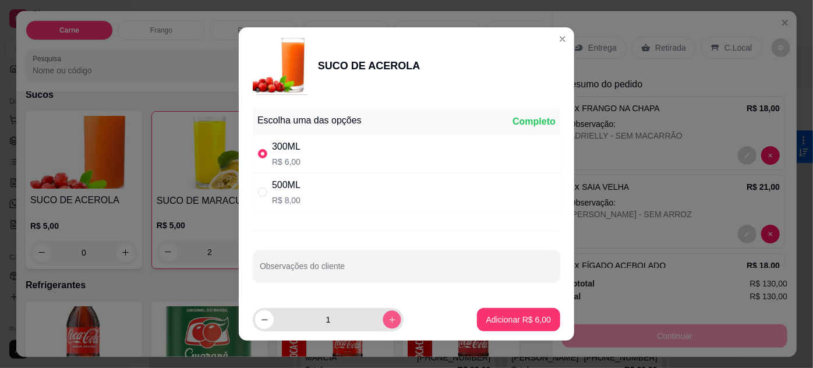
click at [383, 318] on button "increase-product-quantity" at bounding box center [392, 319] width 18 height 18
type input "3"
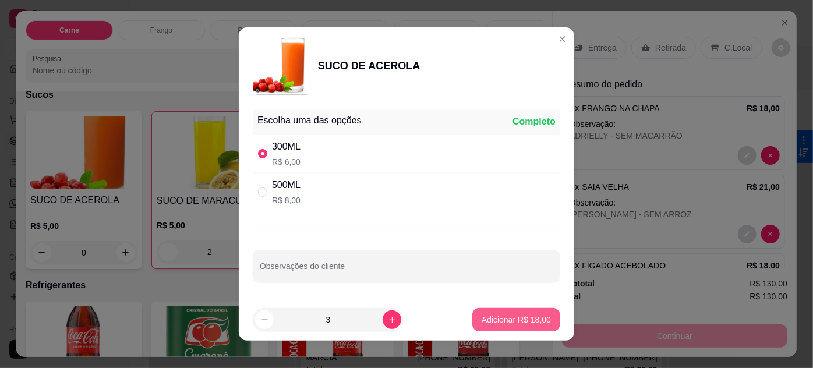
click at [484, 321] on p "Adicionar R$ 18,00" at bounding box center [516, 320] width 69 height 12
type input "3"
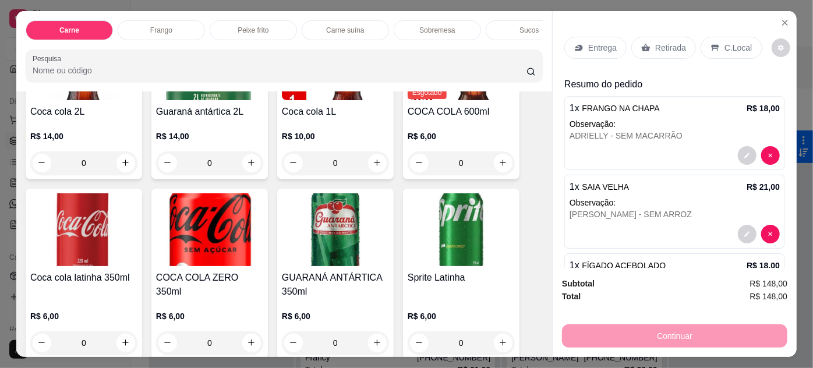
scroll to position [1660, 0]
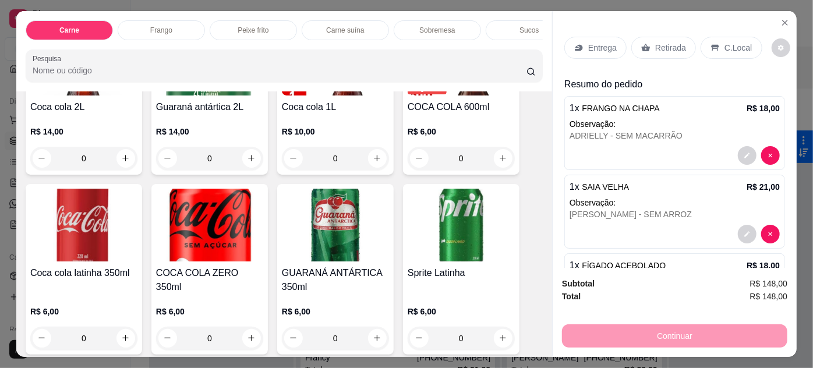
click at [197, 241] on img at bounding box center [209, 225] width 107 height 73
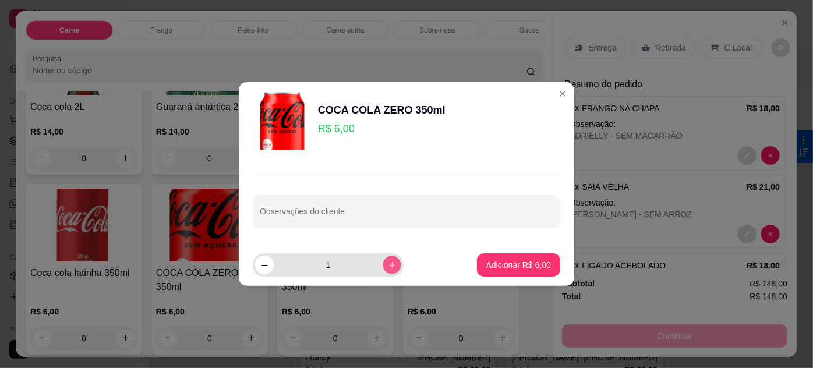
click at [388, 266] on icon "increase-product-quantity" at bounding box center [392, 265] width 9 height 9
type input "2"
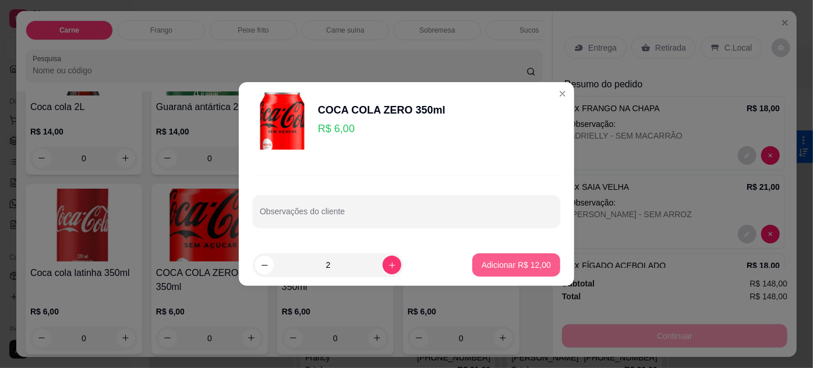
click at [506, 267] on p "Adicionar R$ 12,00" at bounding box center [516, 265] width 69 height 12
type input "2"
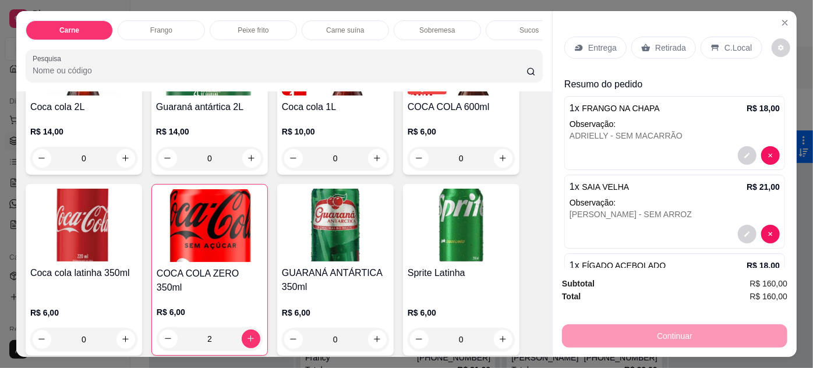
click at [583, 44] on div "Entrega" at bounding box center [595, 48] width 62 height 22
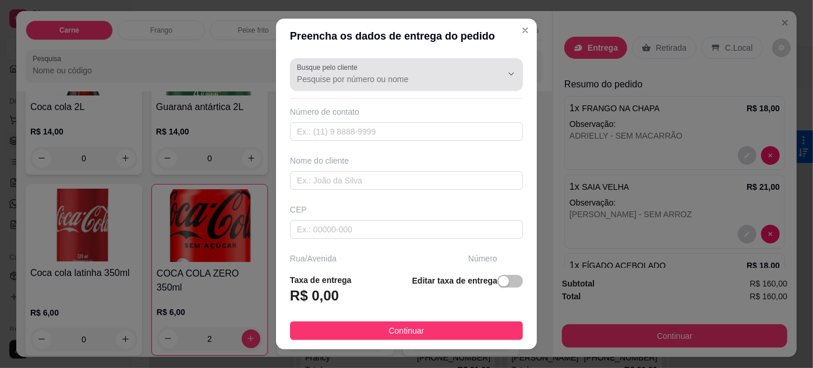
click at [332, 71] on label "Busque pelo cliente" at bounding box center [329, 67] width 65 height 10
click at [332, 73] on input "Busque pelo cliente" at bounding box center [390, 79] width 186 height 12
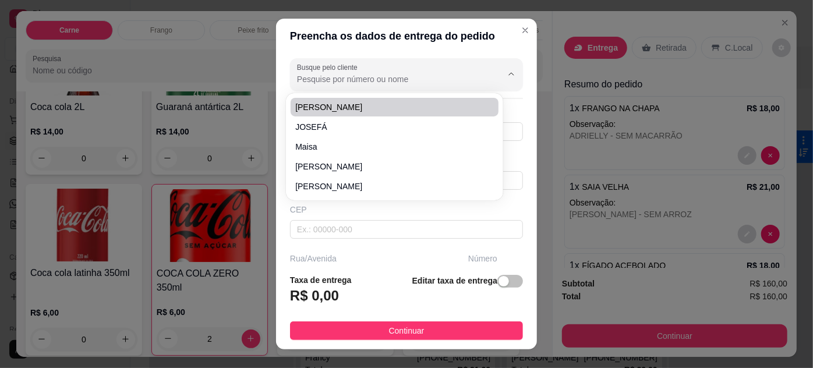
click at [358, 80] on input "Busque pelo cliente" at bounding box center [390, 79] width 186 height 12
click at [354, 102] on span "VITOR" at bounding box center [388, 107] width 186 height 12
type input "VITOR"
type input "61998001502"
type input "VITOR"
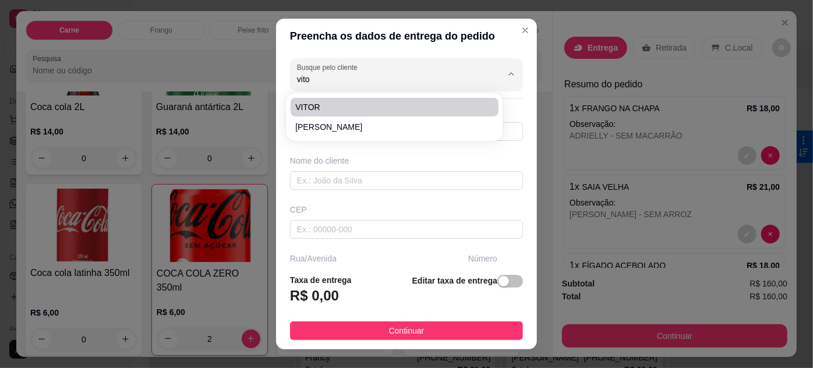
type input "HANGAR/ ENTREDA PRINCIPAL"
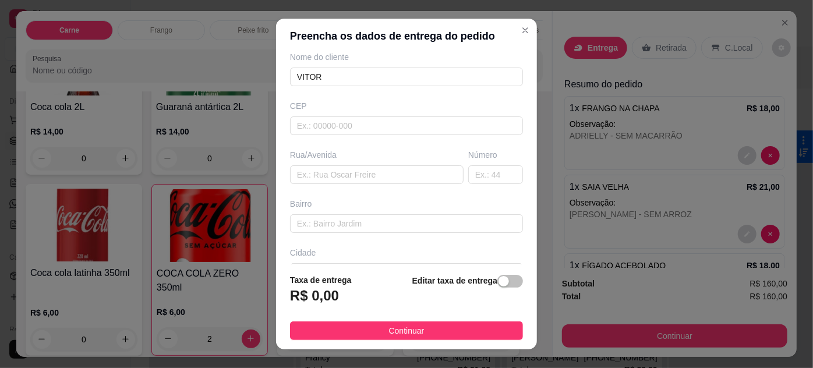
scroll to position [178, 0]
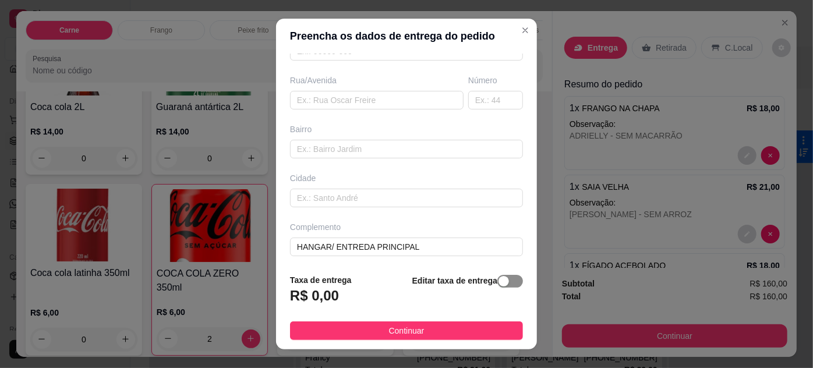
type input "VITOR"
click at [499, 287] on span "button" at bounding box center [510, 281] width 26 height 13
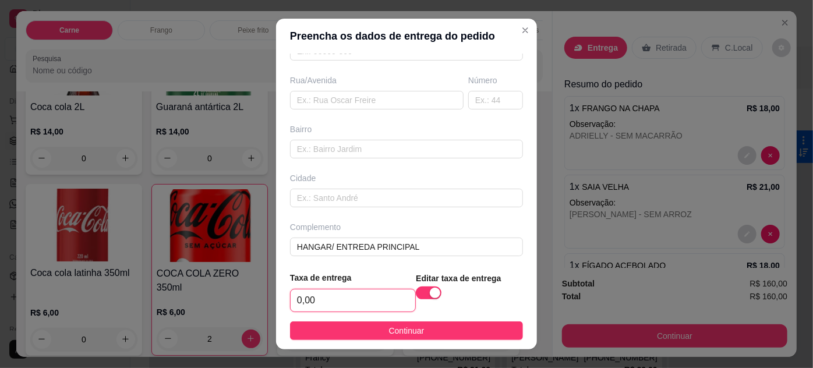
click at [338, 302] on input "0,00" at bounding box center [353, 301] width 125 height 22
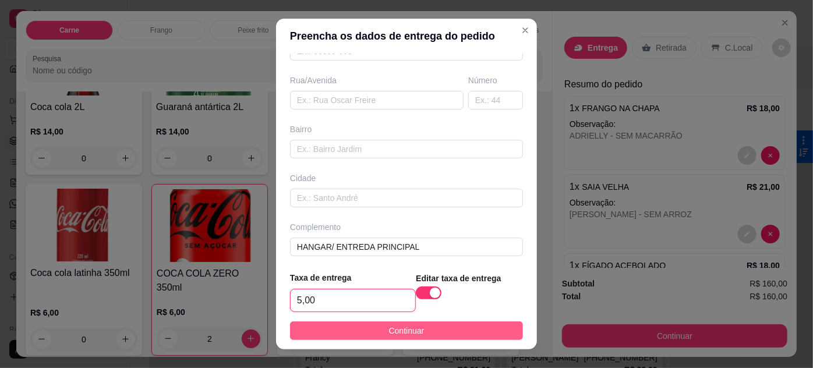
type input "5,00"
click at [410, 331] on span "Continuar" at bounding box center [407, 330] width 36 height 13
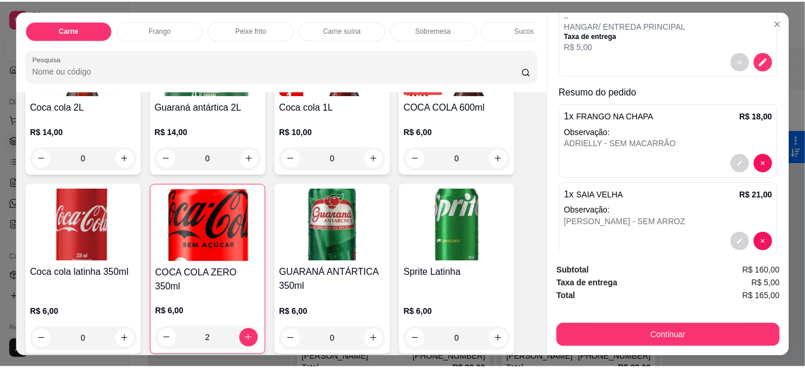
scroll to position [424, 0]
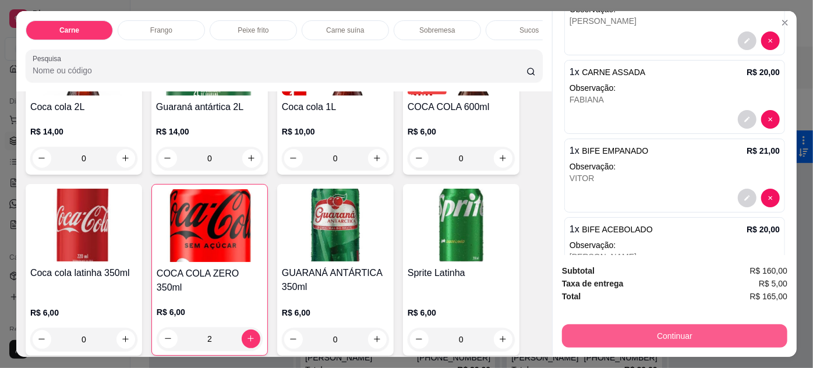
click at [687, 327] on button "Continuar" at bounding box center [674, 335] width 225 height 23
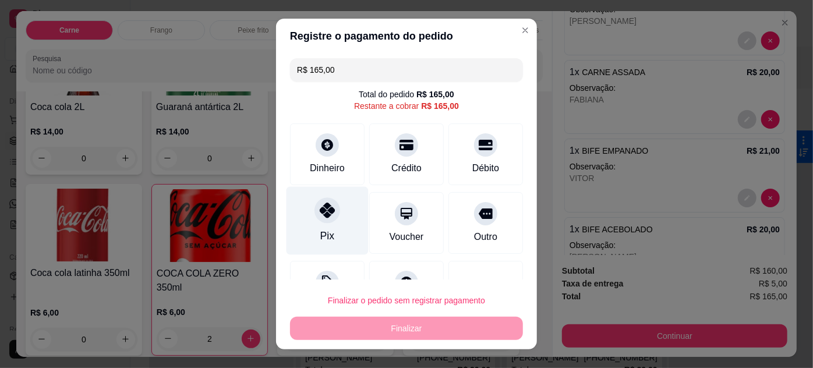
click at [324, 211] on icon at bounding box center [327, 210] width 15 height 15
type input "R$ 0,00"
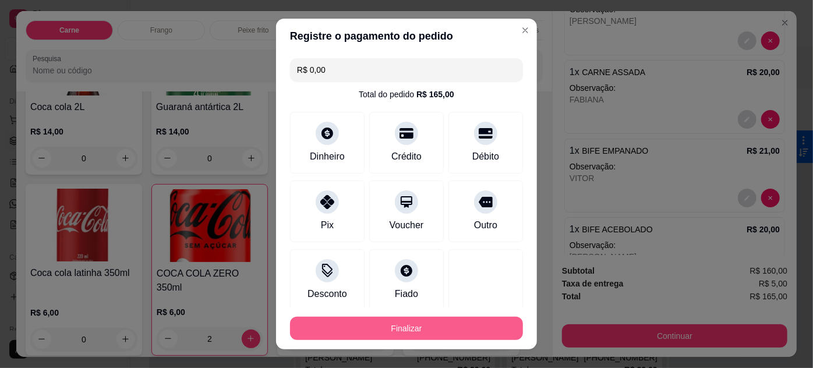
click at [407, 329] on button "Finalizar" at bounding box center [406, 328] width 233 height 23
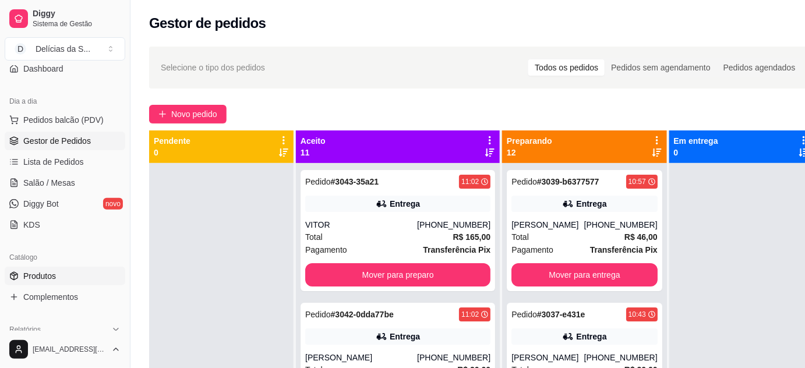
click at [59, 276] on link "Produtos" at bounding box center [65, 276] width 121 height 19
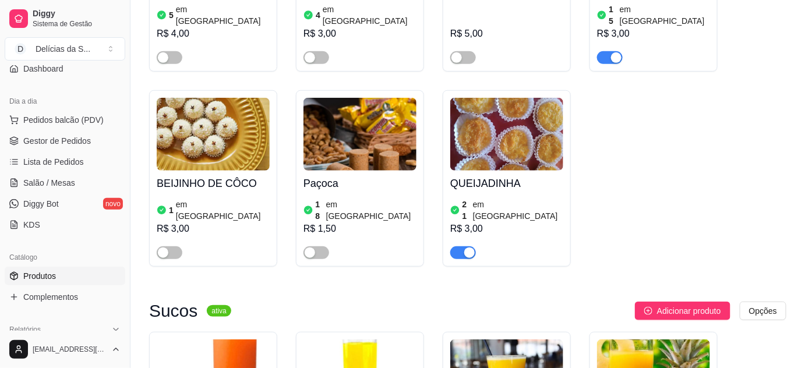
scroll to position [3283, 0]
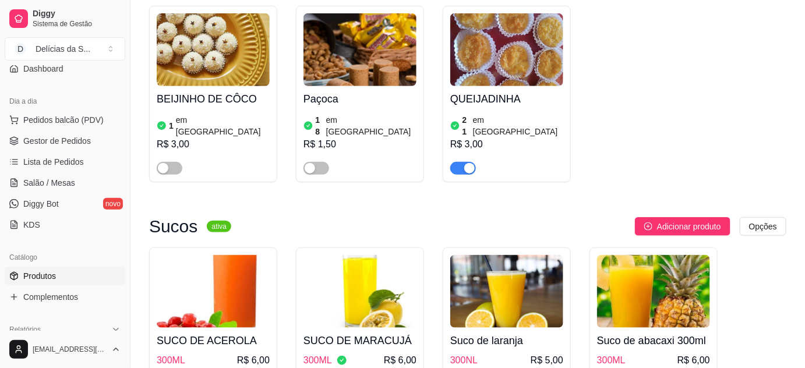
click at [225, 255] on img at bounding box center [213, 291] width 113 height 73
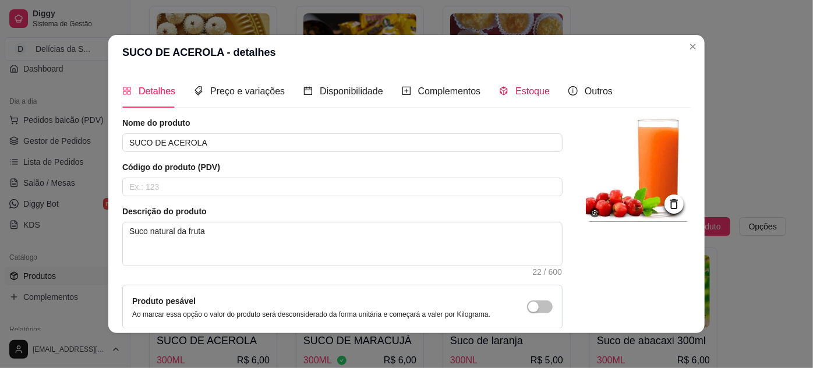
click at [518, 91] on span "Estoque" at bounding box center [533, 91] width 34 height 10
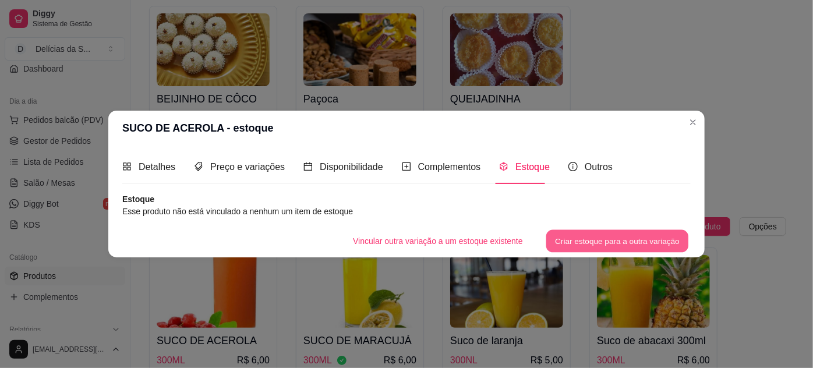
click at [648, 237] on button "Criar estoque para a outra variação" at bounding box center [617, 241] width 143 height 23
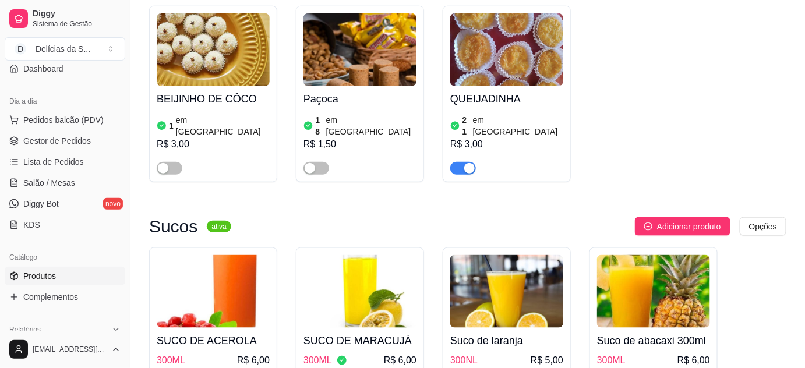
click at [225, 255] on img at bounding box center [213, 291] width 113 height 73
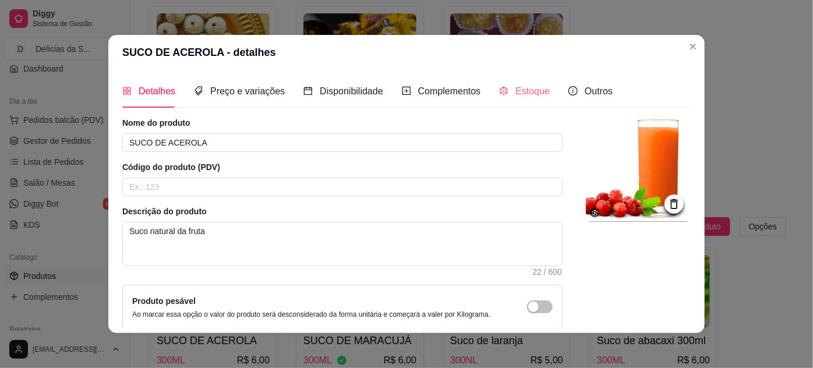
click at [509, 83] on div "Estoque" at bounding box center [524, 91] width 51 height 33
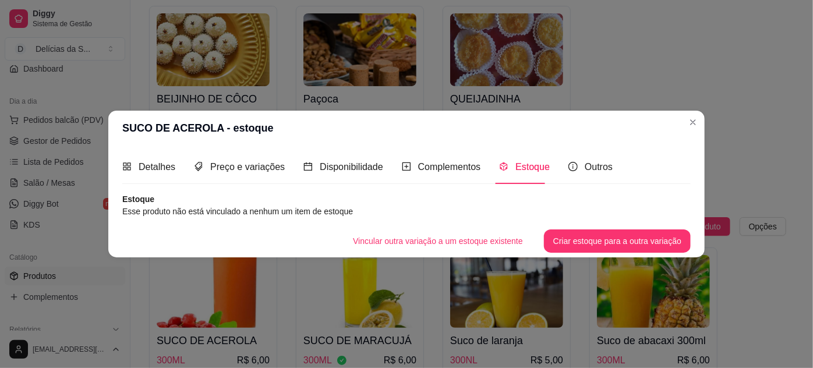
click at [525, 165] on span "Estoque" at bounding box center [533, 167] width 34 height 10
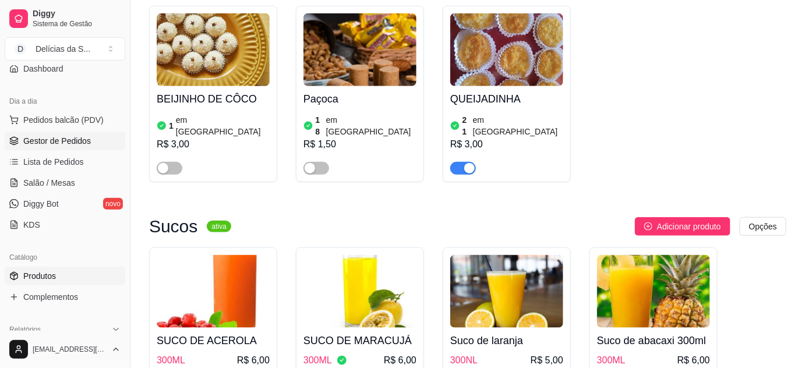
click at [68, 146] on link "Gestor de Pedidos" at bounding box center [65, 141] width 121 height 19
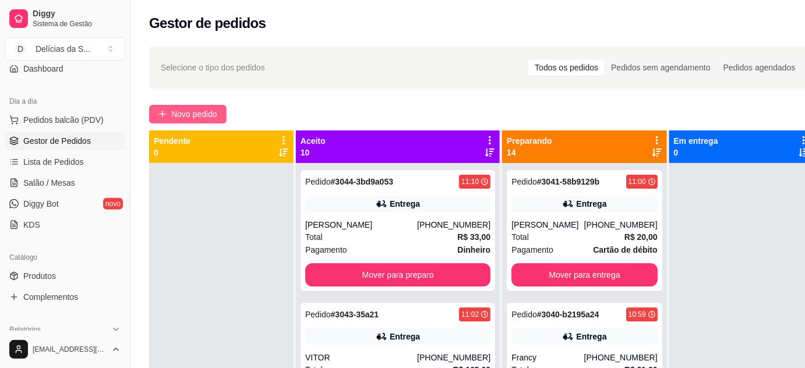
click at [208, 115] on span "Novo pedido" at bounding box center [194, 114] width 46 height 13
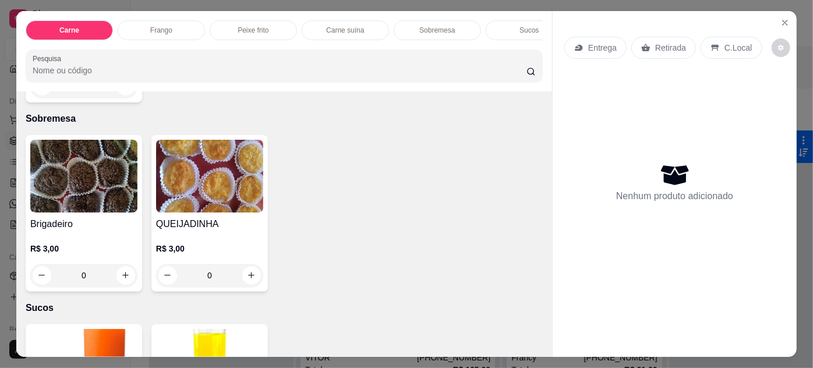
scroll to position [1165, 0]
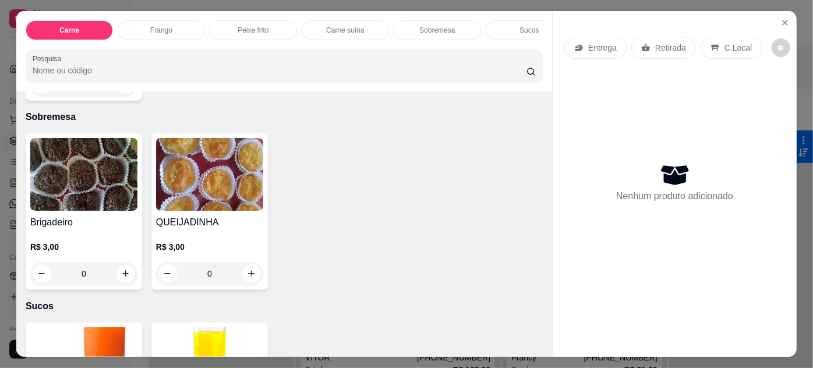
click at [210, 170] on img at bounding box center [209, 174] width 107 height 73
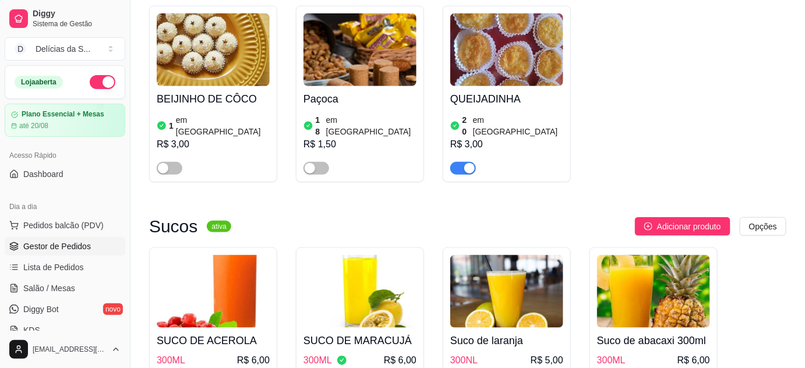
click at [66, 248] on span "Gestor de Pedidos" at bounding box center [57, 247] width 68 height 12
